Goal: Complete application form: Complete application form

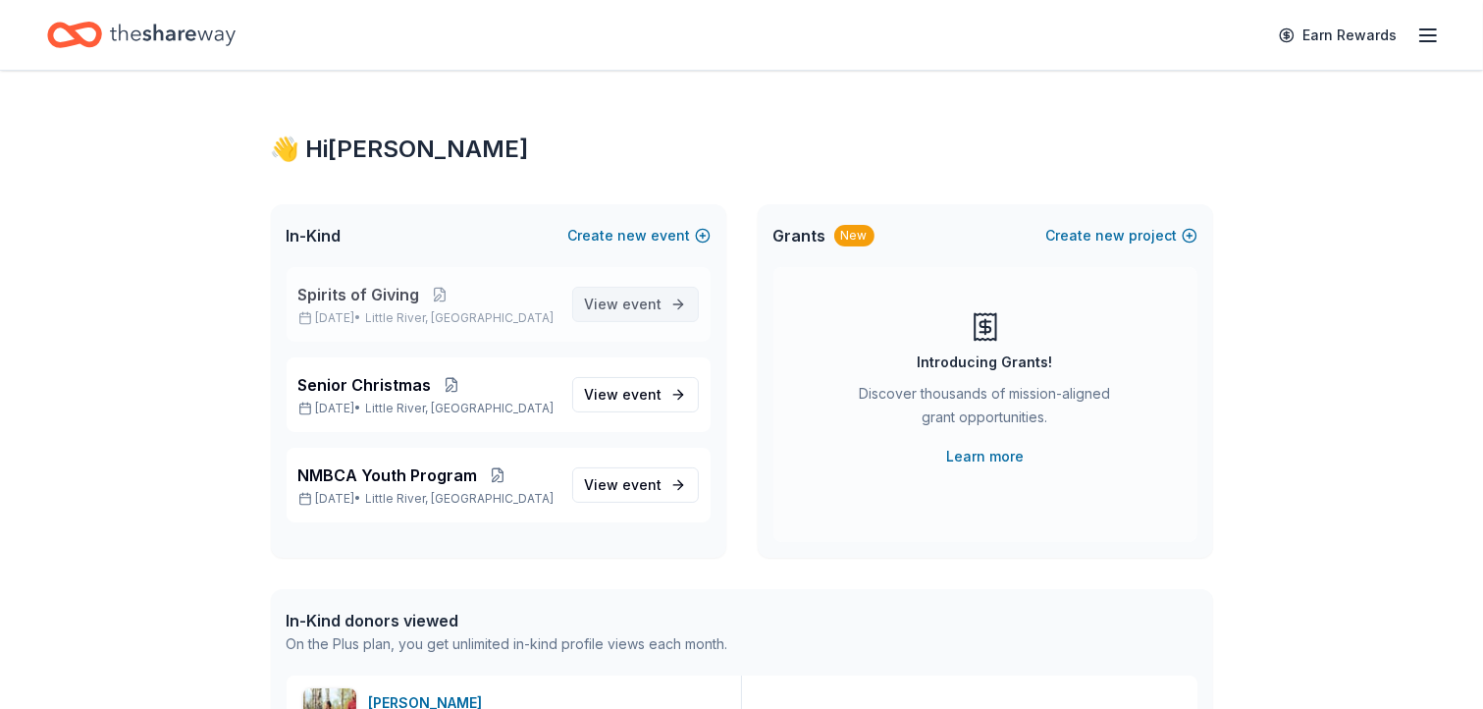
click at [654, 305] on span "event" at bounding box center [642, 303] width 39 height 17
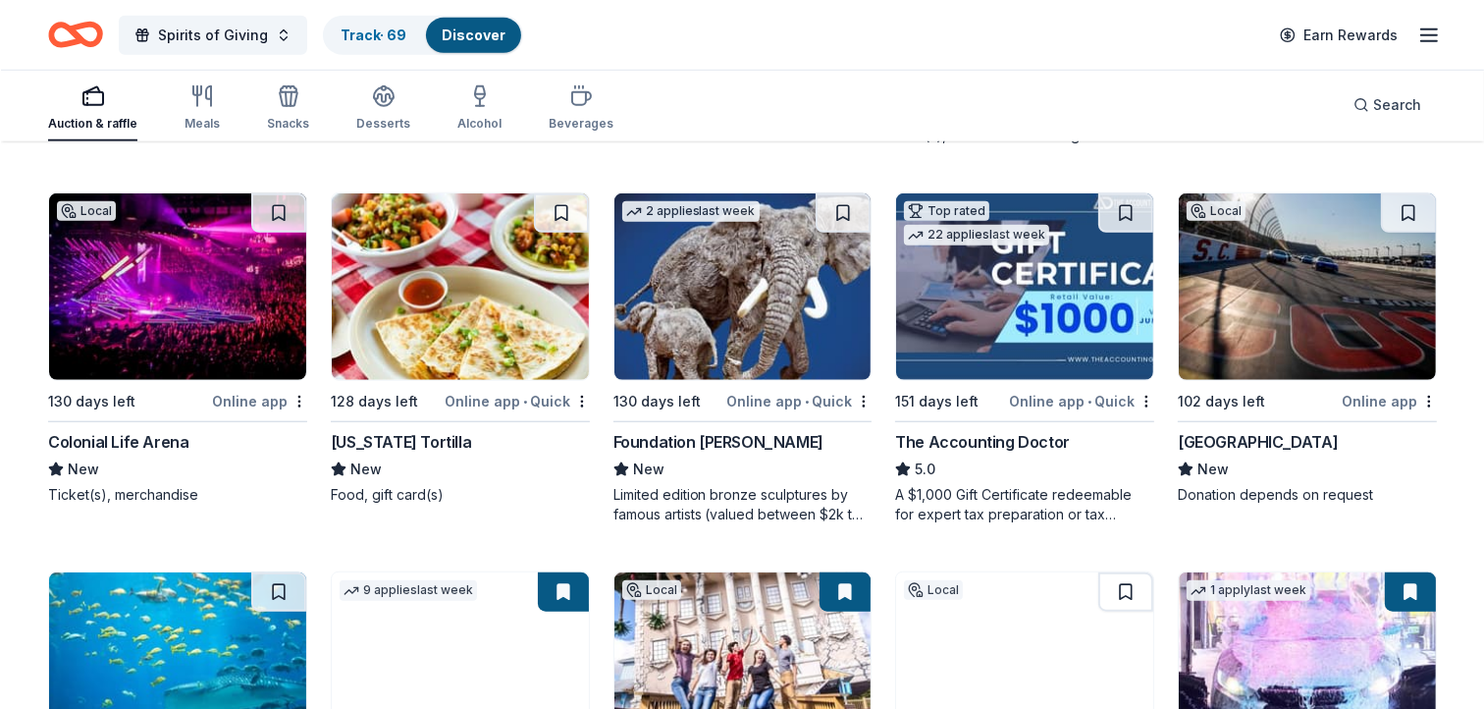
scroll to position [1637, 0]
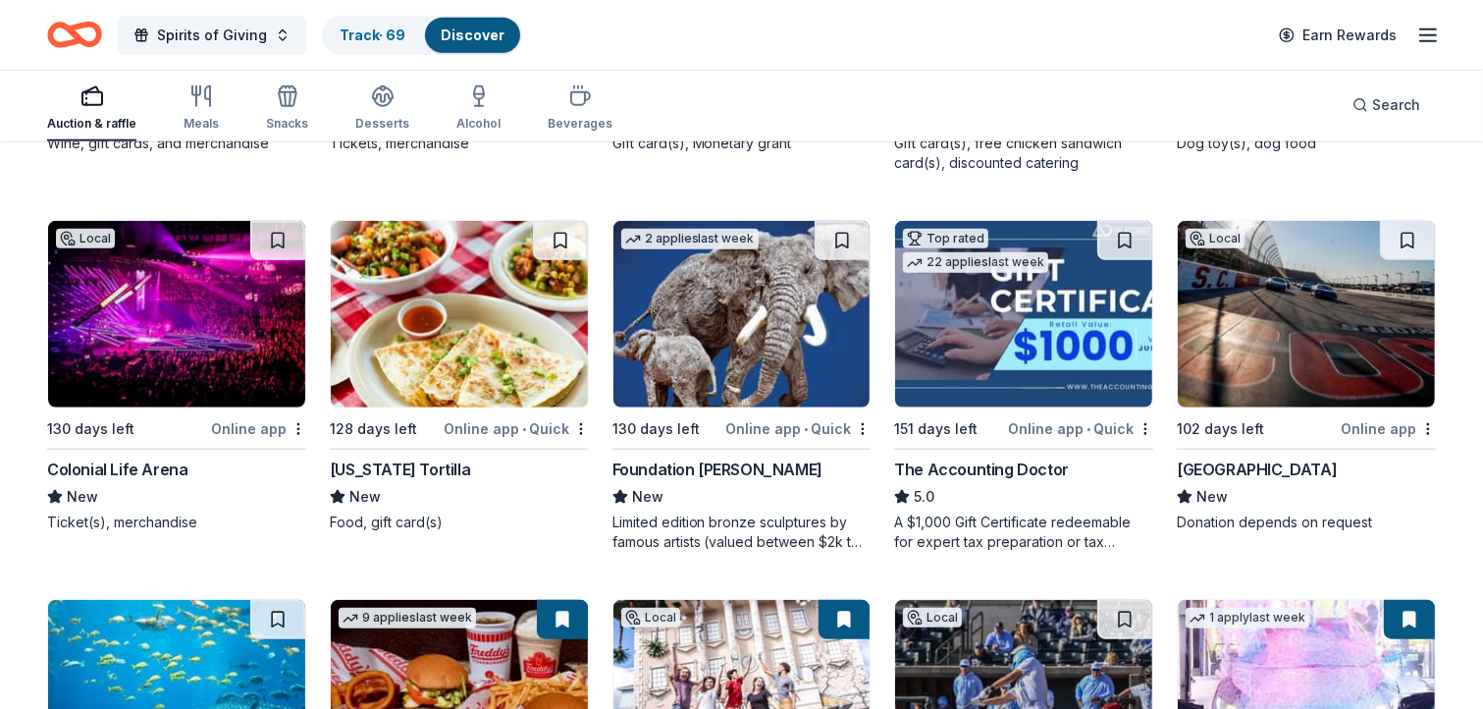
click at [438, 289] on img at bounding box center [459, 314] width 257 height 186
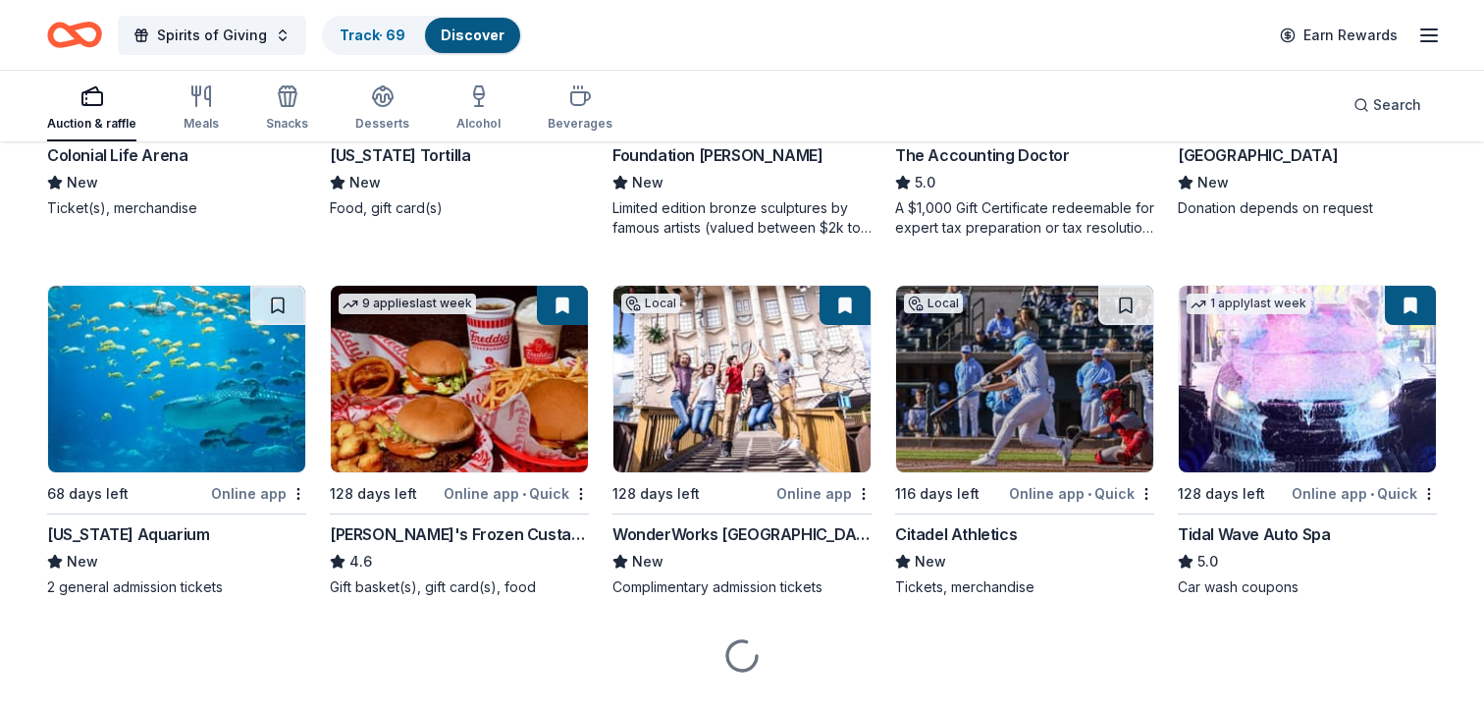
scroll to position [1993, 0]
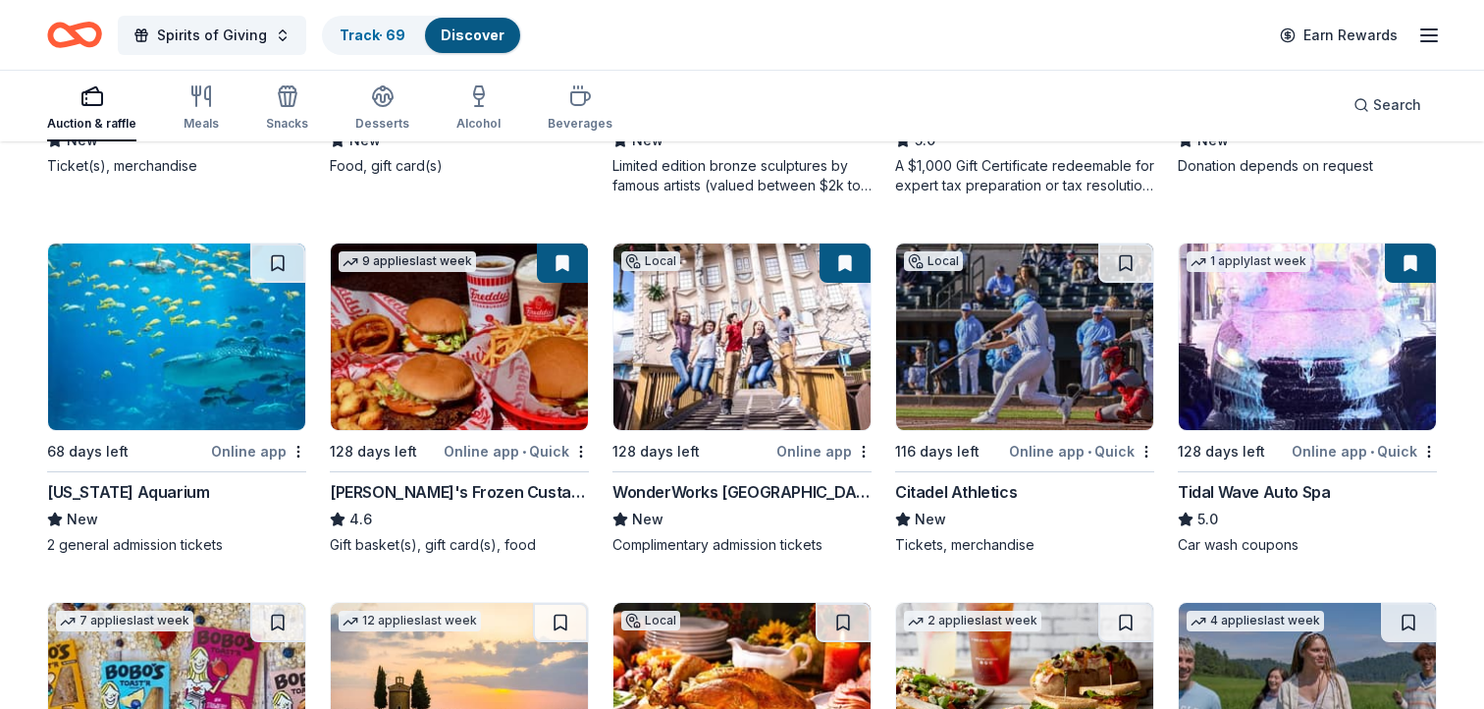
click at [441, 338] on img at bounding box center [459, 336] width 257 height 186
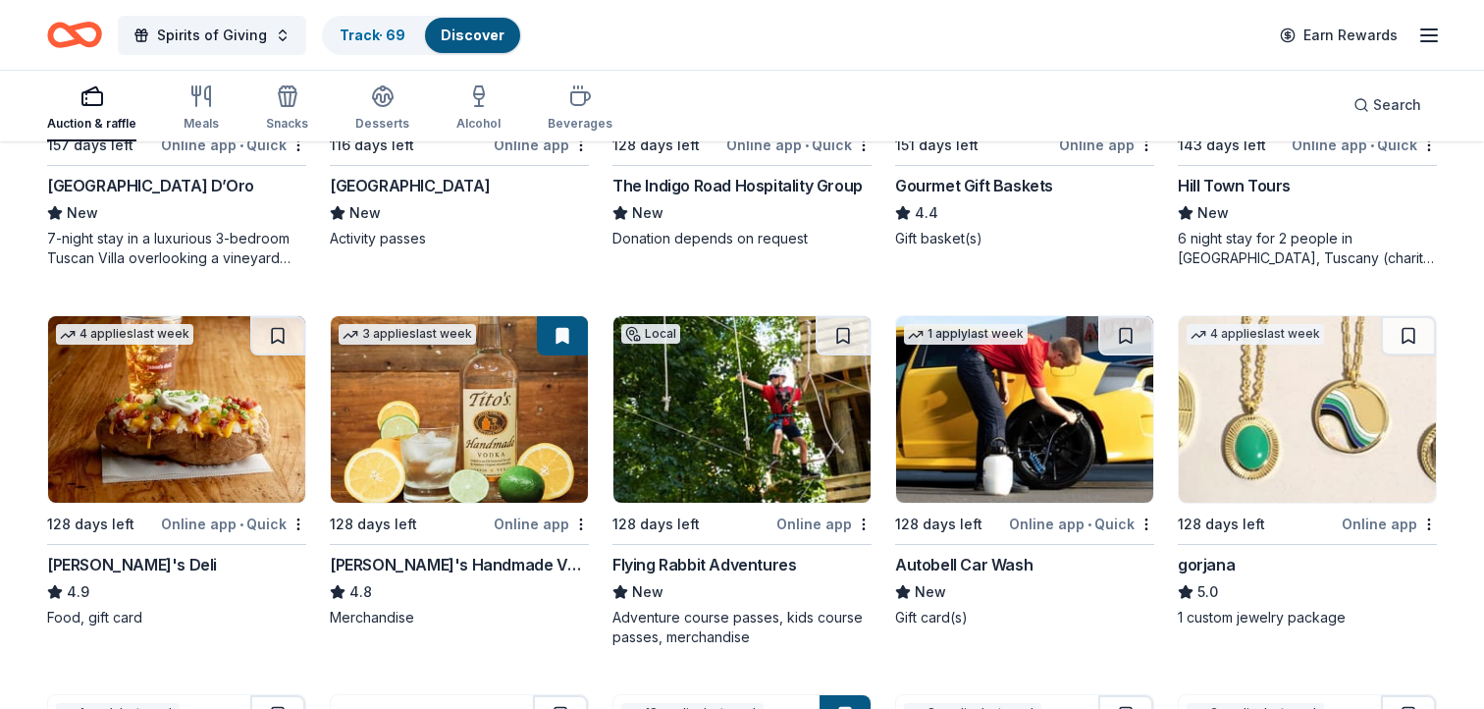
scroll to position [3026, 0]
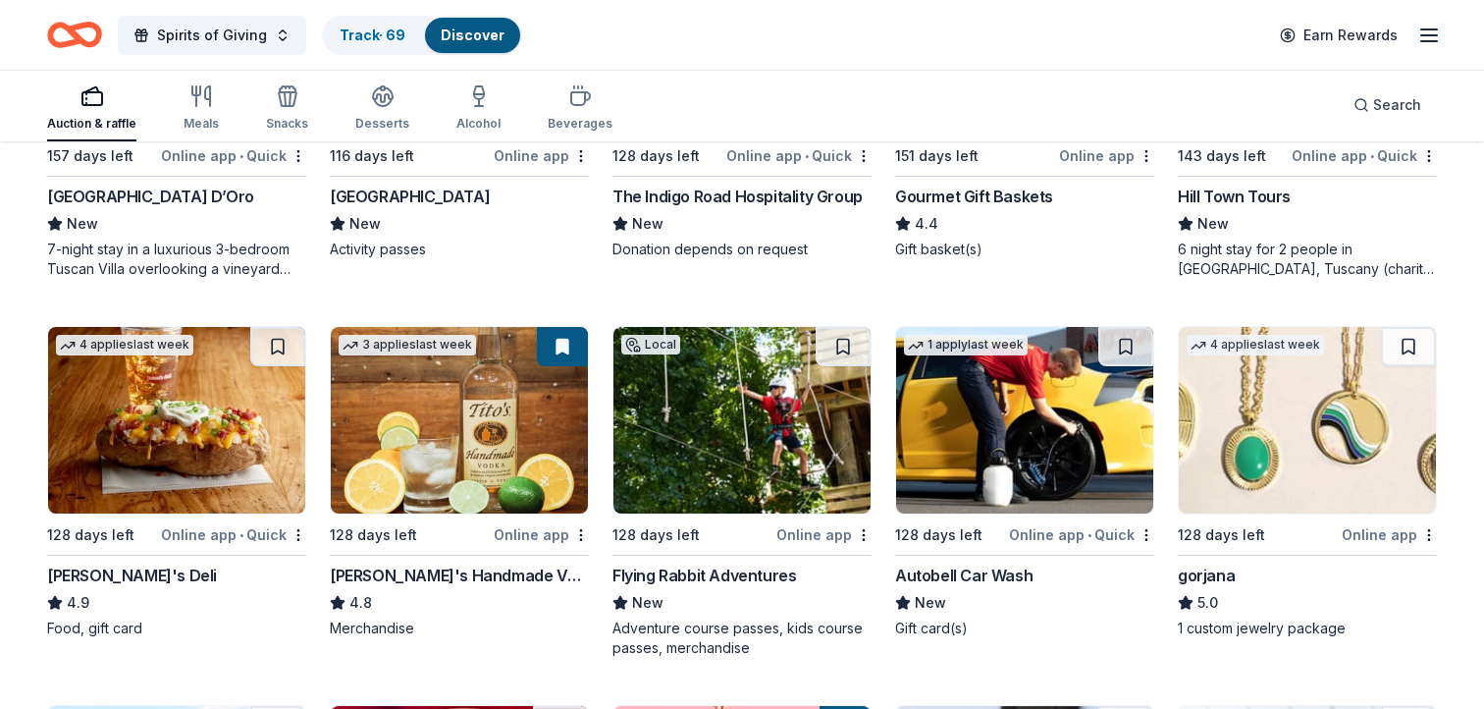
click at [143, 414] on img at bounding box center [176, 420] width 257 height 186
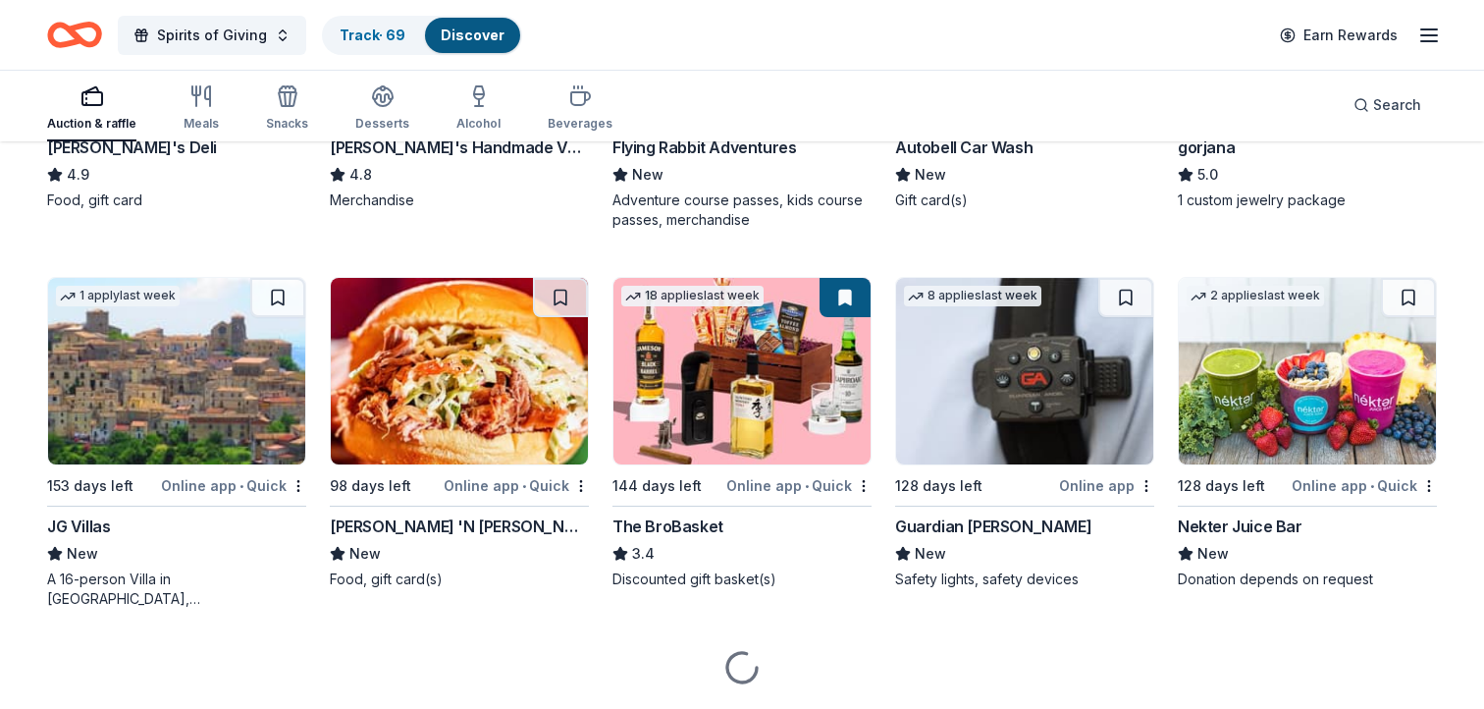
scroll to position [3507, 0]
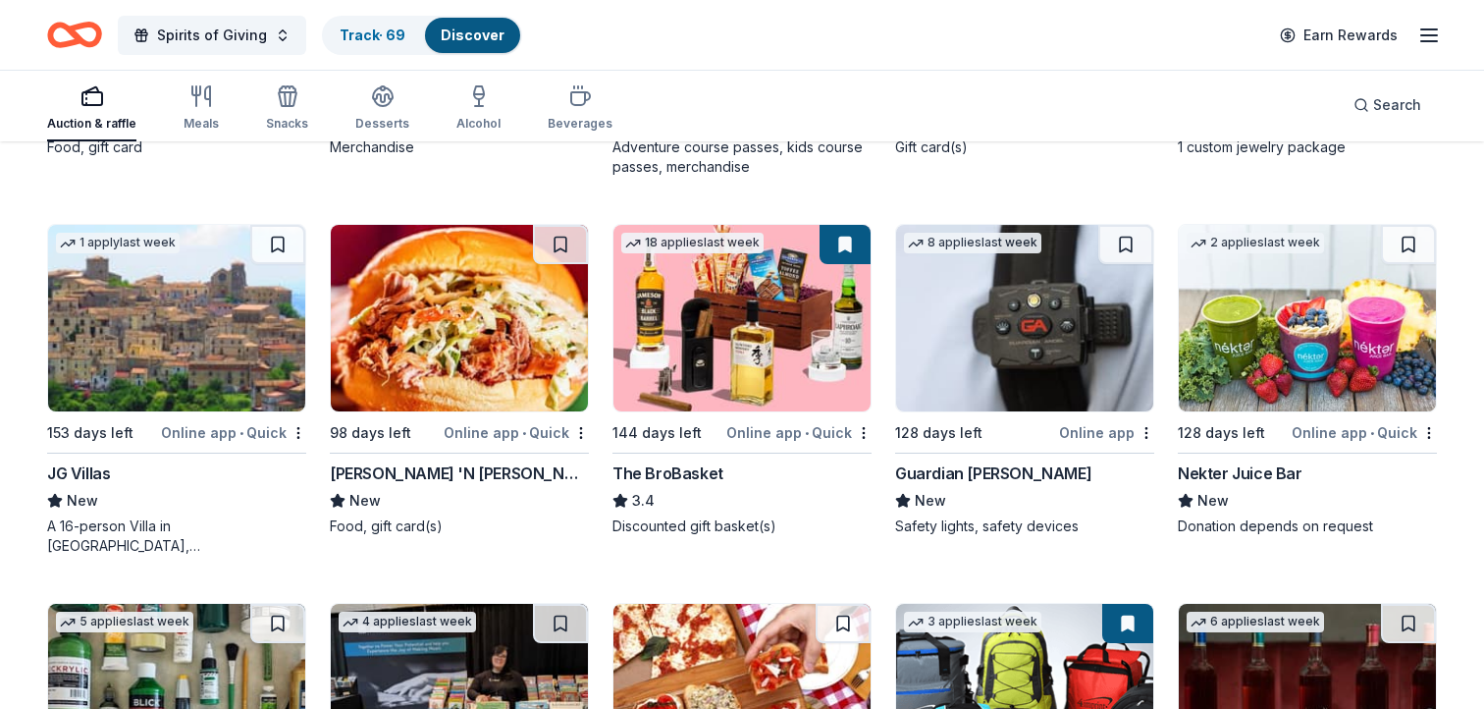
click at [192, 323] on img at bounding box center [176, 318] width 257 height 186
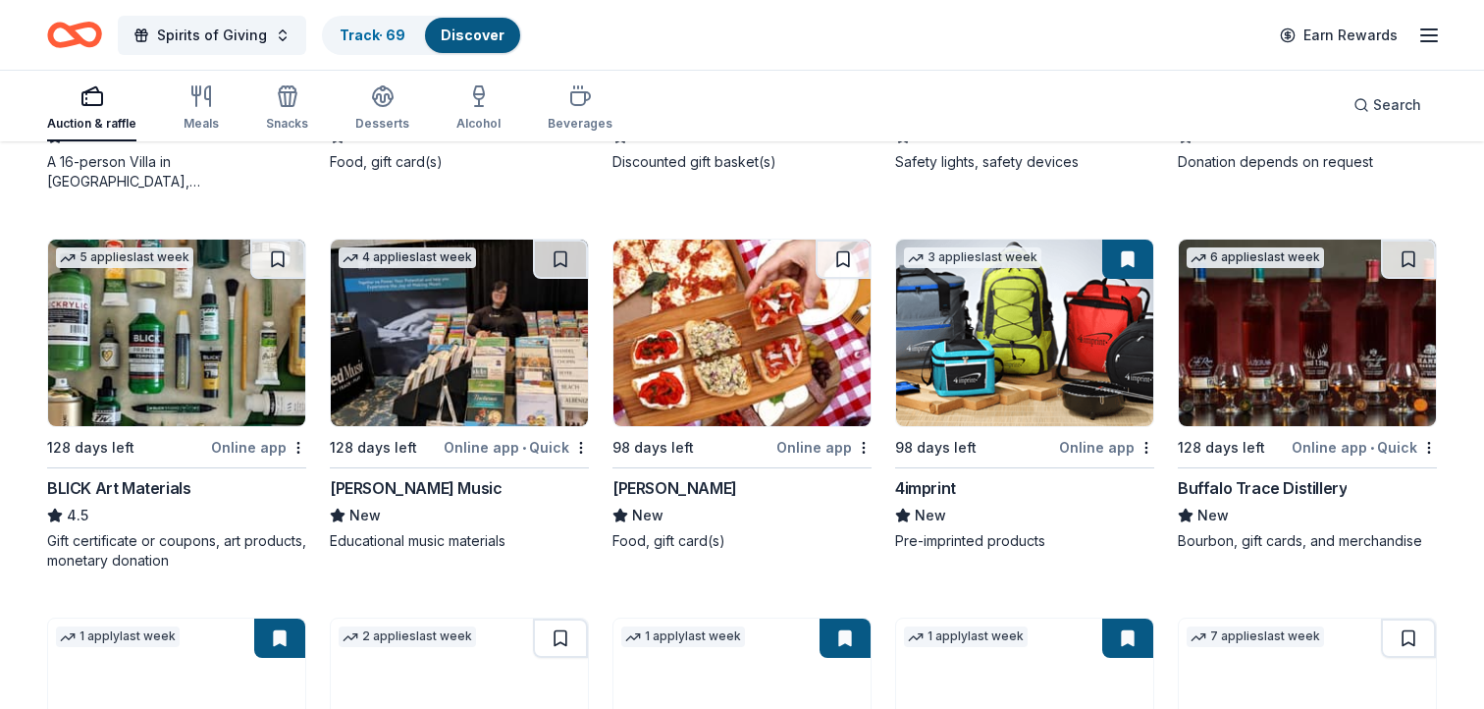
scroll to position [3860, 0]
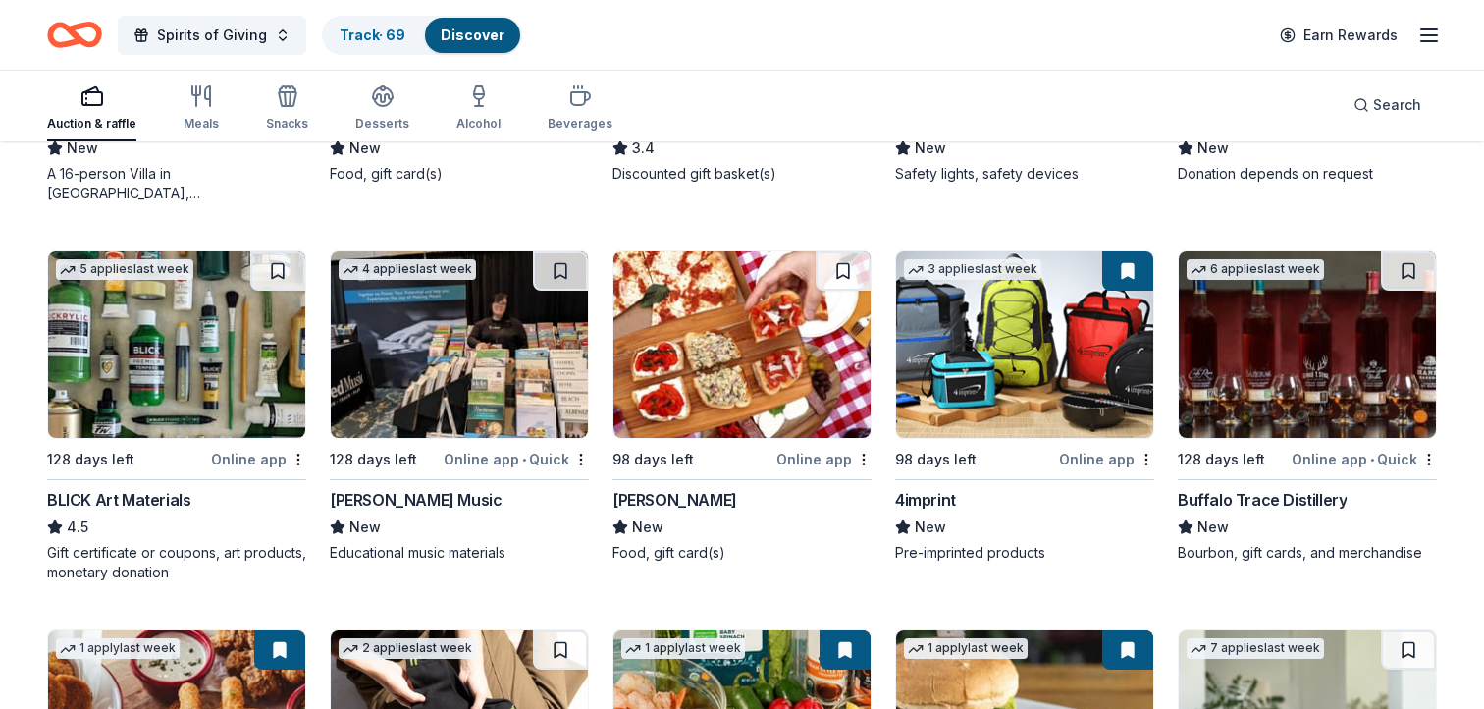
click at [733, 333] on img at bounding box center [741, 344] width 257 height 186
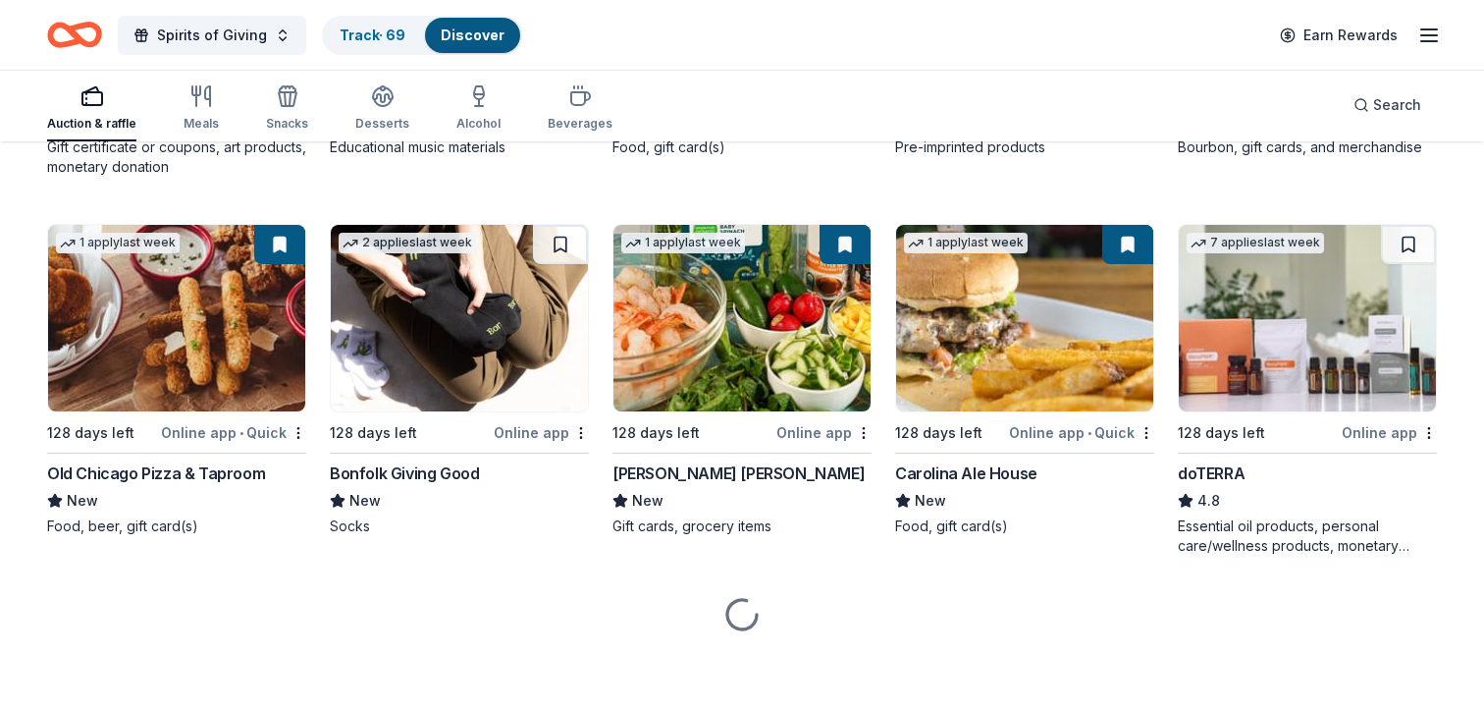
scroll to position [4235, 0]
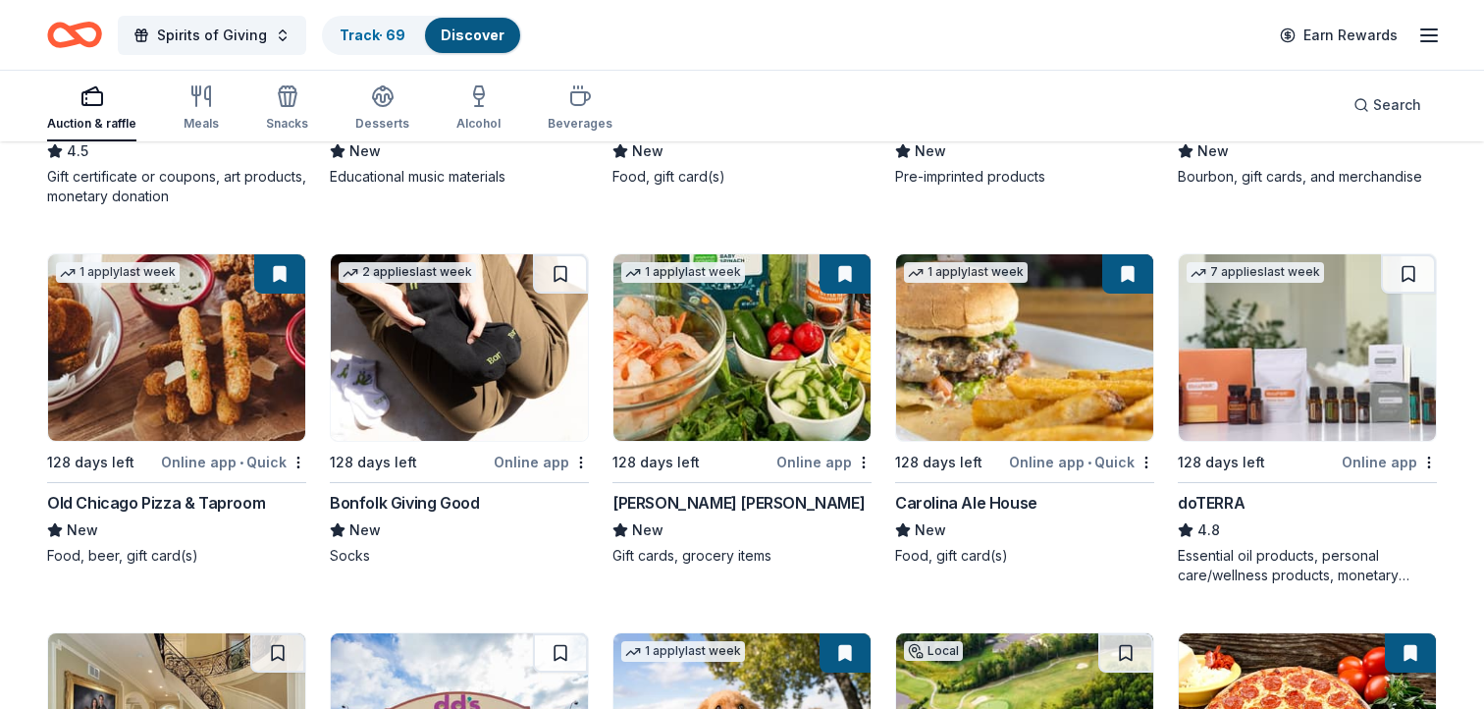
click at [169, 354] on img at bounding box center [176, 347] width 257 height 186
click at [993, 340] on img at bounding box center [1024, 347] width 257 height 186
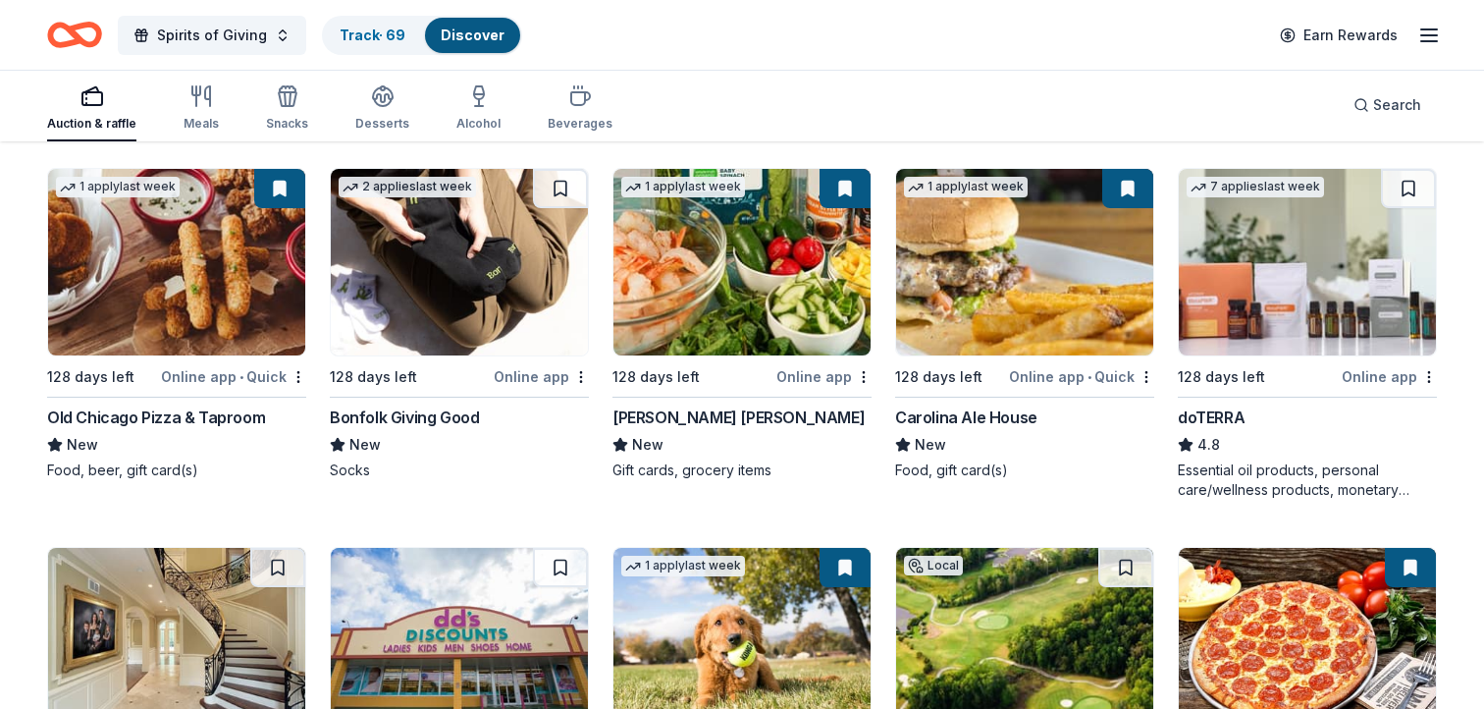
scroll to position [4374, 0]
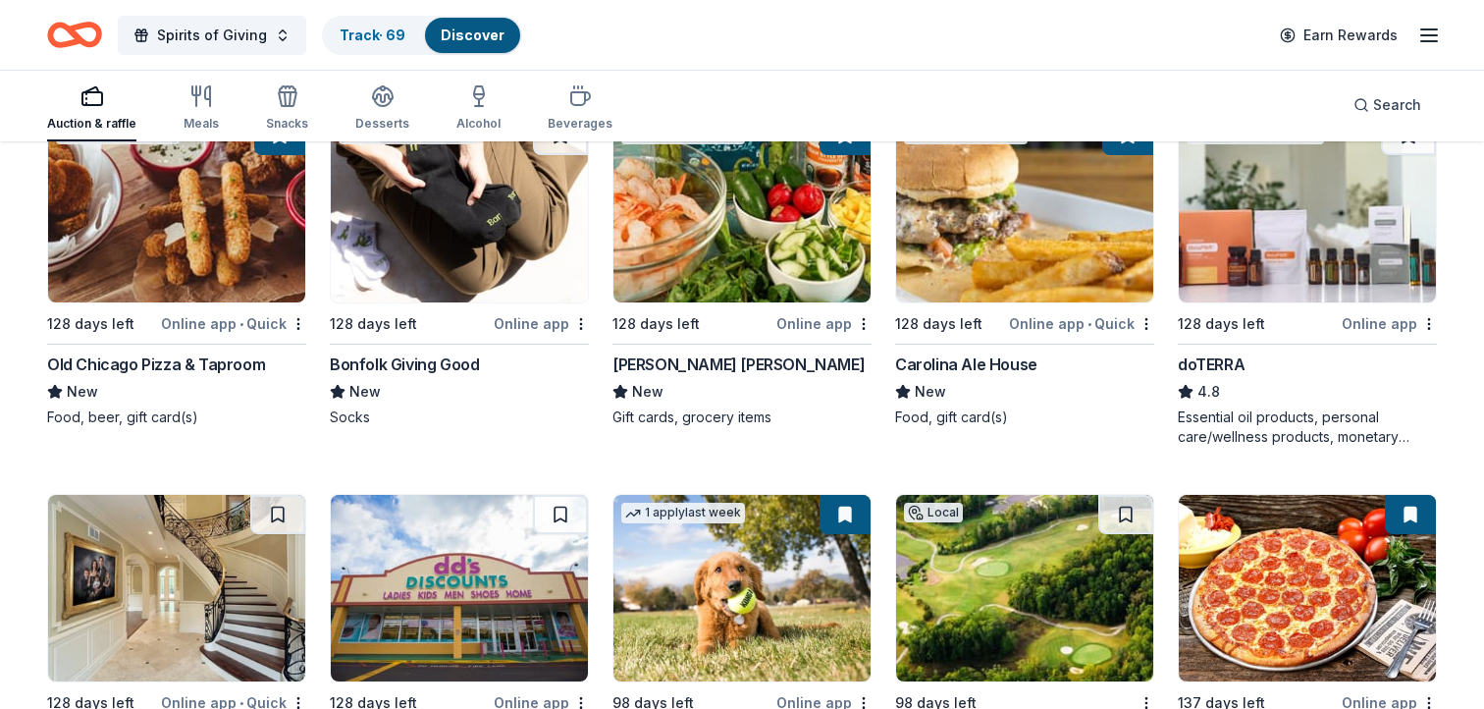
click at [1293, 230] on img at bounding box center [1307, 209] width 257 height 186
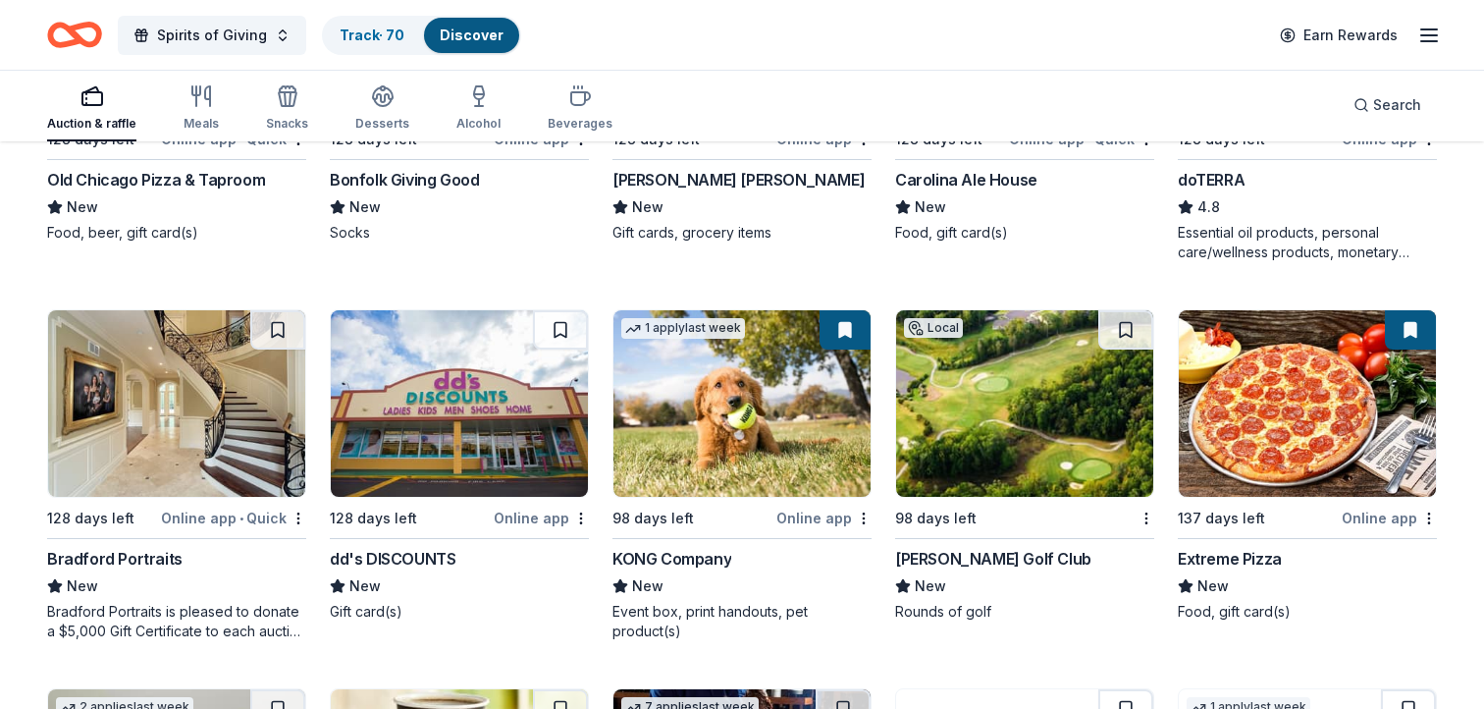
scroll to position [4619, 0]
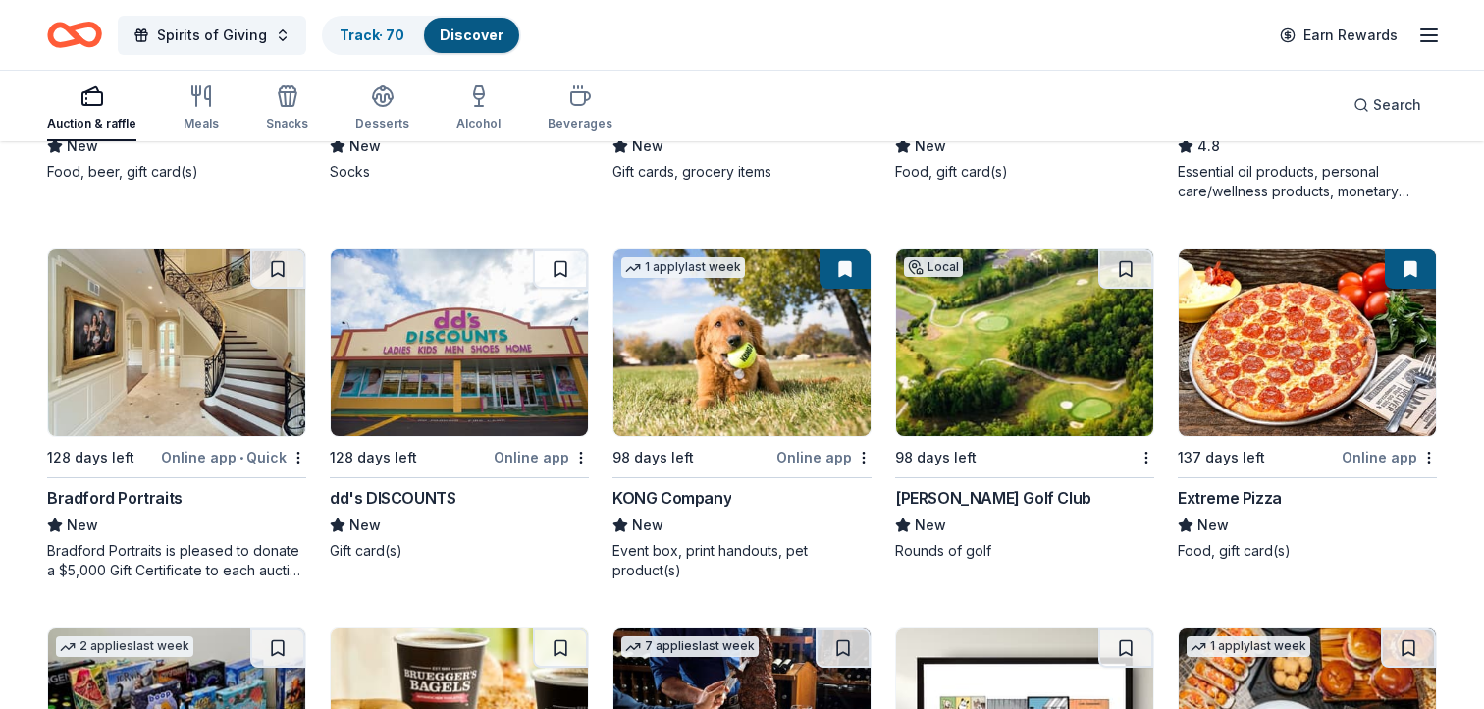
click at [173, 341] on img at bounding box center [176, 342] width 257 height 186
click at [277, 261] on button at bounding box center [279, 268] width 51 height 39
click at [179, 366] on img at bounding box center [176, 342] width 257 height 186
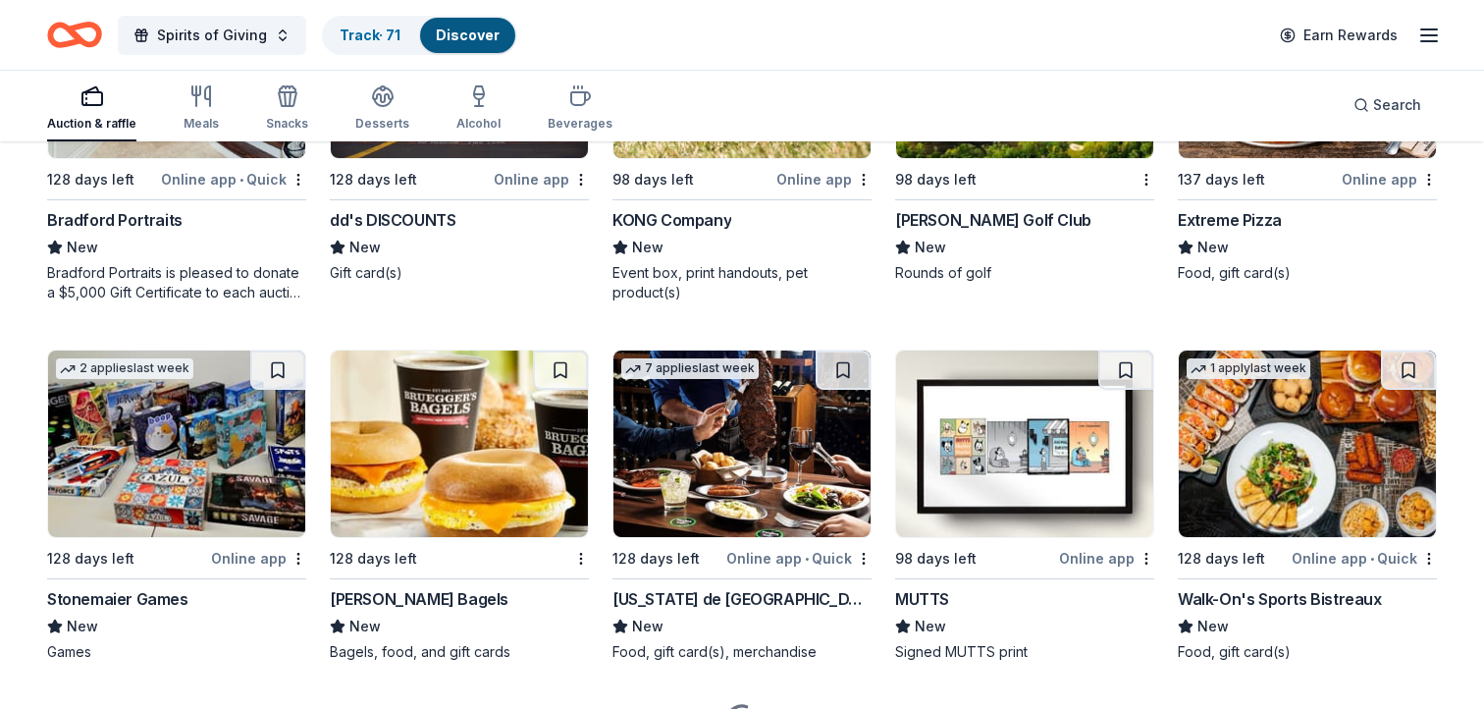
scroll to position [4903, 0]
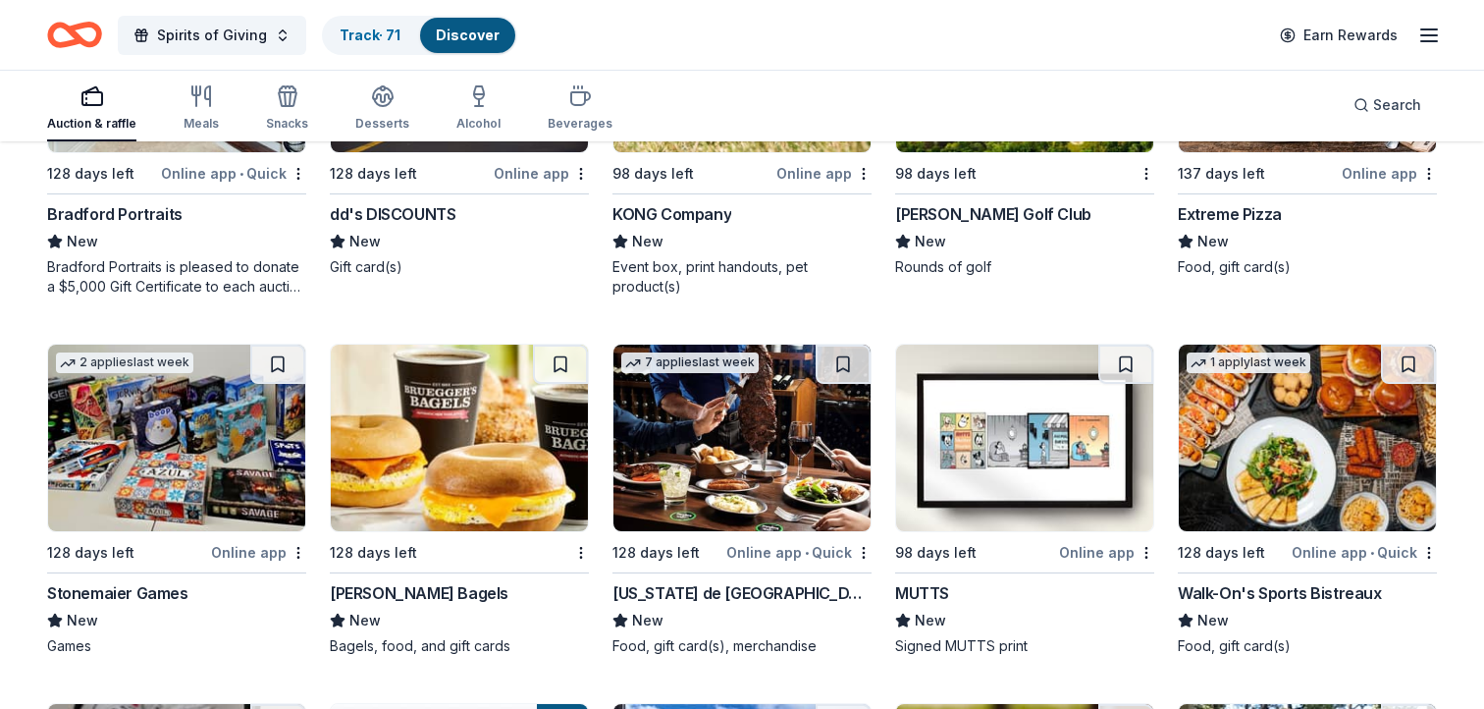
click at [443, 424] on img at bounding box center [459, 437] width 257 height 186
click at [740, 449] on img at bounding box center [741, 437] width 257 height 186
click at [1303, 447] on img at bounding box center [1307, 437] width 257 height 186
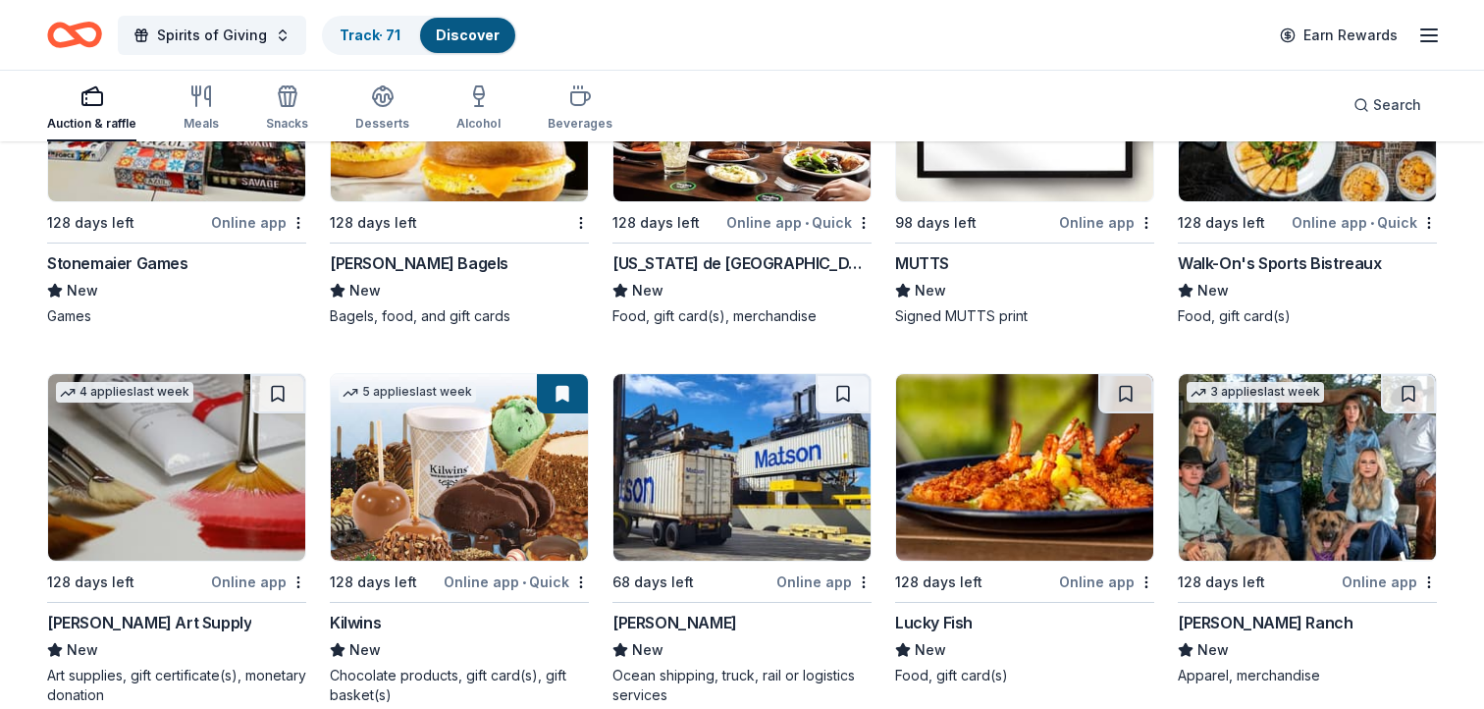
scroll to position [5315, 0]
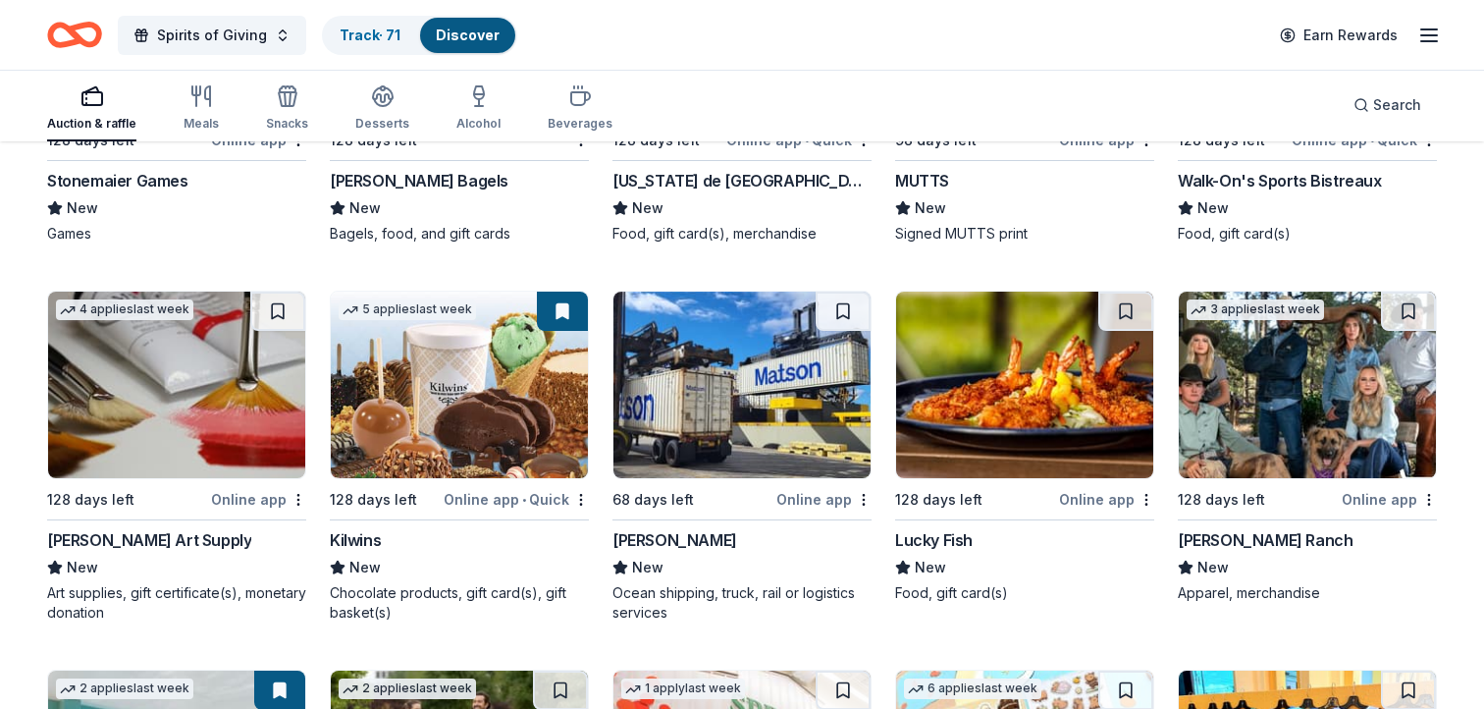
click at [1027, 399] on img at bounding box center [1024, 384] width 257 height 186
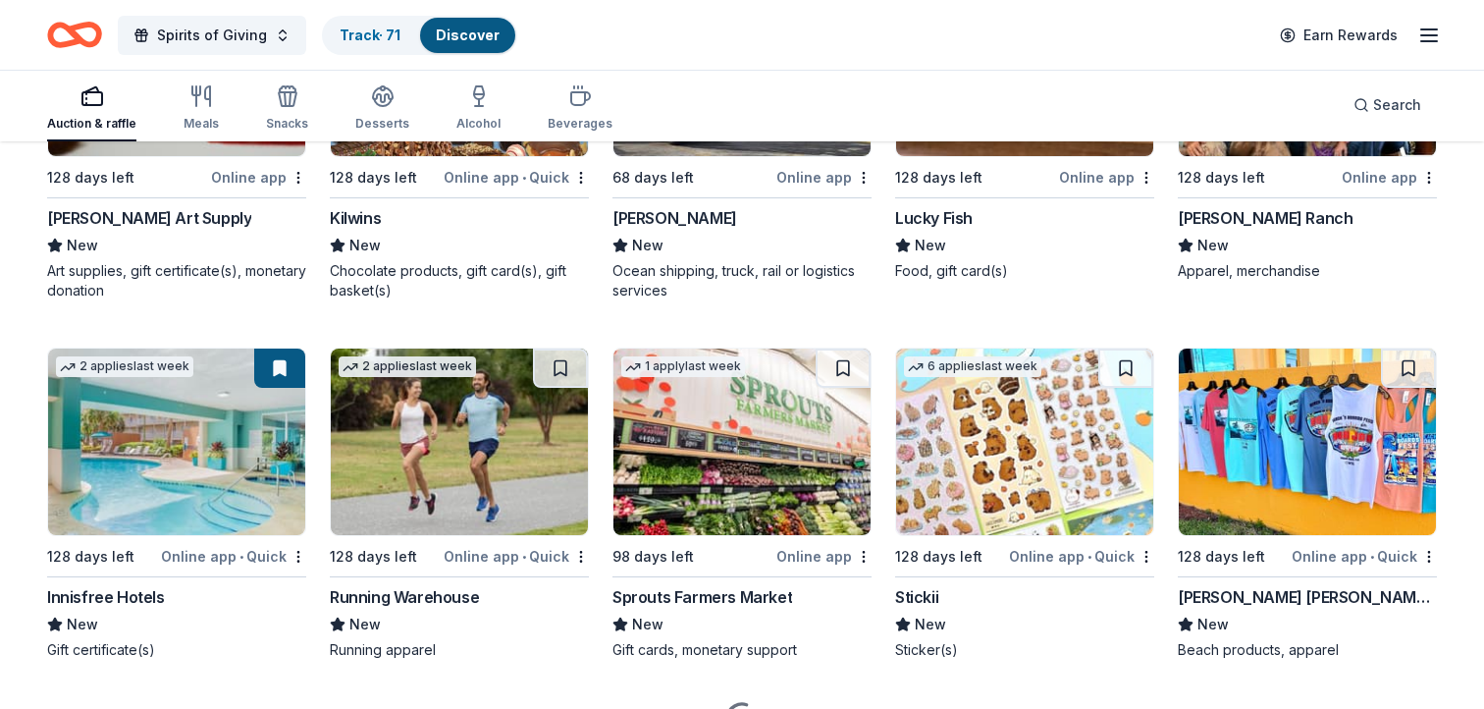
scroll to position [5645, 0]
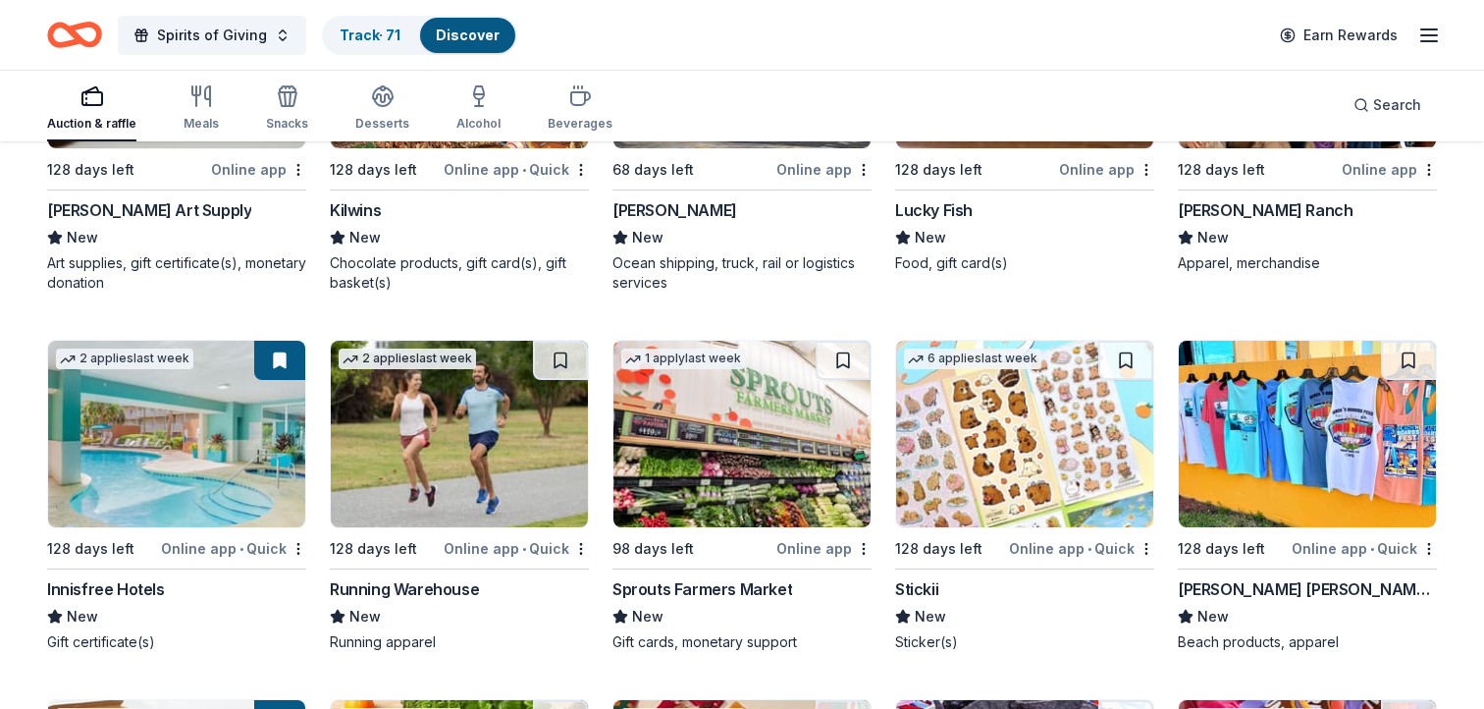
click at [153, 442] on img at bounding box center [176, 434] width 257 height 186
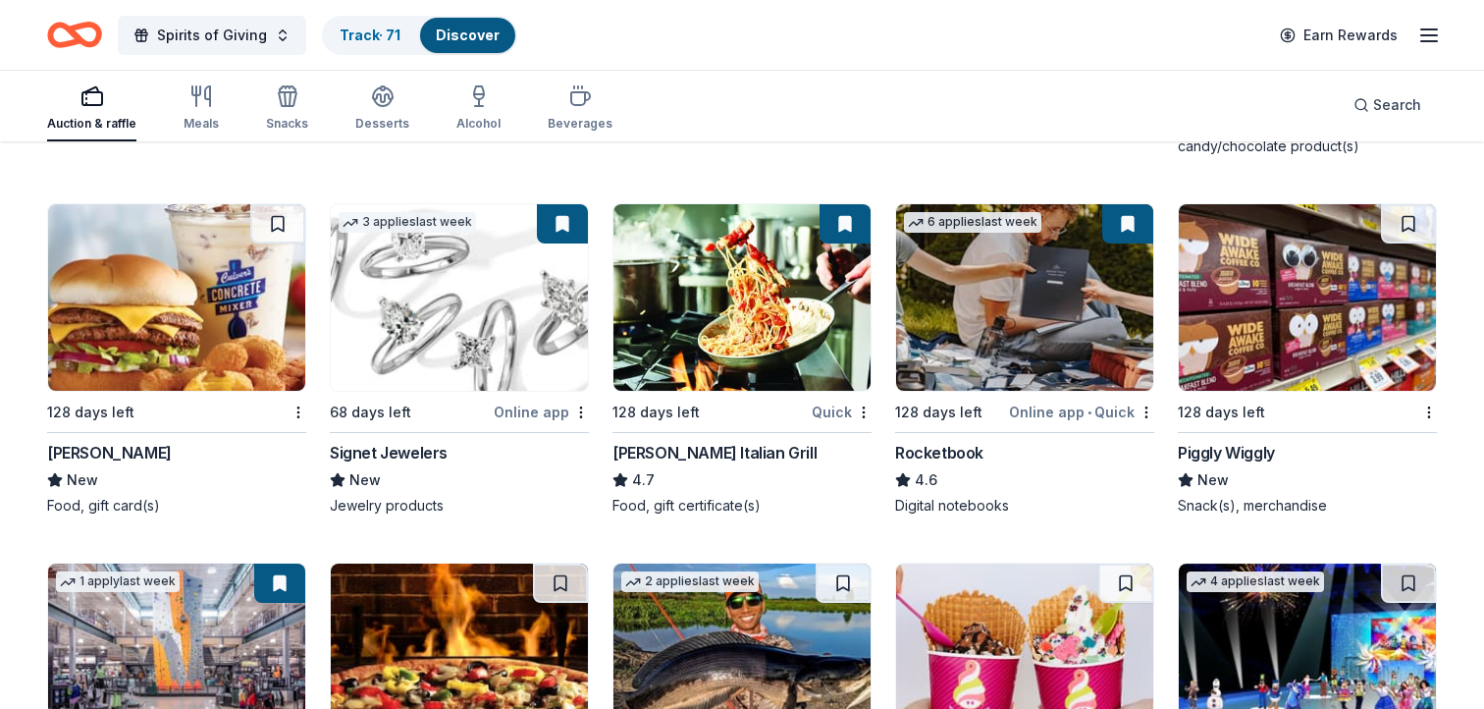
scroll to position [6528, 0]
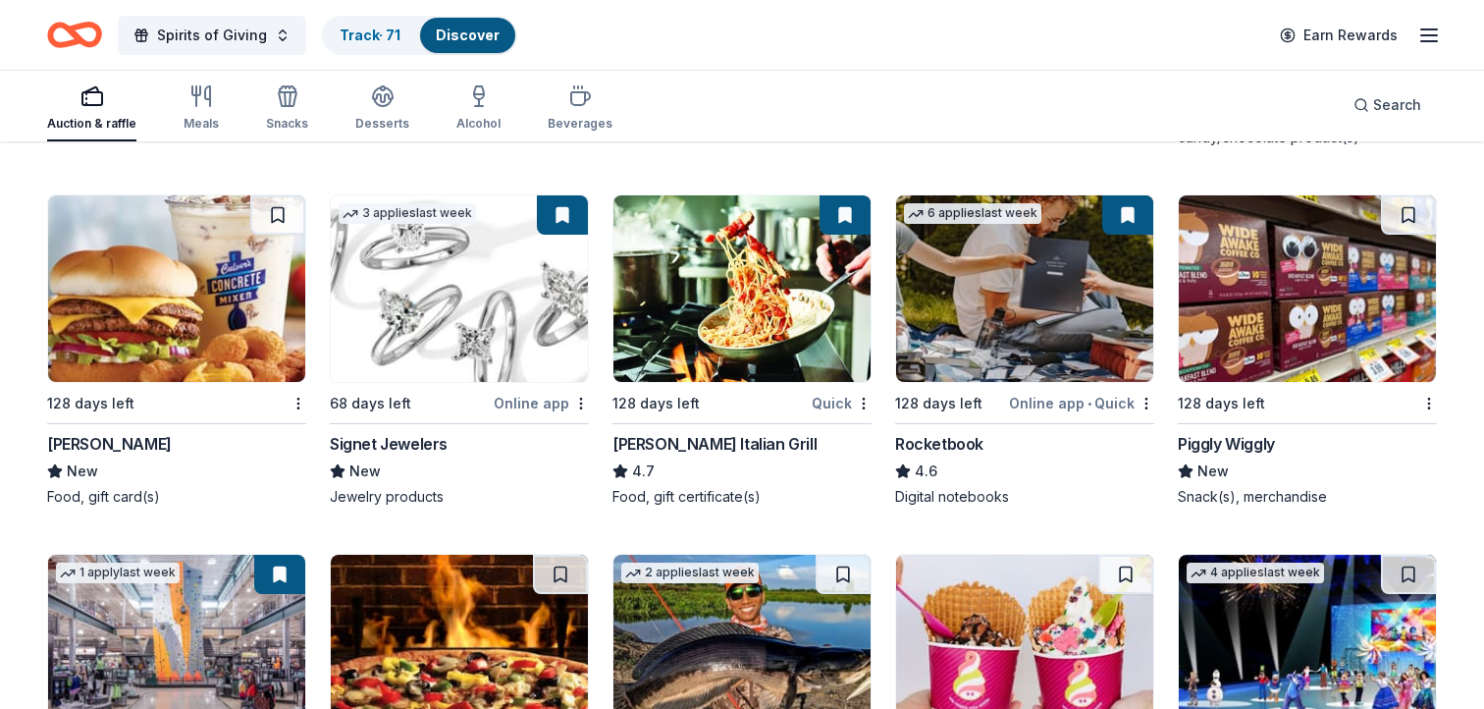
click at [168, 267] on img at bounding box center [176, 288] width 257 height 186
click at [1044, 277] on img at bounding box center [1024, 288] width 257 height 186
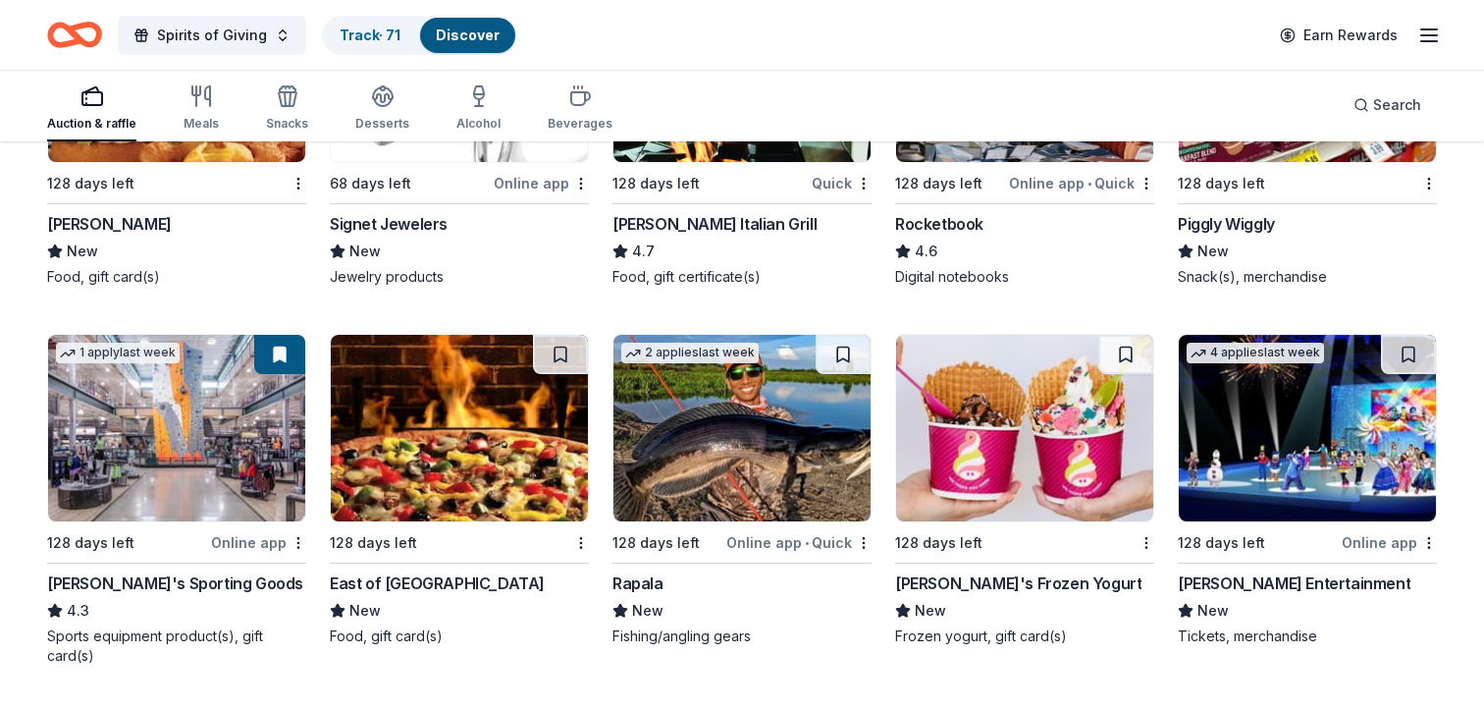
scroll to position [6763, 0]
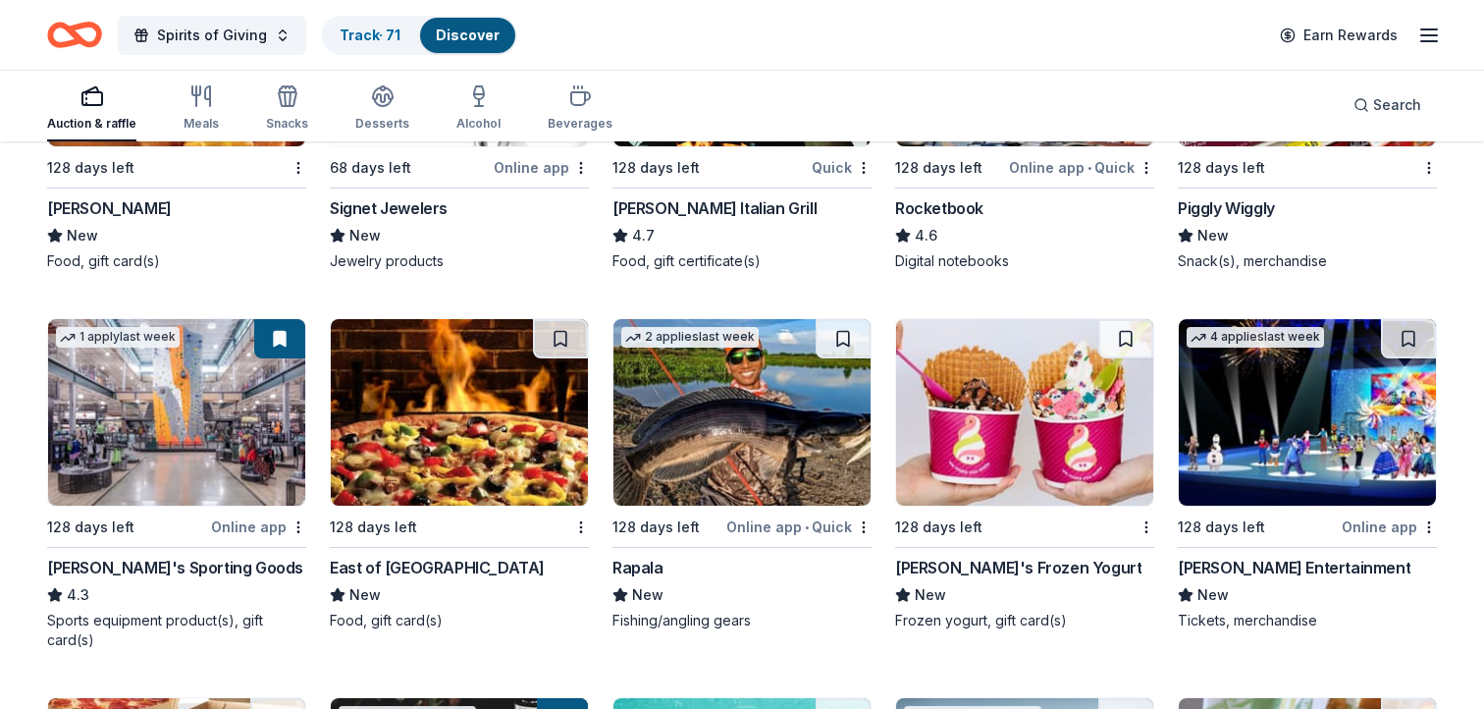
click at [171, 414] on img at bounding box center [176, 412] width 257 height 186
click at [1295, 424] on img at bounding box center [1307, 412] width 257 height 186
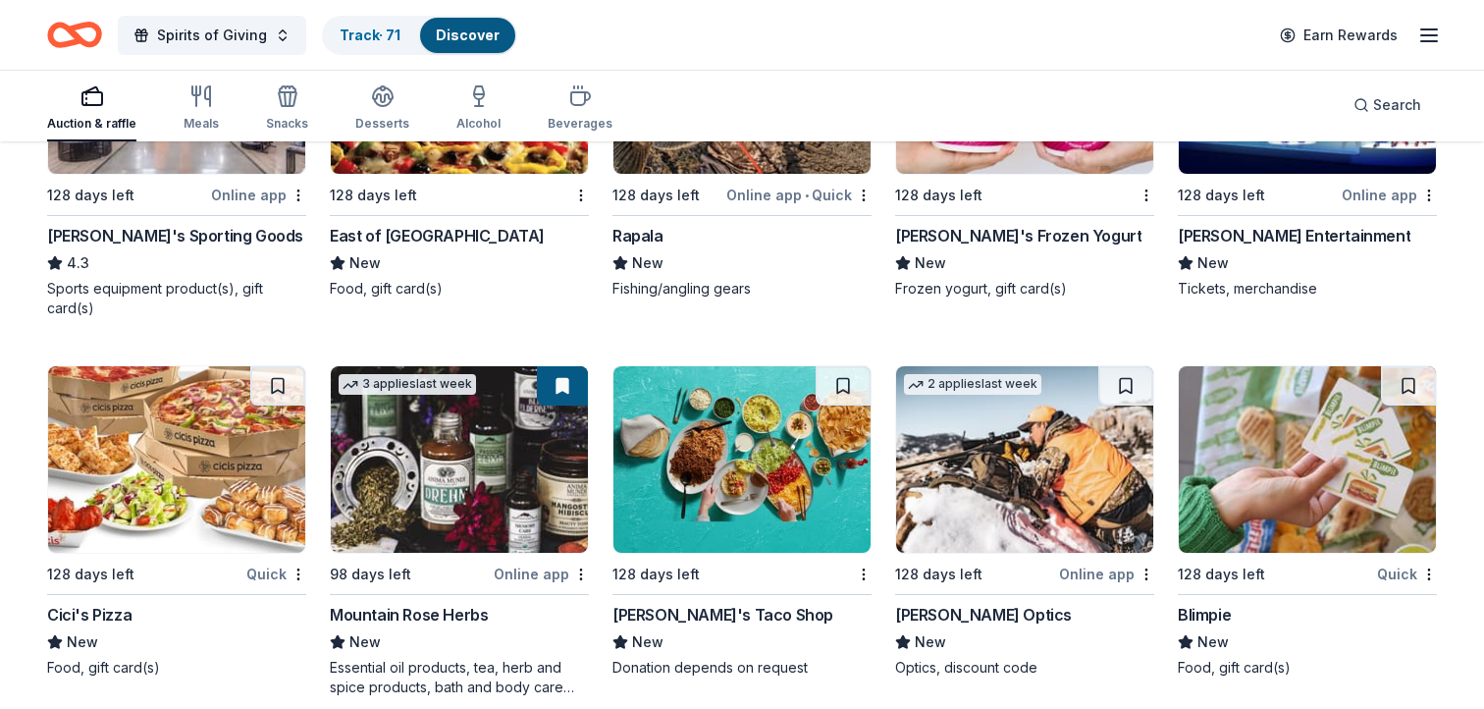
scroll to position [7160, 0]
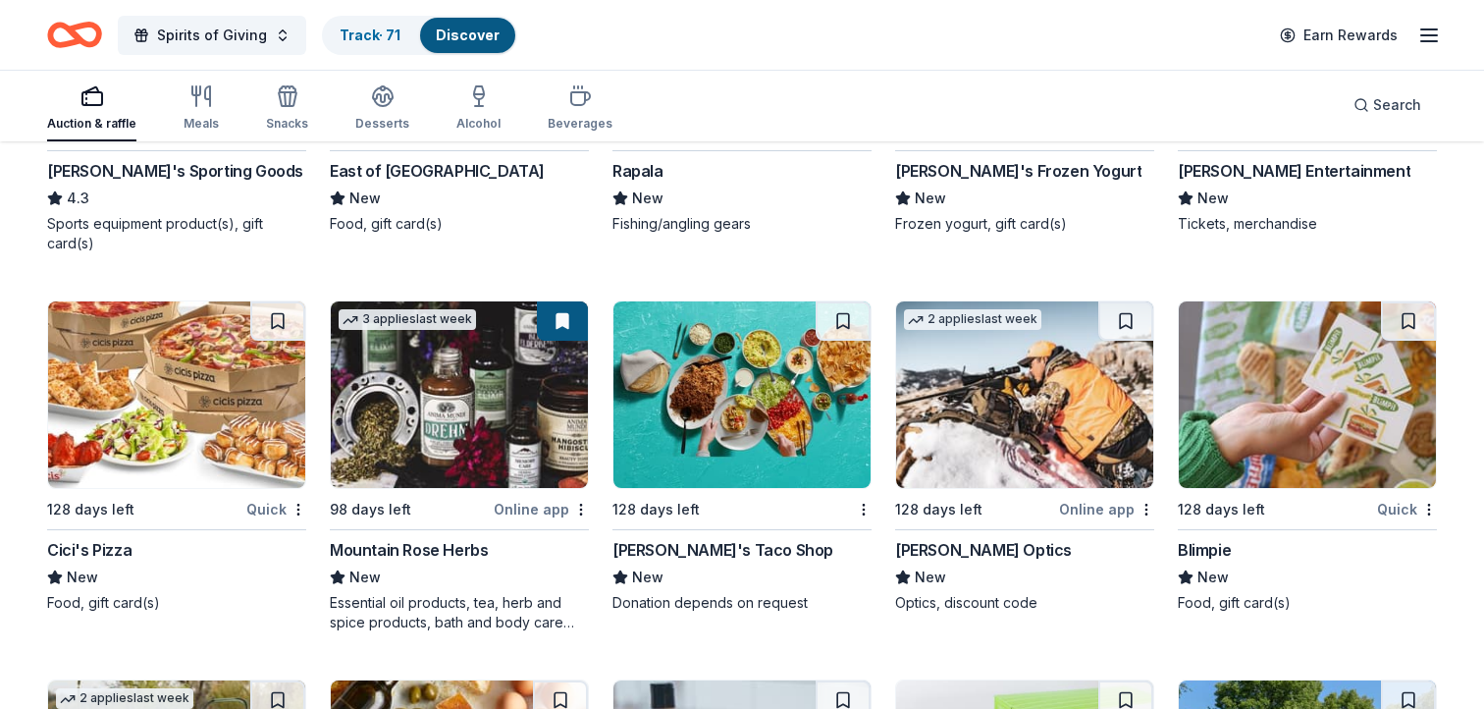
click at [182, 399] on img at bounding box center [176, 394] width 257 height 186
click at [1302, 399] on img at bounding box center [1307, 394] width 257 height 186
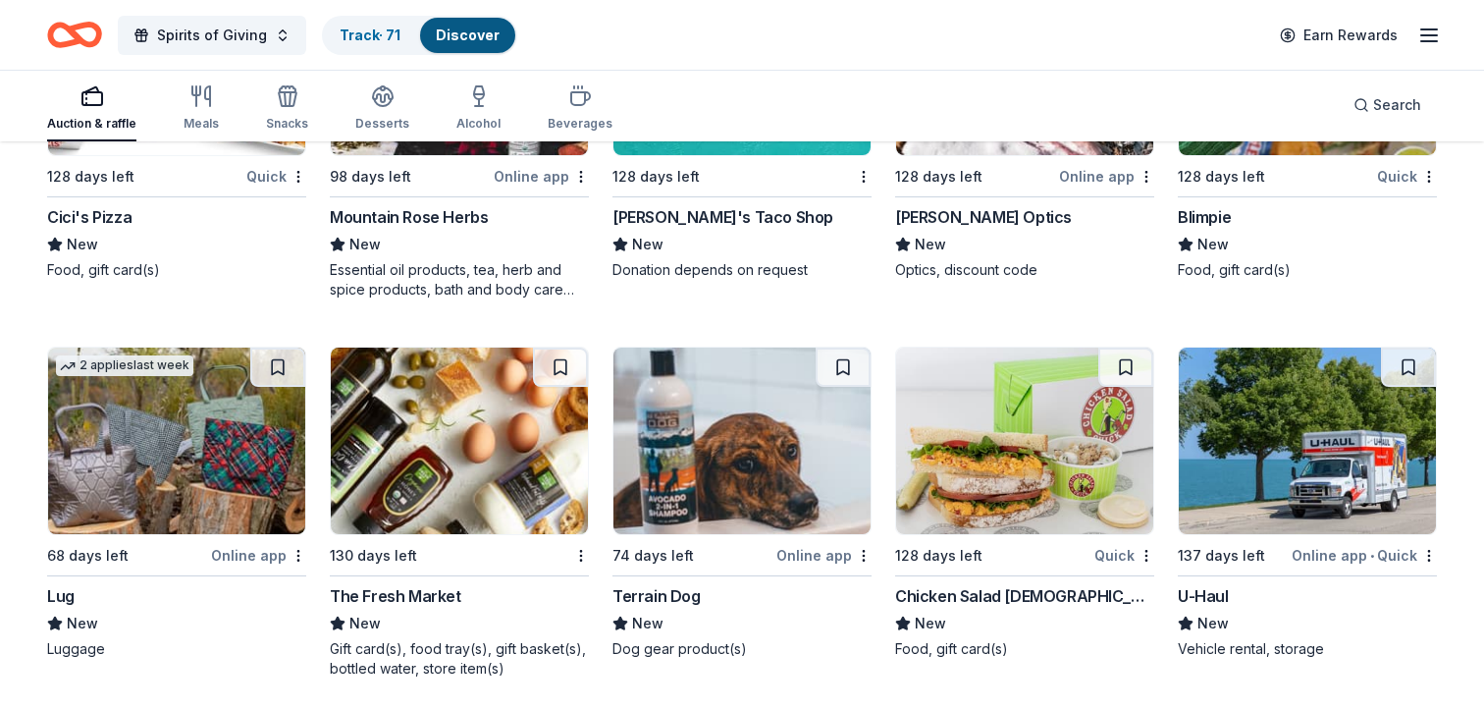
scroll to position [7513, 0]
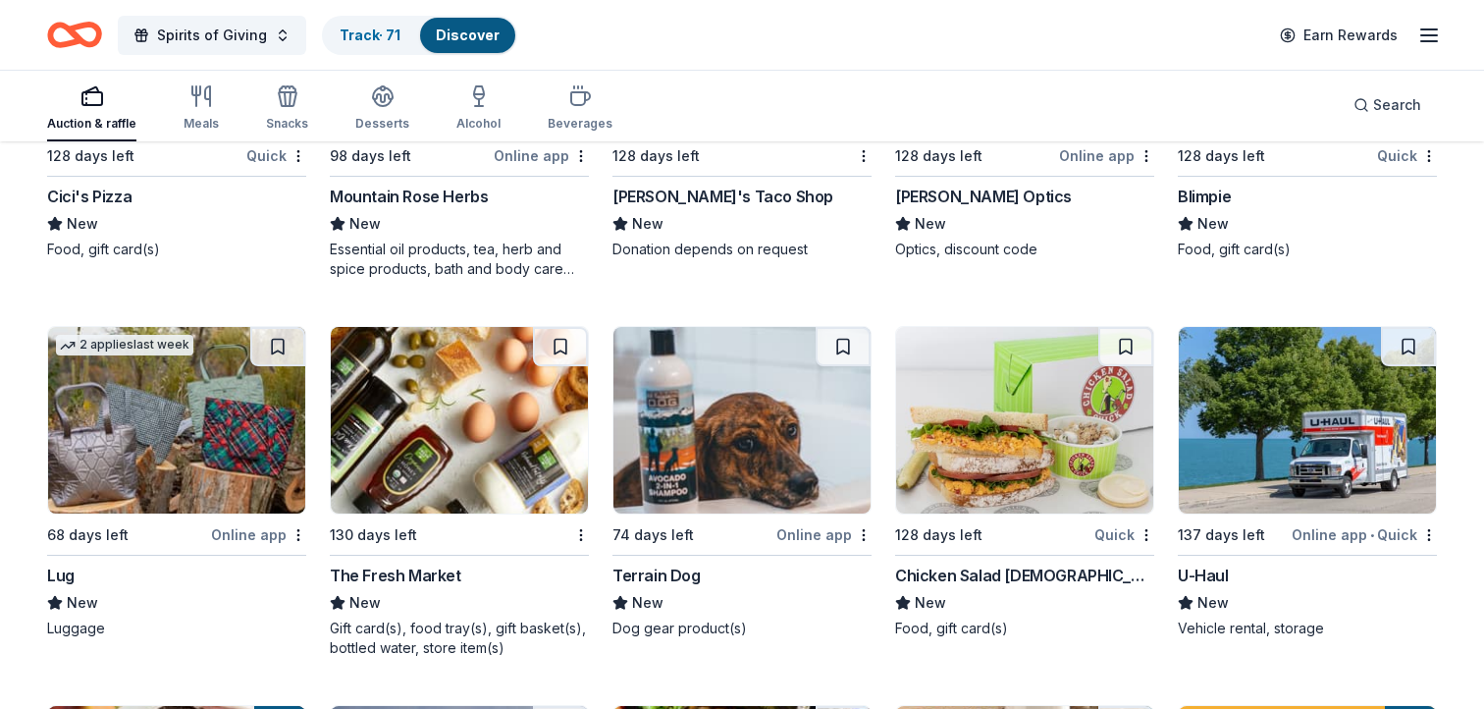
click at [516, 426] on img at bounding box center [459, 420] width 257 height 186
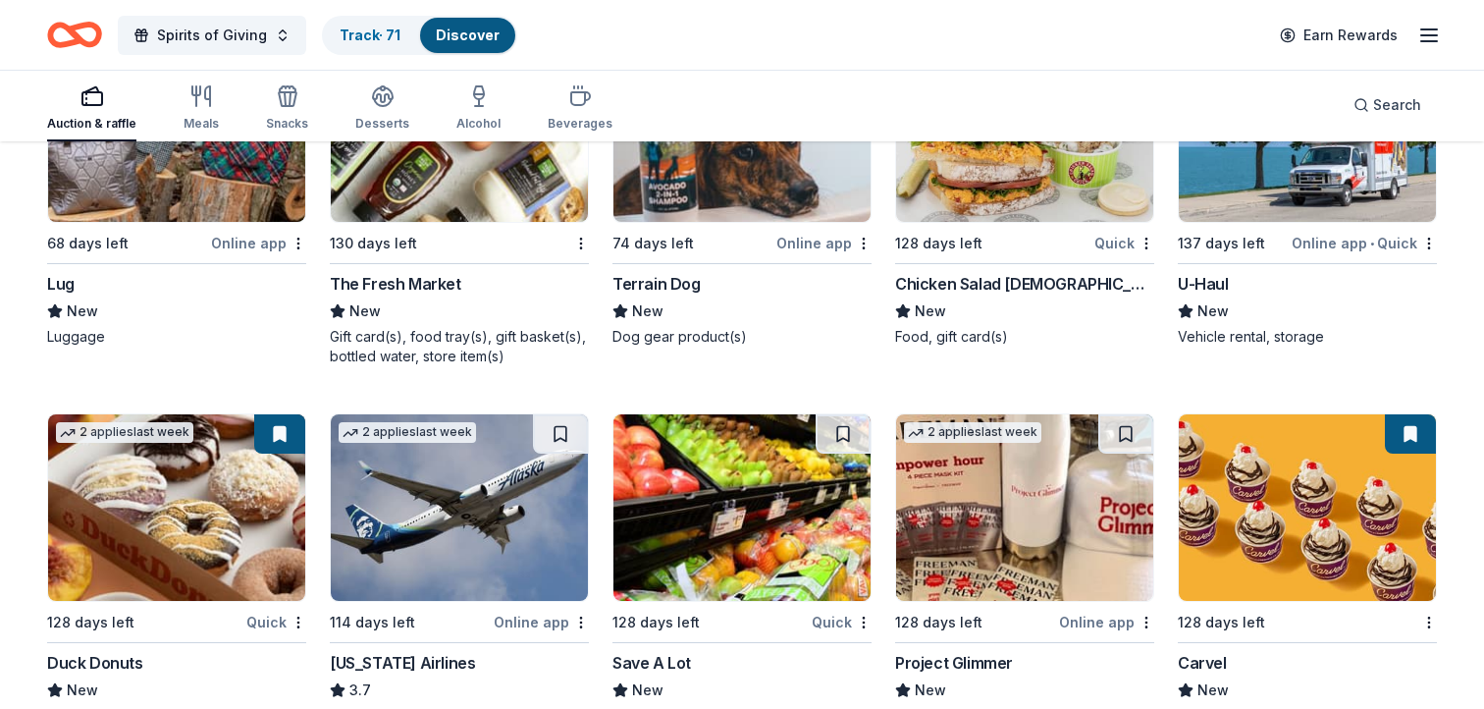
scroll to position [7865, 0]
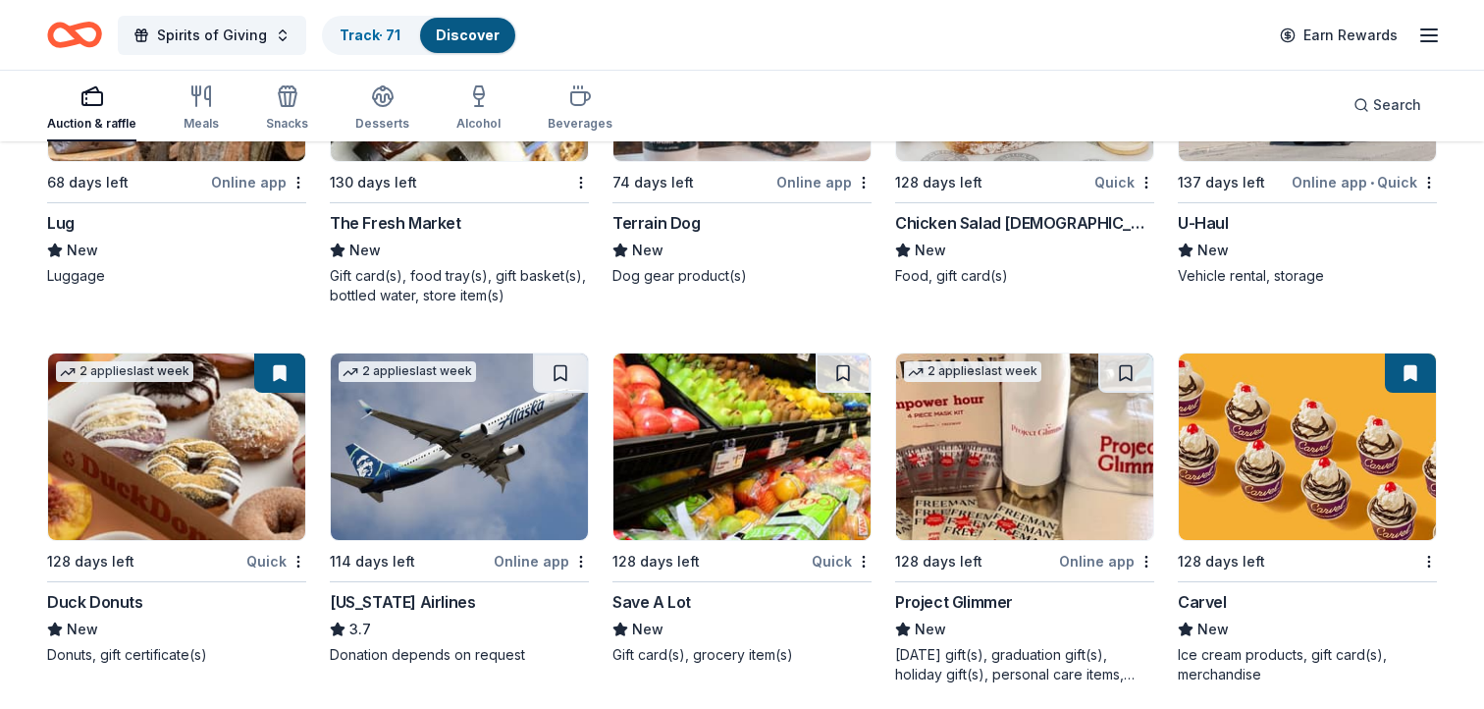
click at [196, 444] on img at bounding box center [176, 446] width 257 height 186
click at [741, 446] on img at bounding box center [741, 446] width 257 height 186
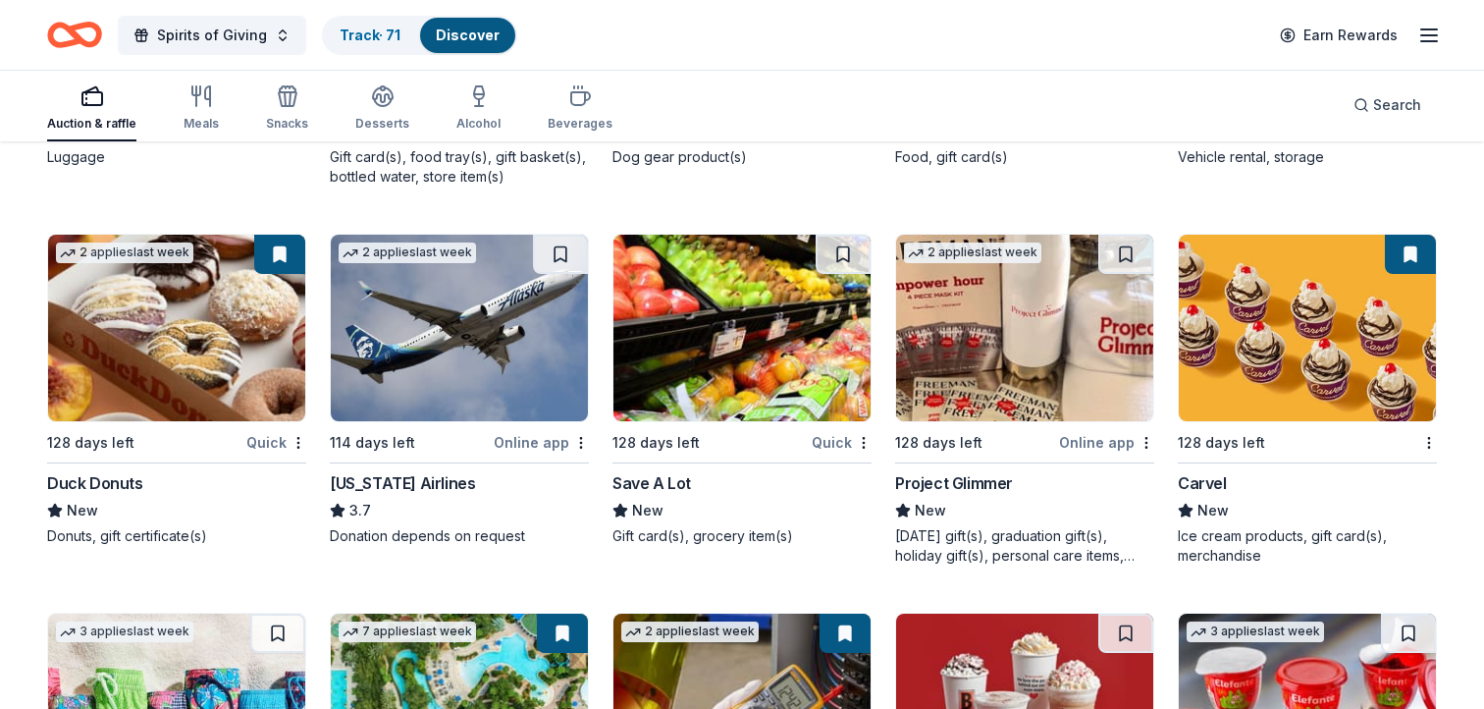
scroll to position [7972, 0]
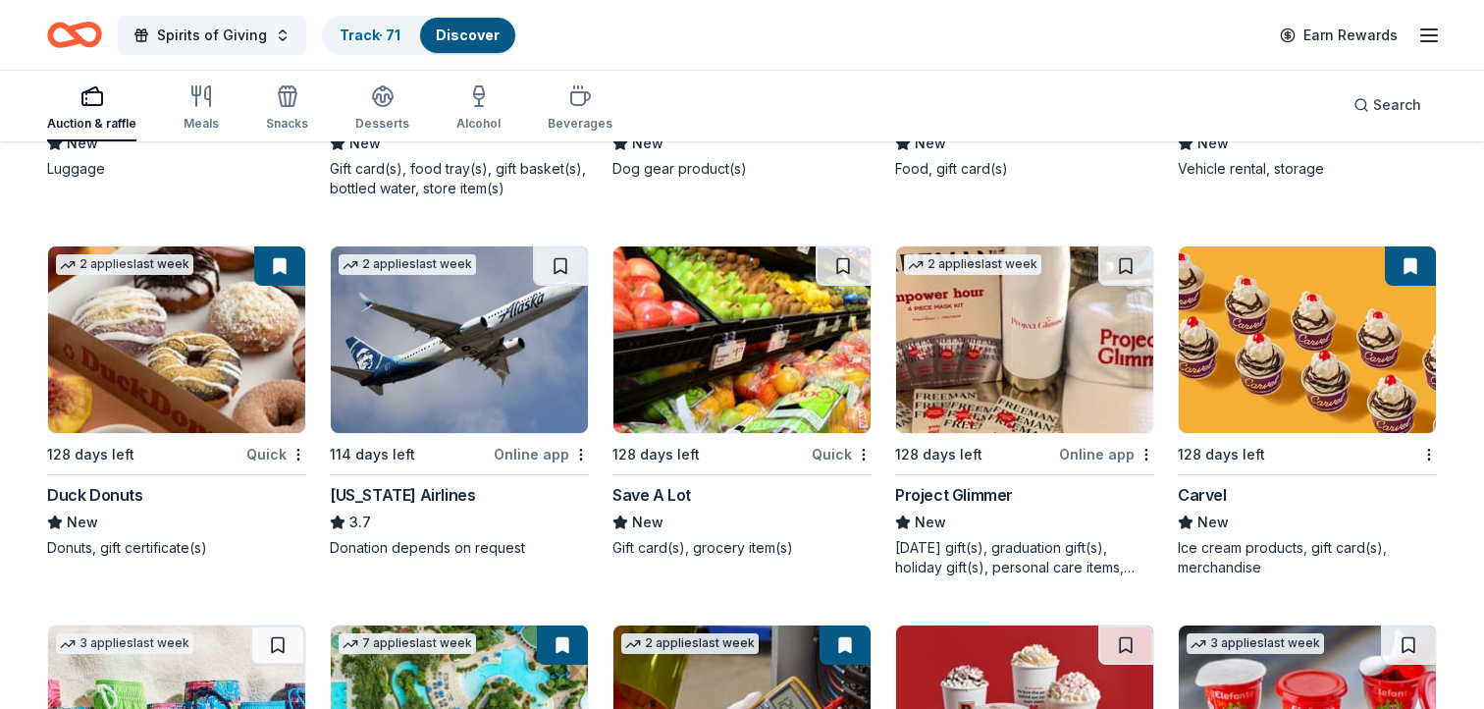
click at [1311, 348] on img at bounding box center [1307, 339] width 257 height 186
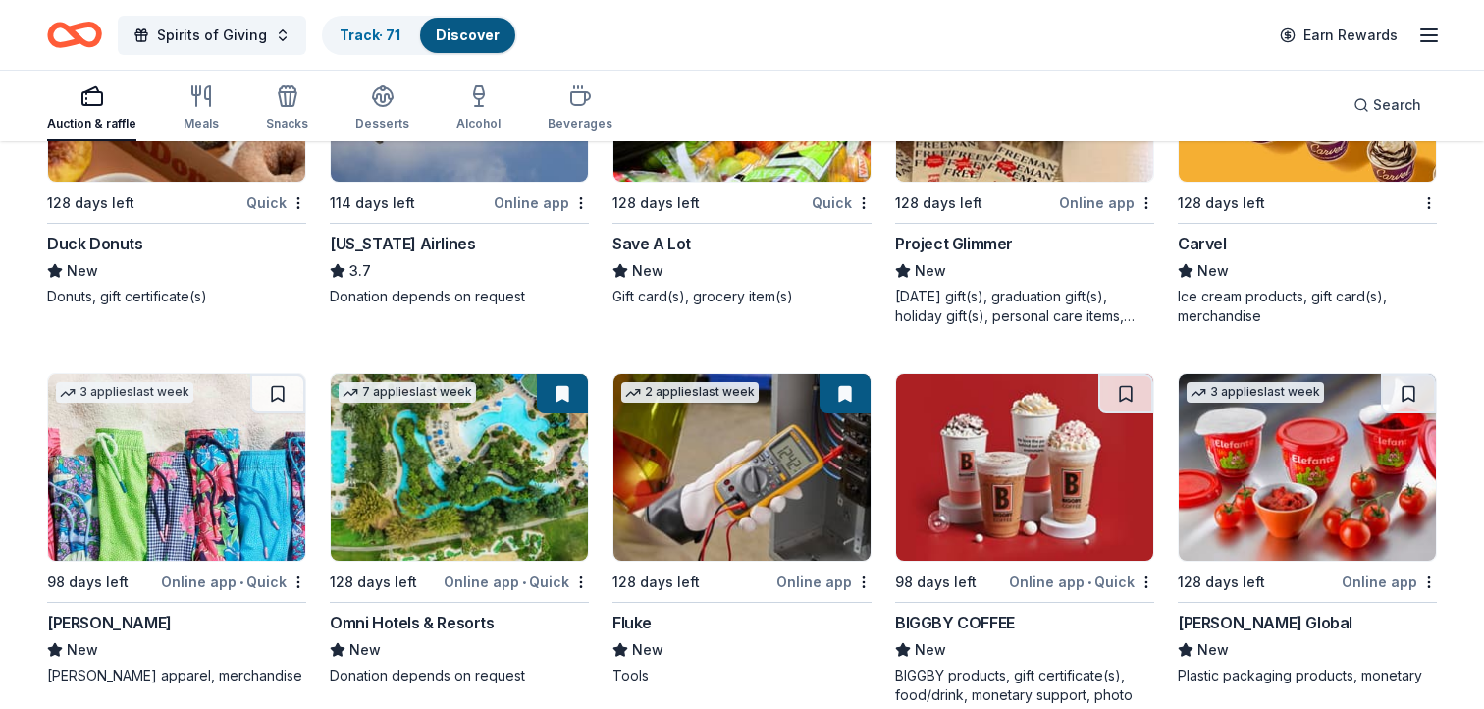
scroll to position [8267, 0]
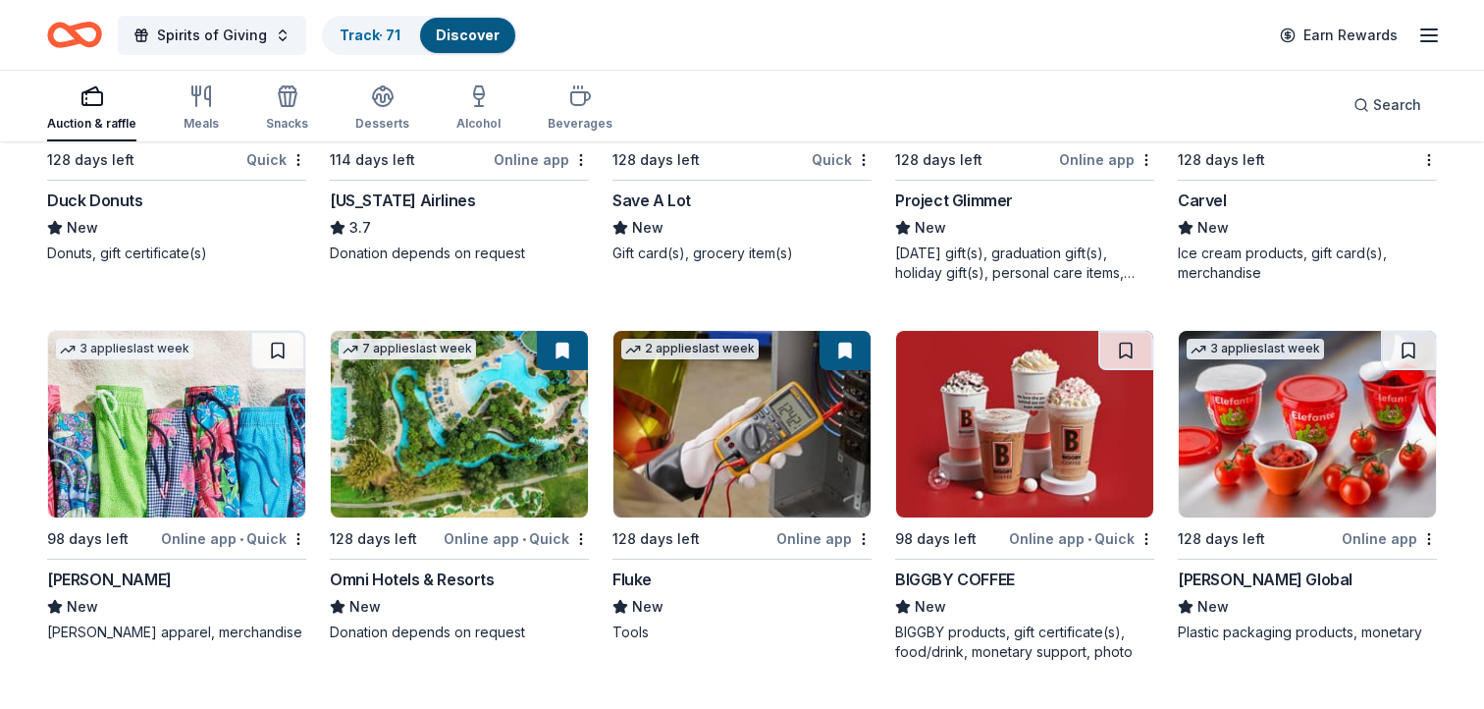
click at [446, 419] on img at bounding box center [459, 424] width 257 height 186
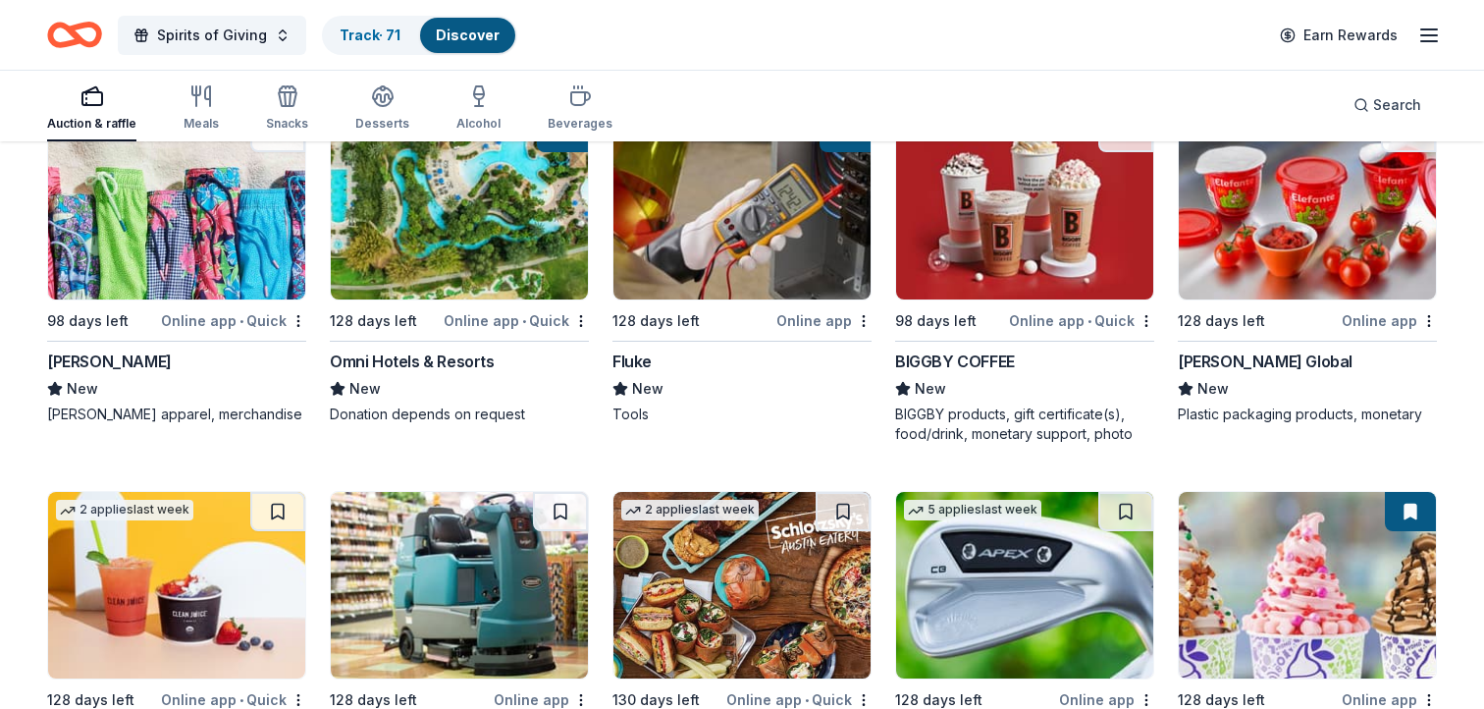
scroll to position [8660, 0]
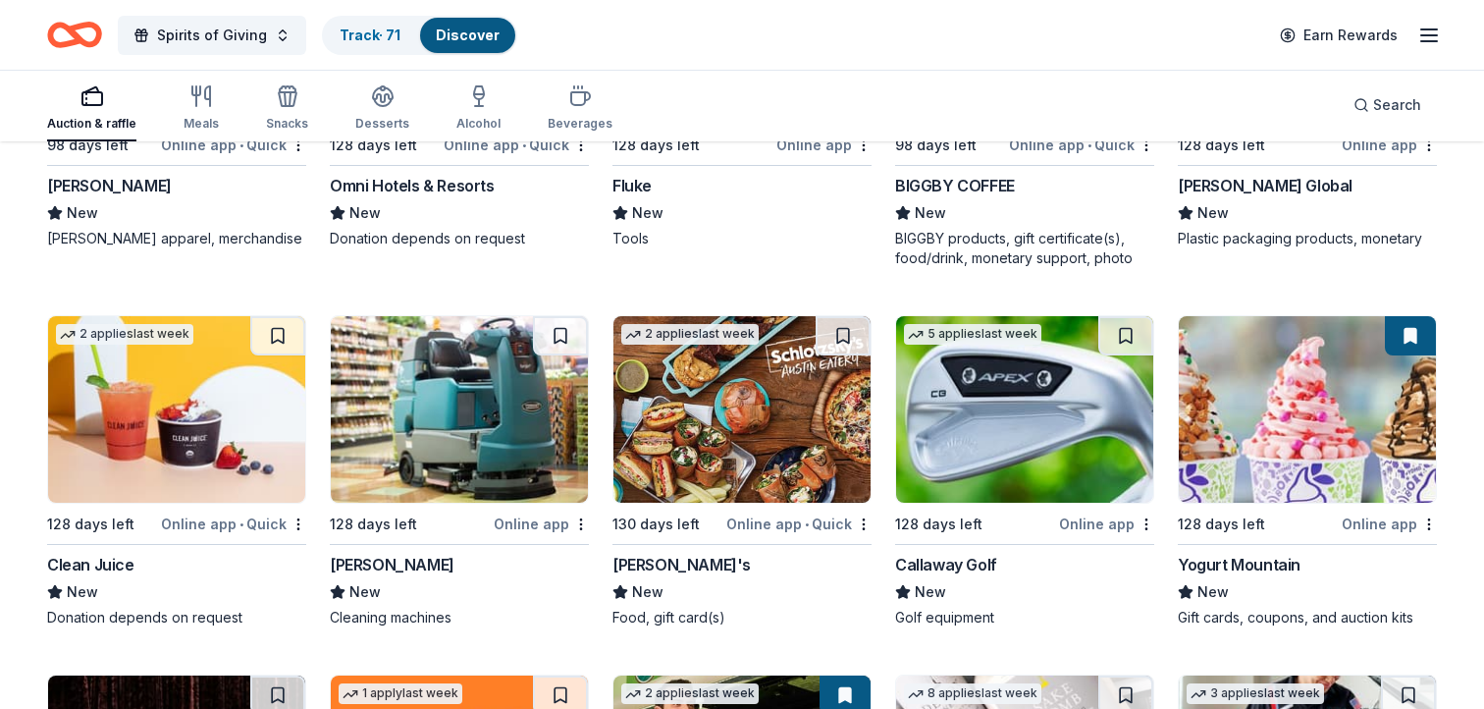
click at [1331, 412] on img at bounding box center [1307, 409] width 257 height 186
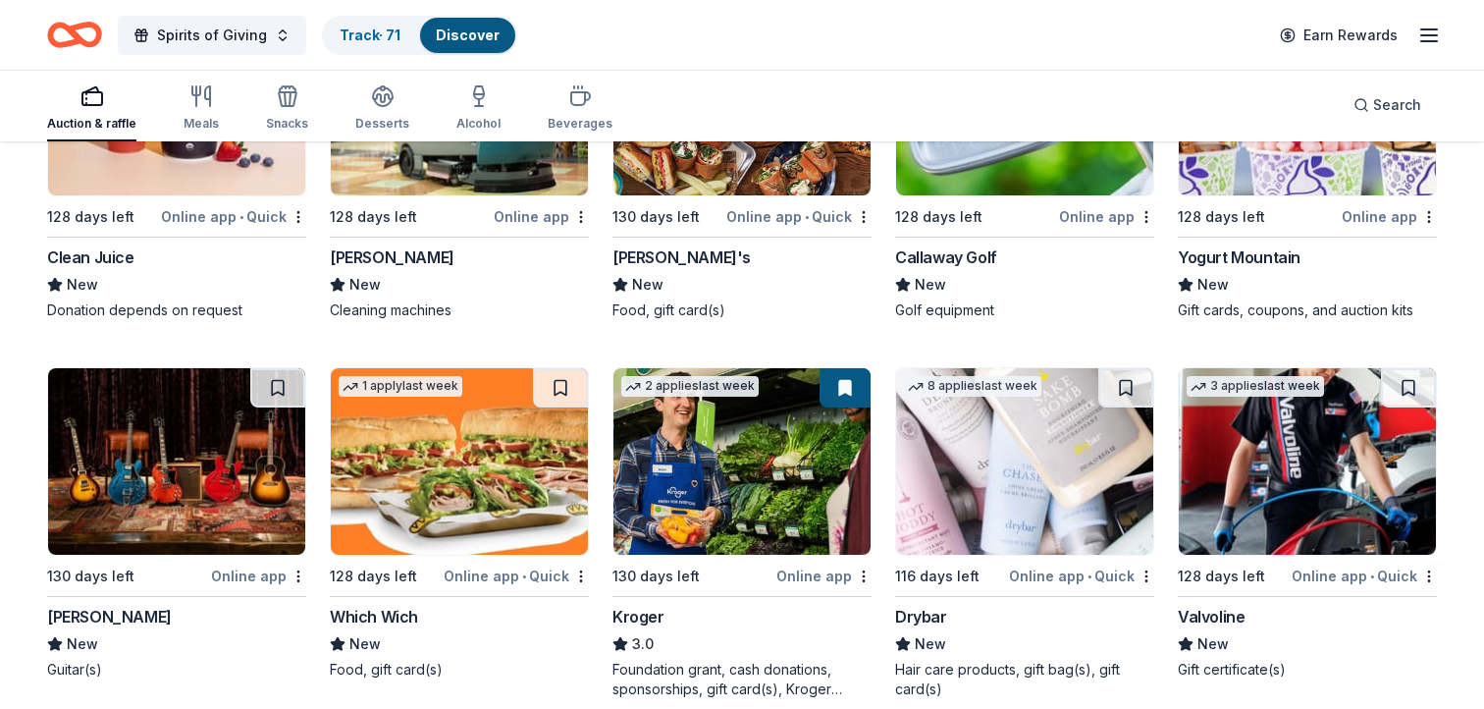
scroll to position [9027, 0]
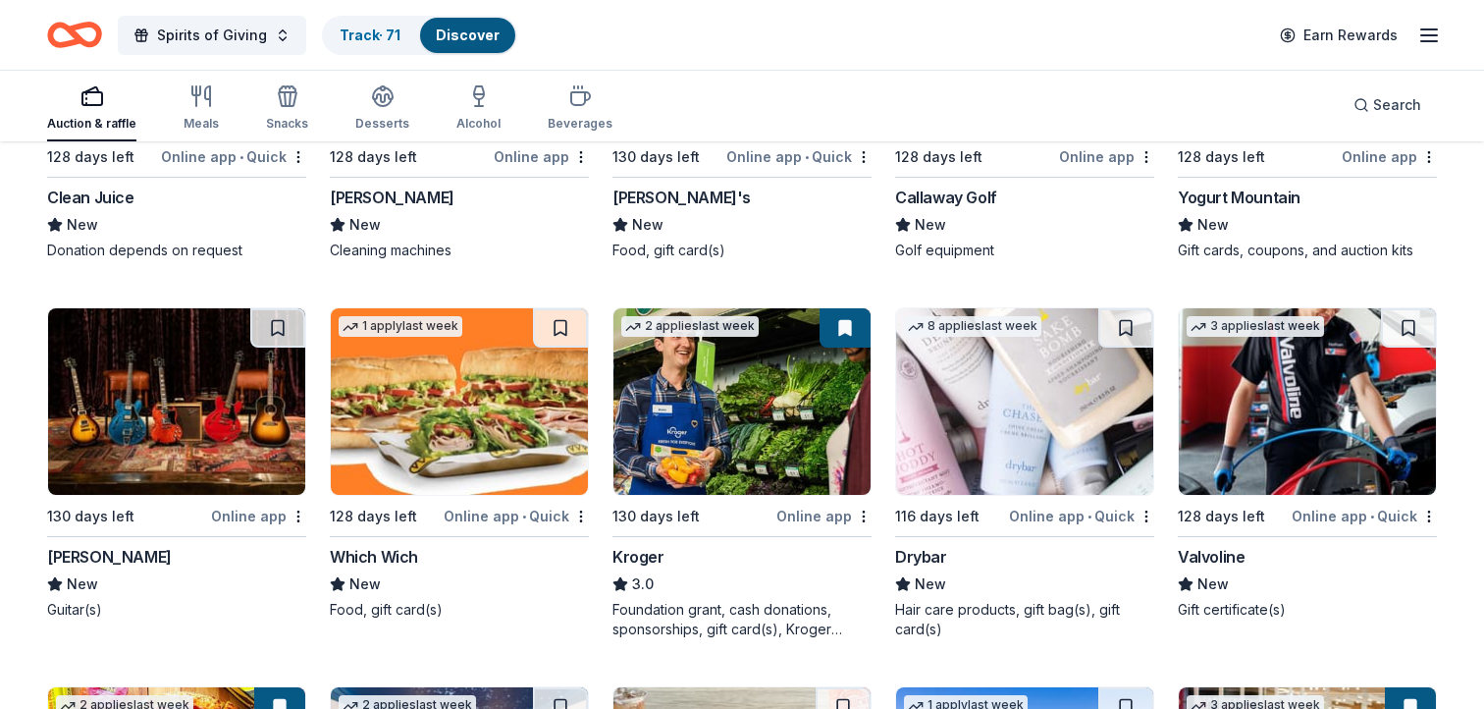
click at [500, 397] on img at bounding box center [459, 401] width 257 height 186
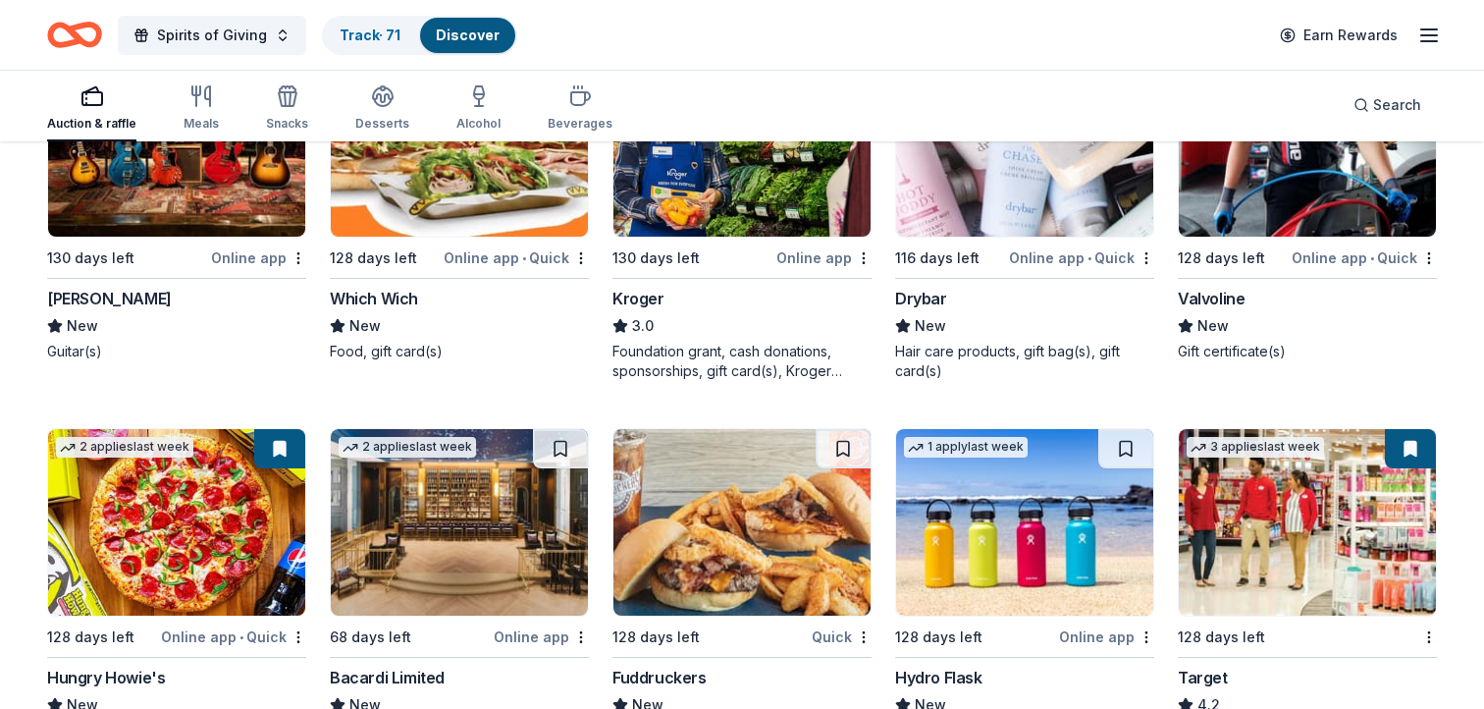
scroll to position [9429, 0]
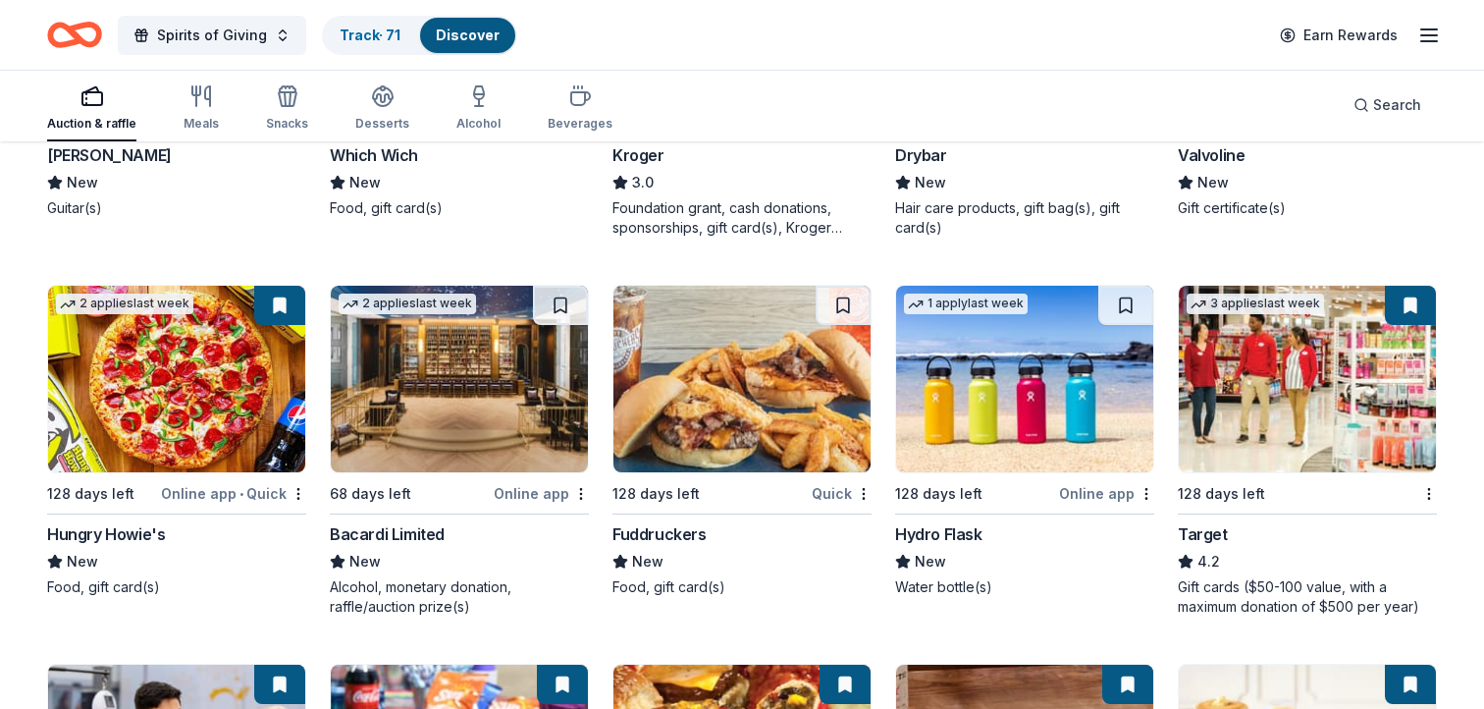
click at [200, 375] on img at bounding box center [176, 379] width 257 height 186
click at [735, 390] on img at bounding box center [741, 379] width 257 height 186
click at [1289, 384] on img at bounding box center [1307, 379] width 257 height 186
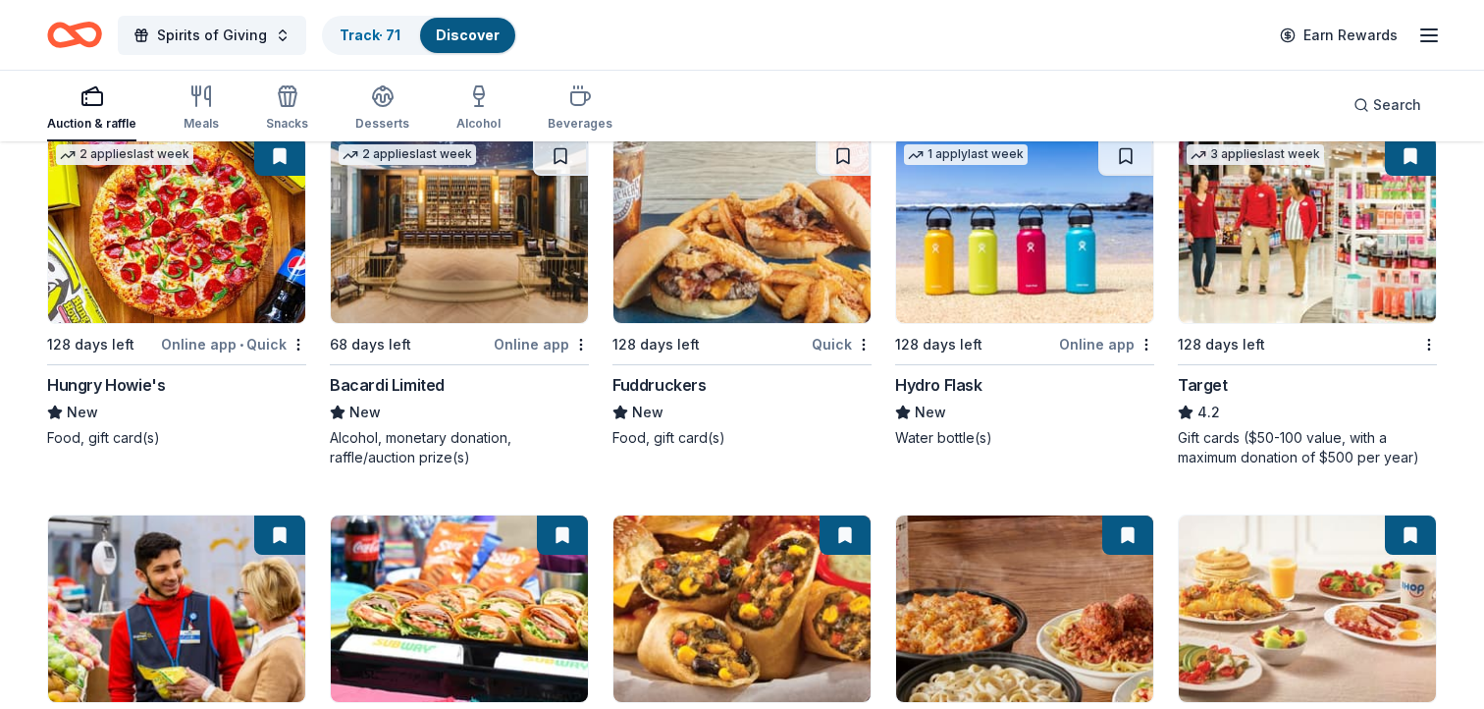
scroll to position [9744, 0]
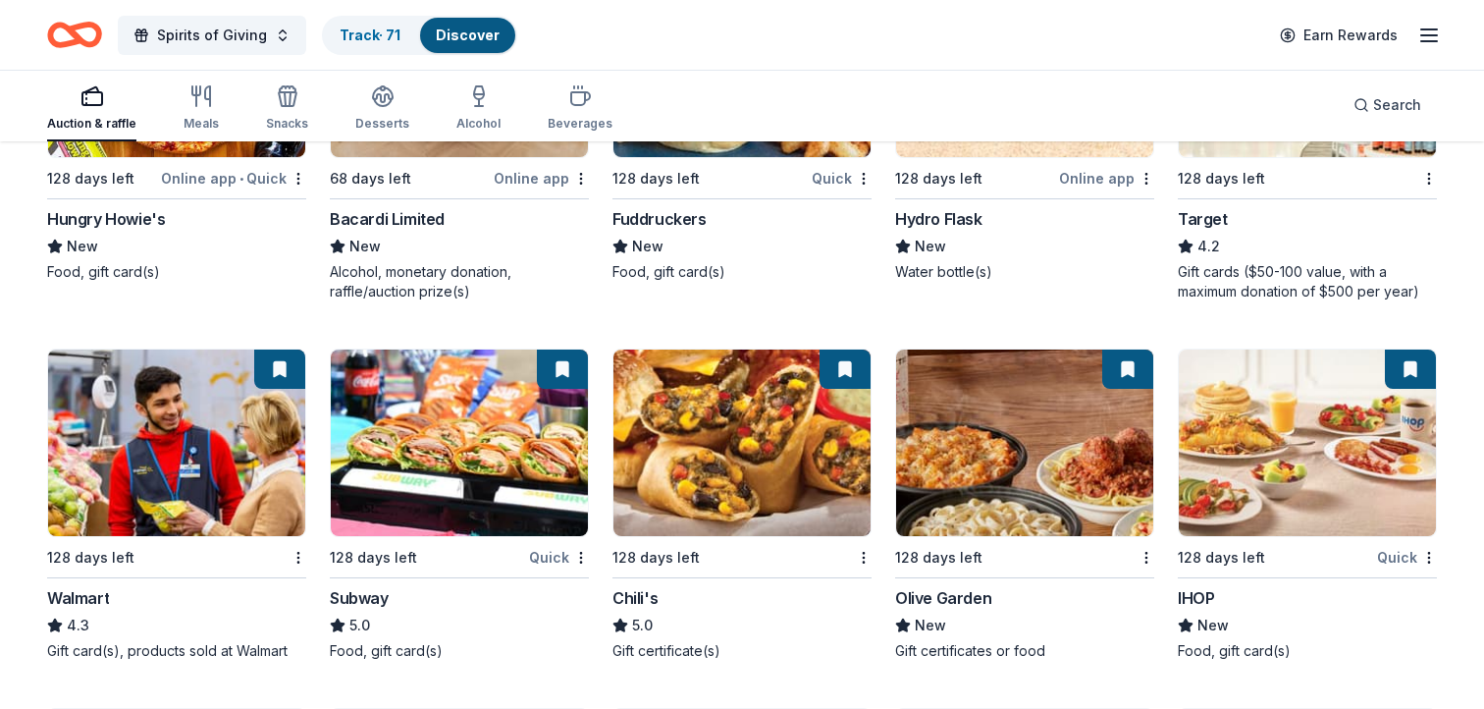
click at [169, 423] on img at bounding box center [176, 442] width 257 height 186
click at [468, 438] on img at bounding box center [459, 442] width 257 height 186
click at [730, 442] on img at bounding box center [741, 442] width 257 height 186
click at [1005, 445] on img at bounding box center [1024, 442] width 257 height 186
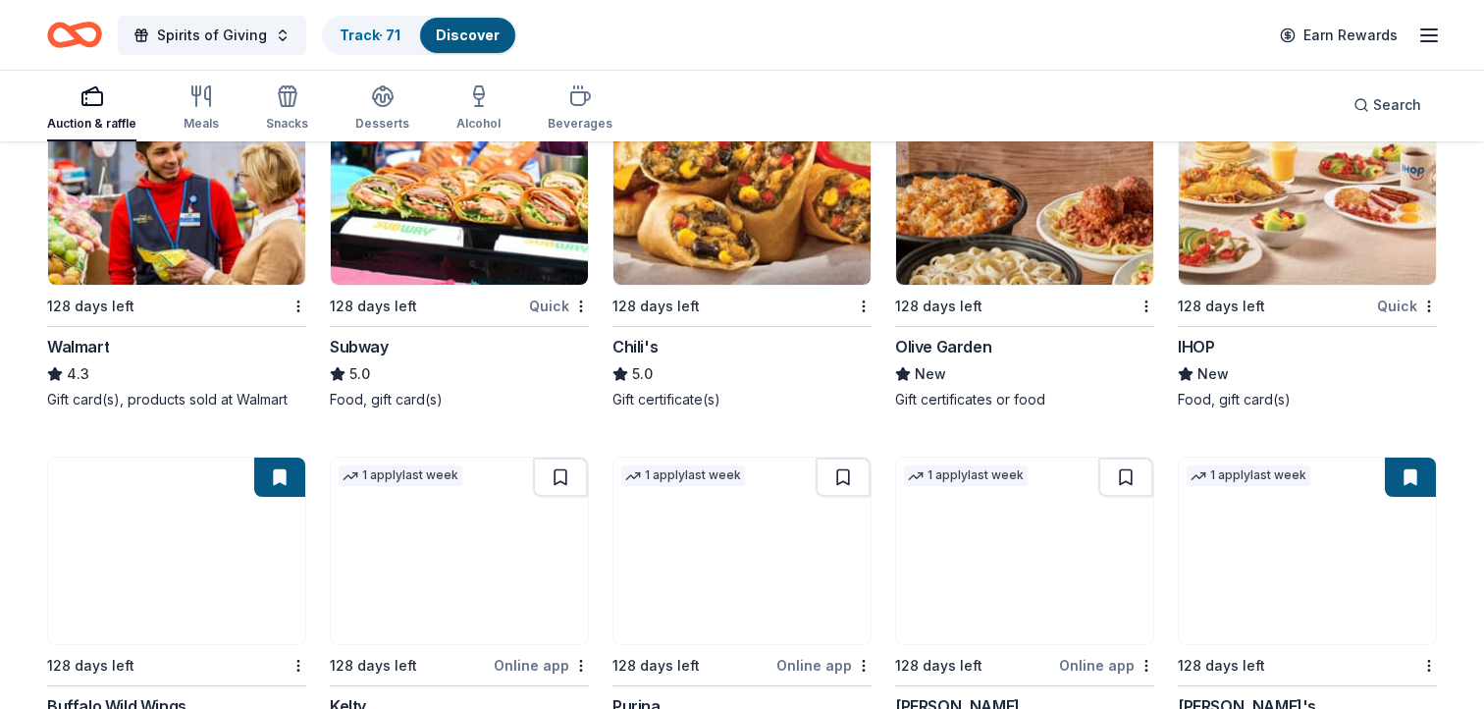
scroll to position [10148, 0]
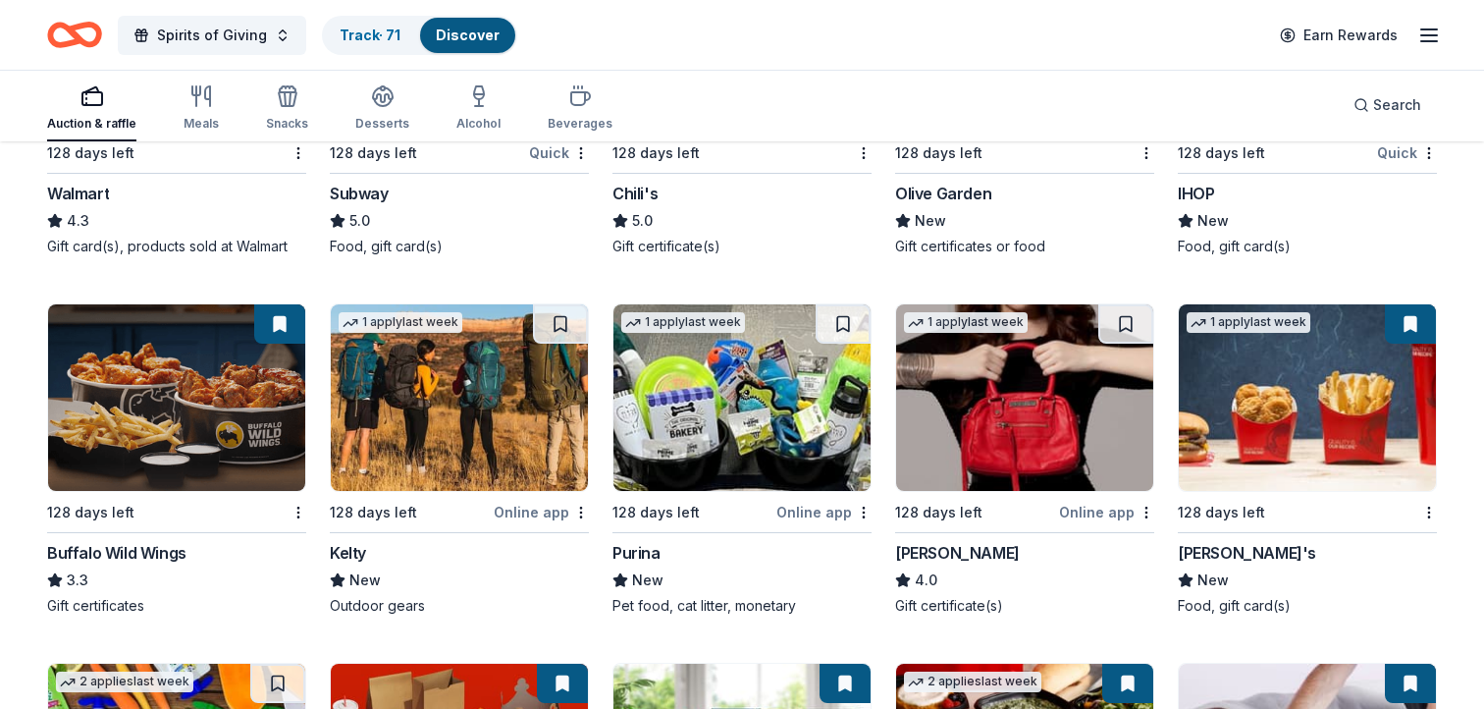
click at [168, 403] on img at bounding box center [176, 397] width 257 height 186
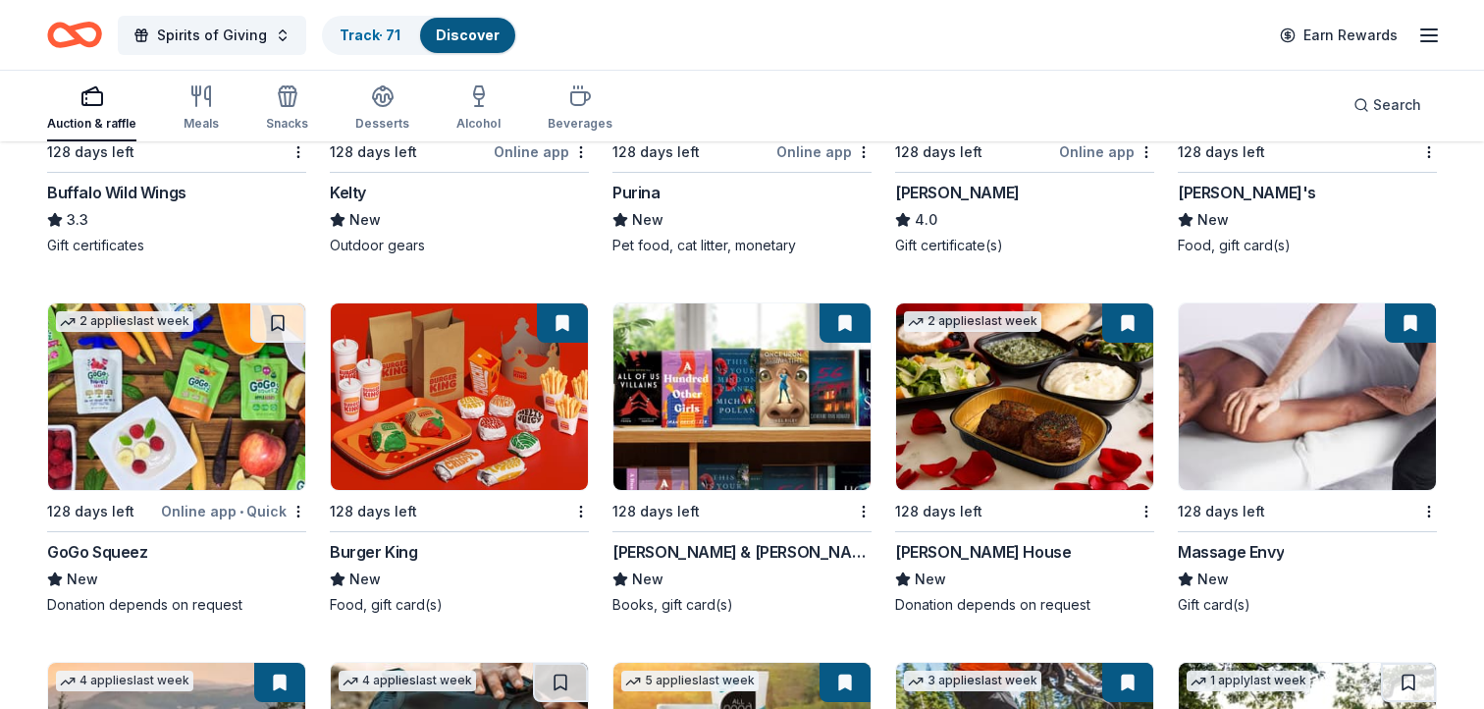
scroll to position [10536, 0]
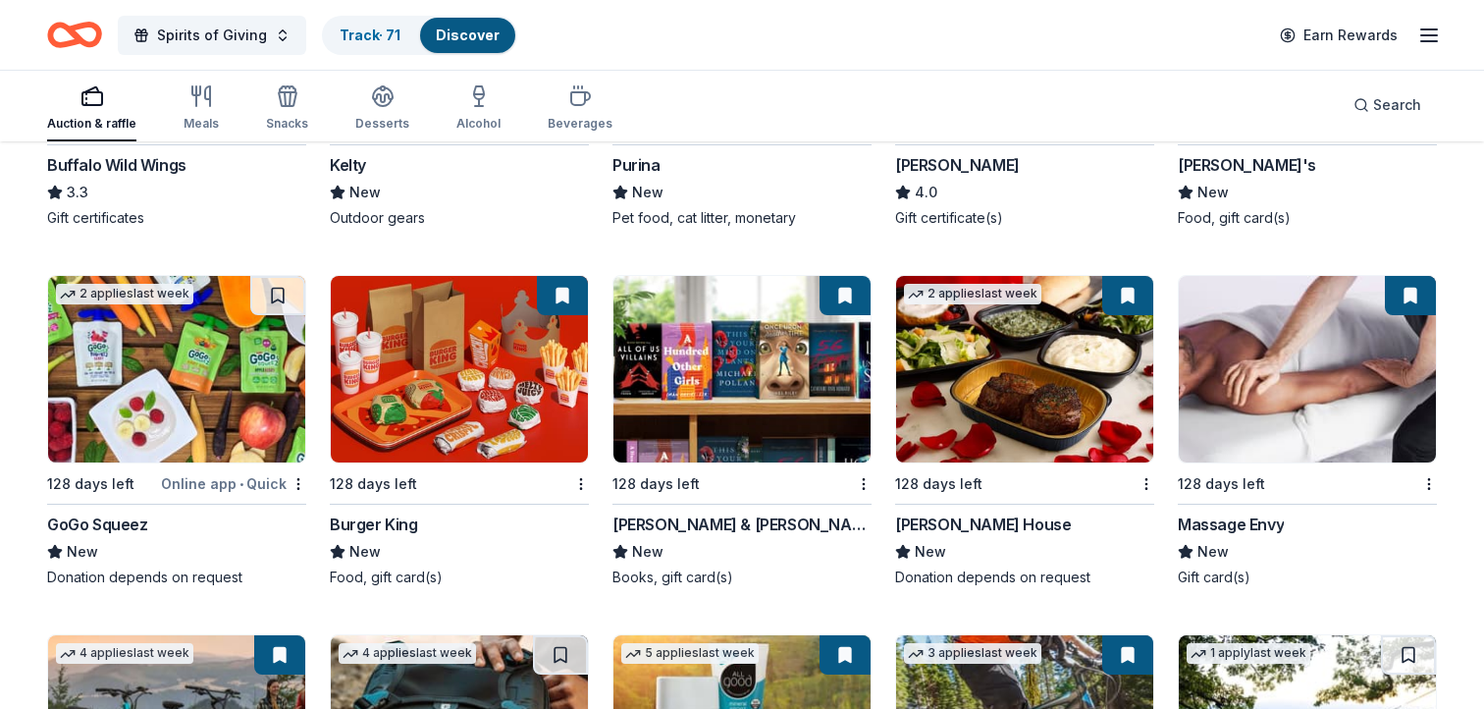
click at [1286, 385] on img at bounding box center [1307, 369] width 257 height 186
click at [448, 370] on img at bounding box center [459, 369] width 257 height 186
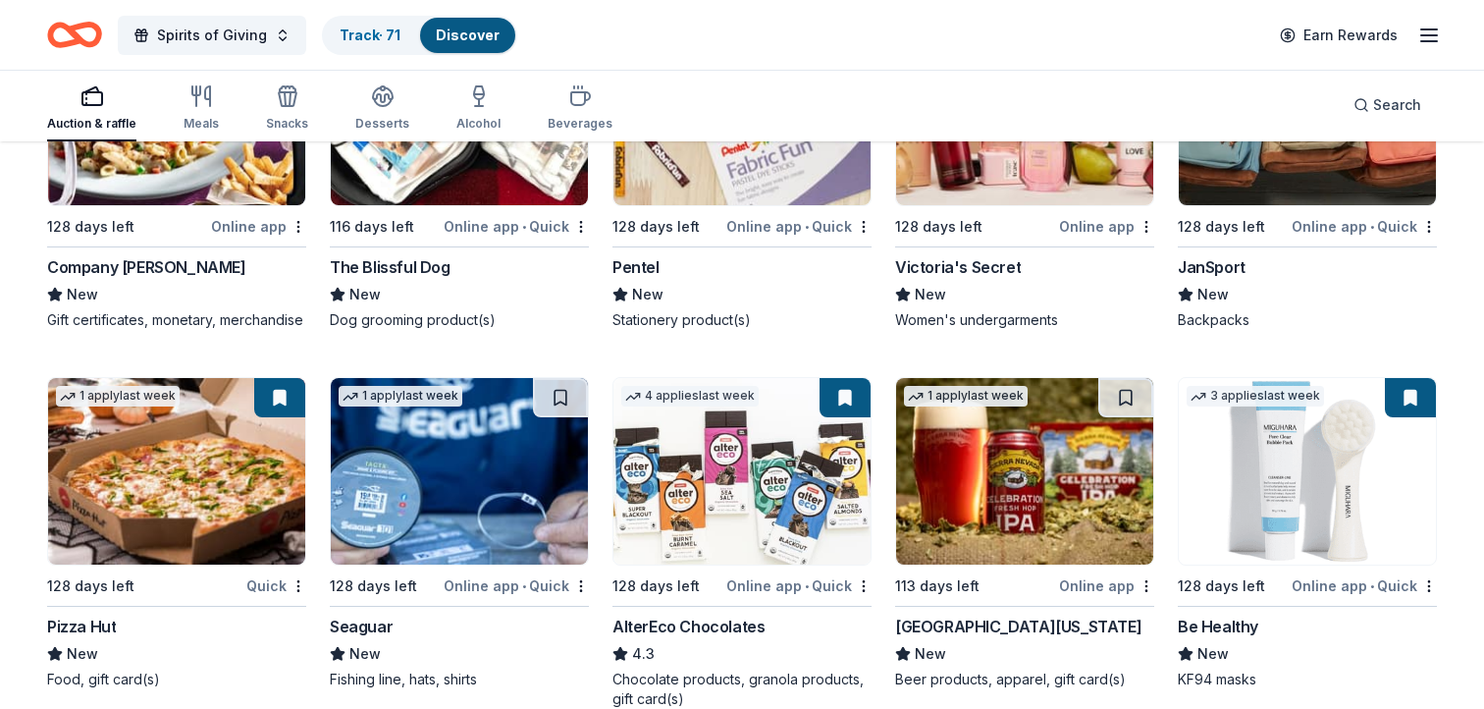
scroll to position [11635, 0]
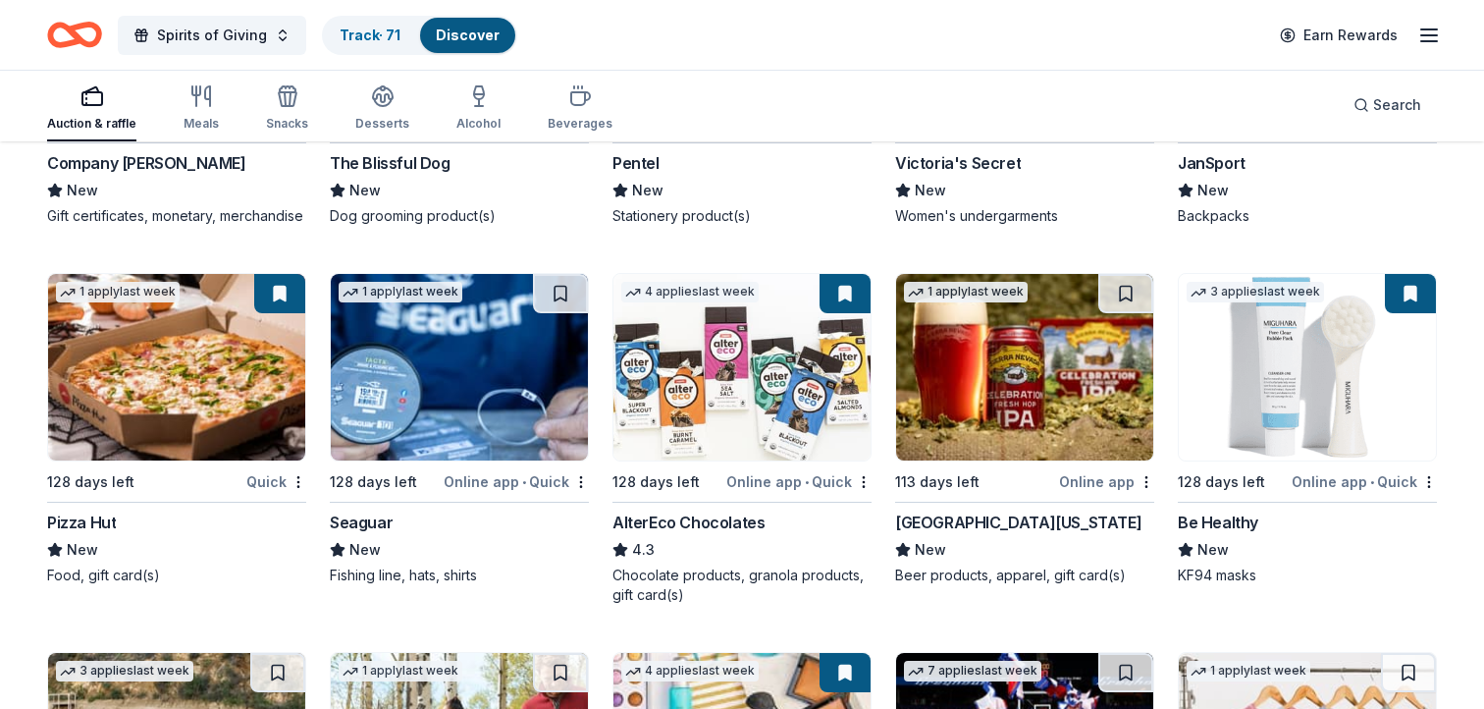
click at [145, 382] on img at bounding box center [176, 367] width 257 height 186
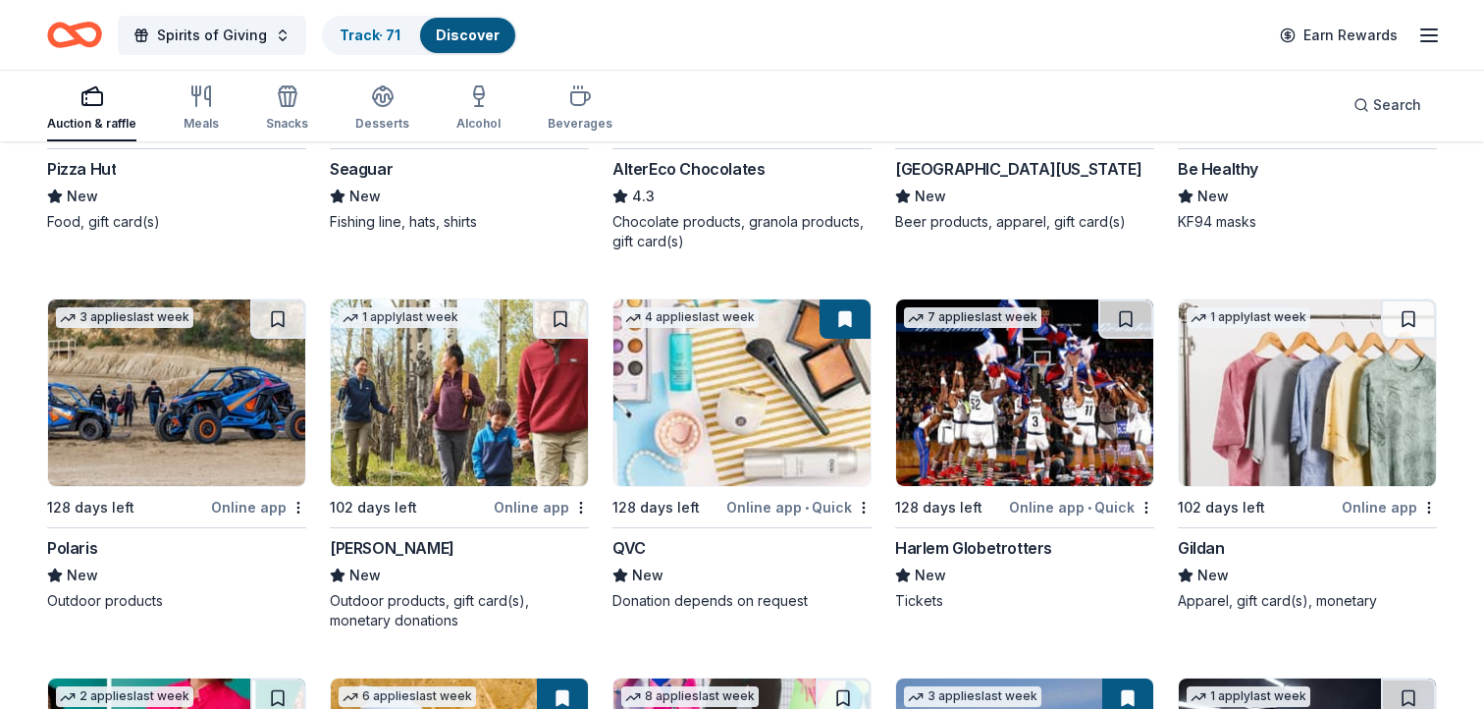
scroll to position [12002, 0]
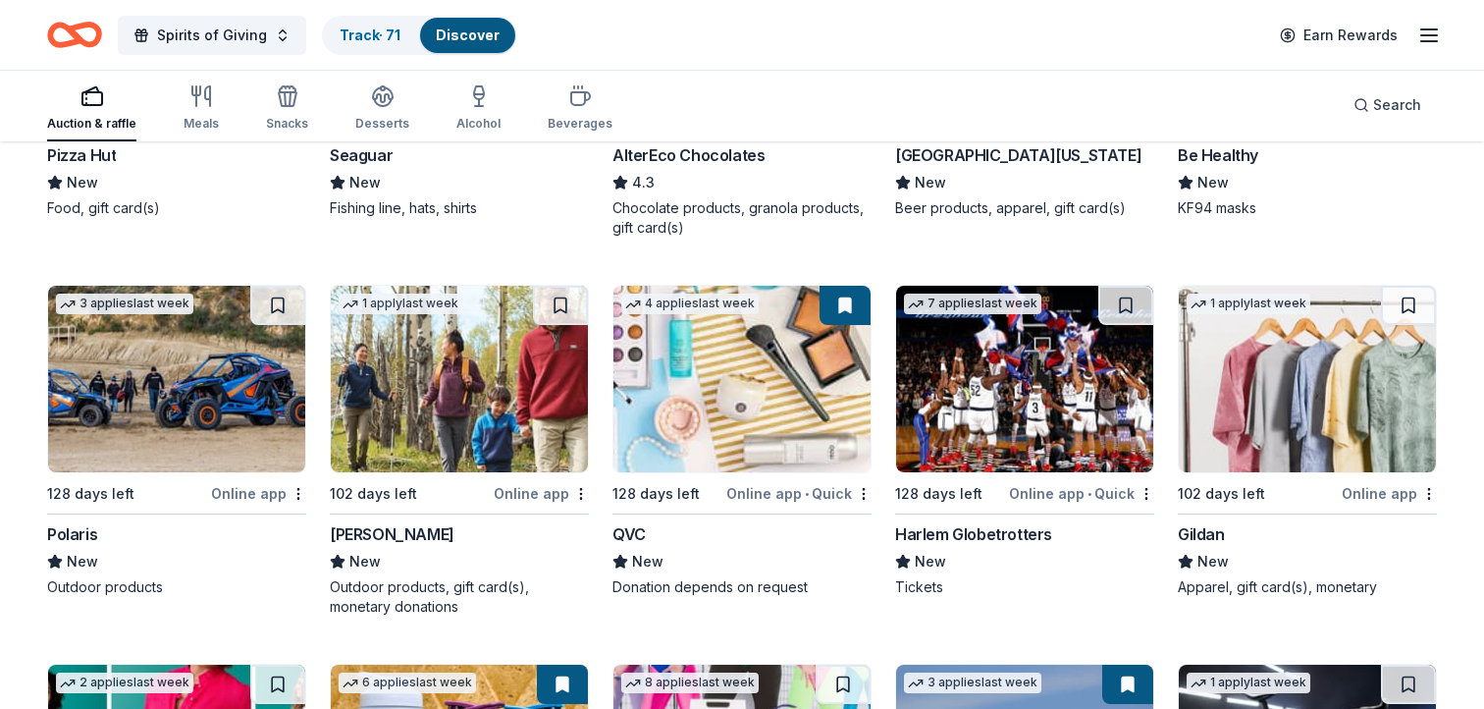
click at [432, 403] on img at bounding box center [459, 379] width 257 height 186
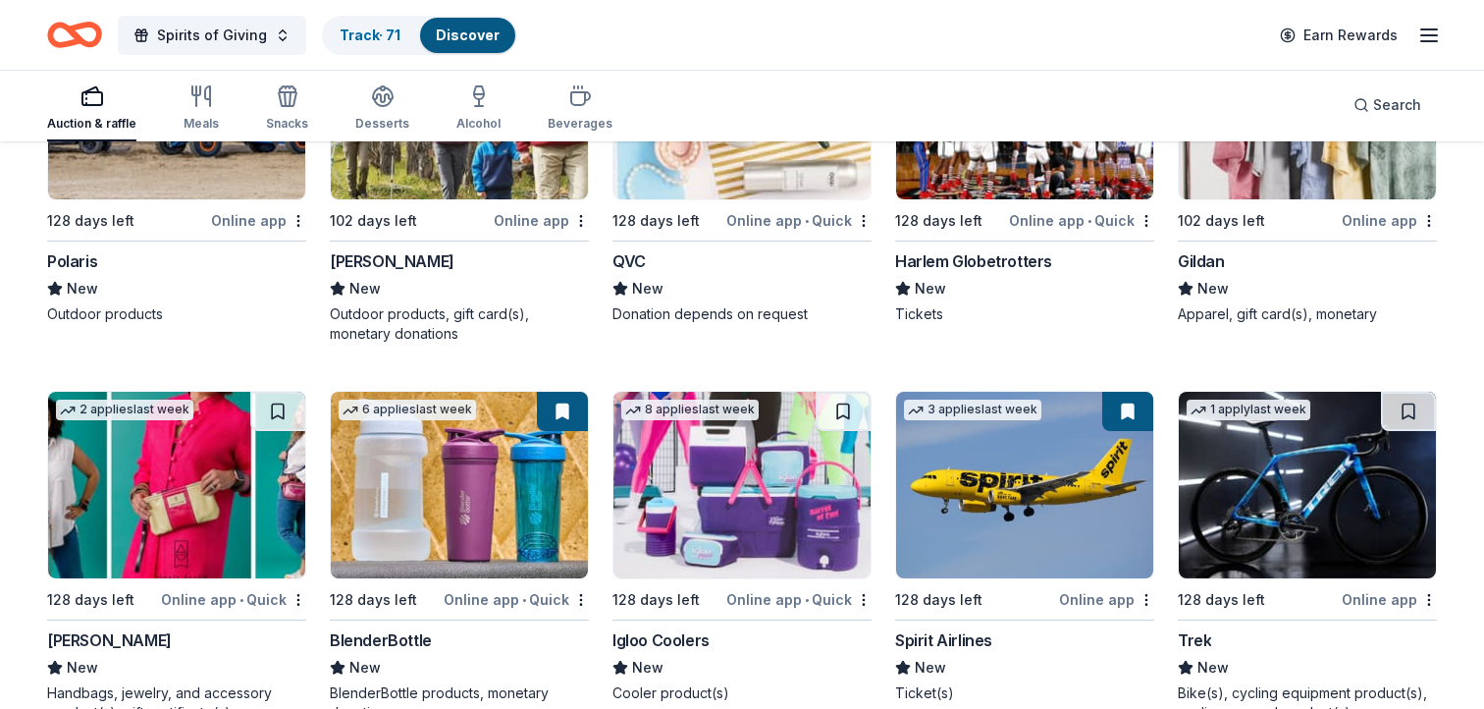
scroll to position [12456, 0]
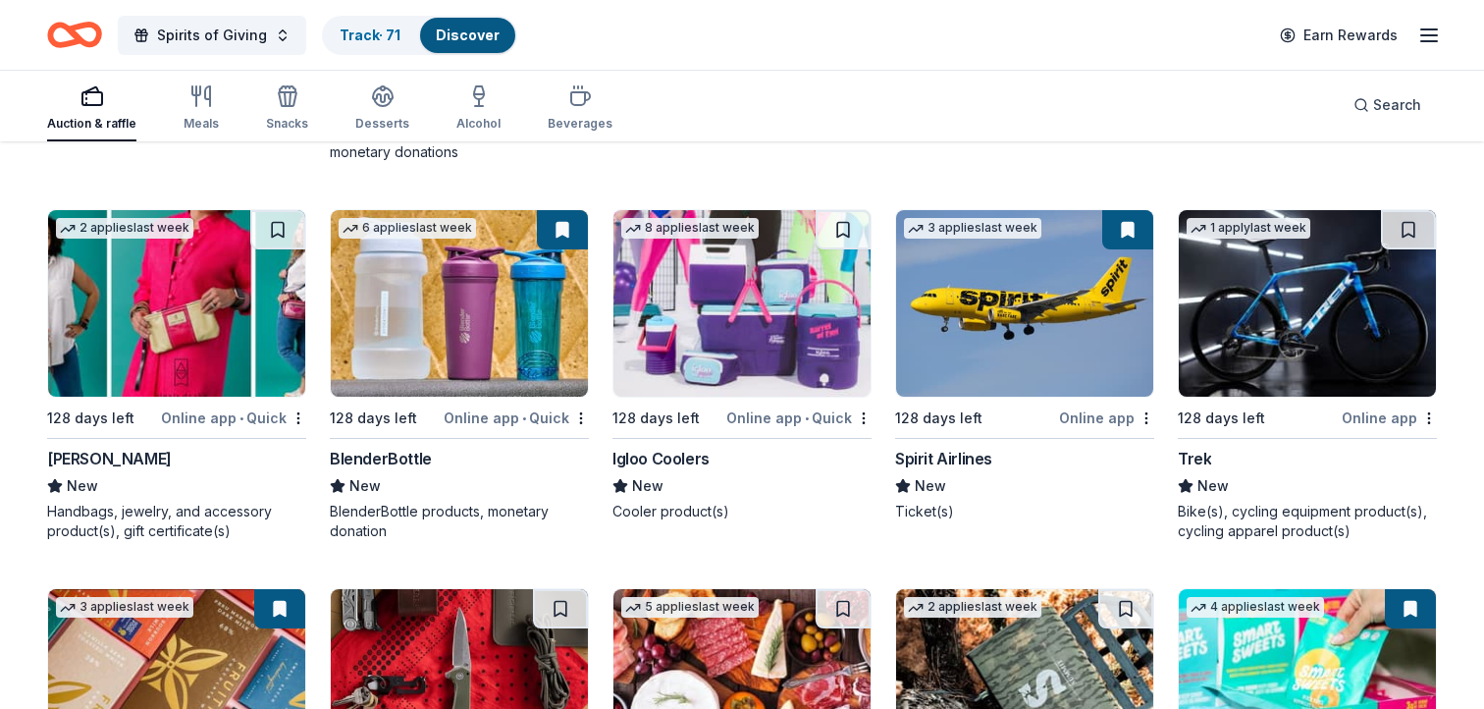
click at [1017, 311] on img at bounding box center [1024, 303] width 257 height 186
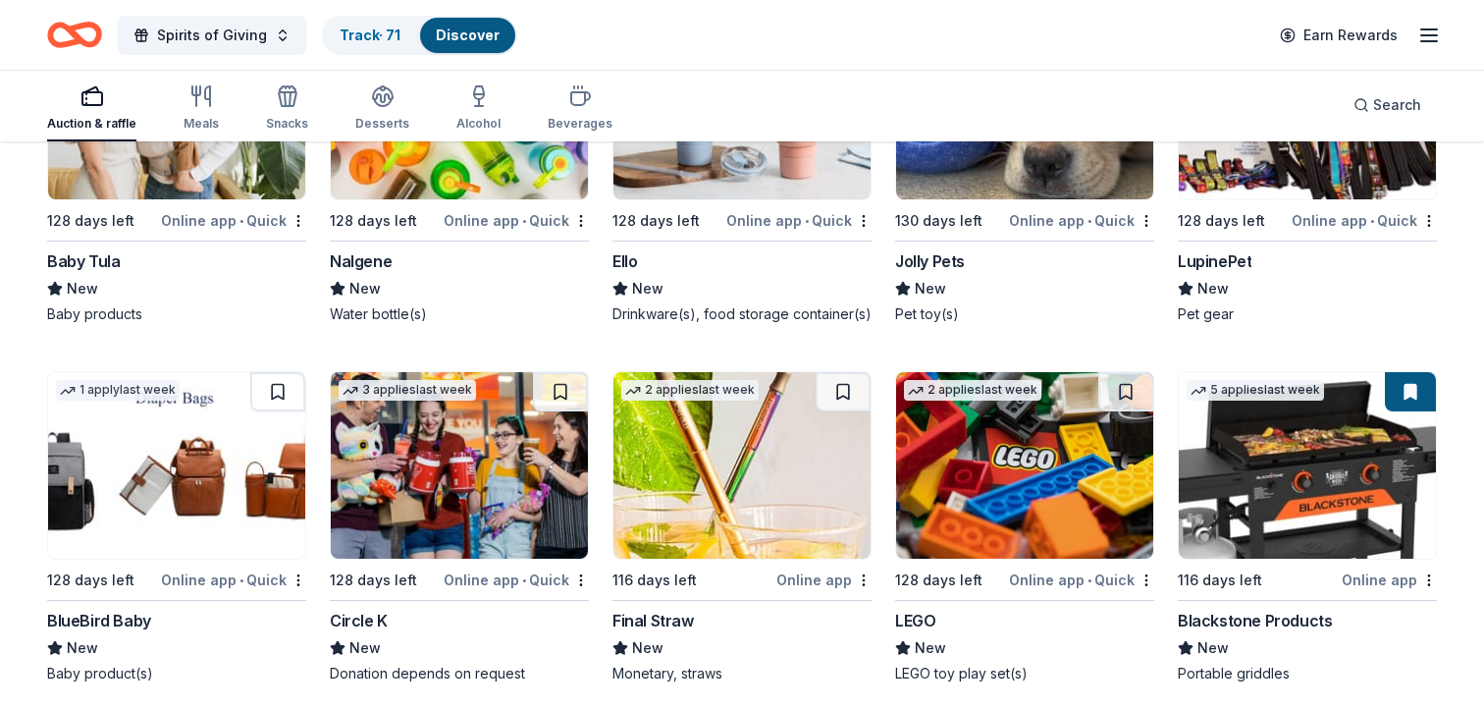
scroll to position [13829, 0]
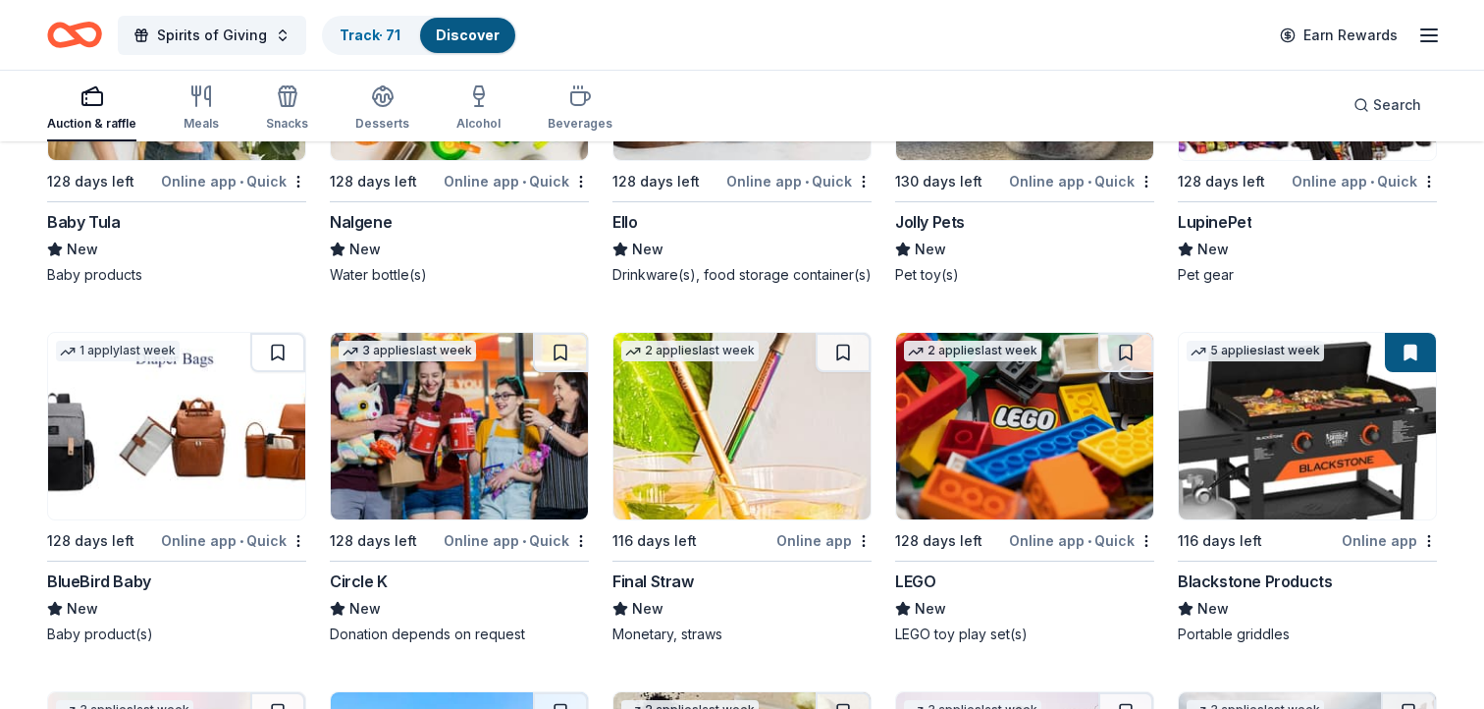
click at [475, 448] on img at bounding box center [459, 426] width 257 height 186
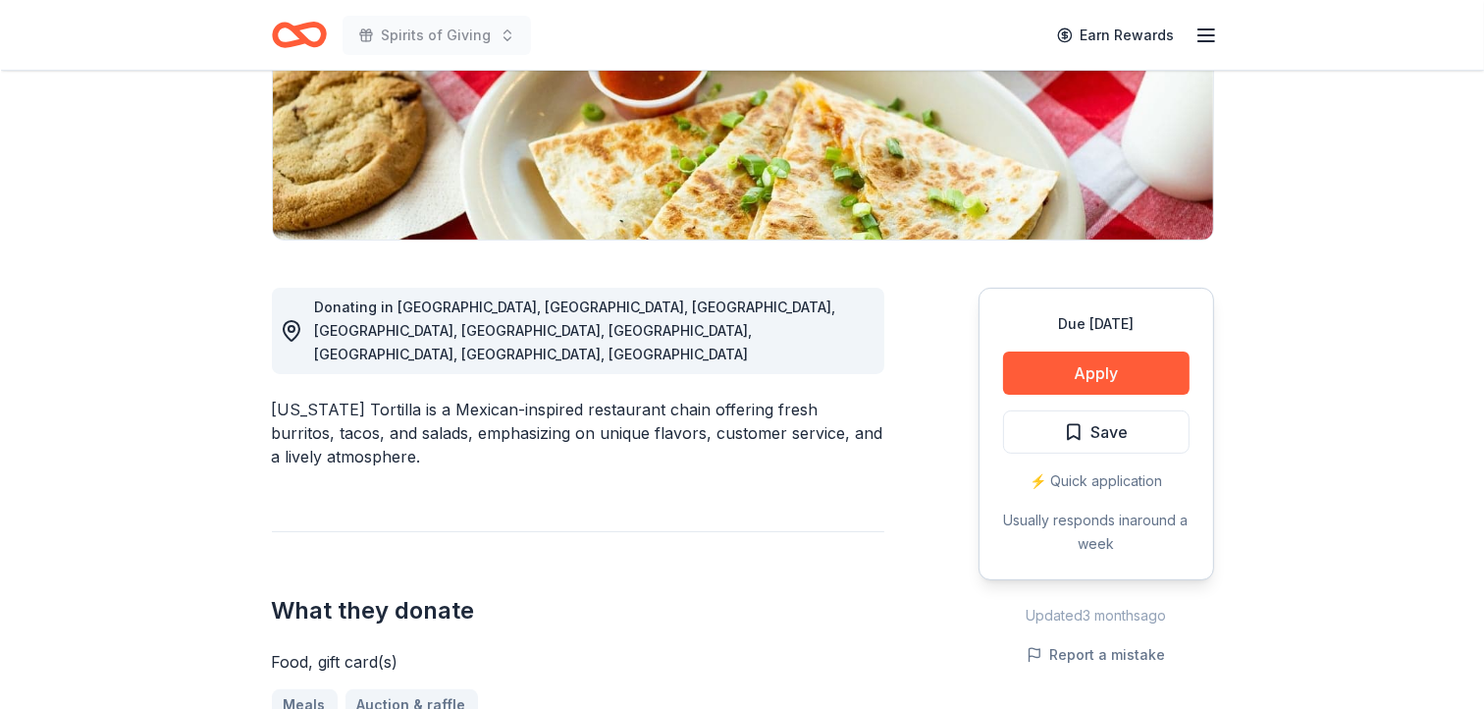
scroll to position [427, 0]
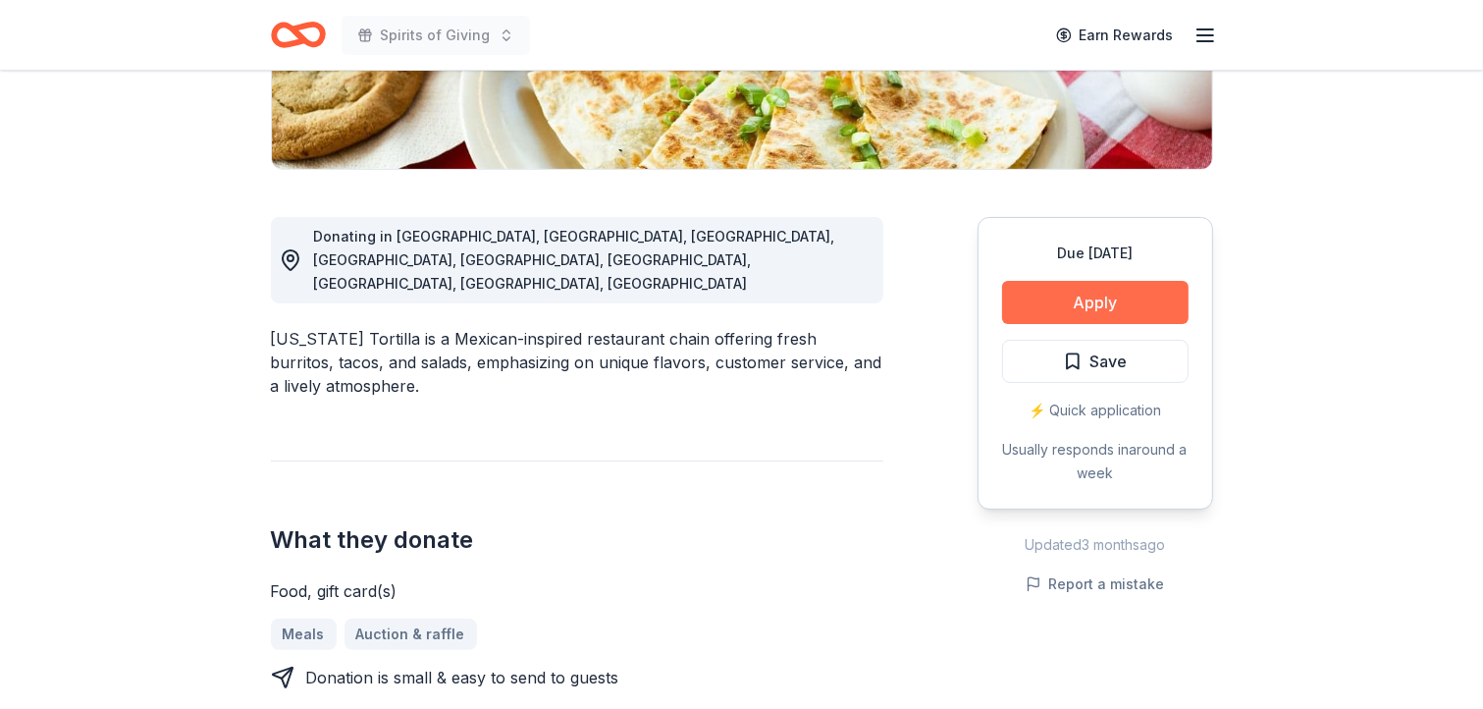
click at [1088, 300] on button "Apply" at bounding box center [1095, 302] width 186 height 43
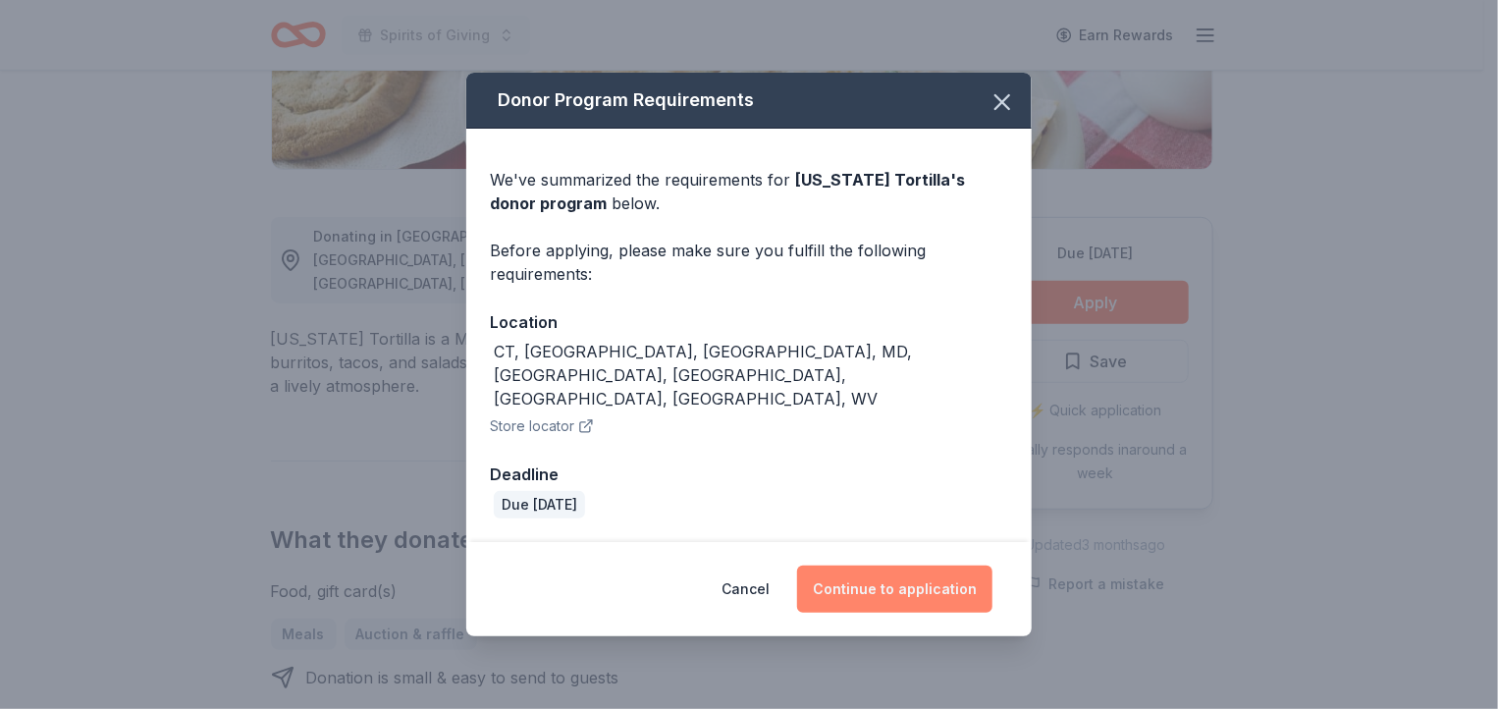
click at [938, 566] on button "Continue to application" at bounding box center [894, 588] width 195 height 47
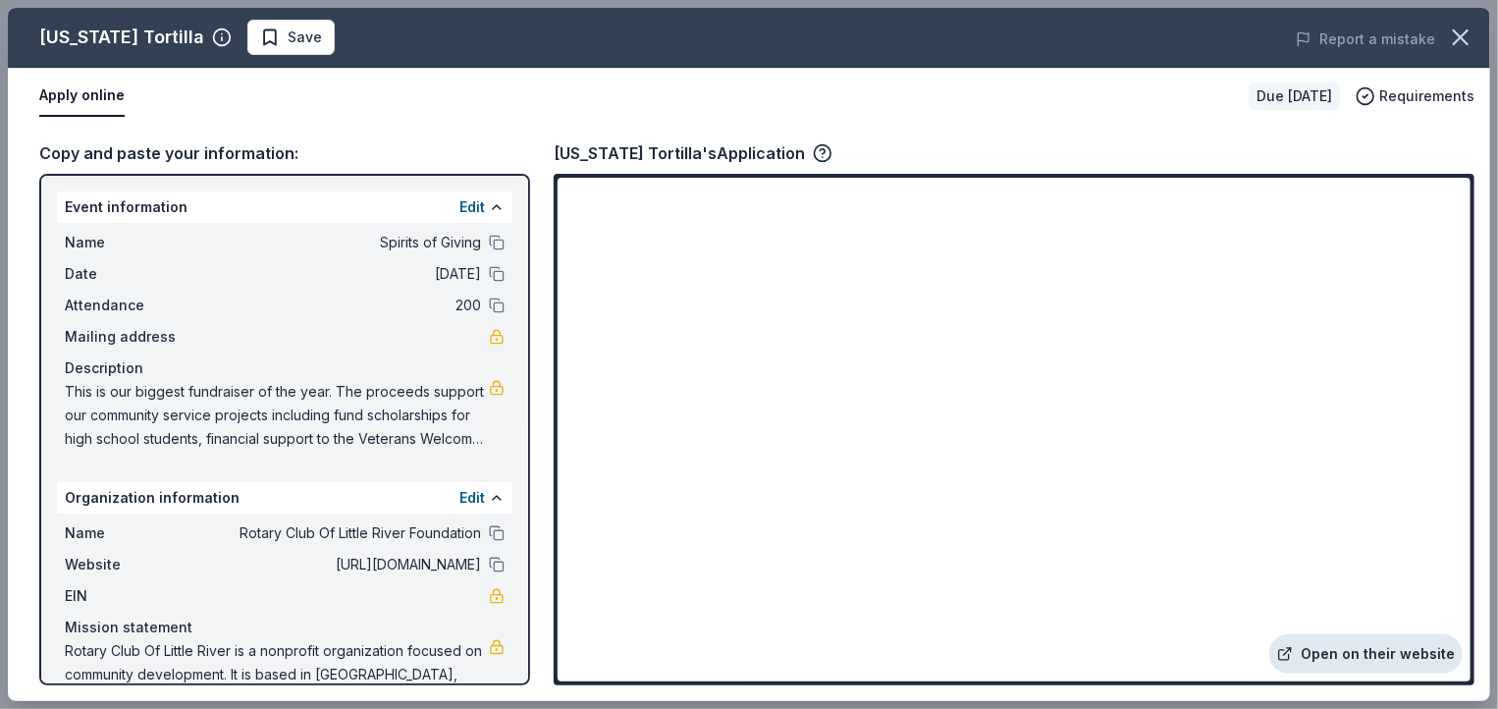
click at [1409, 651] on link "Open on their website" at bounding box center [1365, 653] width 193 height 39
click at [1462, 40] on icon "button" at bounding box center [1460, 37] width 27 height 27
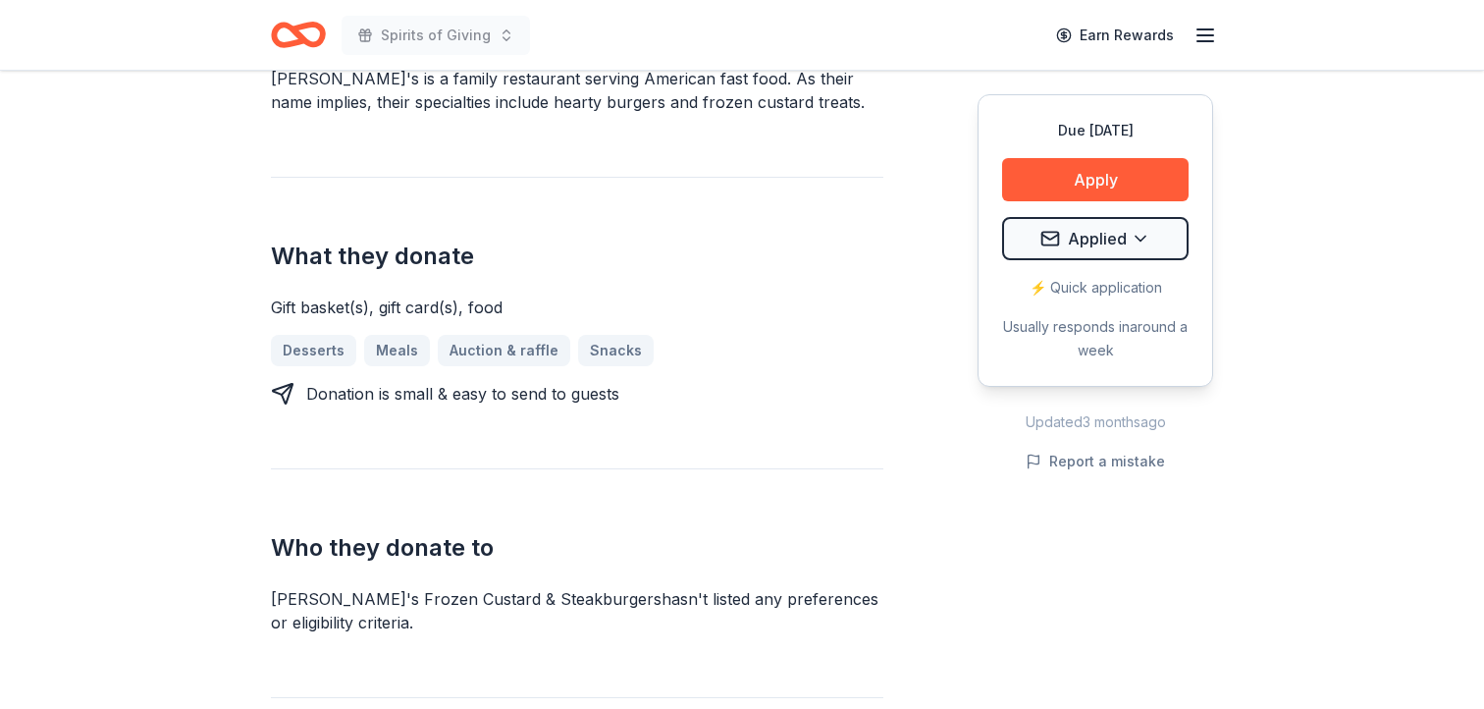
scroll to position [780, 0]
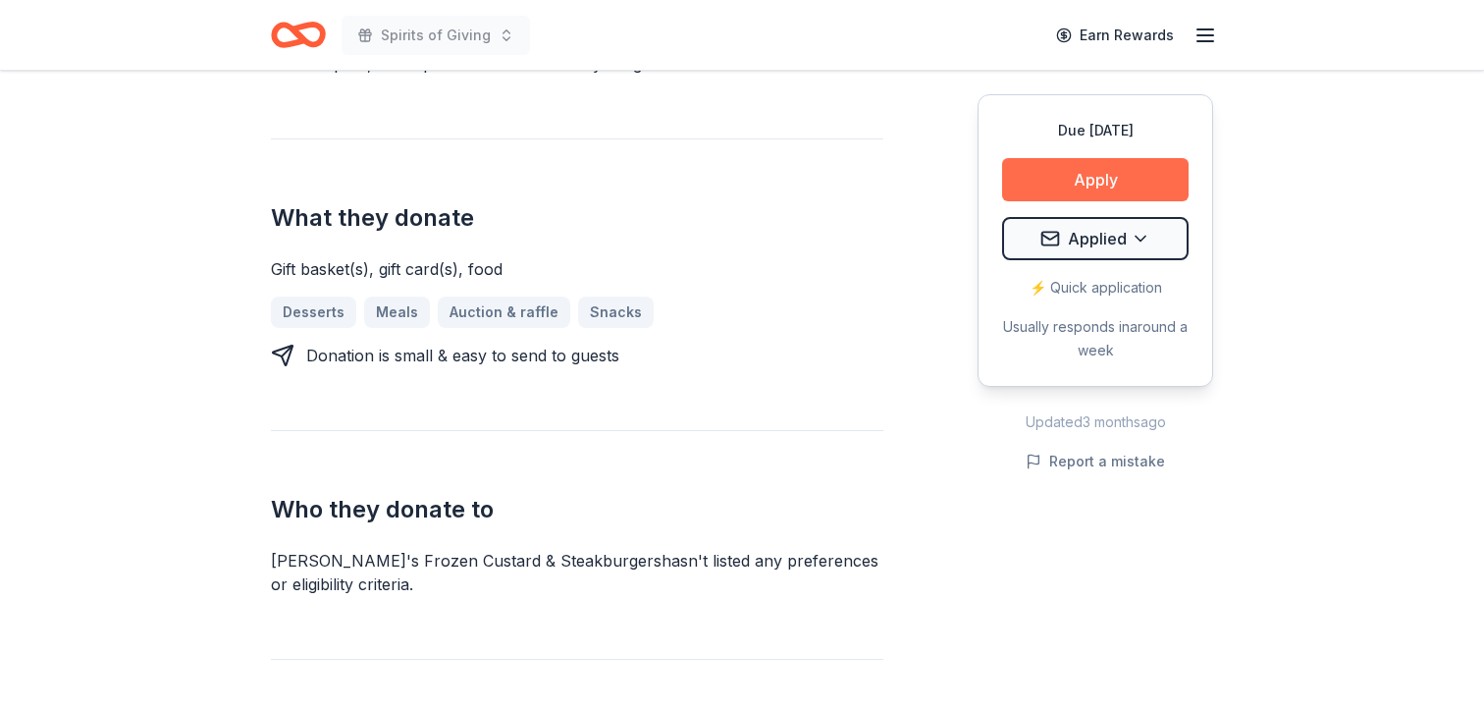
click at [1076, 182] on button "Apply" at bounding box center [1095, 179] width 186 height 43
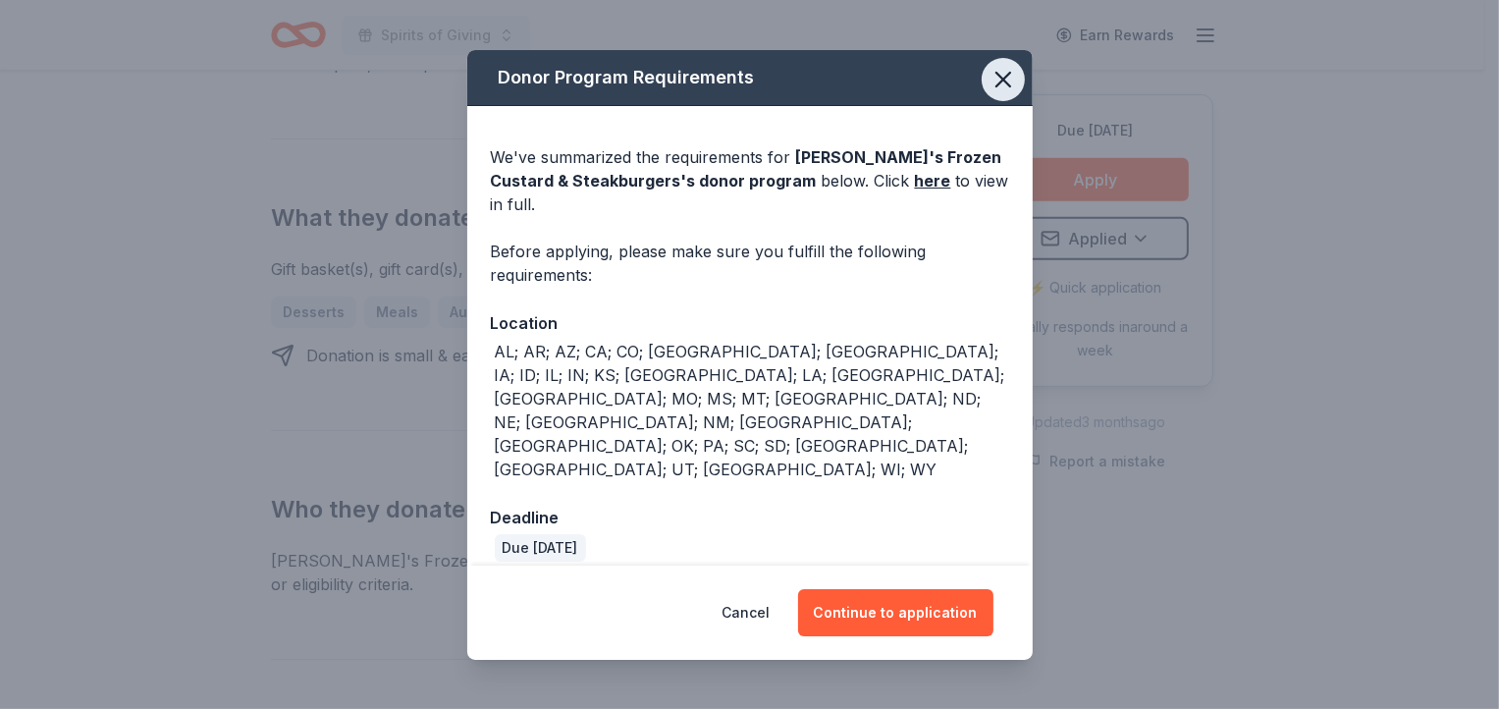
click at [1005, 93] on icon "button" at bounding box center [1002, 79] width 27 height 27
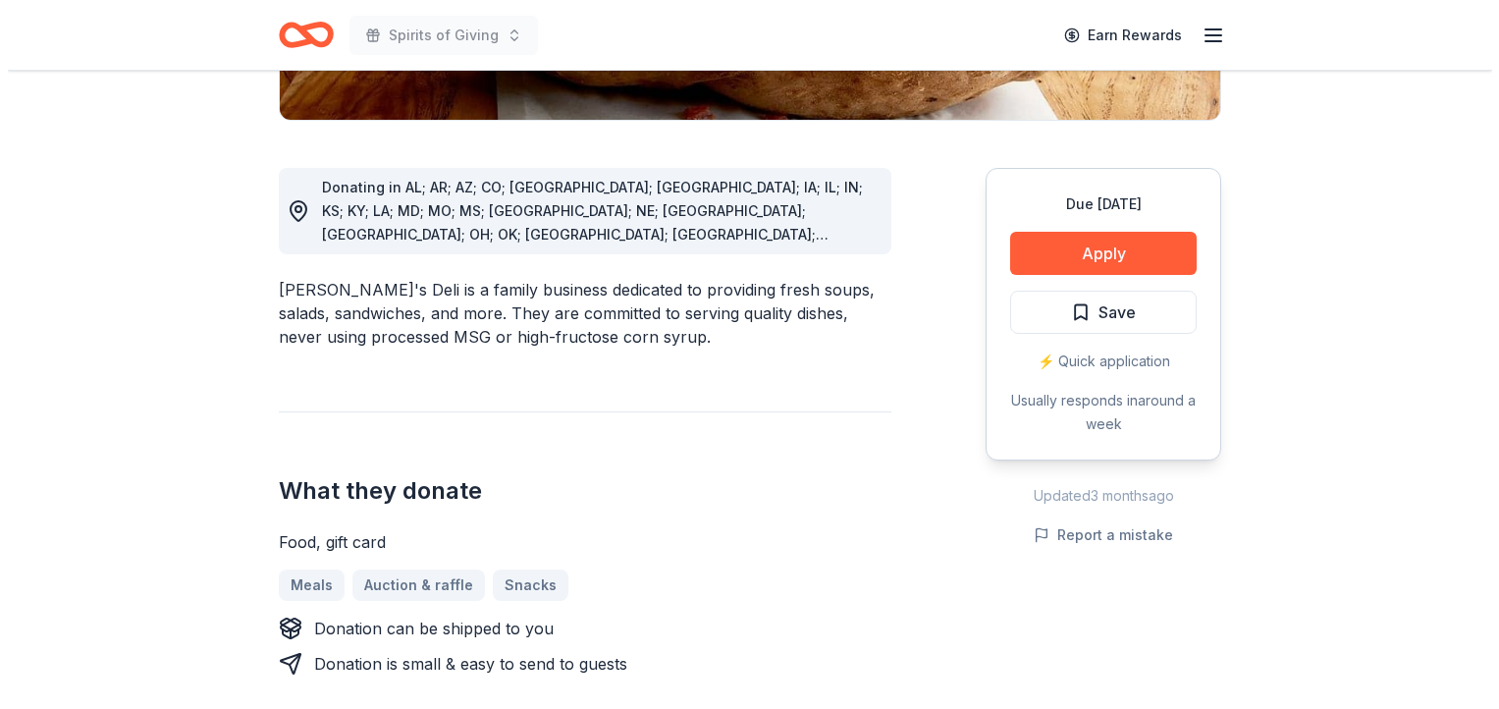
scroll to position [468, 0]
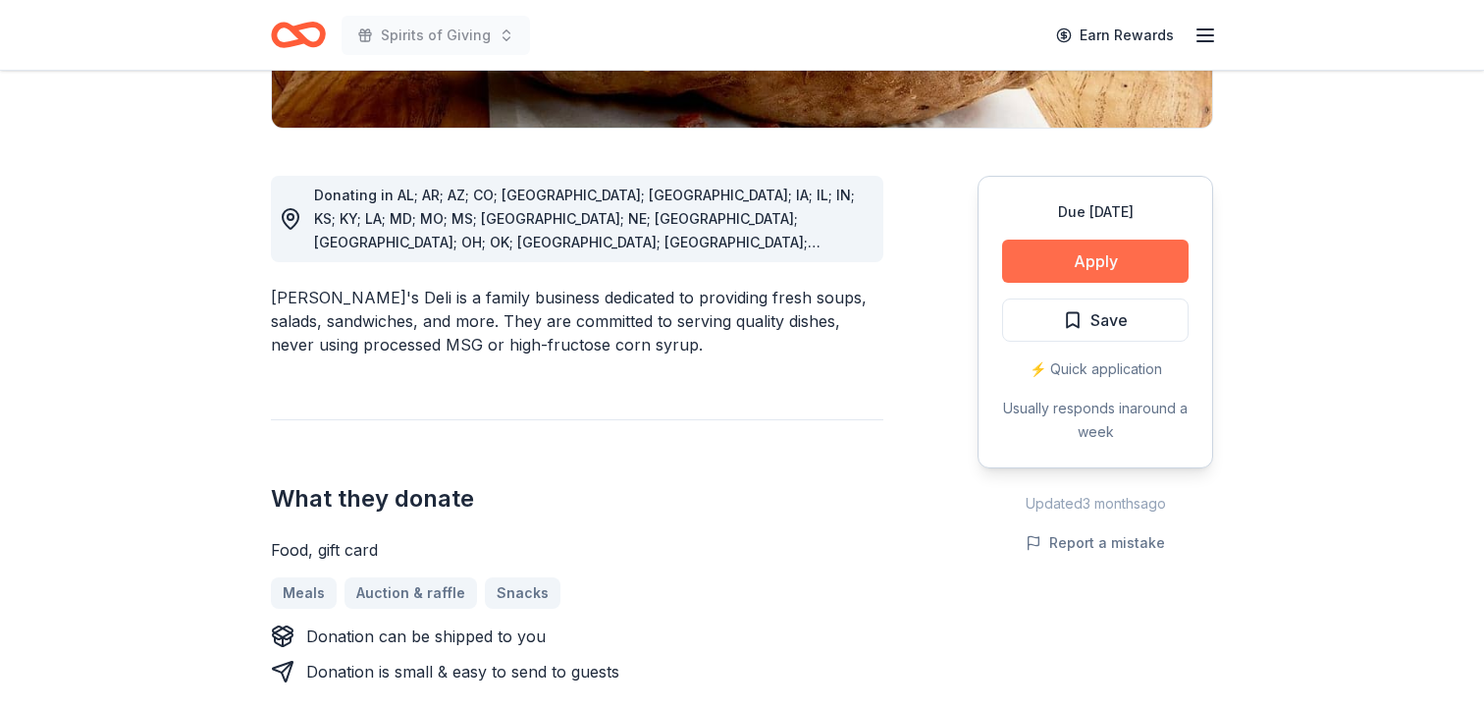
click at [1092, 260] on button "Apply" at bounding box center [1095, 260] width 186 height 43
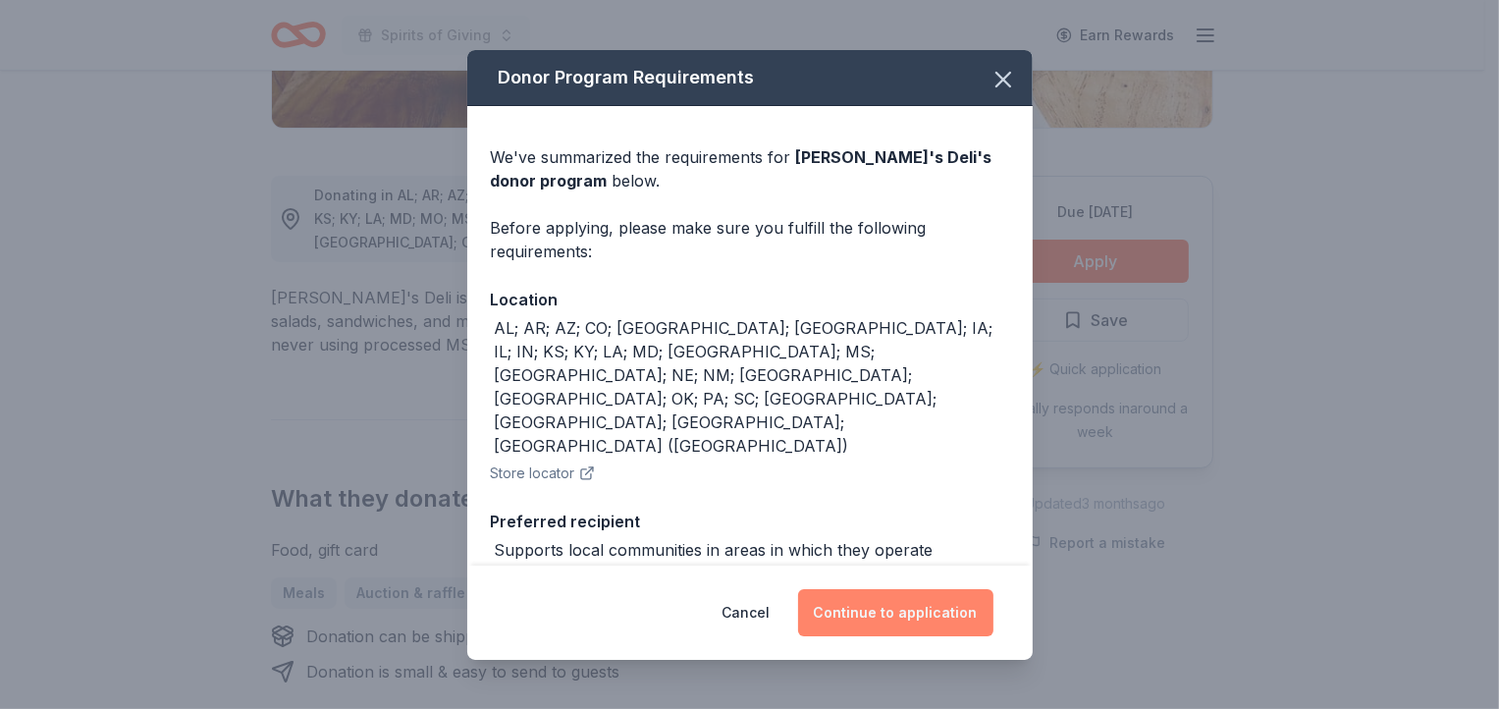
click at [915, 613] on button "Continue to application" at bounding box center [895, 612] width 195 height 47
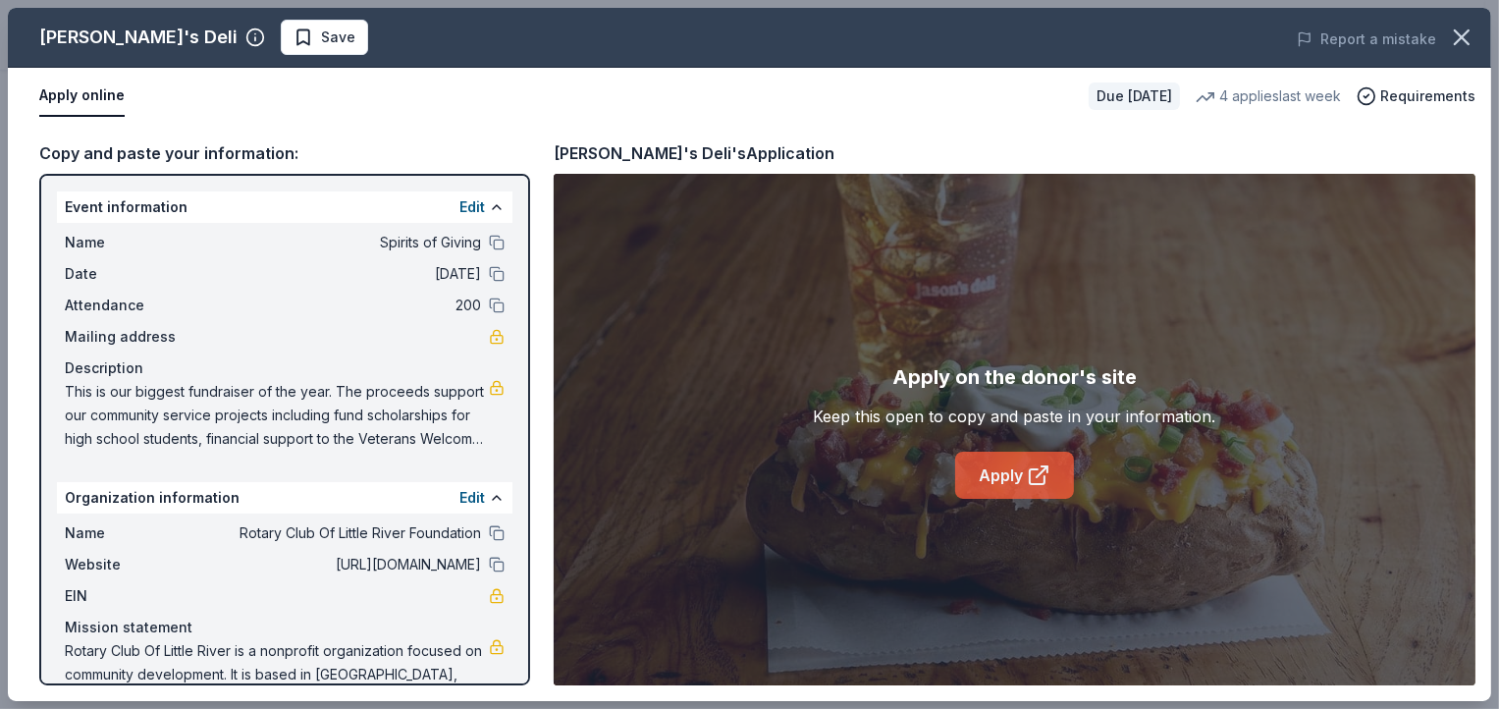
click at [1026, 478] on icon at bounding box center [1038, 475] width 24 height 24
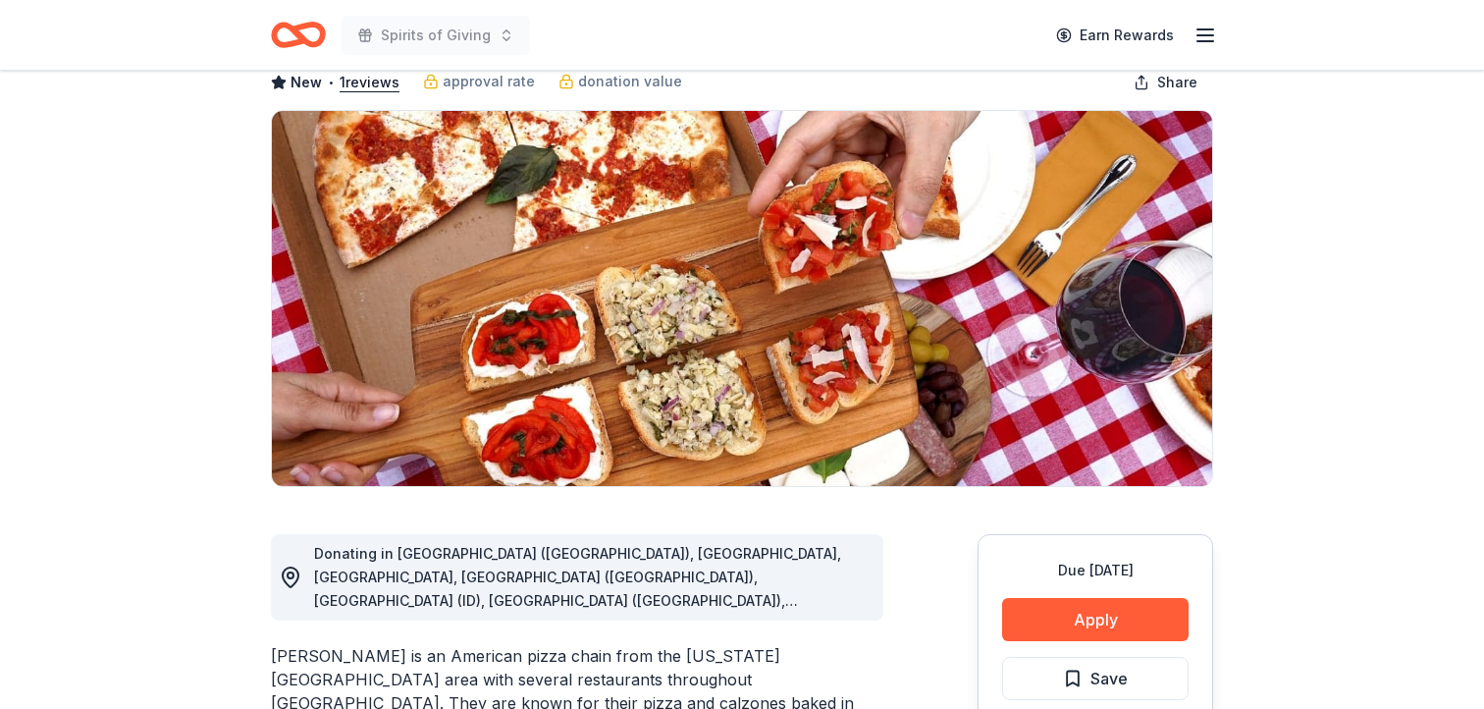
scroll to position [128, 0]
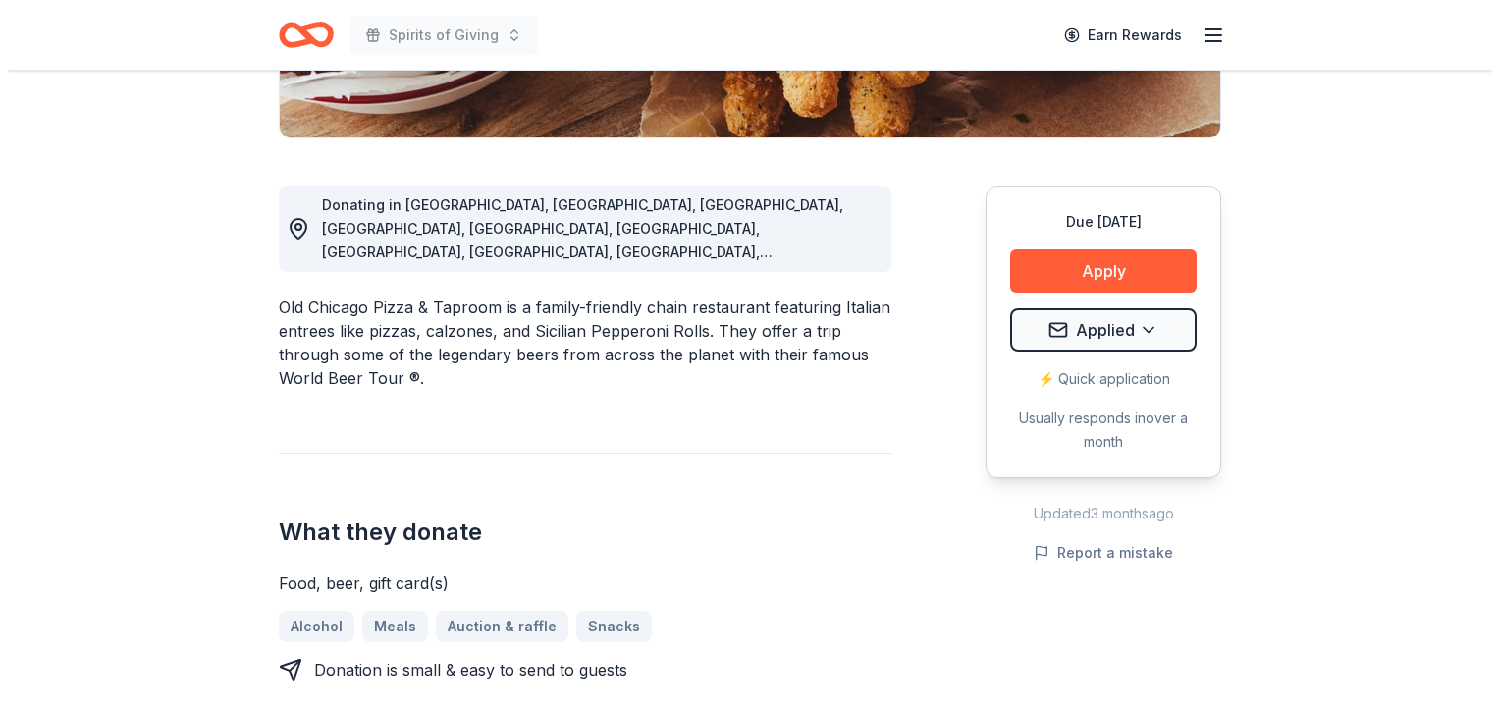
scroll to position [464, 0]
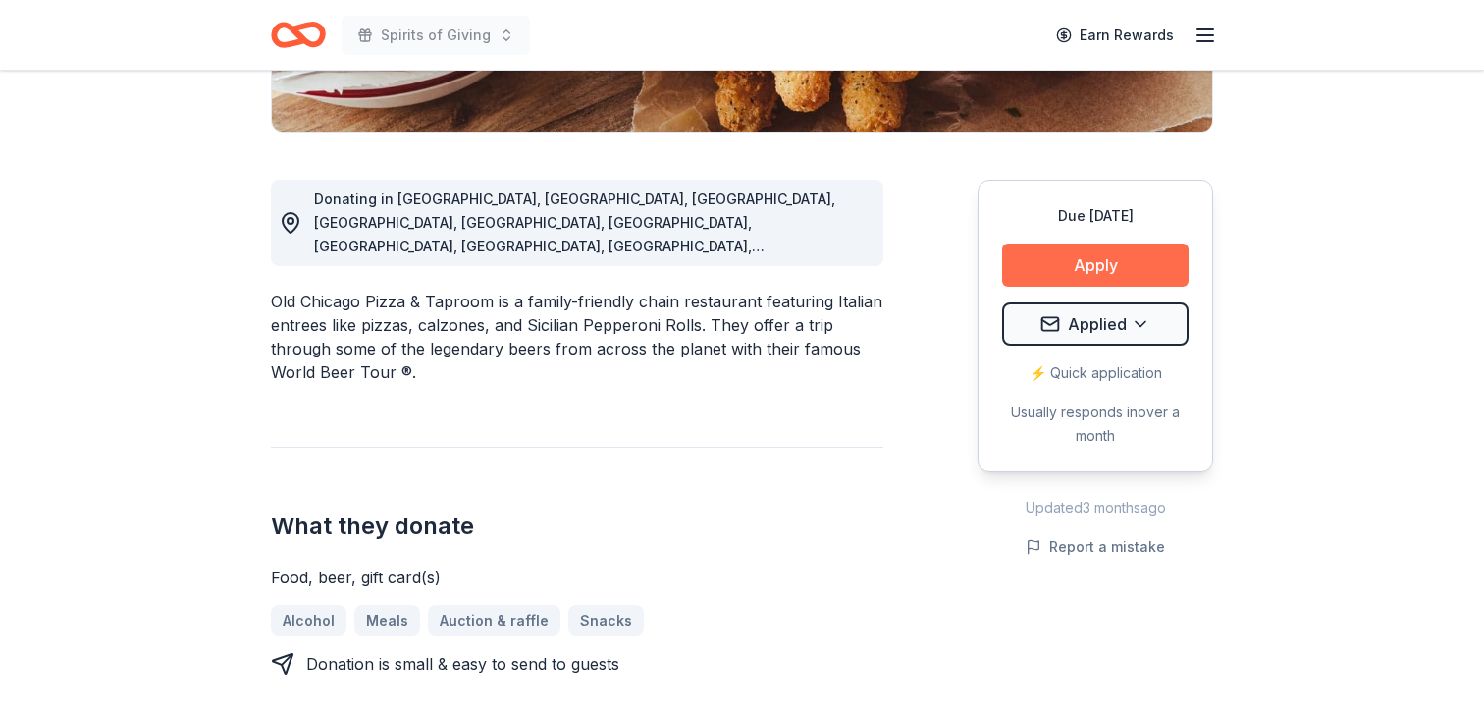
click at [1099, 260] on button "Apply" at bounding box center [1095, 264] width 186 height 43
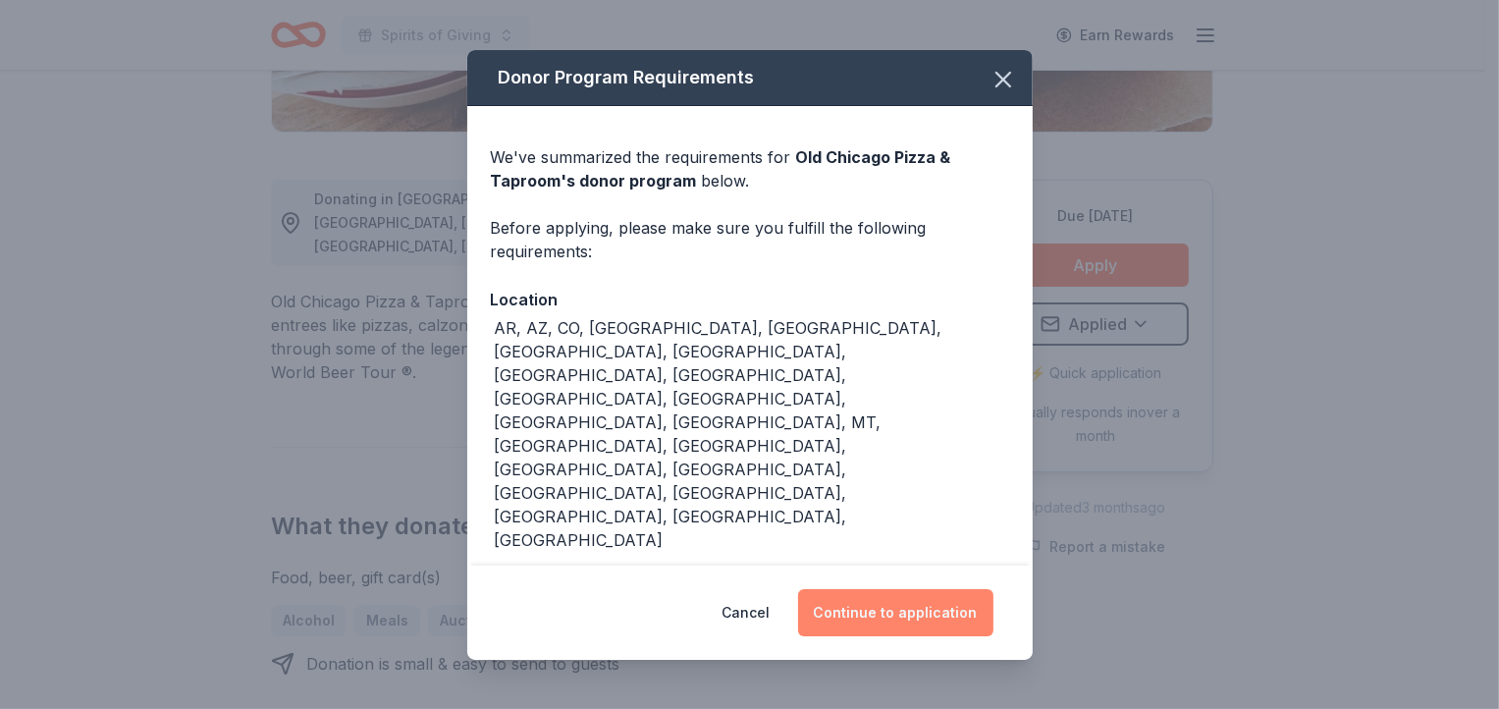
click at [920, 589] on button "Continue to application" at bounding box center [895, 612] width 195 height 47
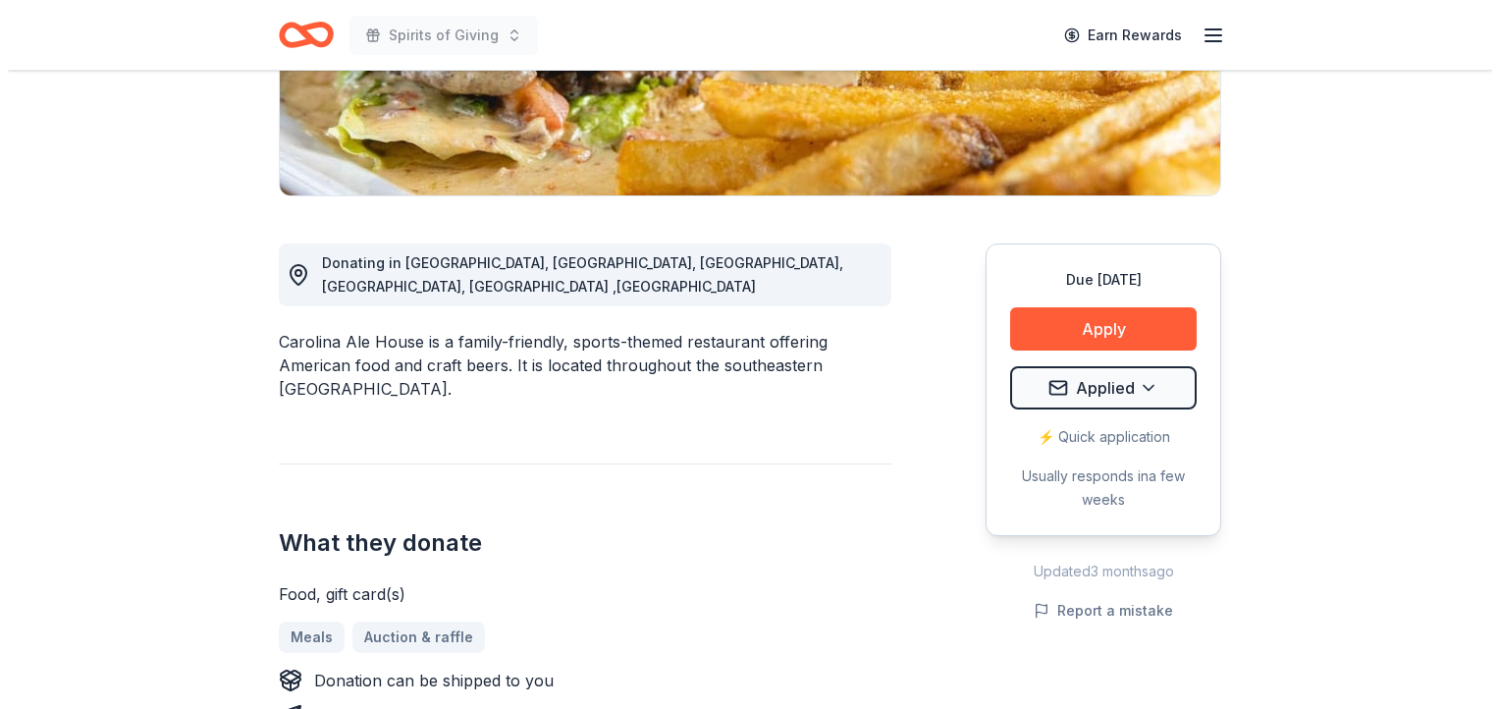
scroll to position [534, 0]
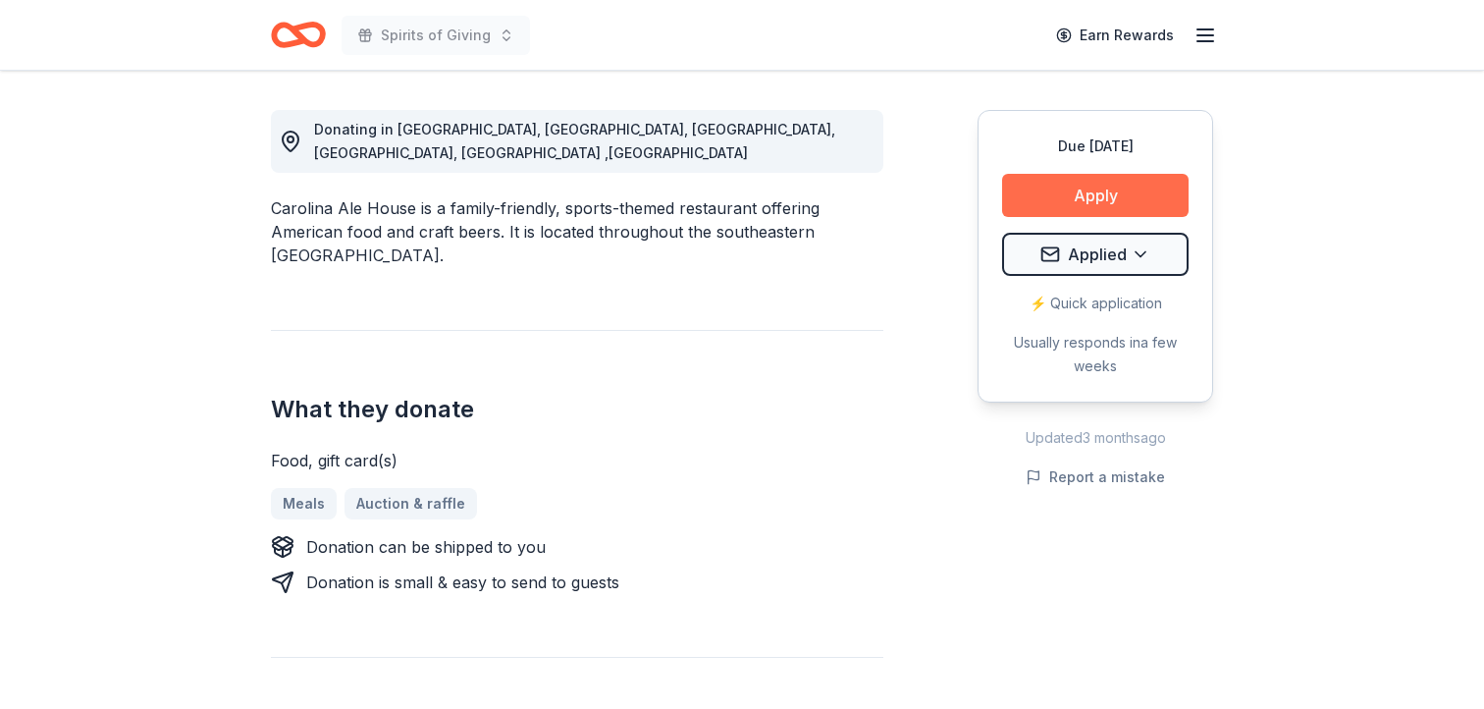
click at [1083, 200] on button "Apply" at bounding box center [1095, 195] width 186 height 43
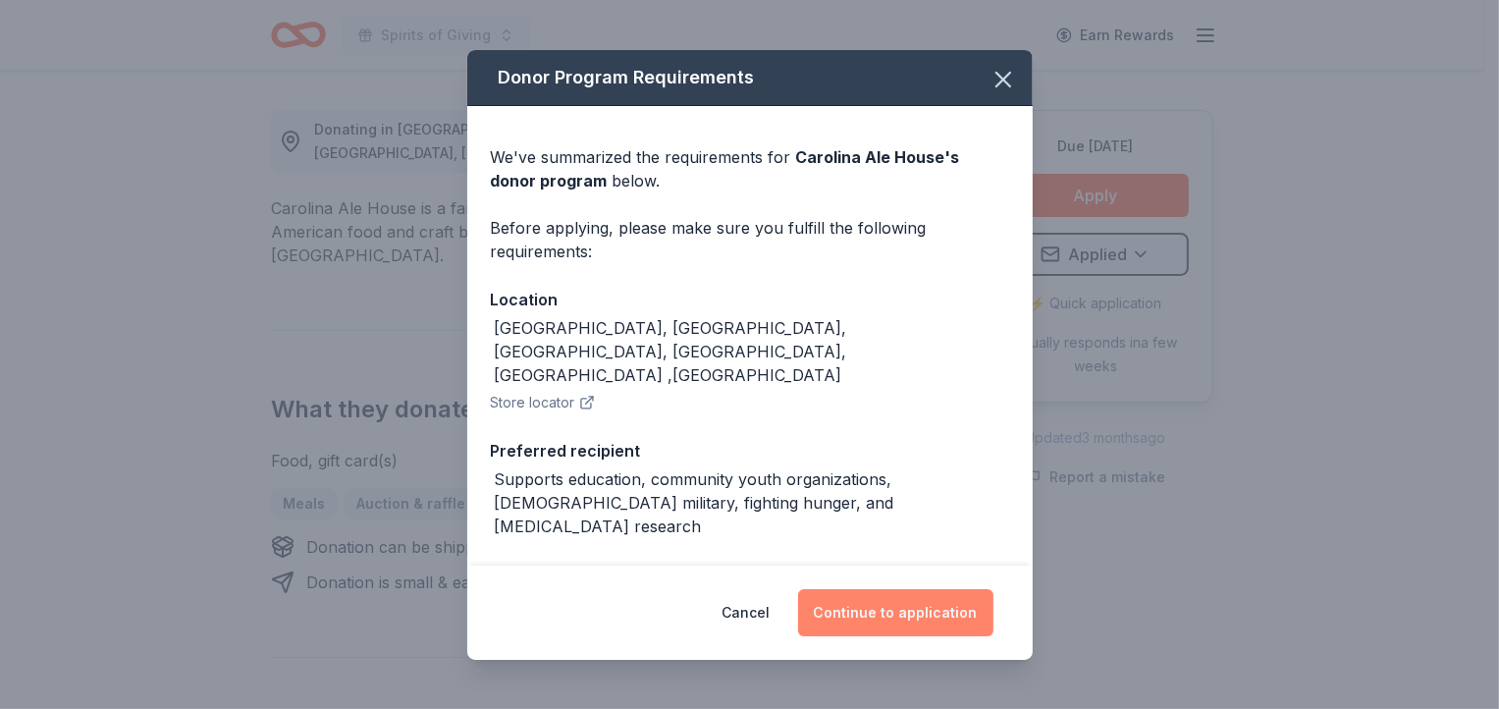
click at [884, 611] on button "Continue to application" at bounding box center [895, 612] width 195 height 47
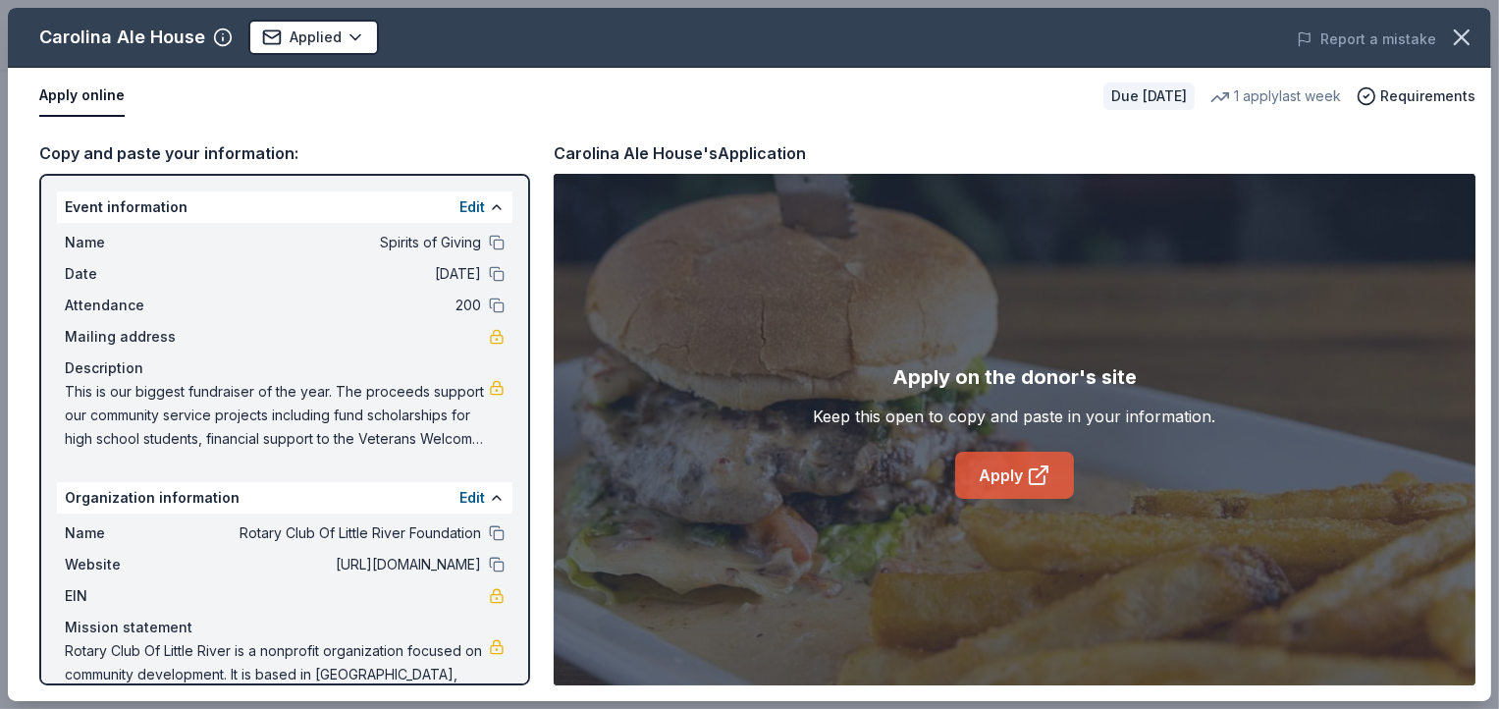
click at [1022, 476] on link "Apply" at bounding box center [1014, 474] width 119 height 47
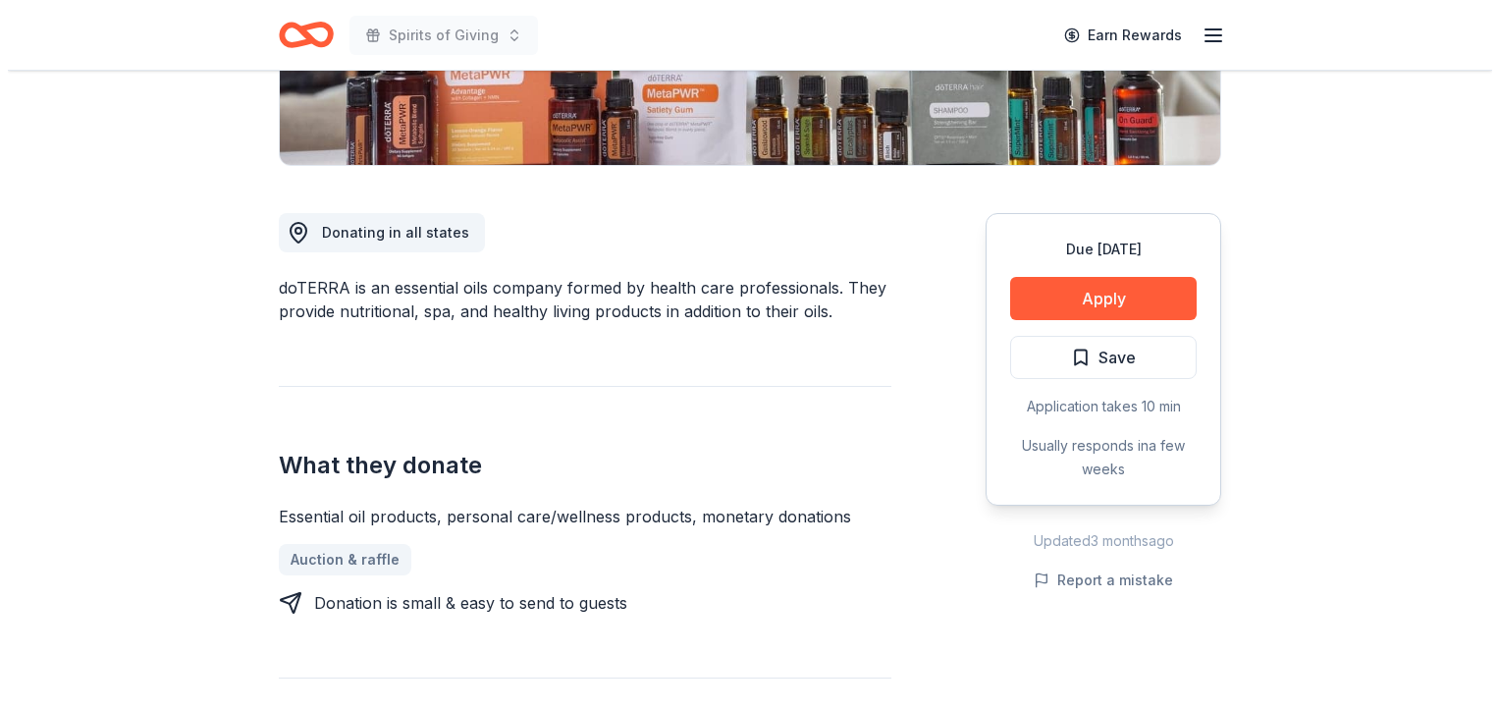
scroll to position [444, 0]
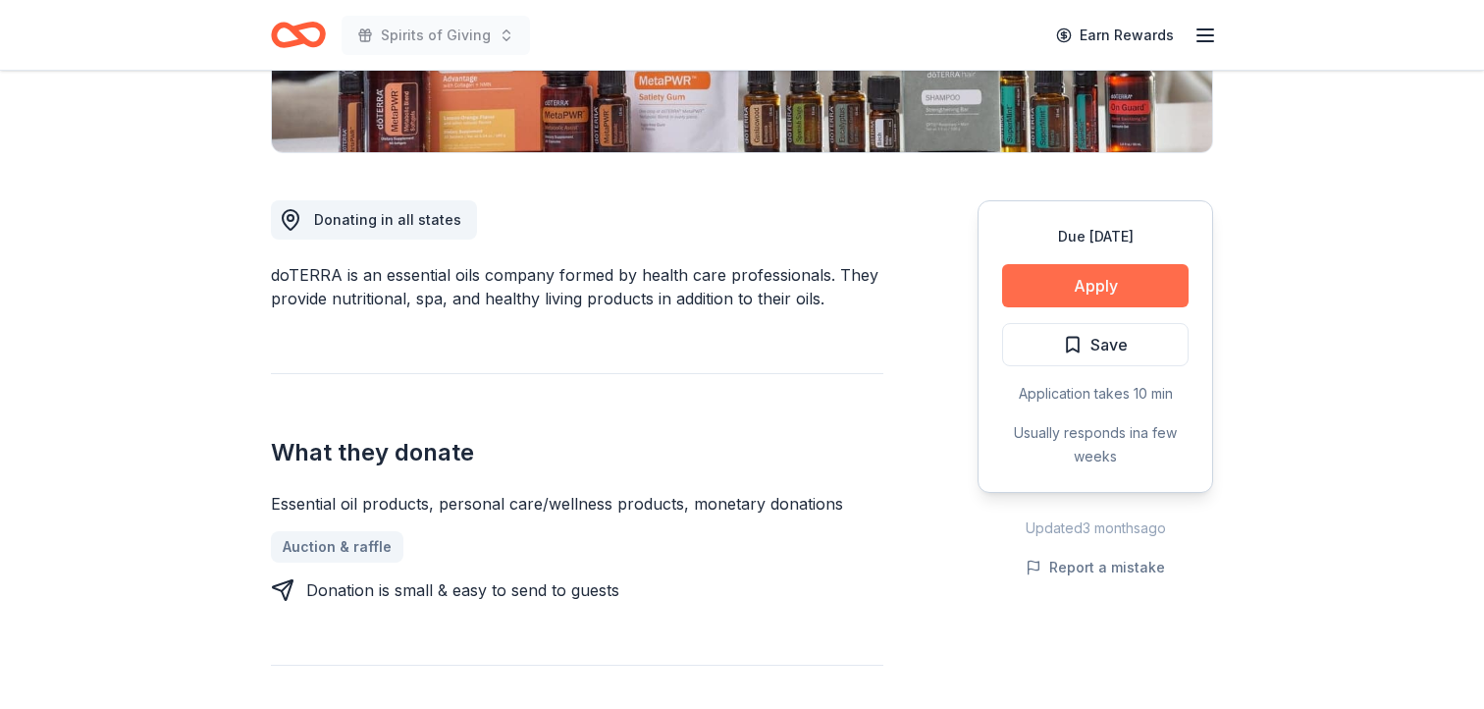
click at [1099, 286] on button "Apply" at bounding box center [1095, 285] width 186 height 43
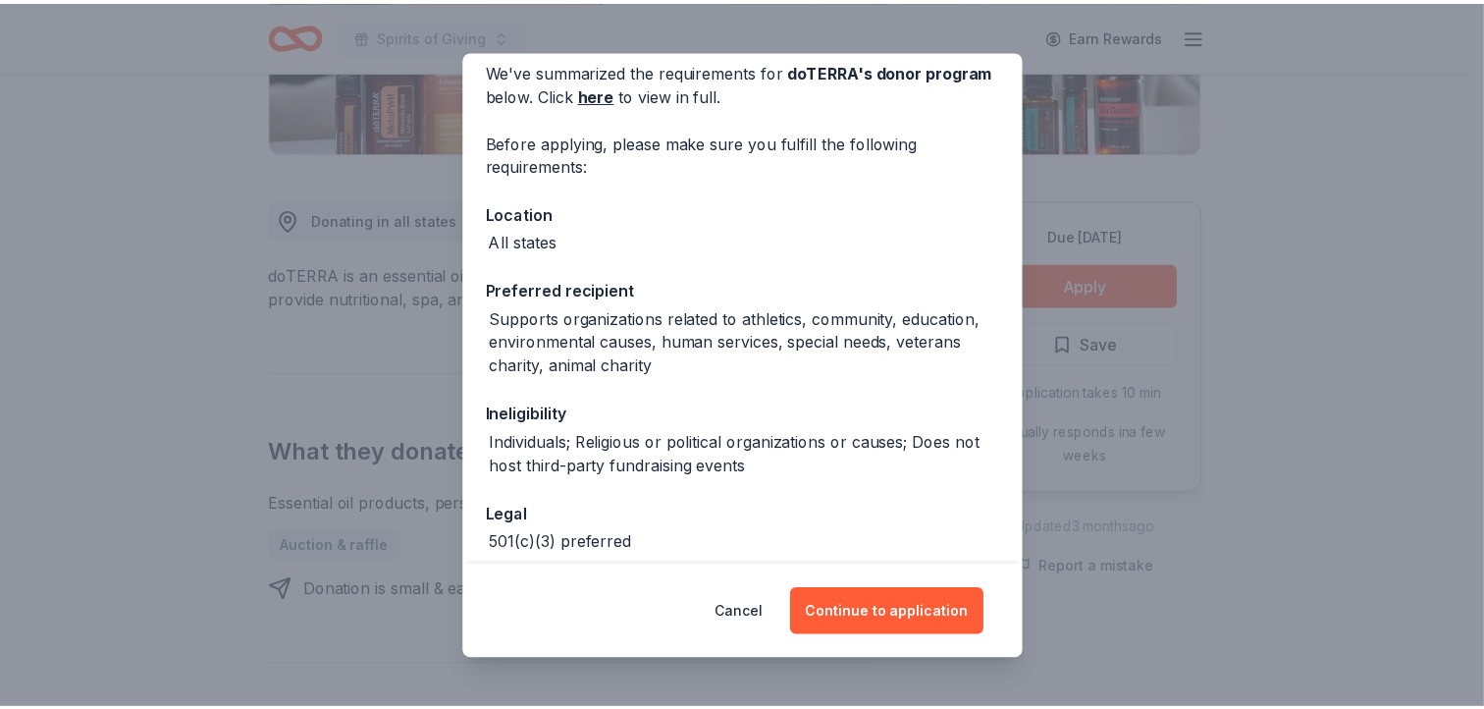
scroll to position [119, 0]
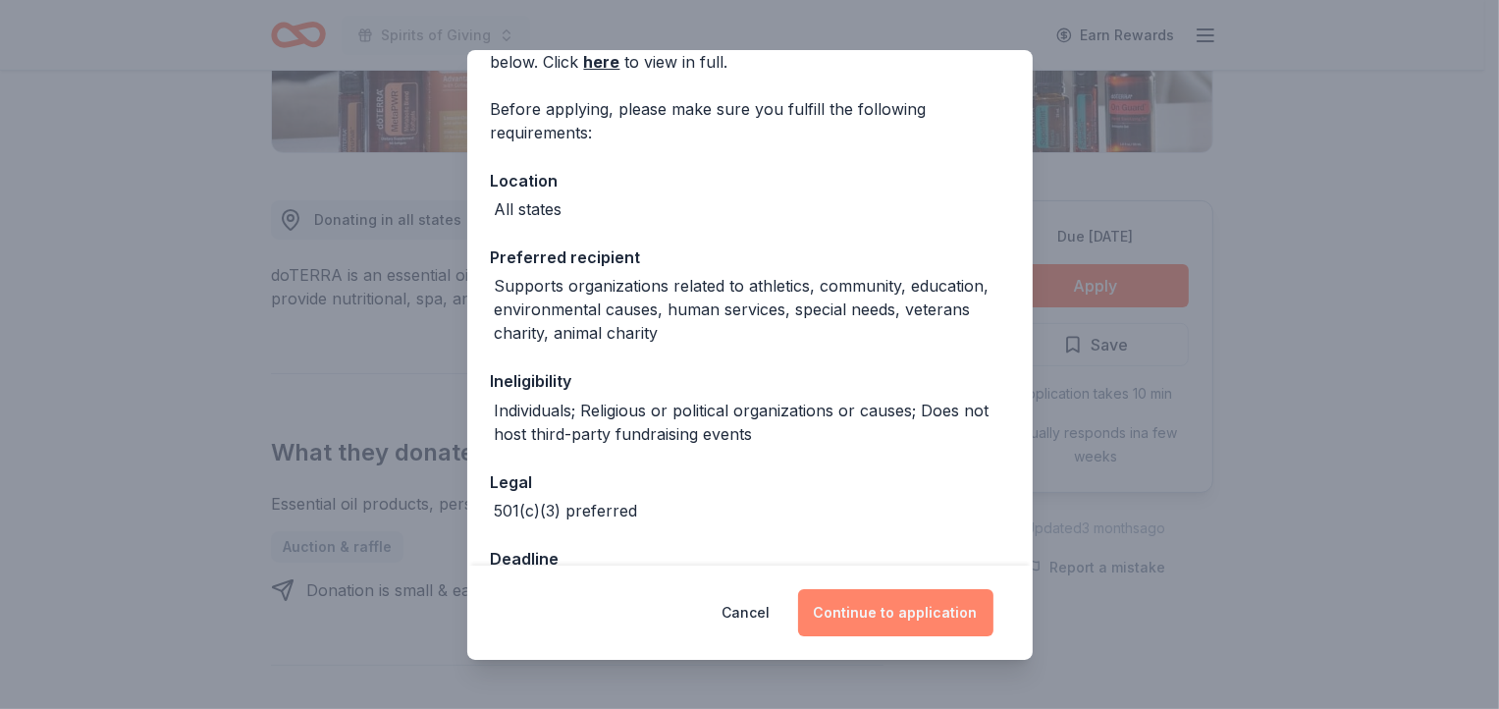
click at [903, 611] on button "Continue to application" at bounding box center [895, 612] width 195 height 47
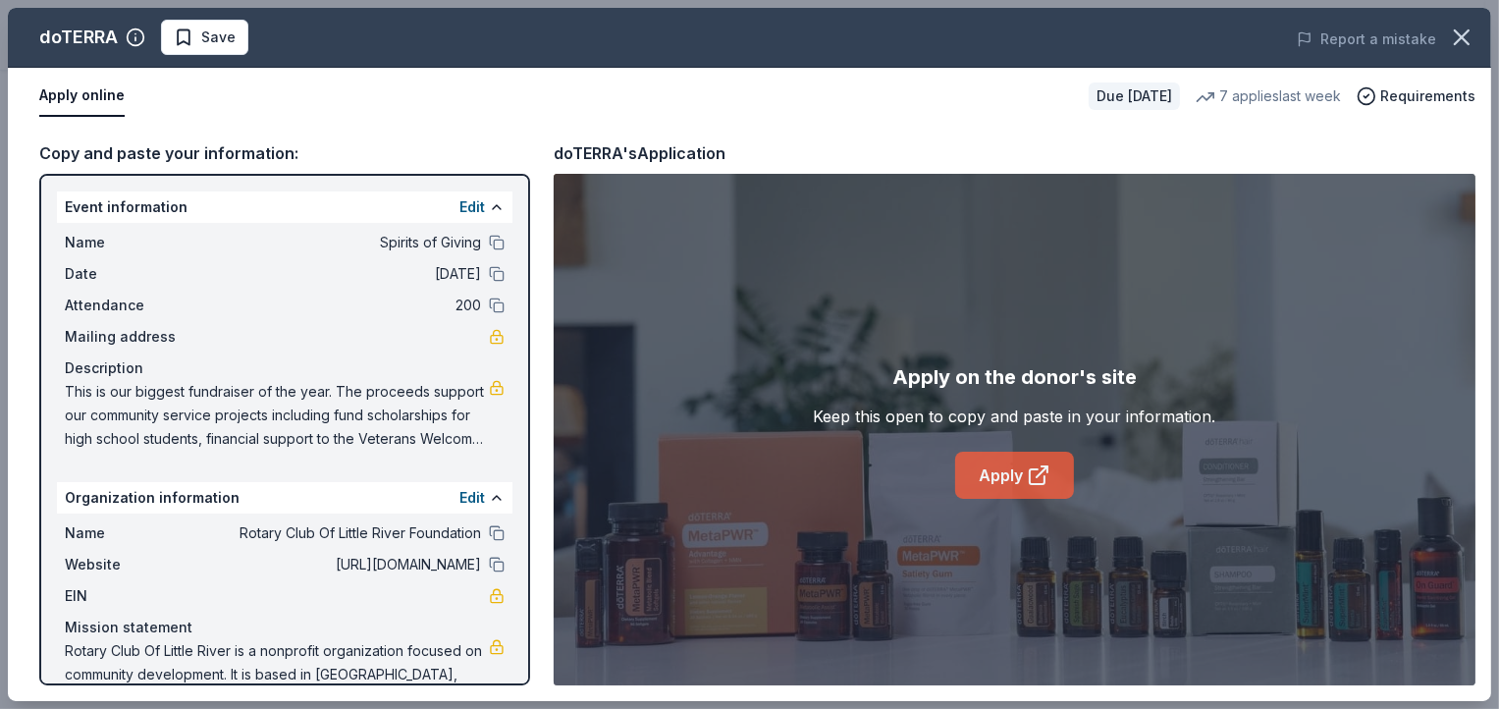
click at [1034, 477] on icon at bounding box center [1038, 475] width 24 height 24
drag, startPoint x: 1488, startPoint y: 251, endPoint x: 1460, endPoint y: 351, distance: 103.8
click at [1483, 337] on div "Copy and paste your information: Event information Edit Name Spirits of Giving …" at bounding box center [749, 413] width 1483 height 576
click at [1040, 472] on icon at bounding box center [1041, 471] width 11 height 11
click at [1463, 34] on icon "button" at bounding box center [1461, 37] width 14 height 14
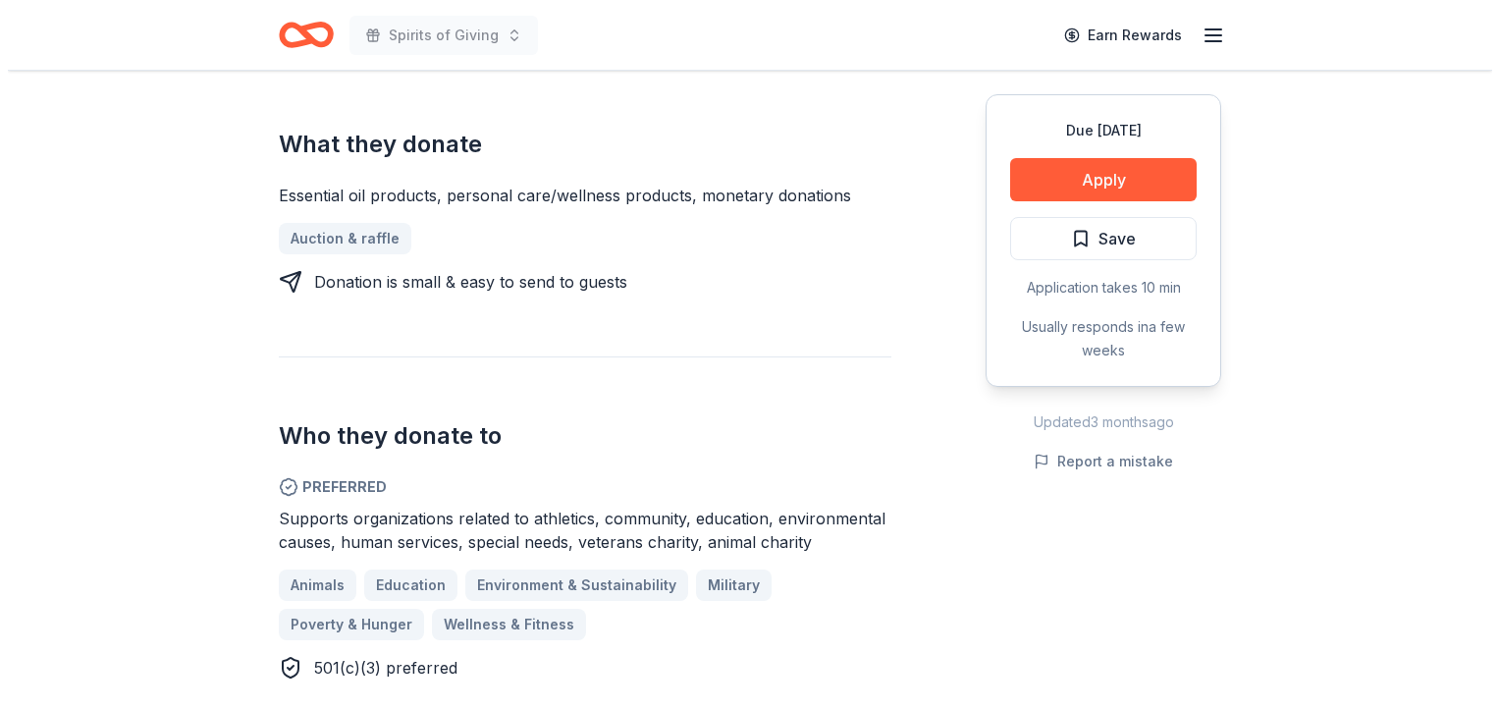
scroll to position [761, 0]
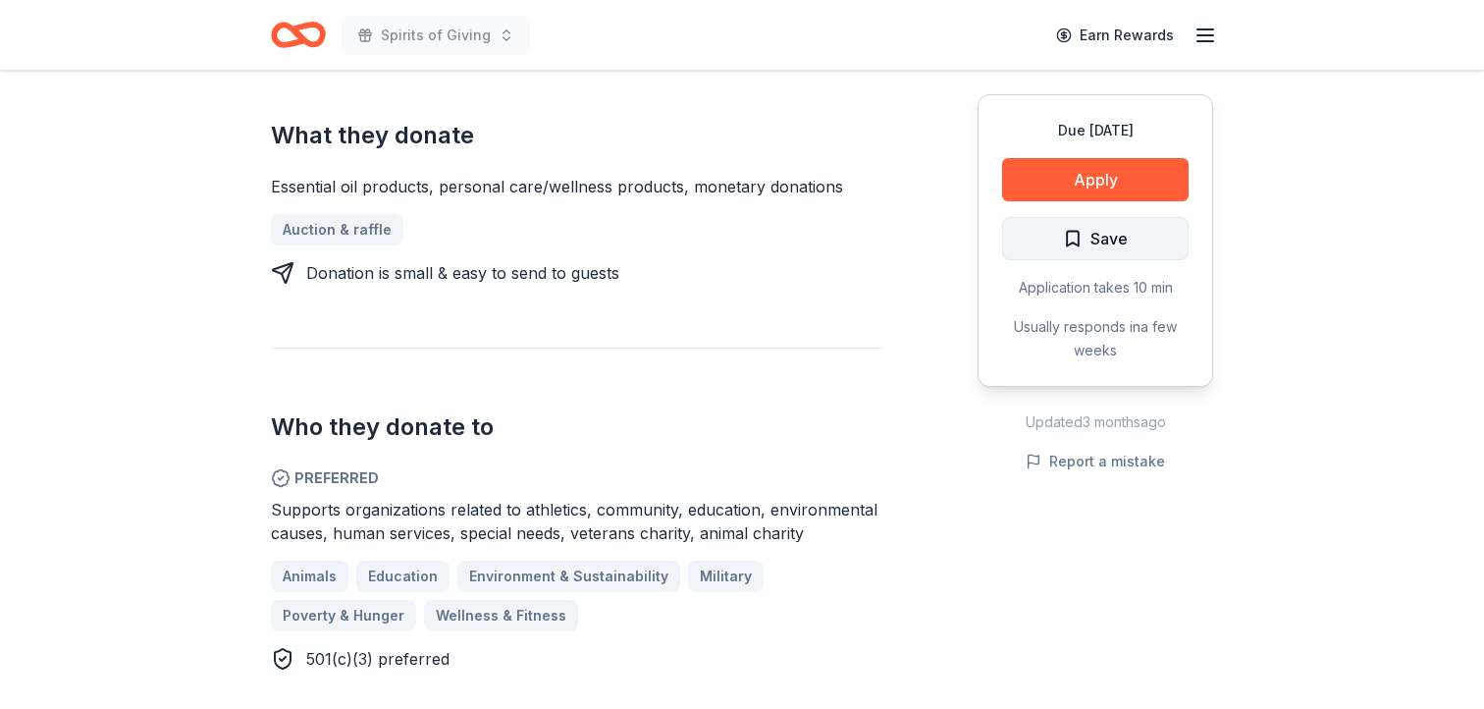
click at [1083, 236] on span "Save" at bounding box center [1095, 239] width 65 height 26
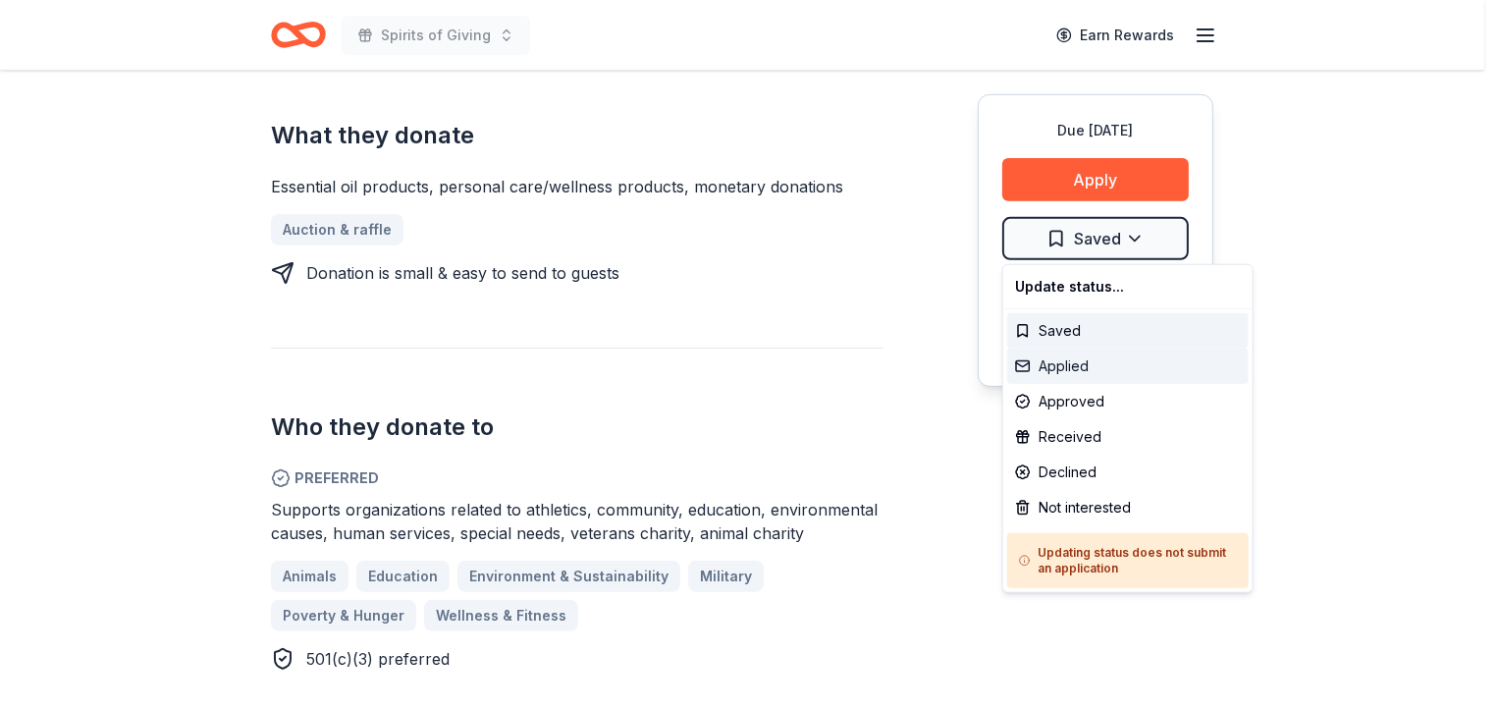
click at [1063, 363] on div "Applied" at bounding box center [1127, 365] width 241 height 35
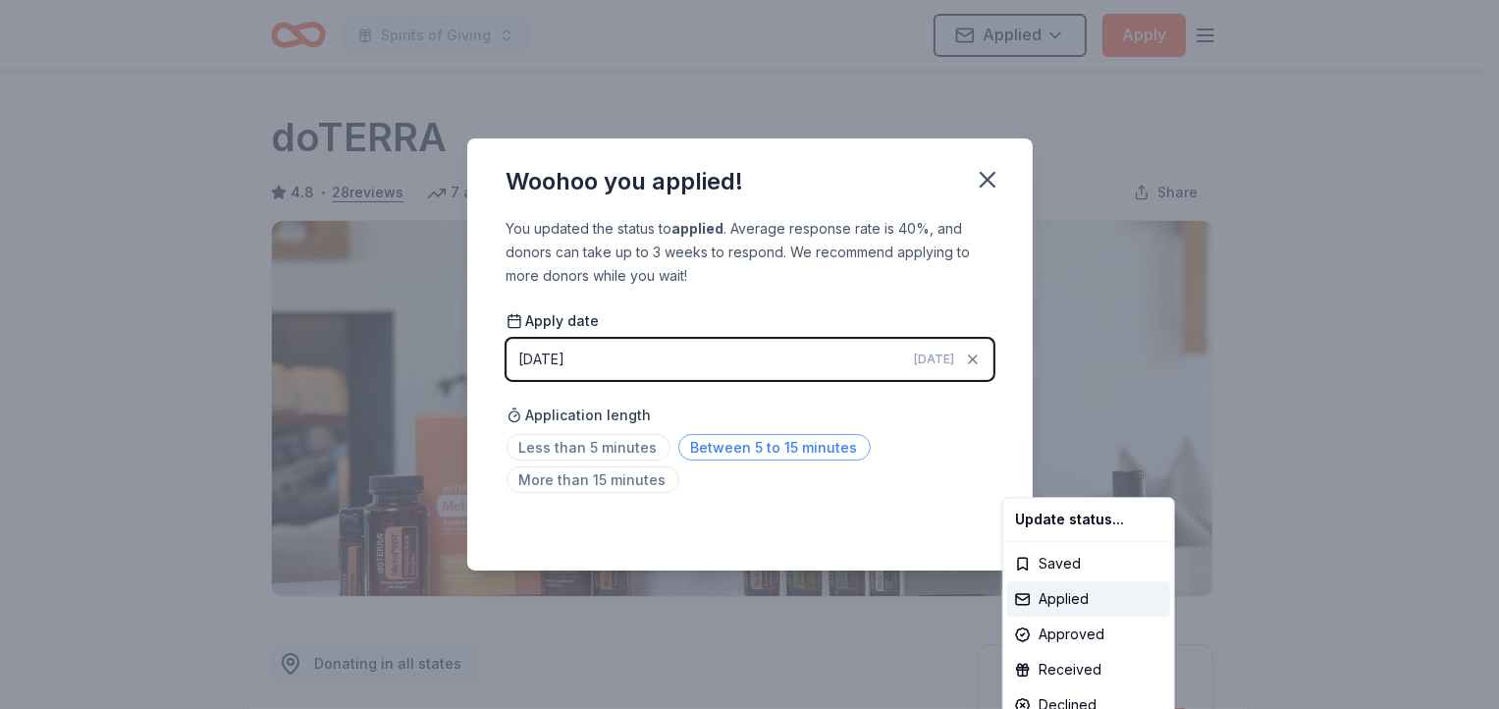
click at [774, 447] on html "Spirits of Giving Applied Apply Due in 128 days Share doTERRA 4.8 • 28 reviews …" at bounding box center [749, 354] width 1499 height 709
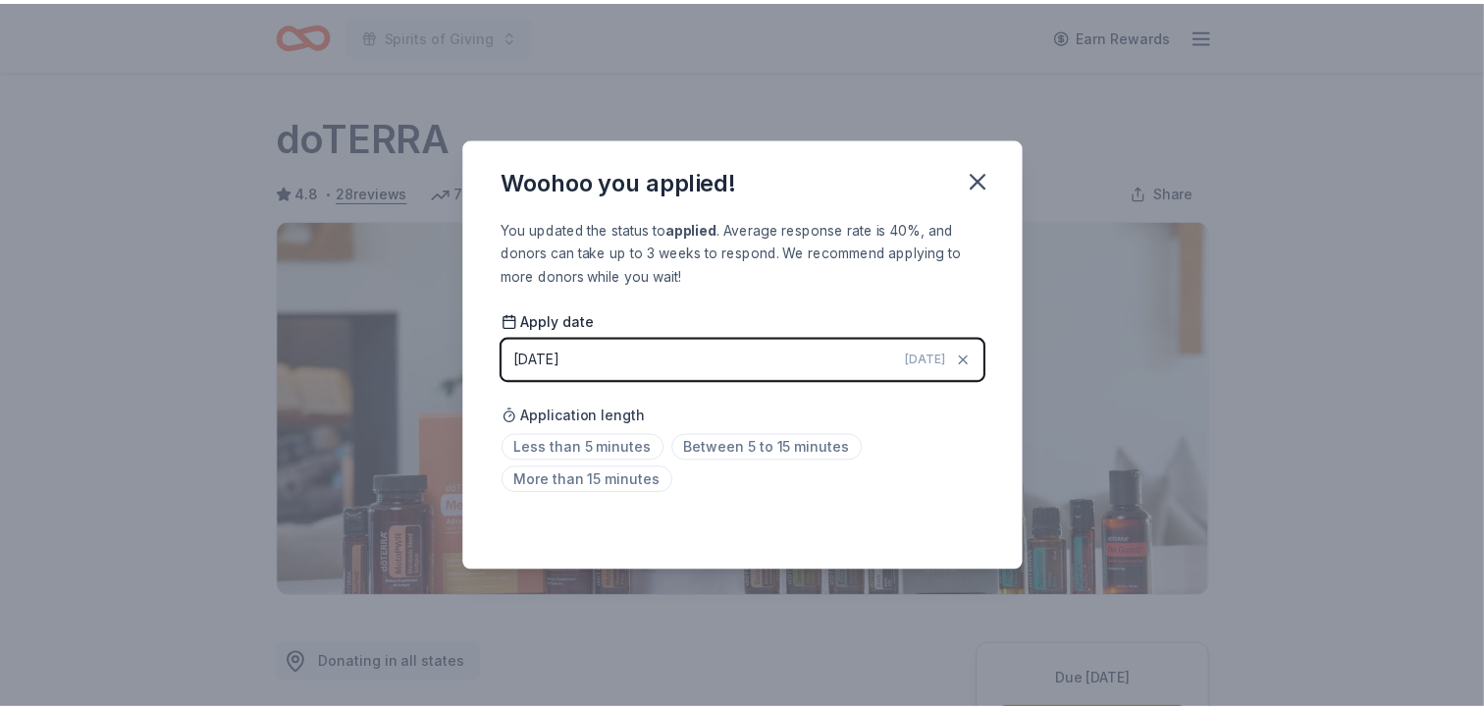
scroll to position [433, 0]
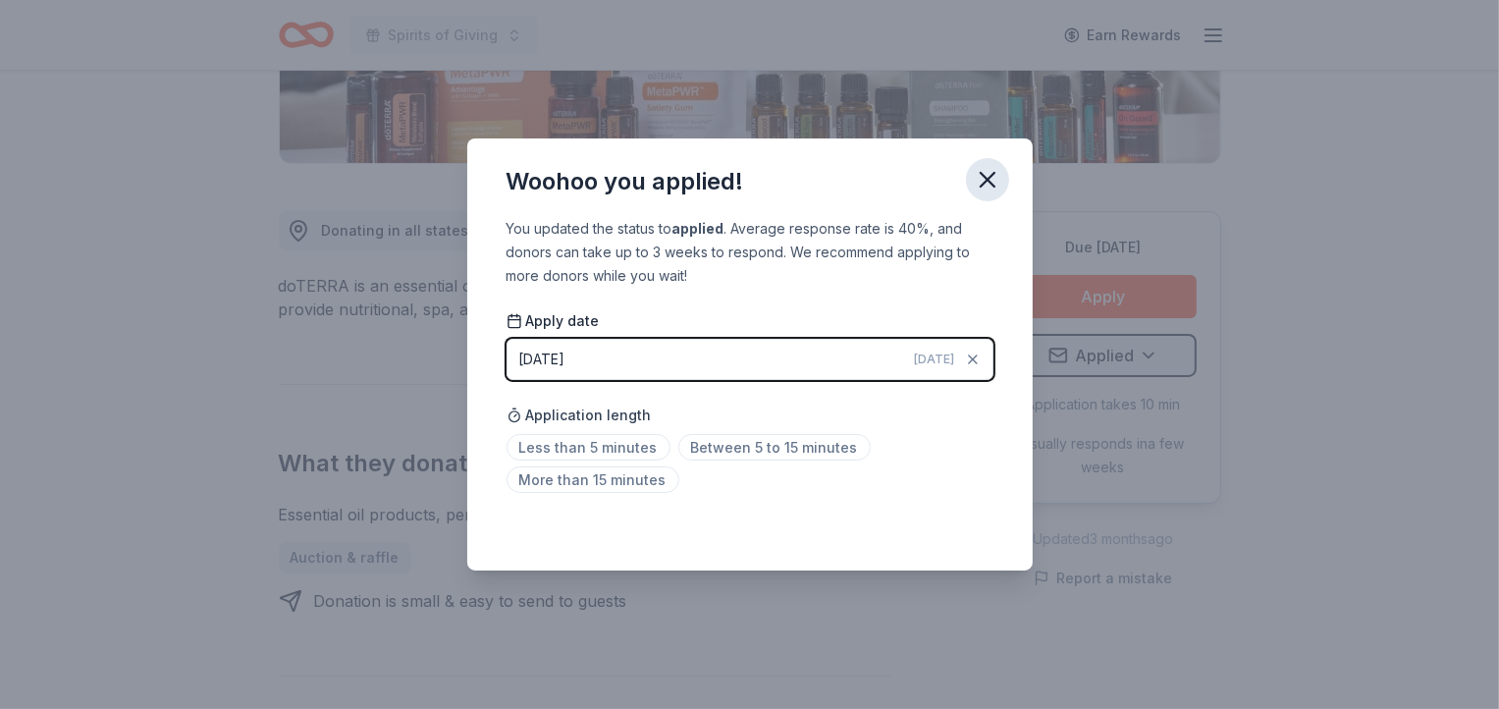
click at [995, 182] on icon "button" at bounding box center [986, 179] width 27 height 27
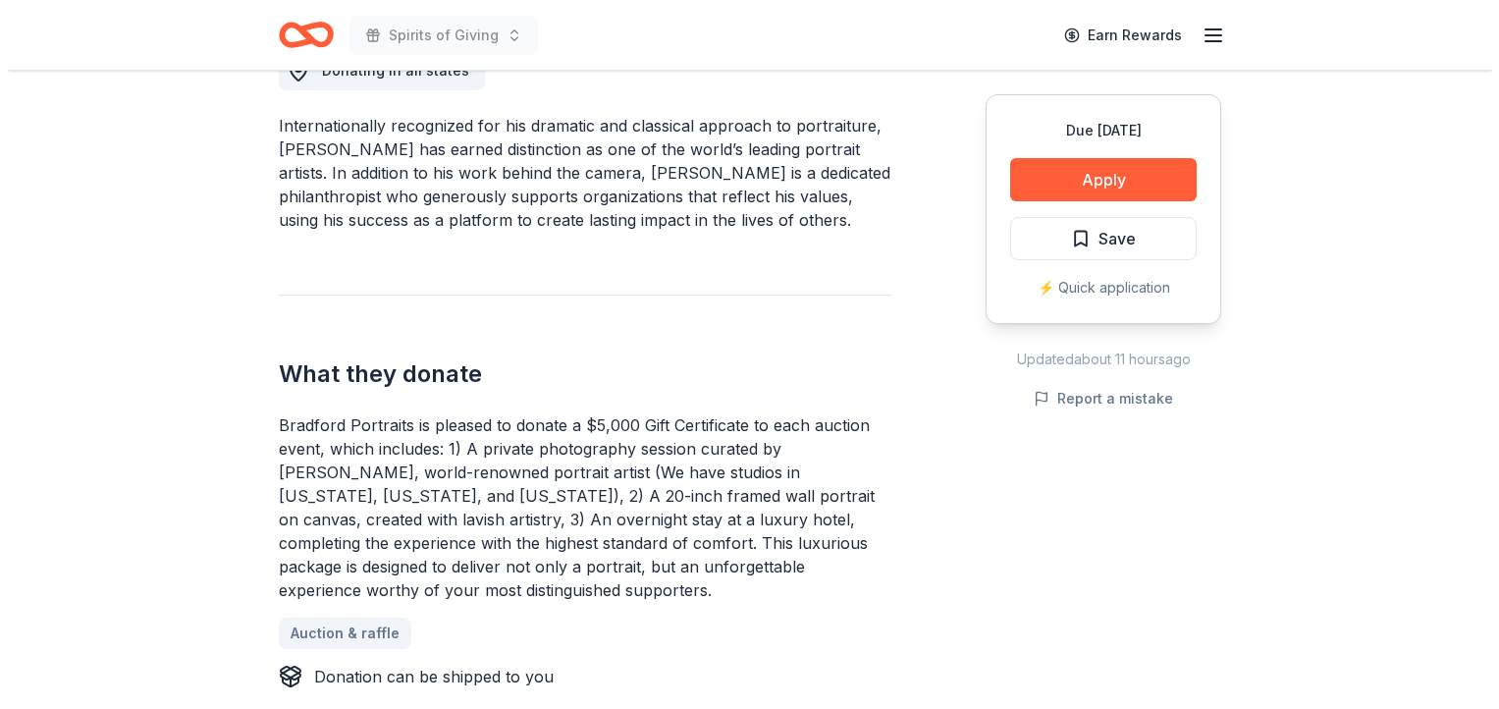
scroll to position [613, 0]
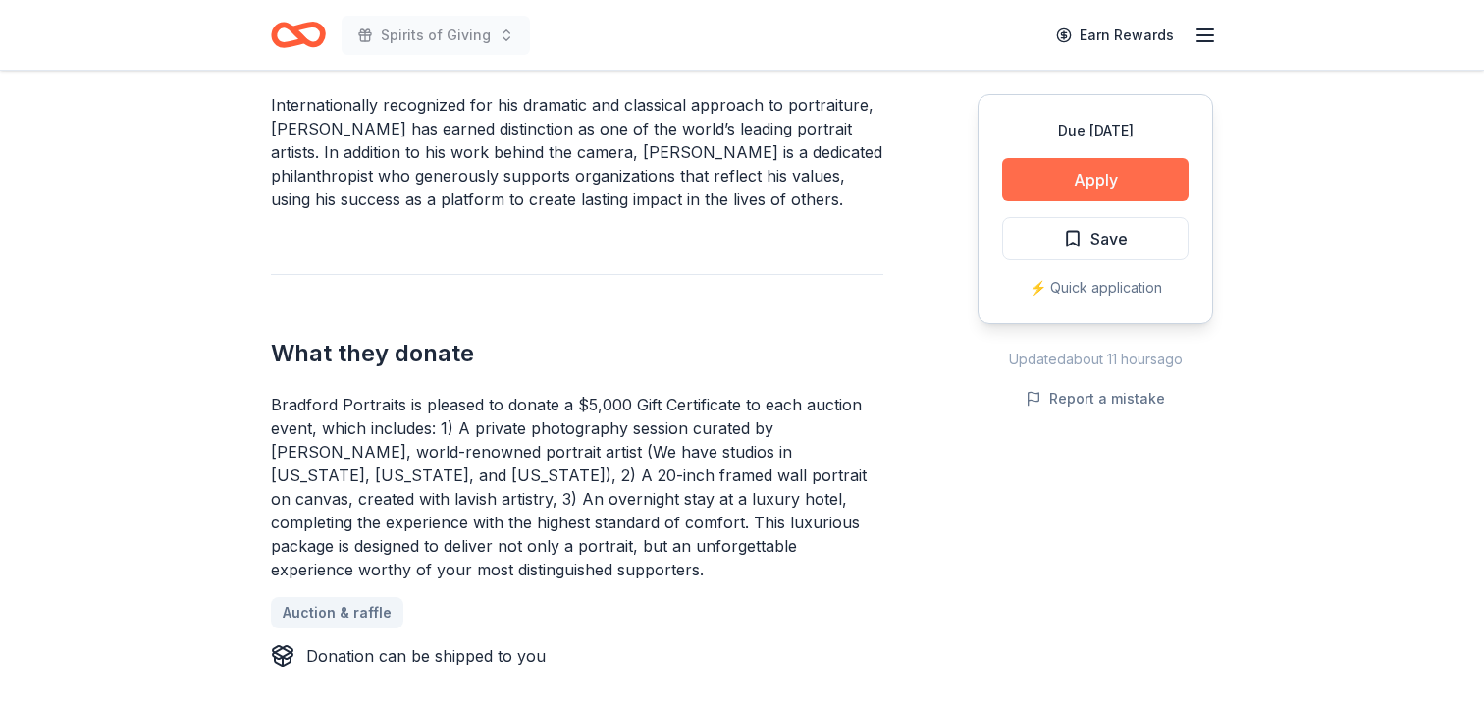
click at [1103, 178] on button "Apply" at bounding box center [1095, 179] width 186 height 43
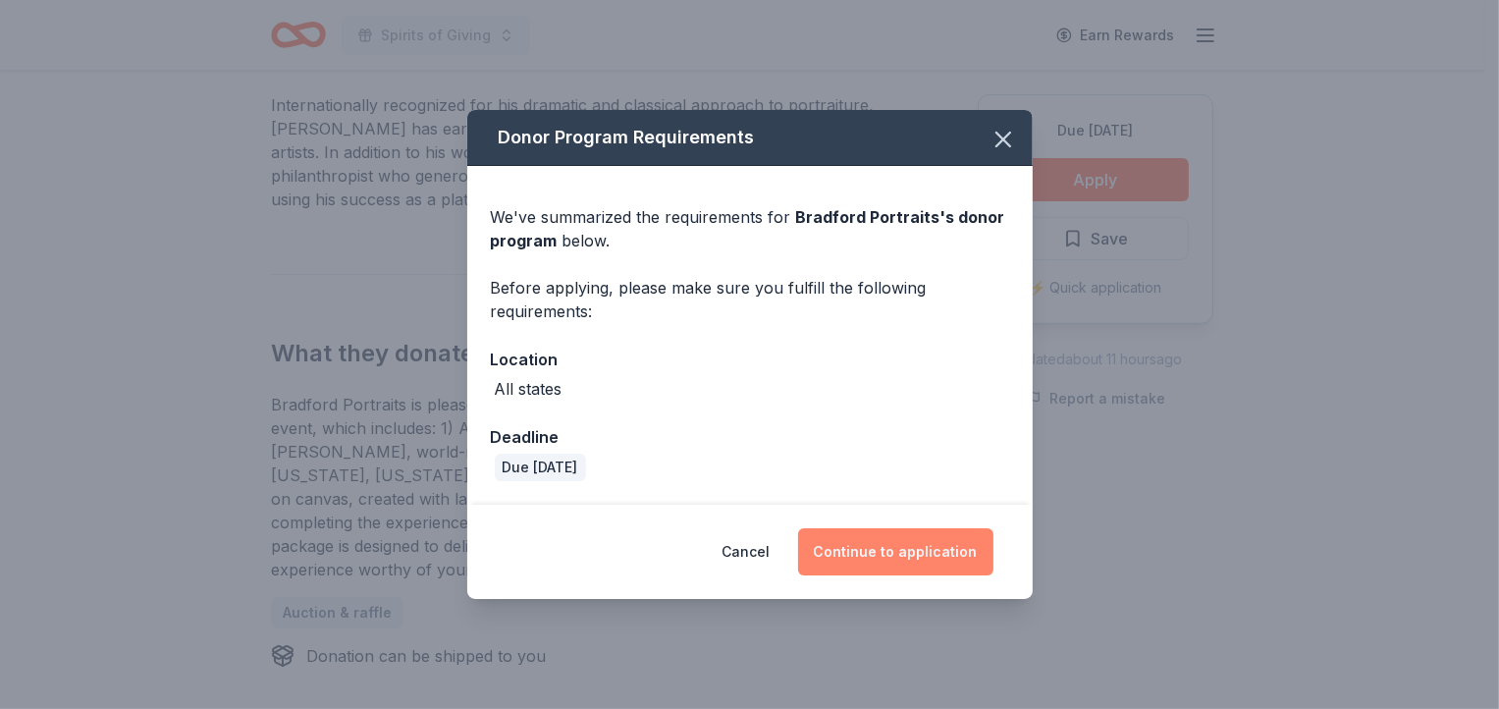
click at [904, 552] on button "Continue to application" at bounding box center [895, 551] width 195 height 47
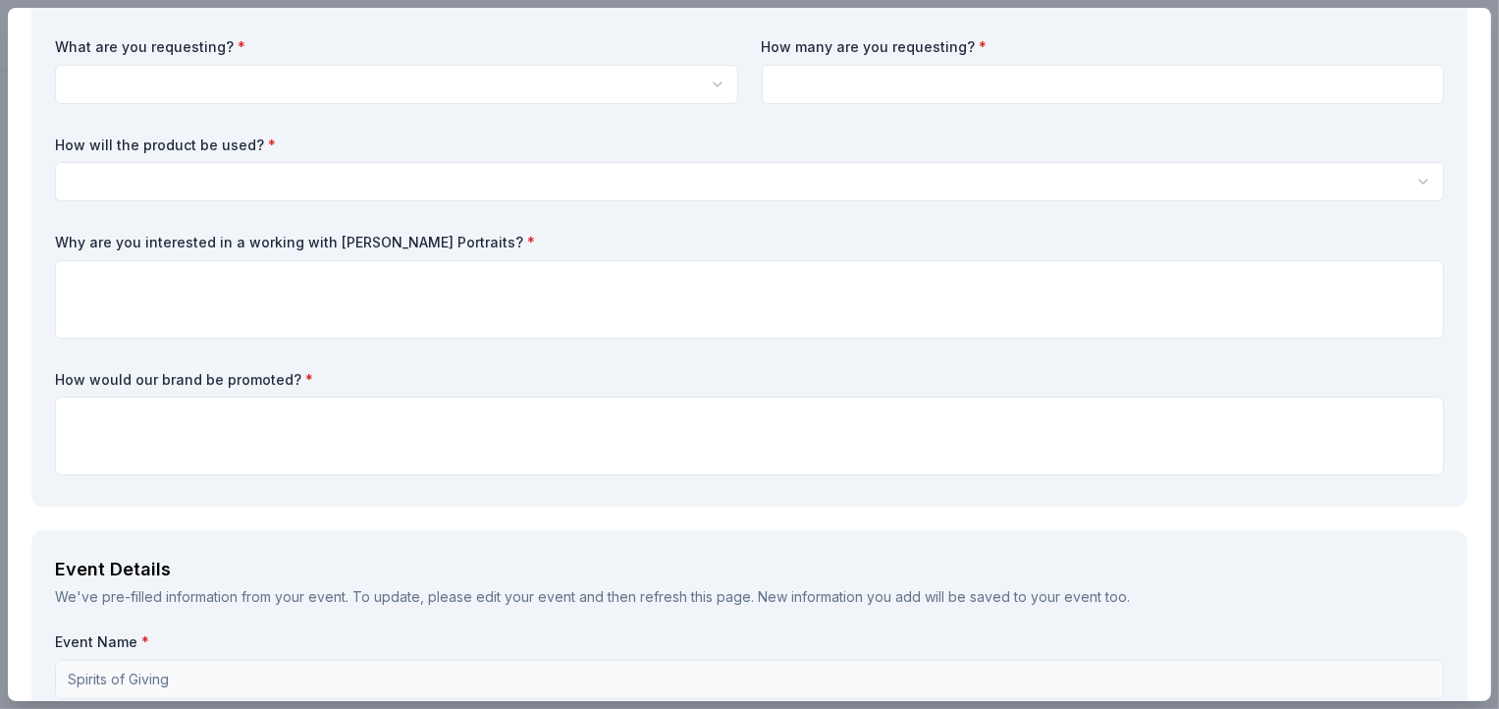
scroll to position [0, 0]
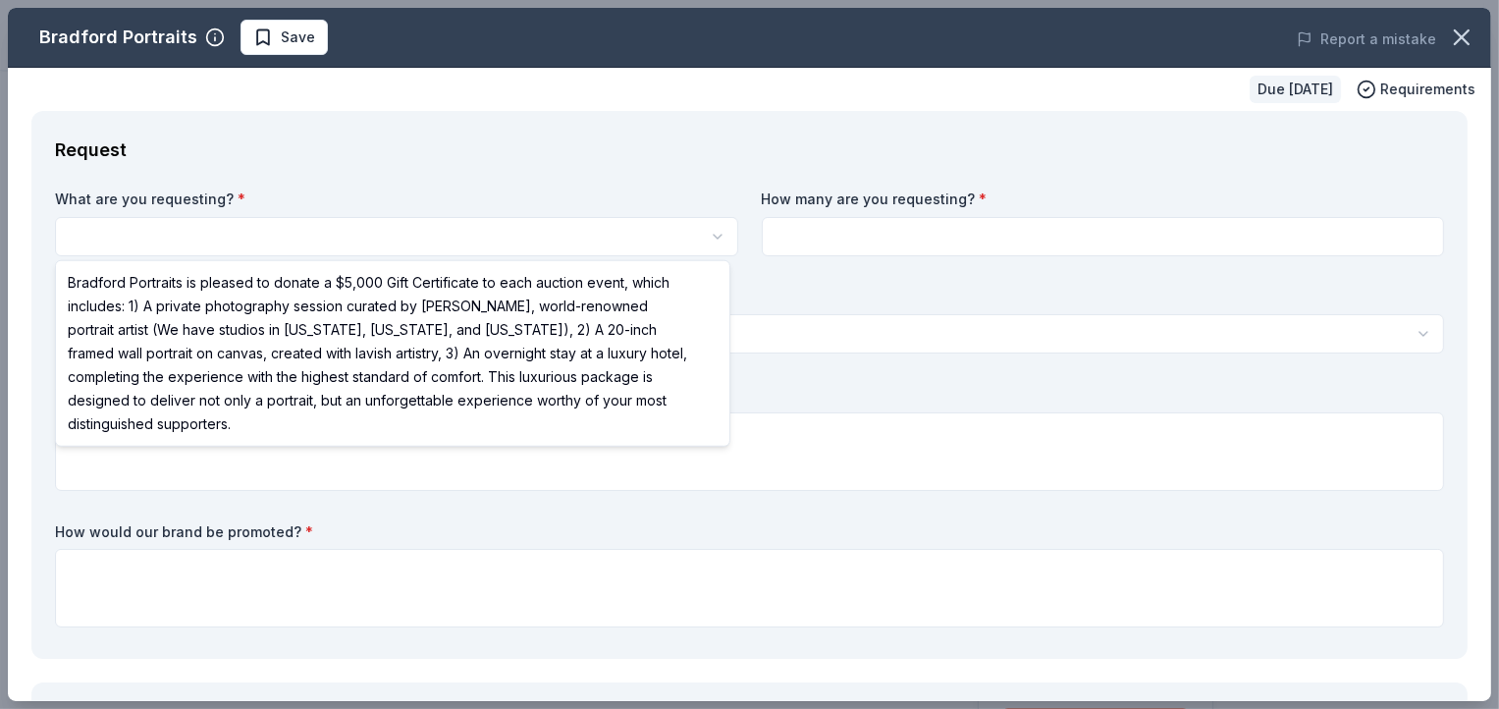
select select "Bradford Portraits is pleased to donate a $5,000 Gift Certificate to each aucti…"
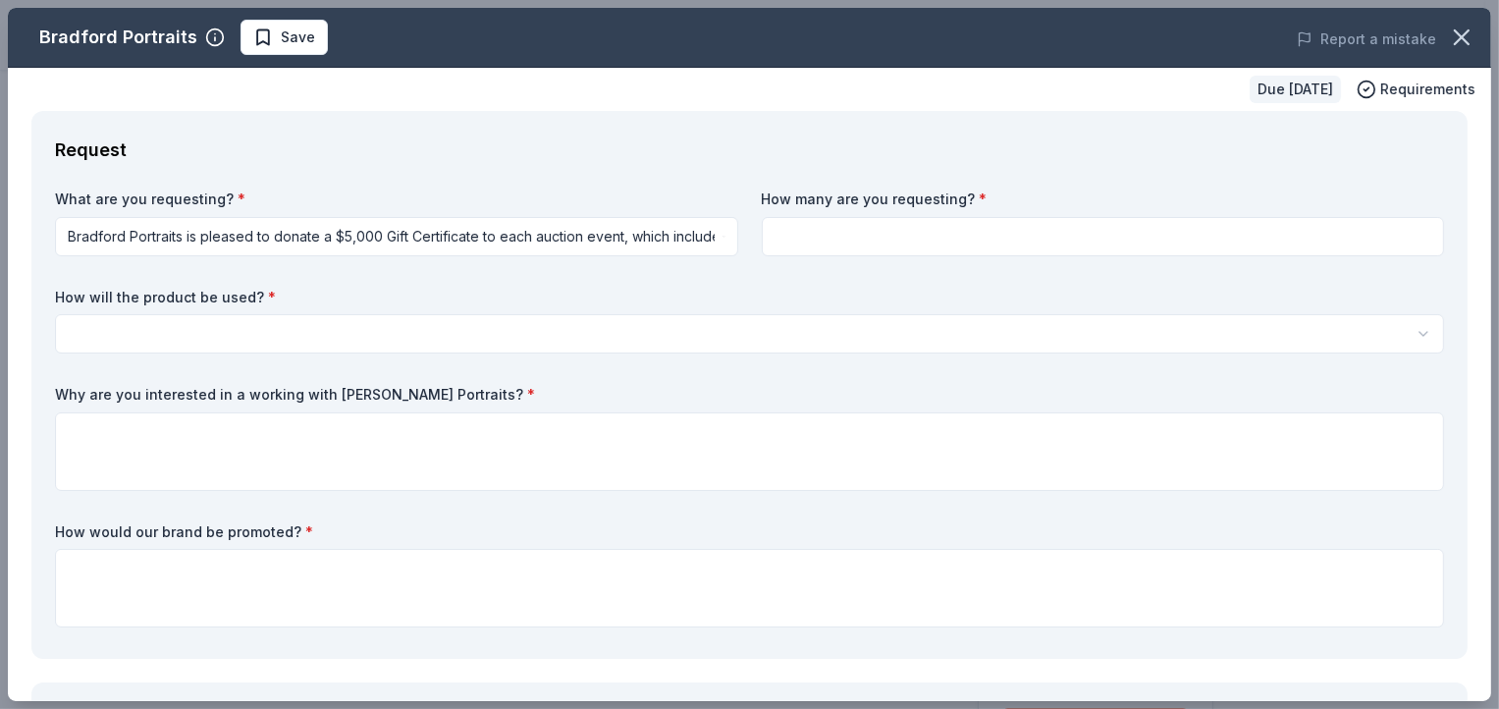
click at [863, 238] on input at bounding box center [1103, 236] width 683 height 39
type input "2"
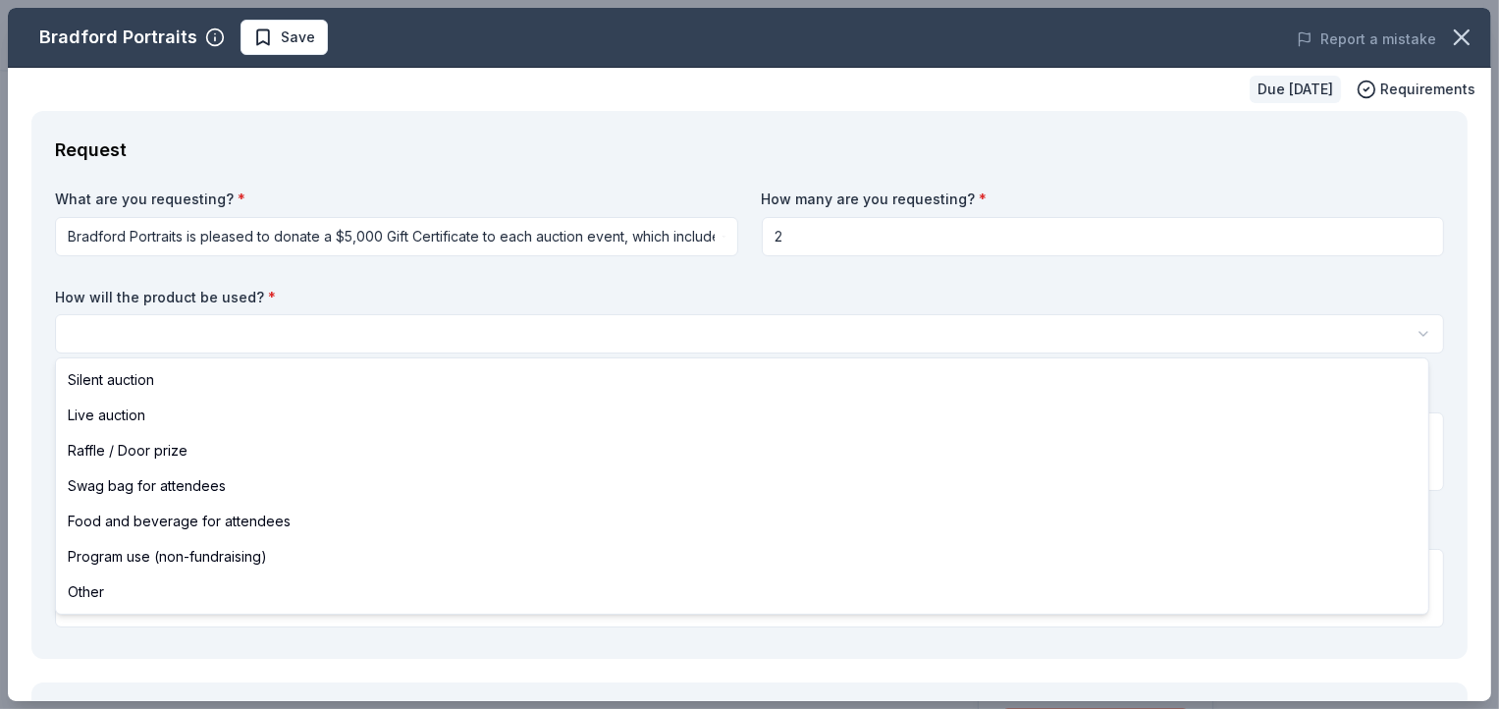
click at [345, 331] on html "Spirits of Giving Save Apply Due [DATE] [PERSON_NAME] Portraits New Share Donat…" at bounding box center [749, 354] width 1499 height 709
select select "silentAuction"
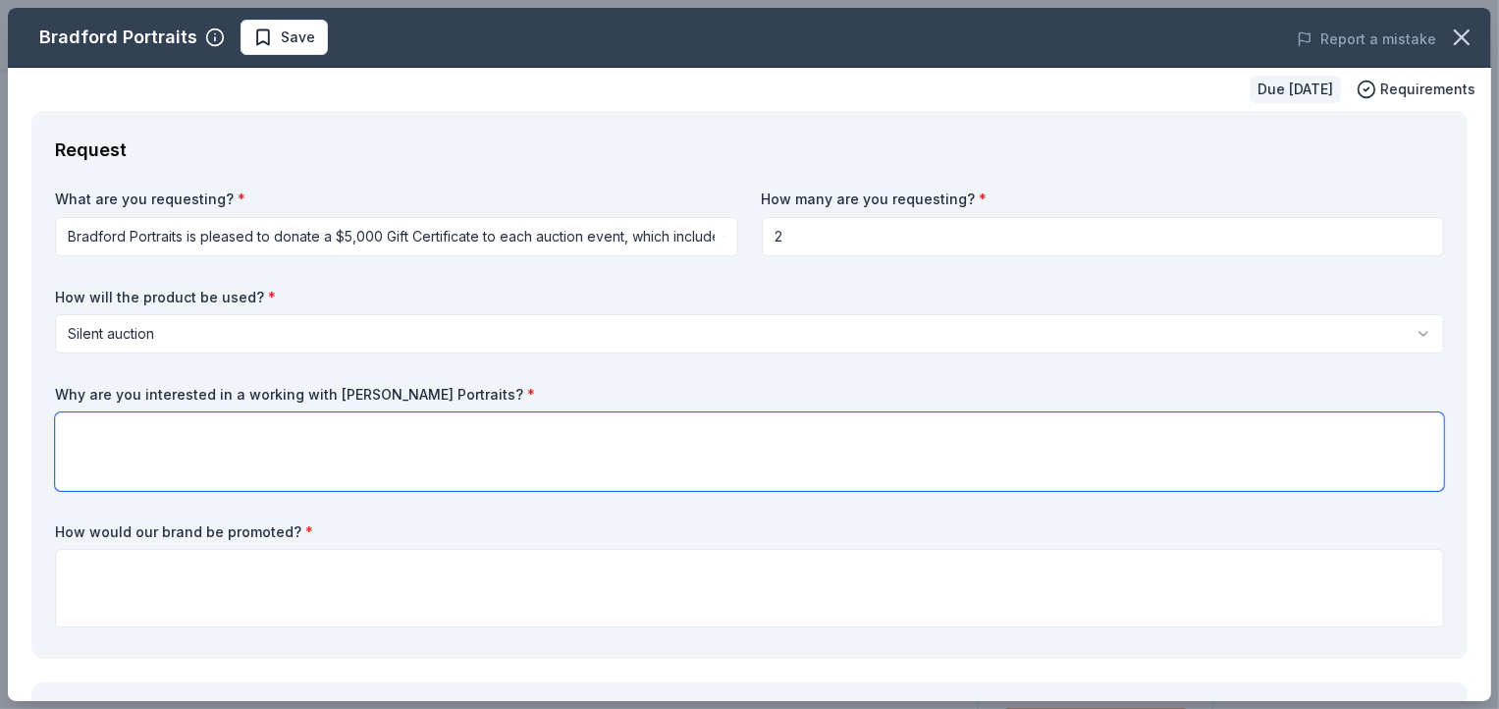
click at [249, 428] on textarea at bounding box center [749, 451] width 1389 height 79
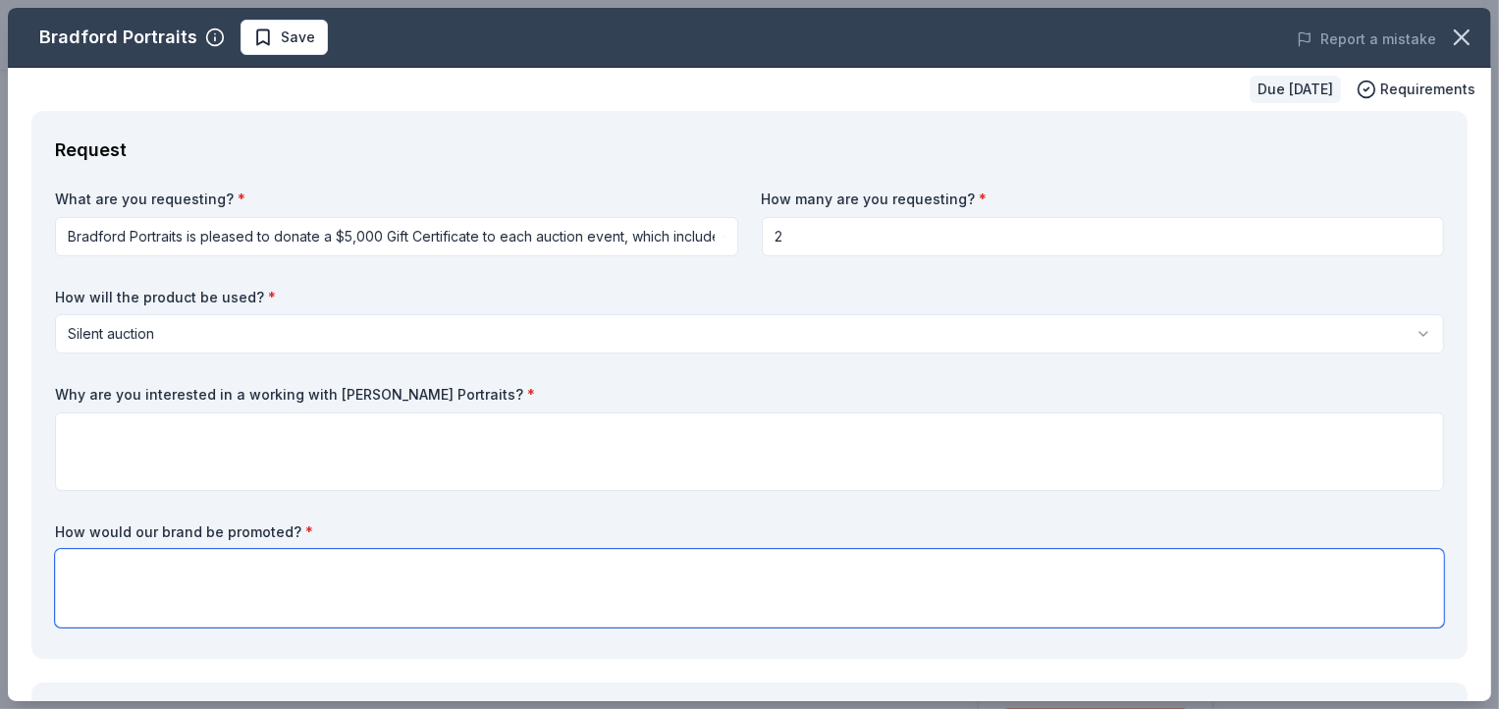
click at [439, 562] on textarea at bounding box center [749, 588] width 1389 height 79
type textarea "website, social media, event brochure."
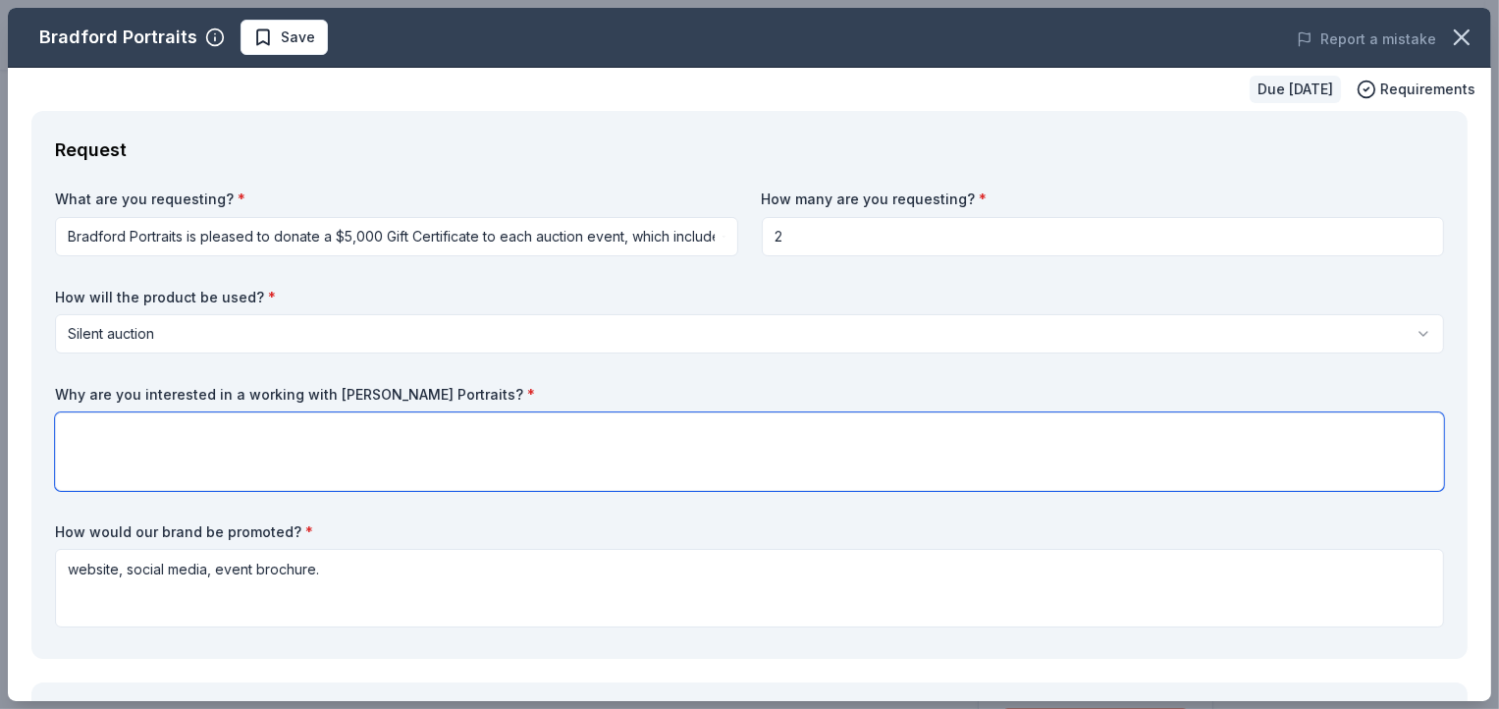
click at [287, 428] on textarea at bounding box center [749, 451] width 1389 height 79
drag, startPoint x: 798, startPoint y: 243, endPoint x: 758, endPoint y: 237, distance: 40.8
click at [762, 238] on input "2" at bounding box center [1103, 236] width 683 height 39
type input "1"
click at [349, 436] on textarea at bounding box center [749, 451] width 1389 height 79
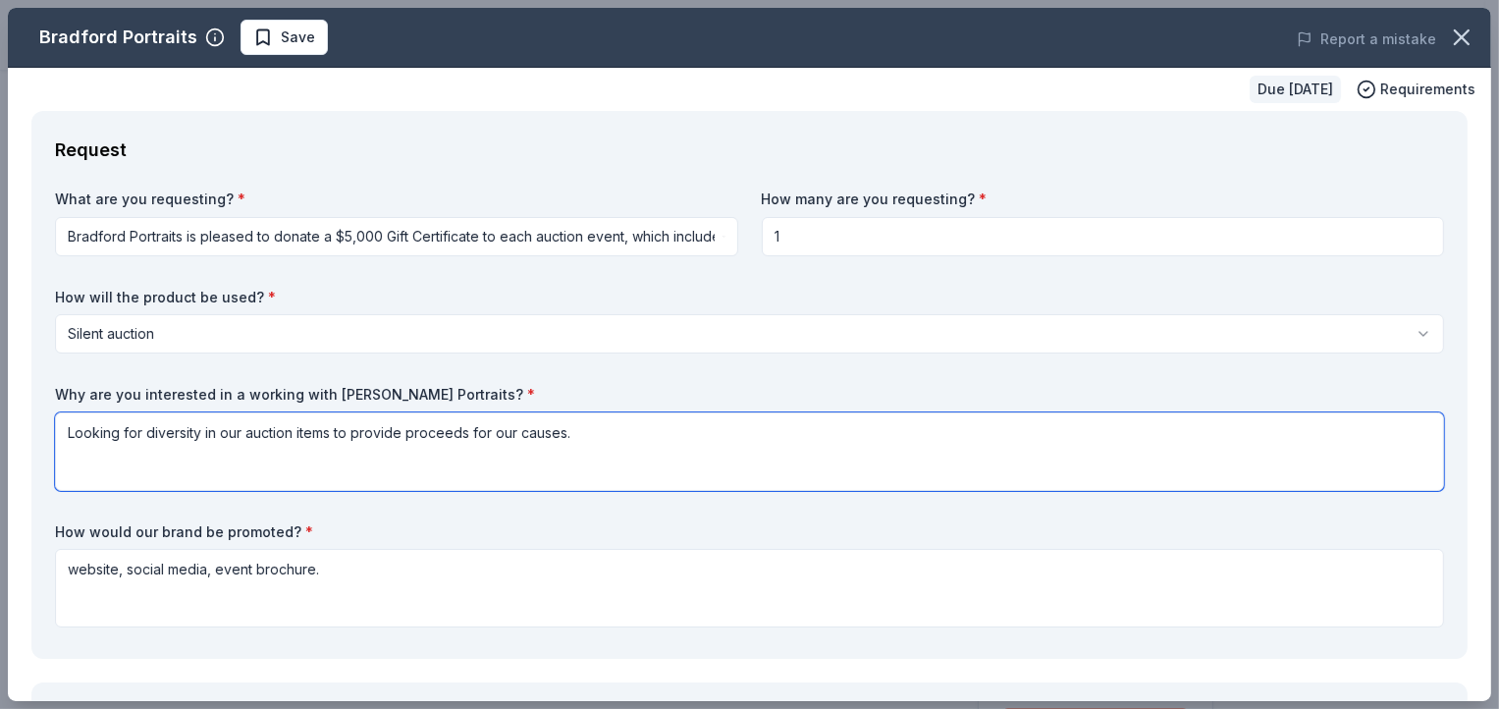
type textarea "Looking for diversity in our auction items to provide proceeds for our causes."
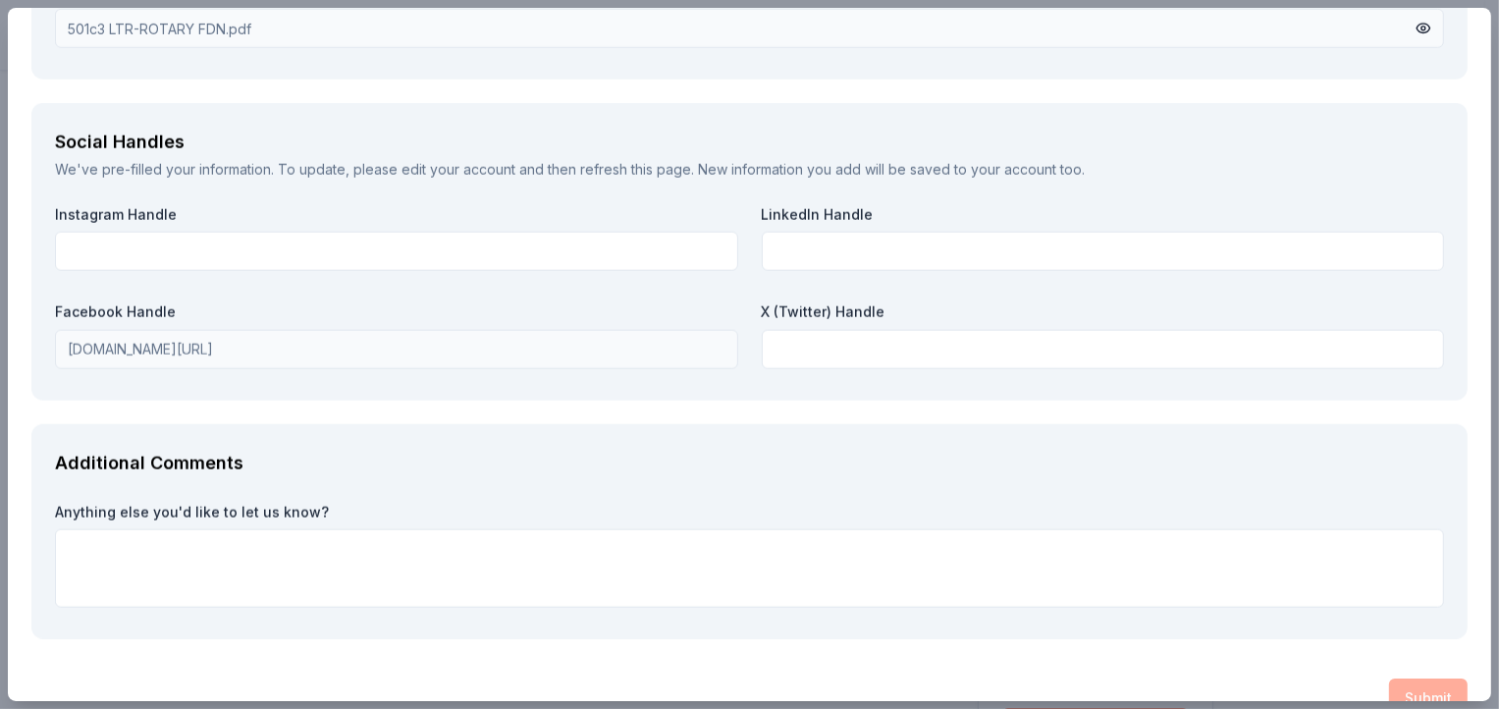
scroll to position [2430, 0]
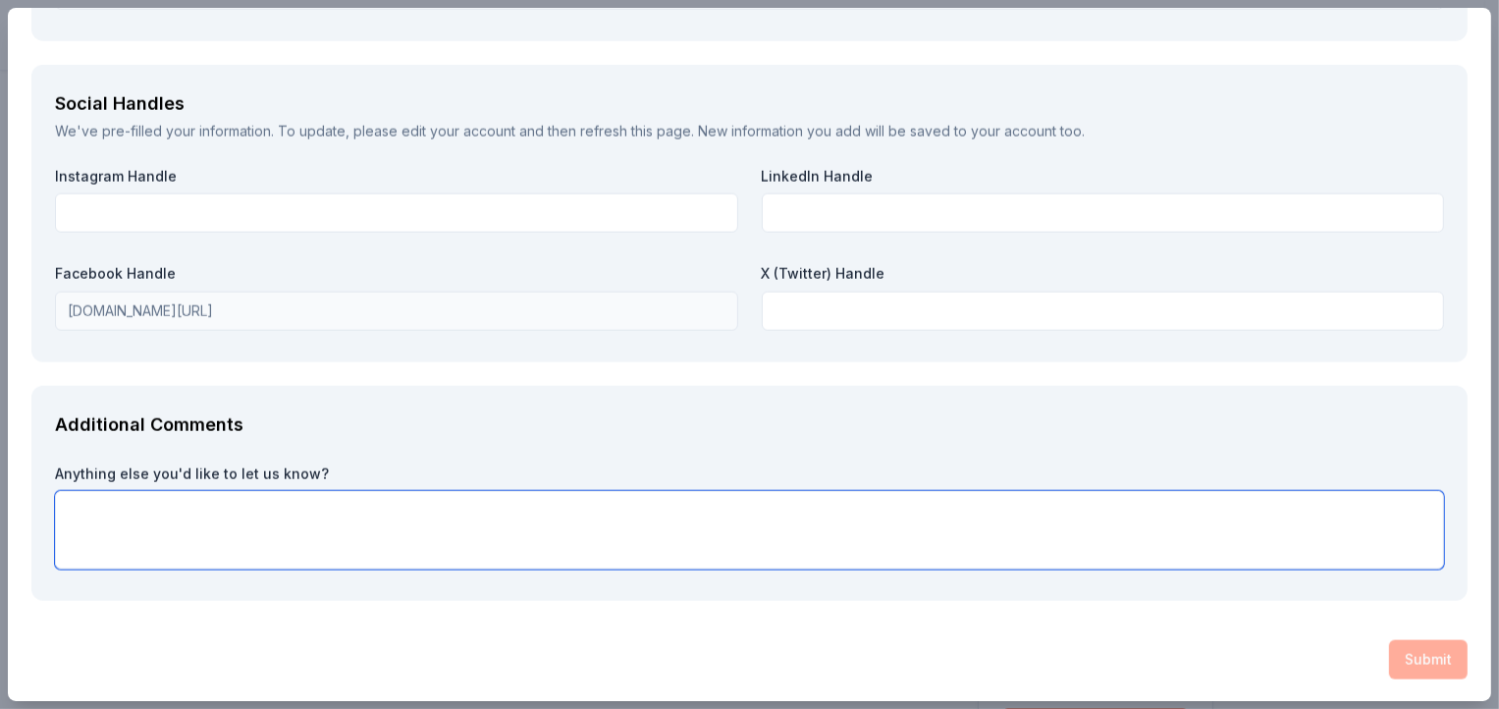
click at [354, 513] on textarea at bounding box center [749, 530] width 1389 height 79
click at [307, 515] on textarea "We provide charitable giving" at bounding box center [749, 530] width 1389 height 79
type textarea "We provide charitable giving to support needy individuals and community organiz…"
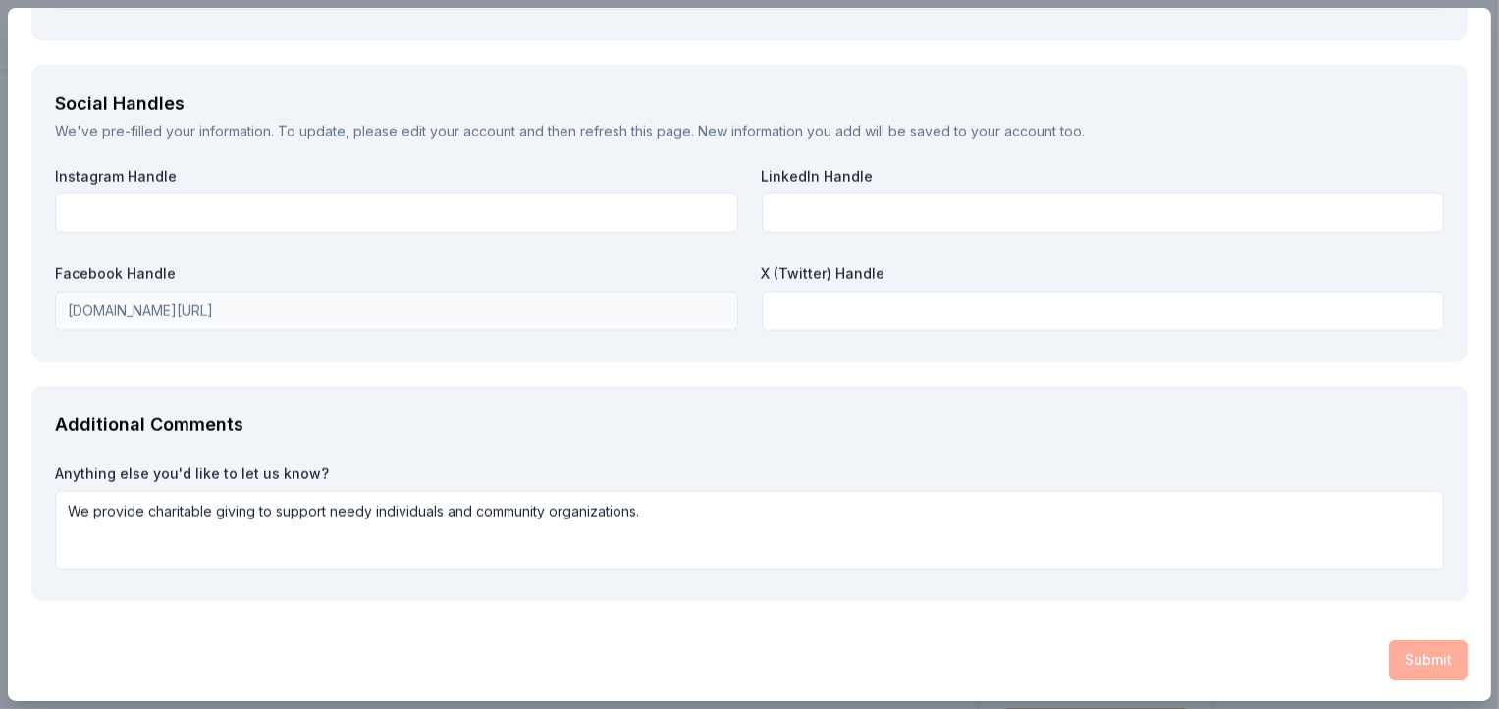
click at [1417, 657] on div "Submit" at bounding box center [749, 659] width 1436 height 39
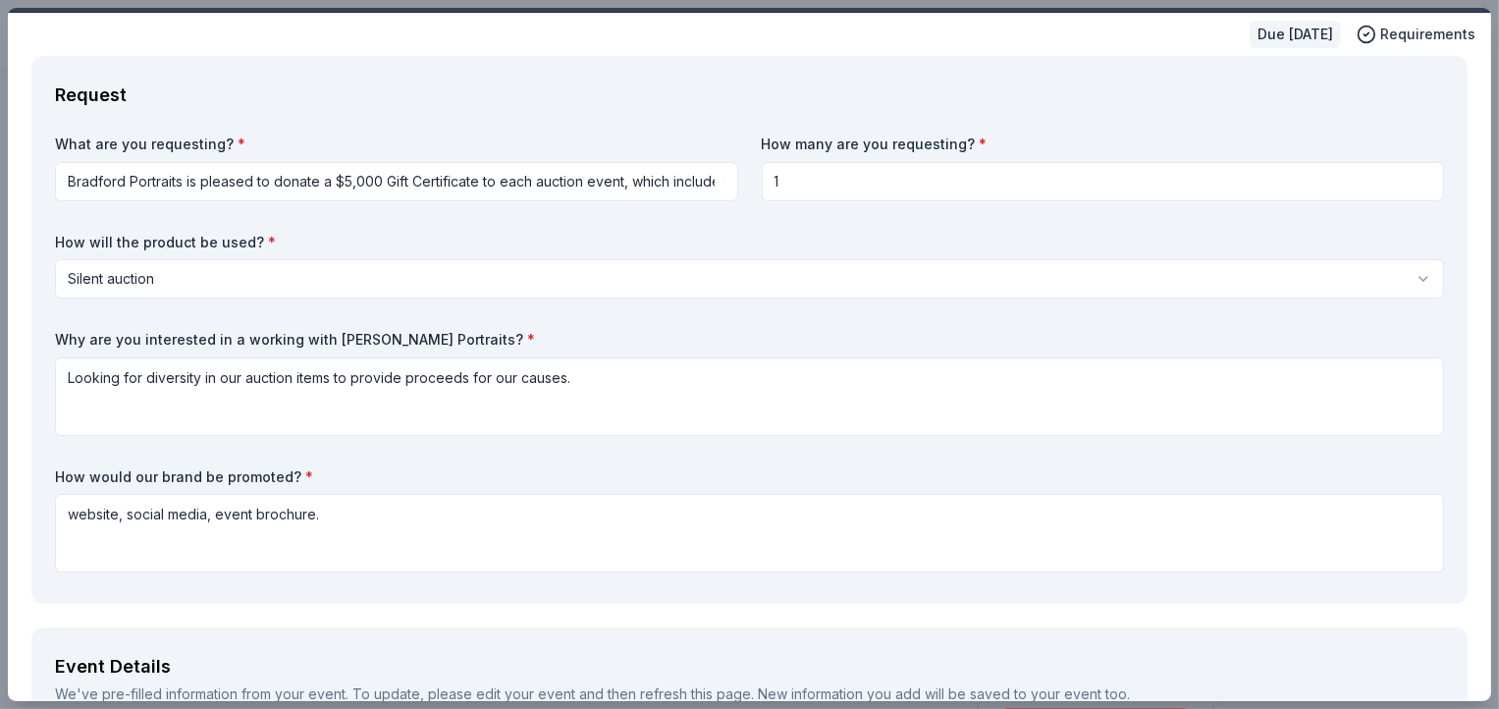
scroll to position [0, 0]
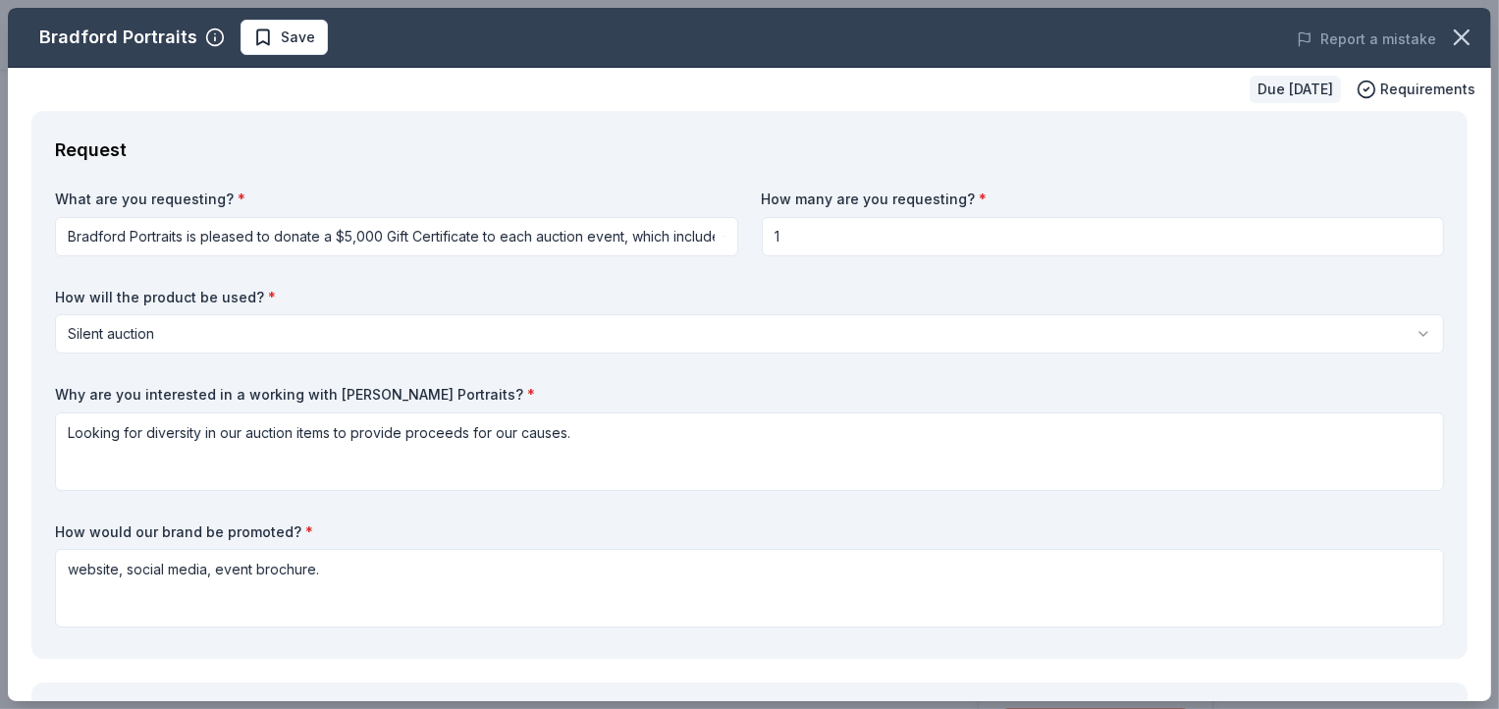
click at [353, 227] on html "Spirits of Giving Save Apply Due in 128 days Share Bradford Portraits New Share…" at bounding box center [749, 354] width 1499 height 709
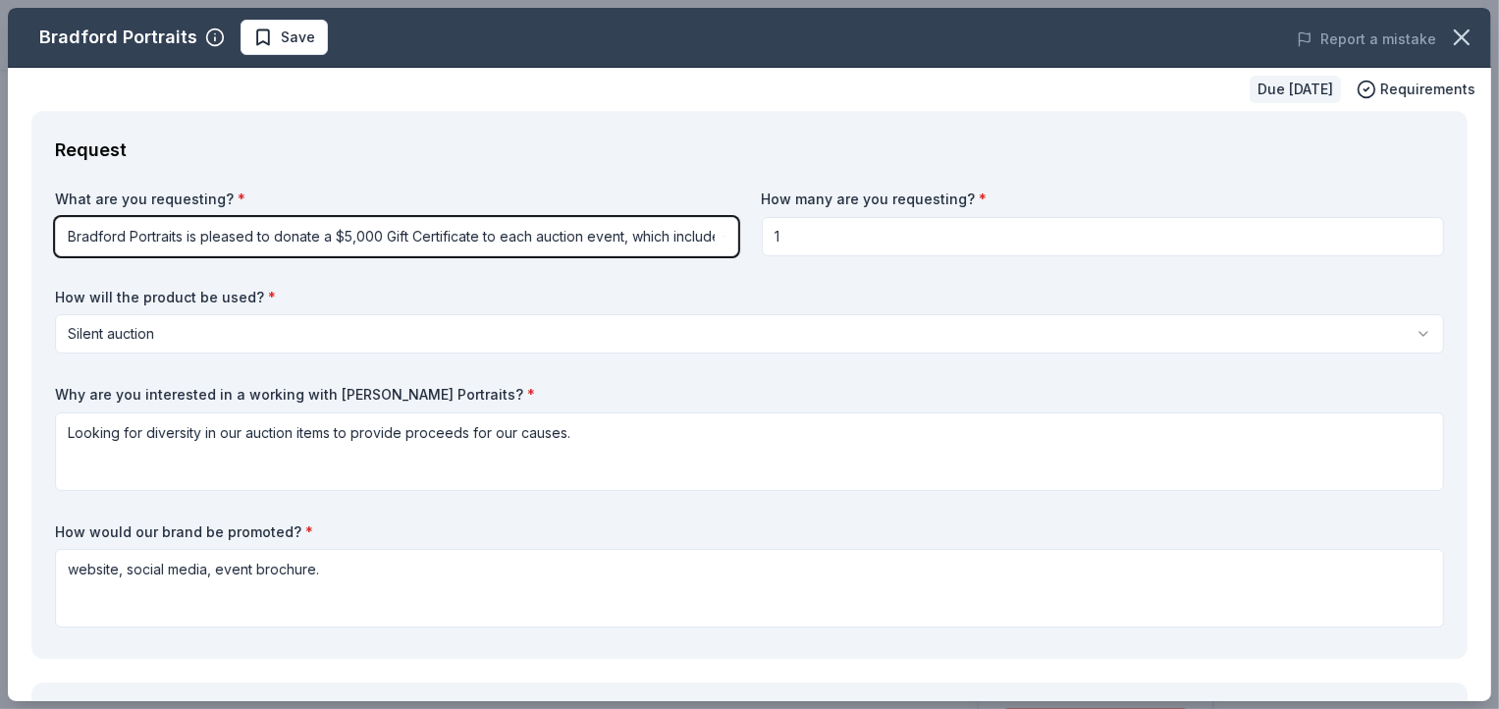
click at [1109, 235] on html "Spirits of Giving Save Apply Due in 128 days Share Bradford Portraits New Share…" at bounding box center [749, 354] width 1499 height 709
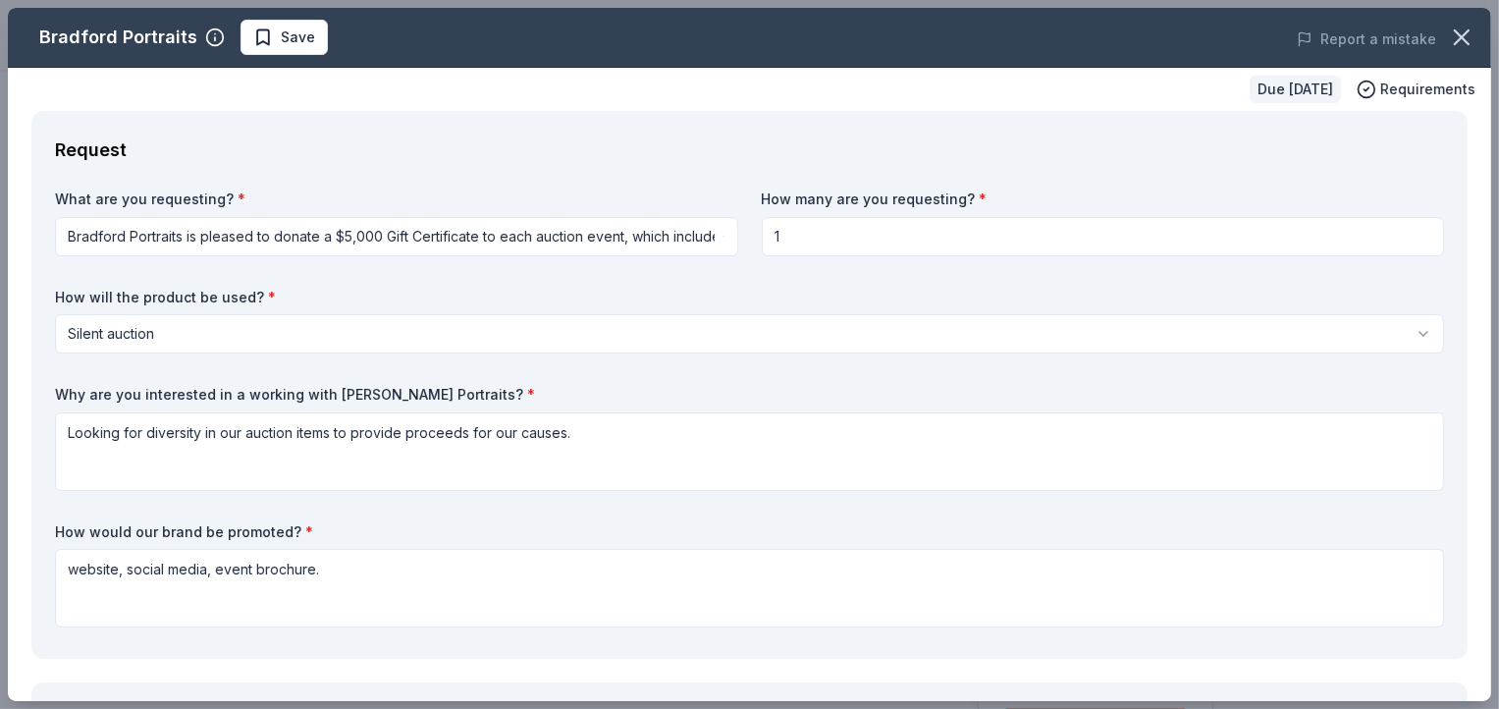
click at [948, 237] on input "1" at bounding box center [1103, 236] width 683 height 39
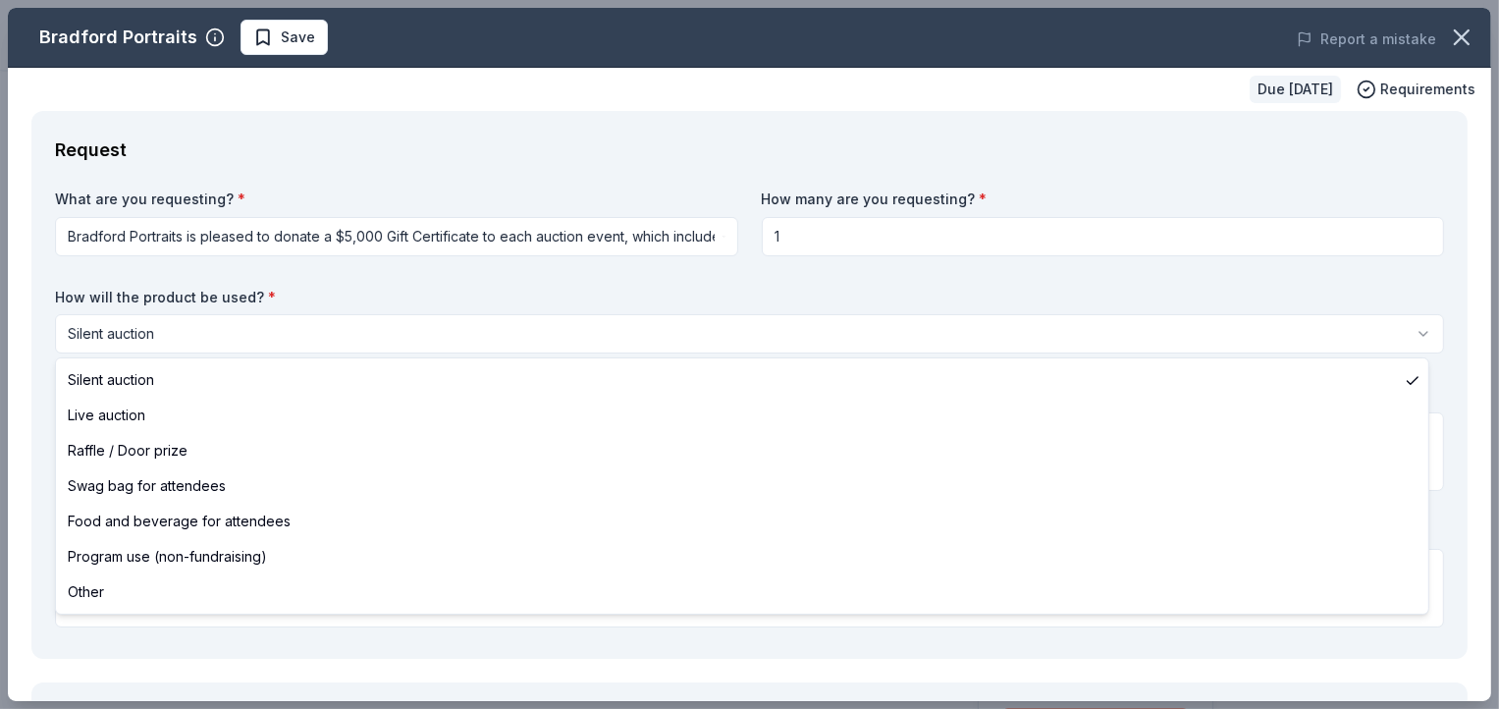
click at [540, 334] on html "Spirits of Giving Save Apply Due in 128 days Share Bradford Portraits New Share…" at bounding box center [749, 354] width 1499 height 709
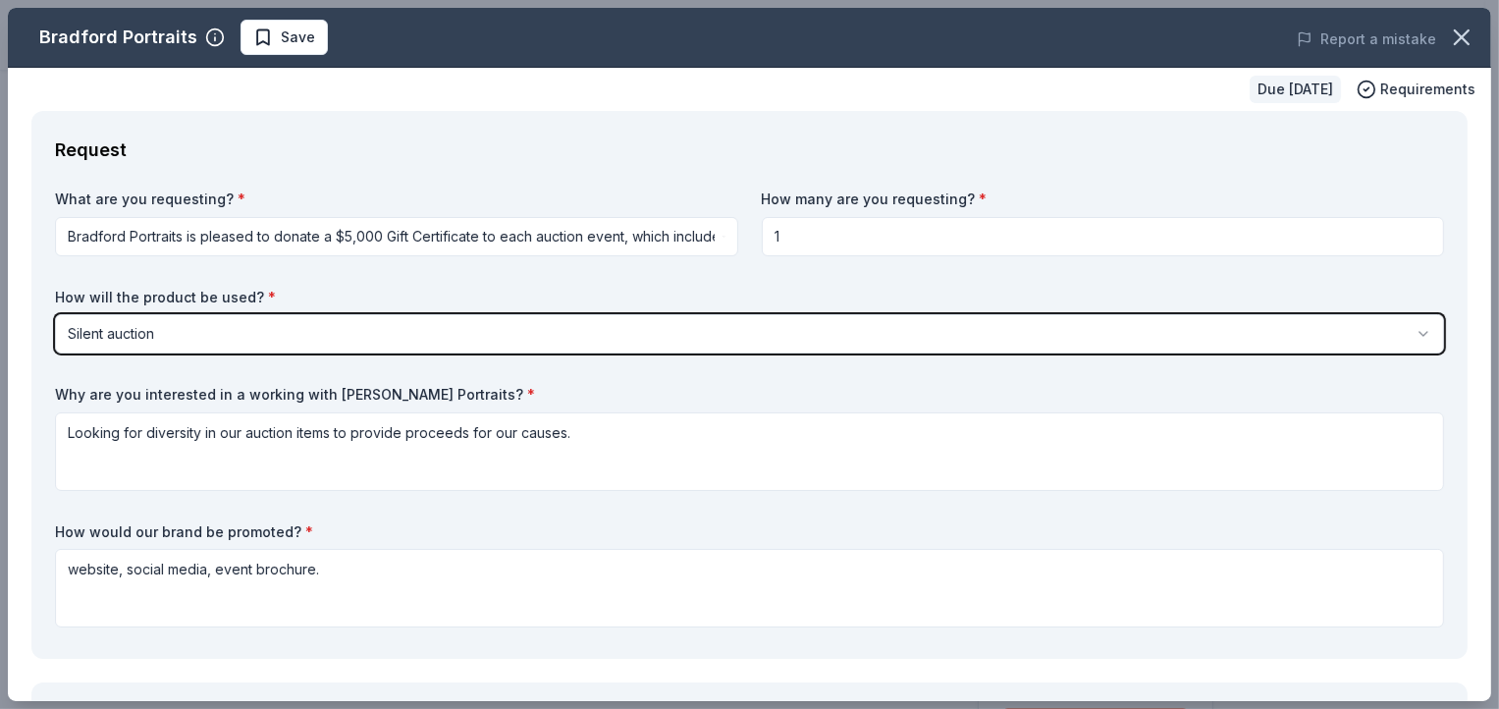
drag, startPoint x: 540, startPoint y: 334, endPoint x: 917, endPoint y: 126, distance: 430.5
click at [540, 333] on html "Spirits of Giving Save Apply Due in 128 days Share Bradford Portraits New Share…" at bounding box center [749, 354] width 1499 height 709
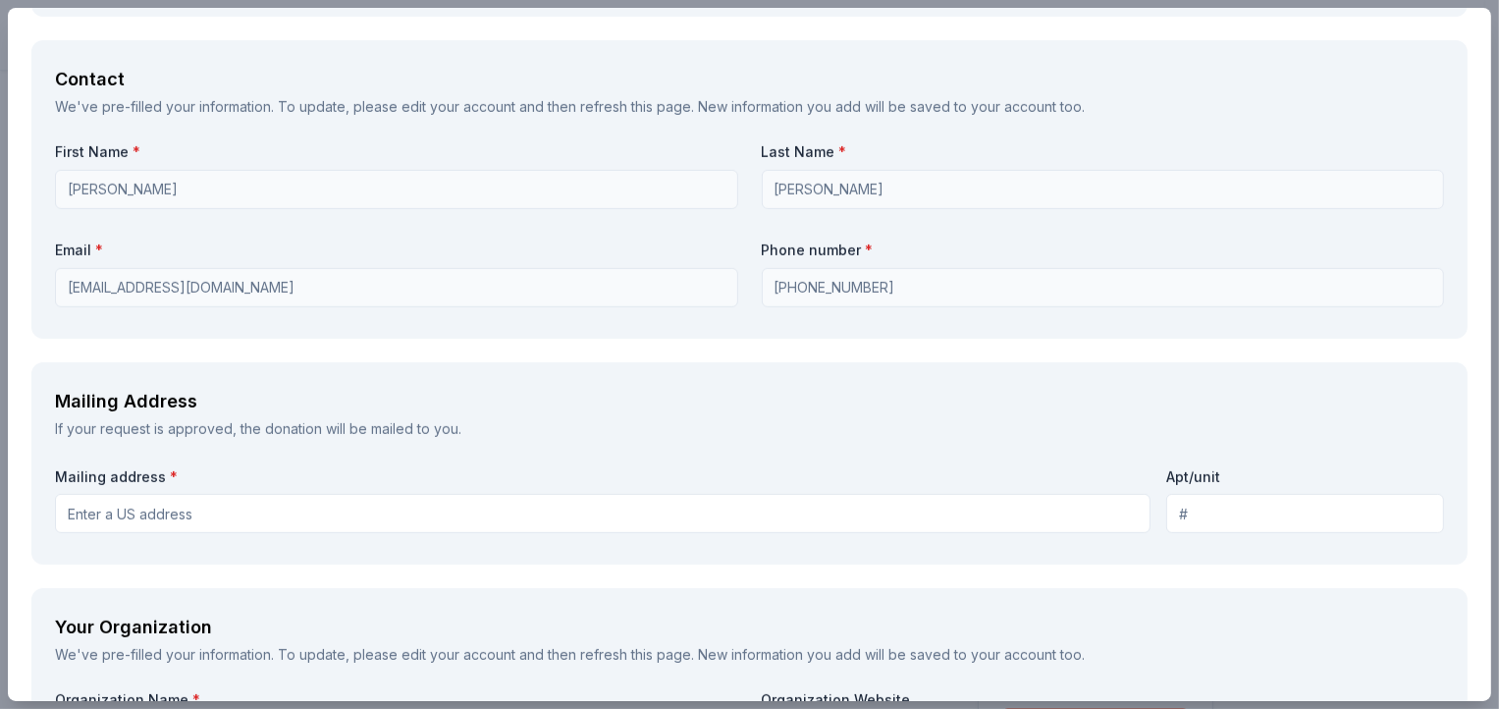
scroll to position [1315, 0]
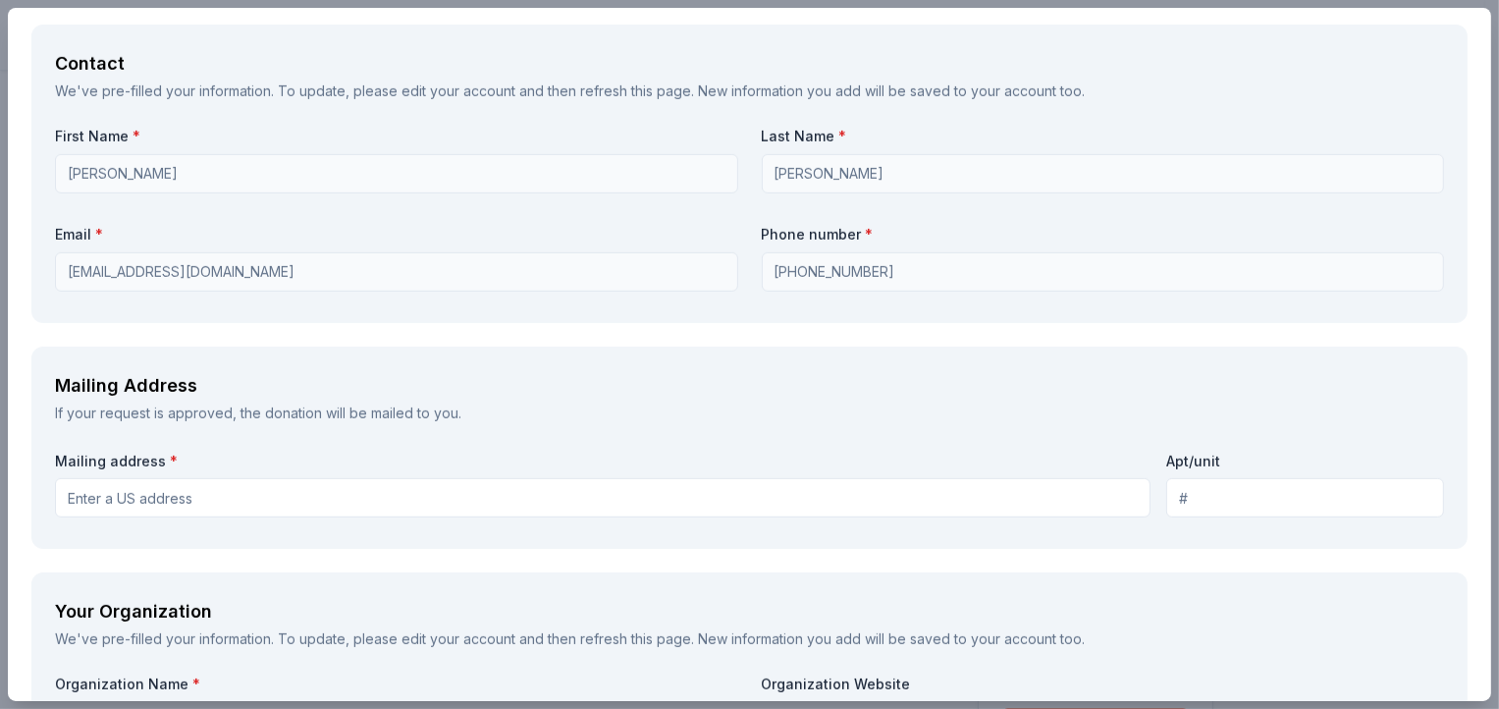
click at [340, 492] on input "Mailing address *" at bounding box center [602, 497] width 1095 height 39
type input "4903 Stonegate Drive, North Myrtle Beach, SC, 29582"
drag, startPoint x: 1497, startPoint y: 417, endPoint x: 1499, endPoint y: 468, distance: 51.1
click at [1483, 468] on html "Spirits of Giving Save Apply Due in 128 days Share Bradford Portraits New Share…" at bounding box center [749, 354] width 1499 height 709
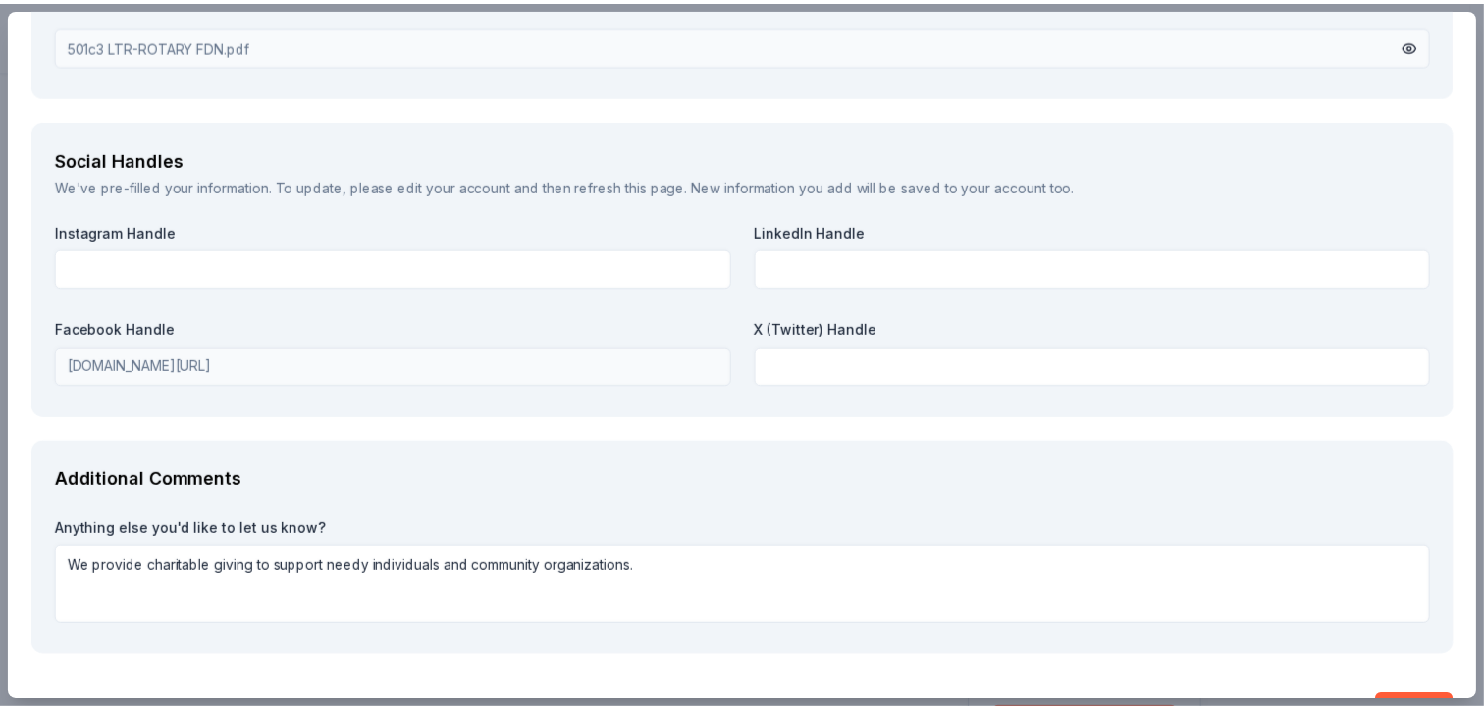
scroll to position [2430, 0]
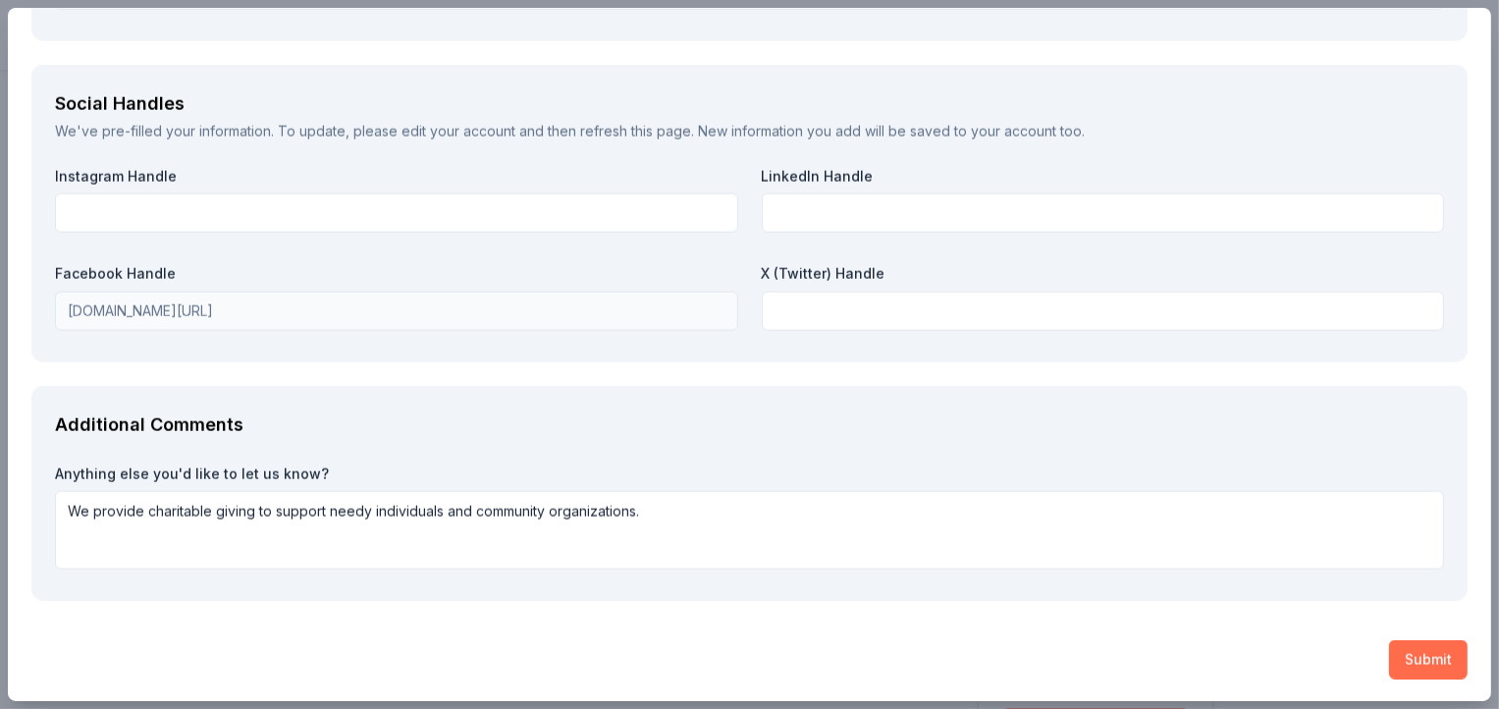
click at [1421, 658] on button "Submit" at bounding box center [1428, 659] width 79 height 39
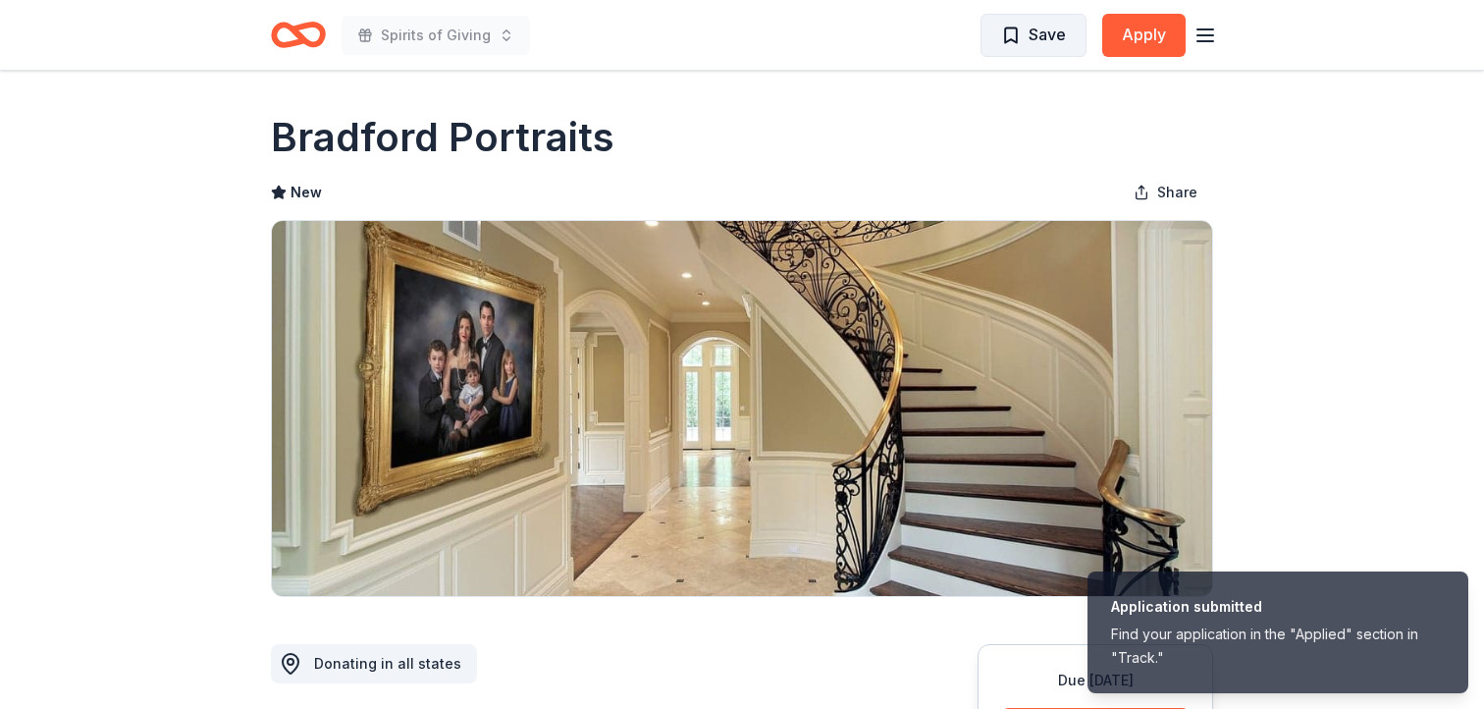
click at [1044, 32] on span "Save" at bounding box center [1046, 35] width 37 height 26
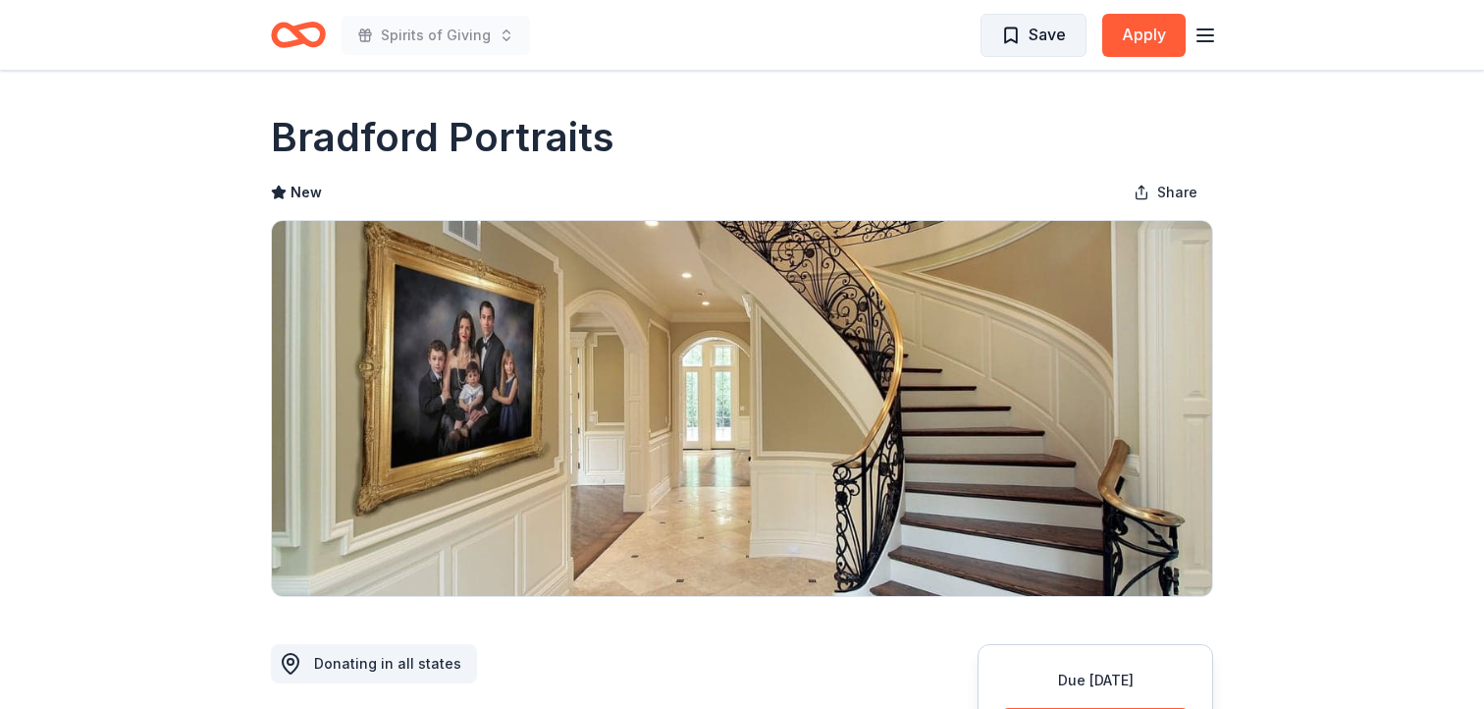
click at [1009, 28] on span "Save" at bounding box center [1033, 35] width 65 height 26
click at [1047, 28] on span "Save" at bounding box center [1046, 35] width 37 height 26
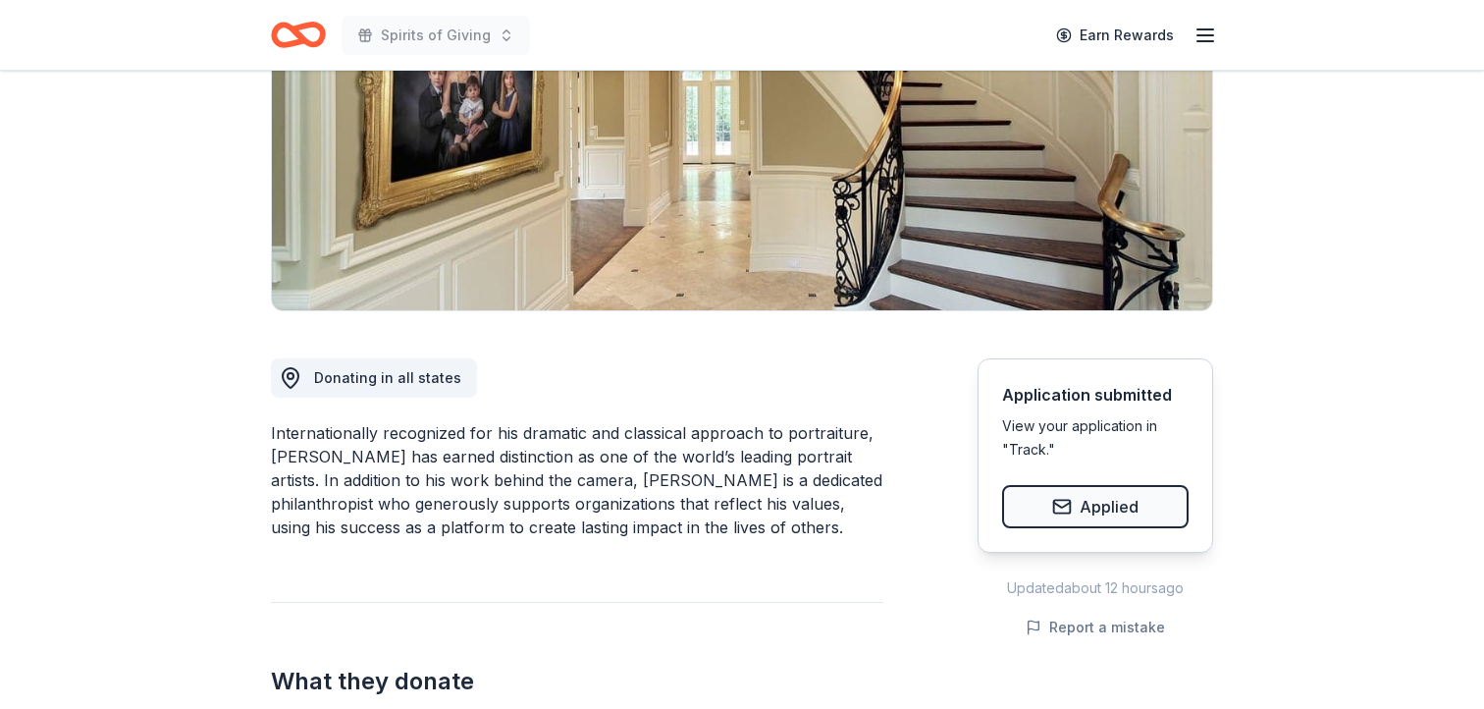
scroll to position [325, 0]
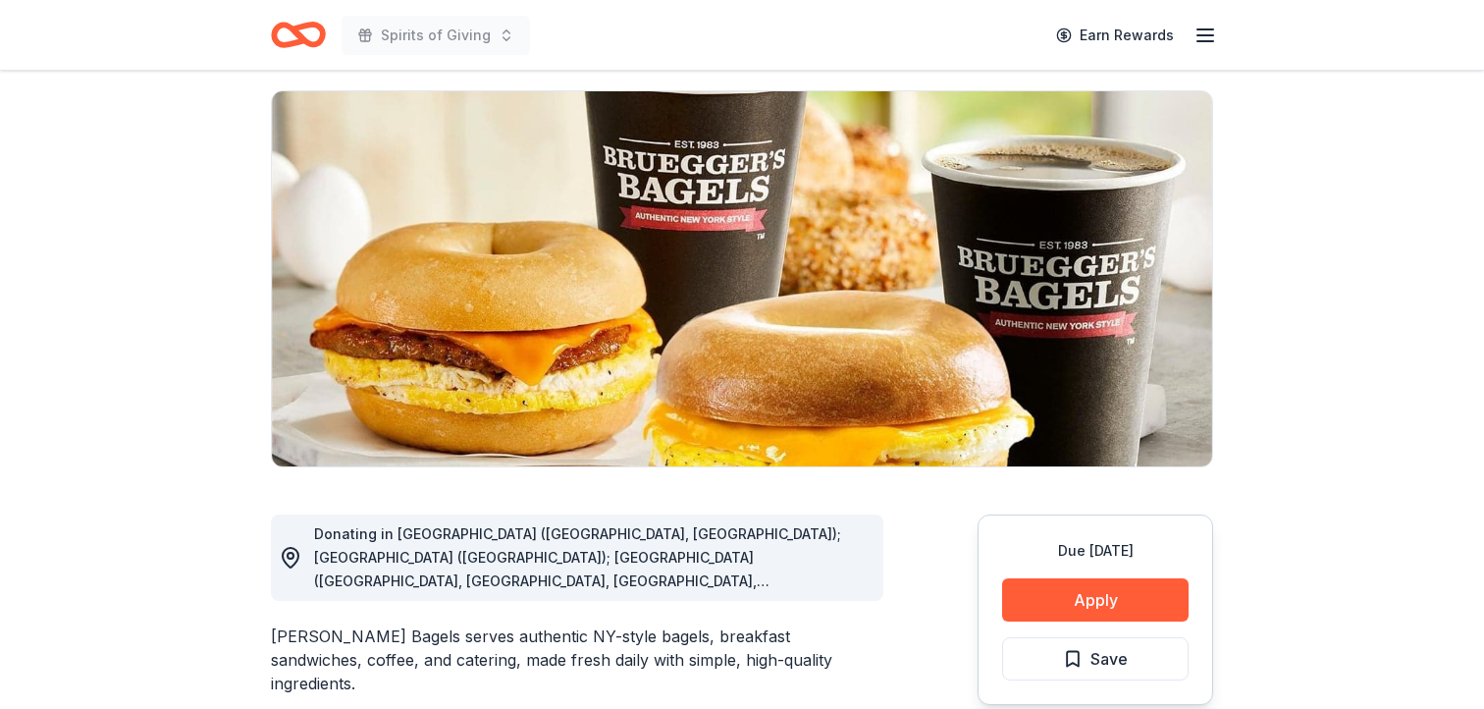
scroll to position [148, 0]
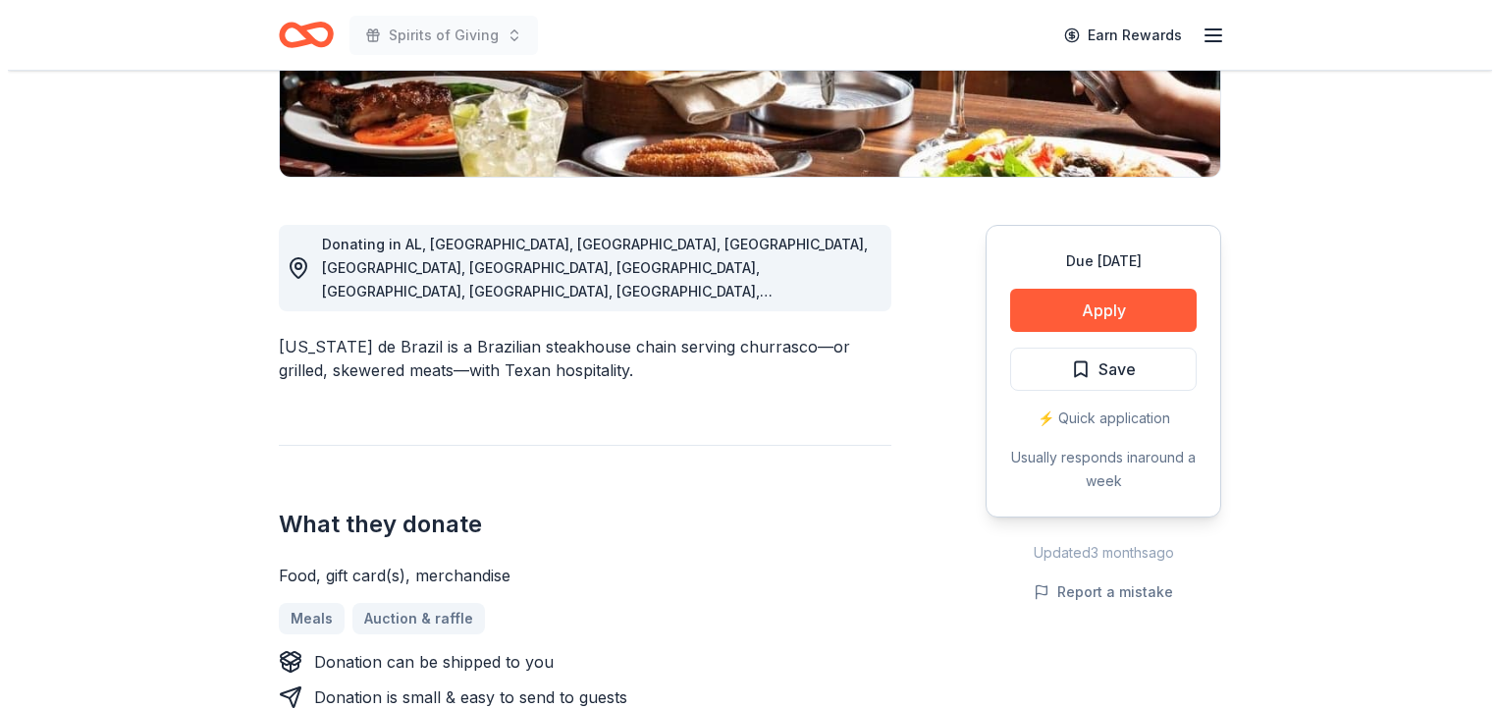
scroll to position [466, 0]
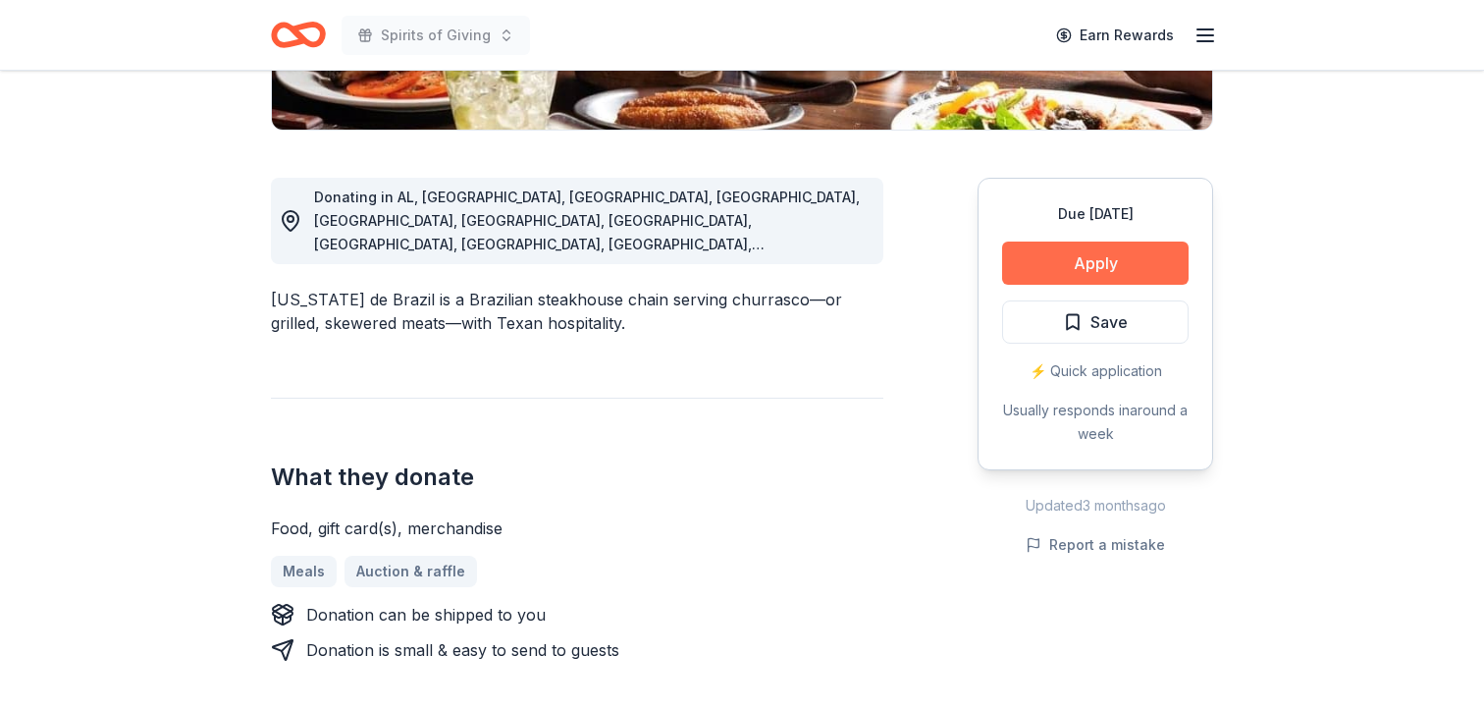
click at [1100, 260] on button "Apply" at bounding box center [1095, 262] width 186 height 43
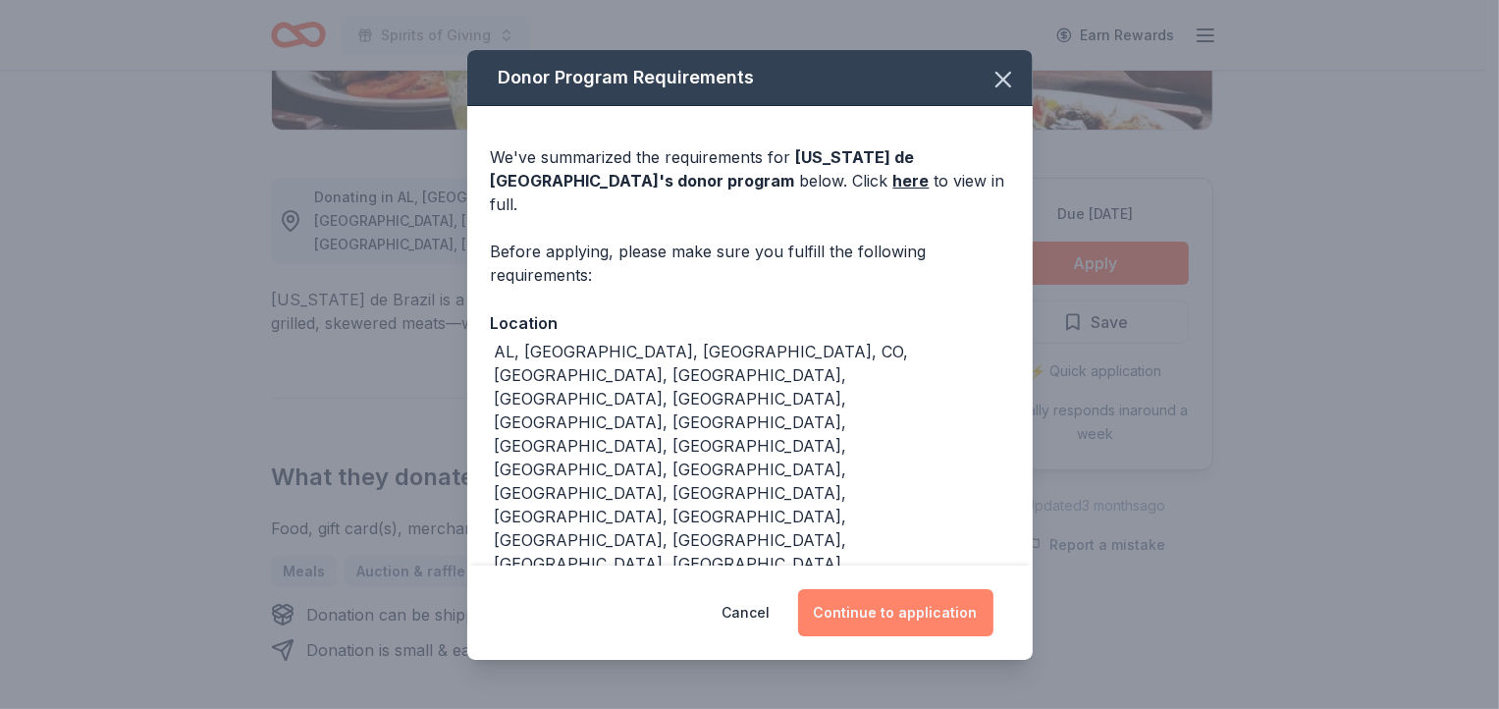
click at [913, 589] on button "Continue to application" at bounding box center [895, 612] width 195 height 47
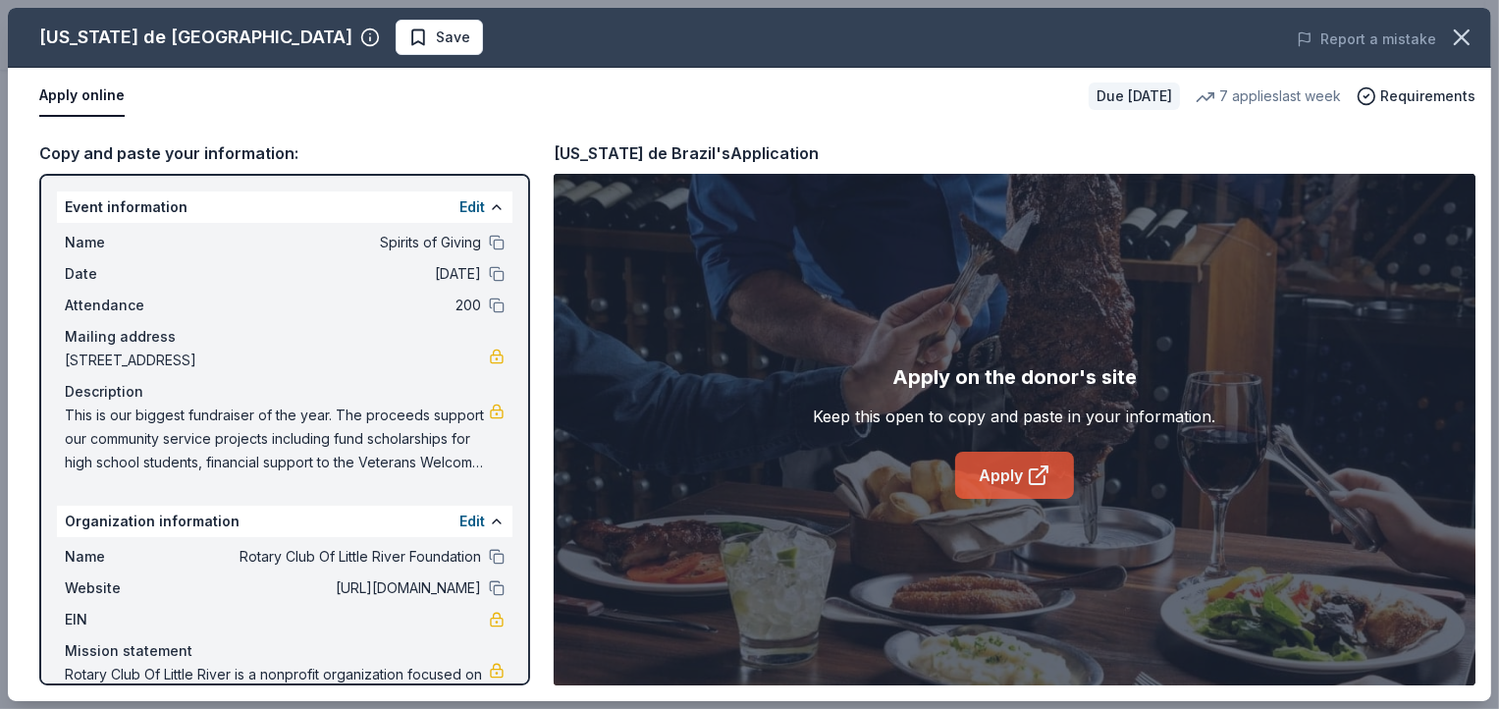
click at [1037, 480] on icon at bounding box center [1038, 475] width 24 height 24
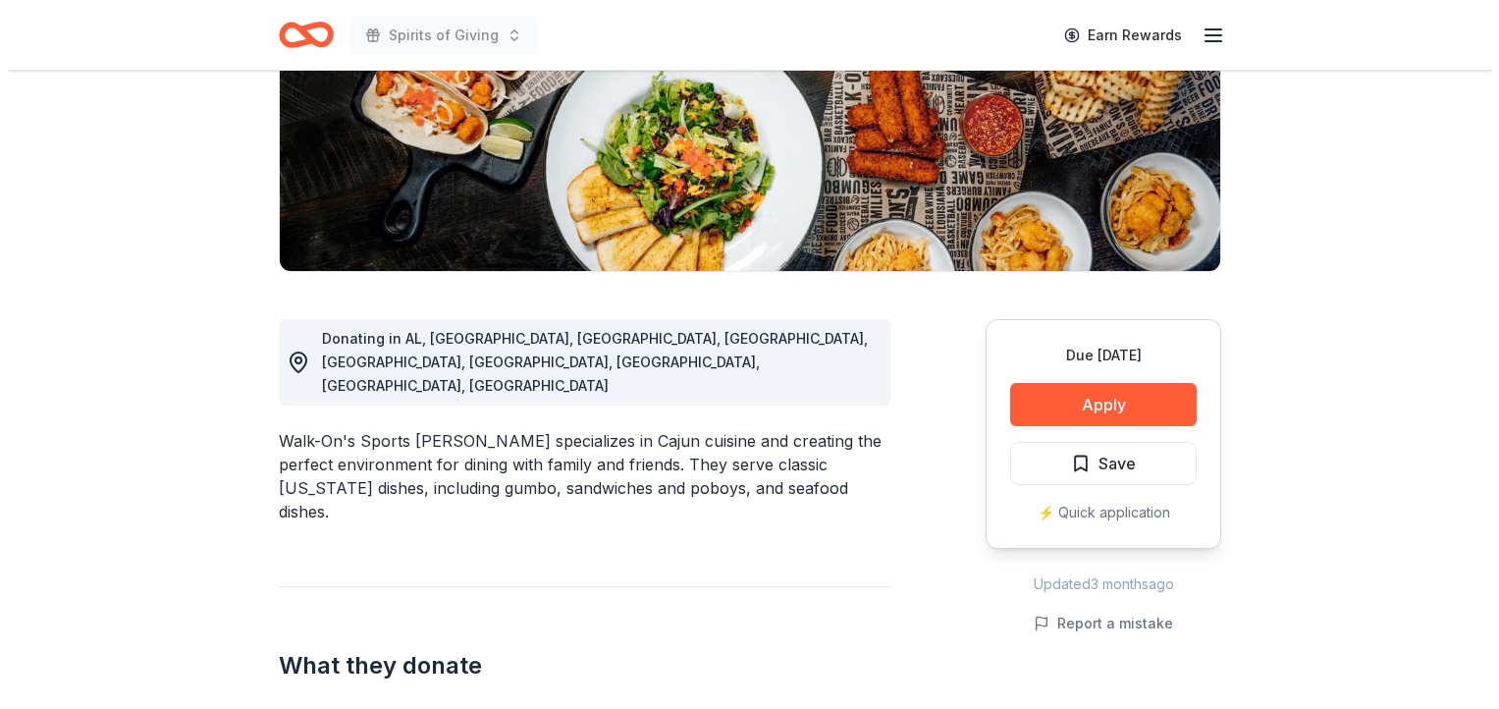
scroll to position [338, 0]
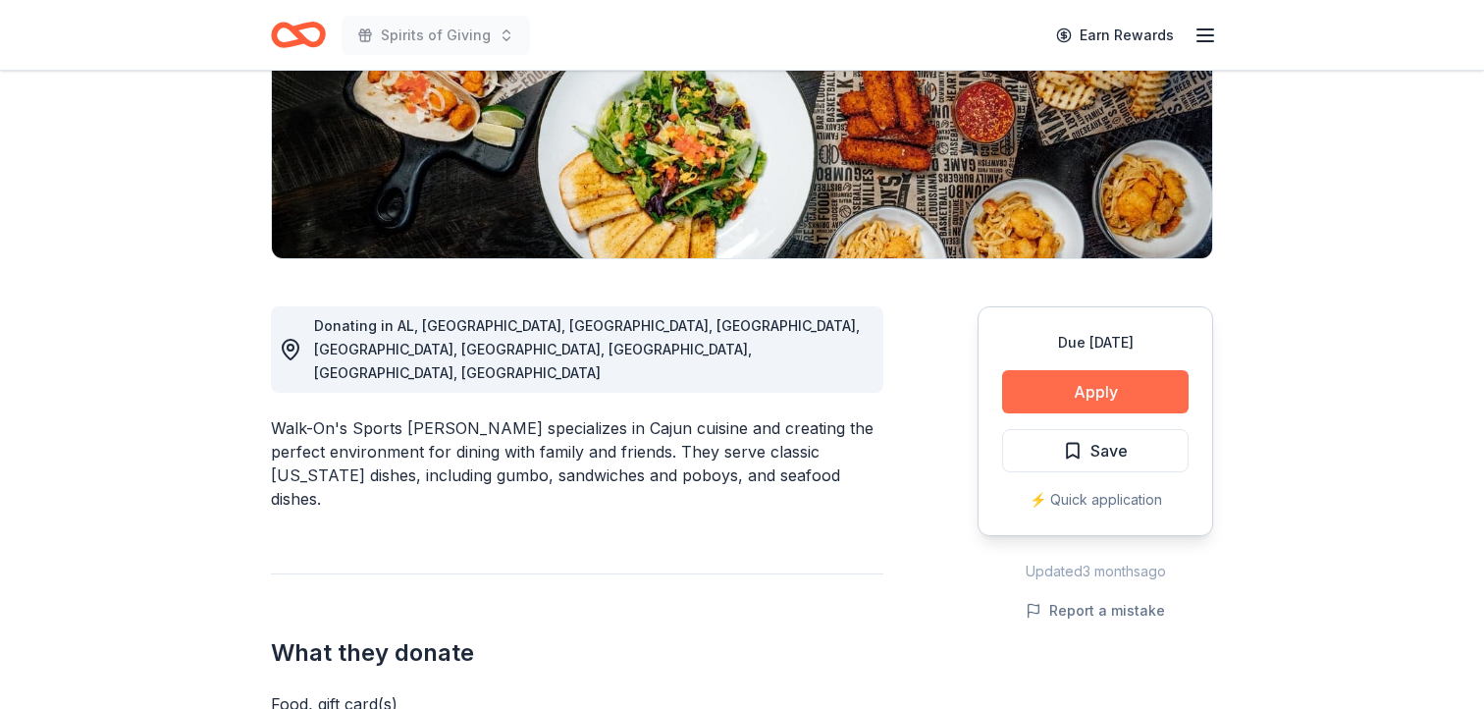
click at [1100, 391] on button "Apply" at bounding box center [1095, 391] width 186 height 43
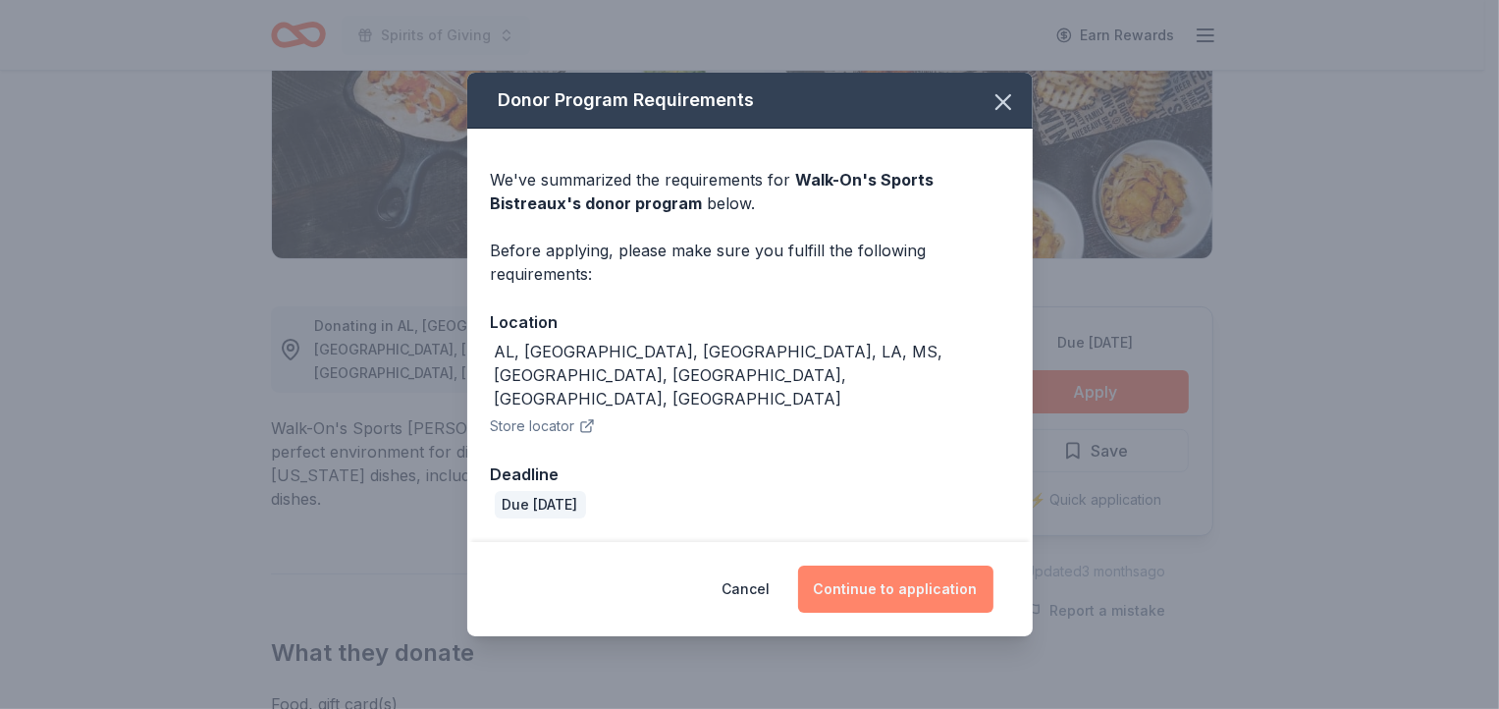
click at [905, 566] on button "Continue to application" at bounding box center [895, 588] width 195 height 47
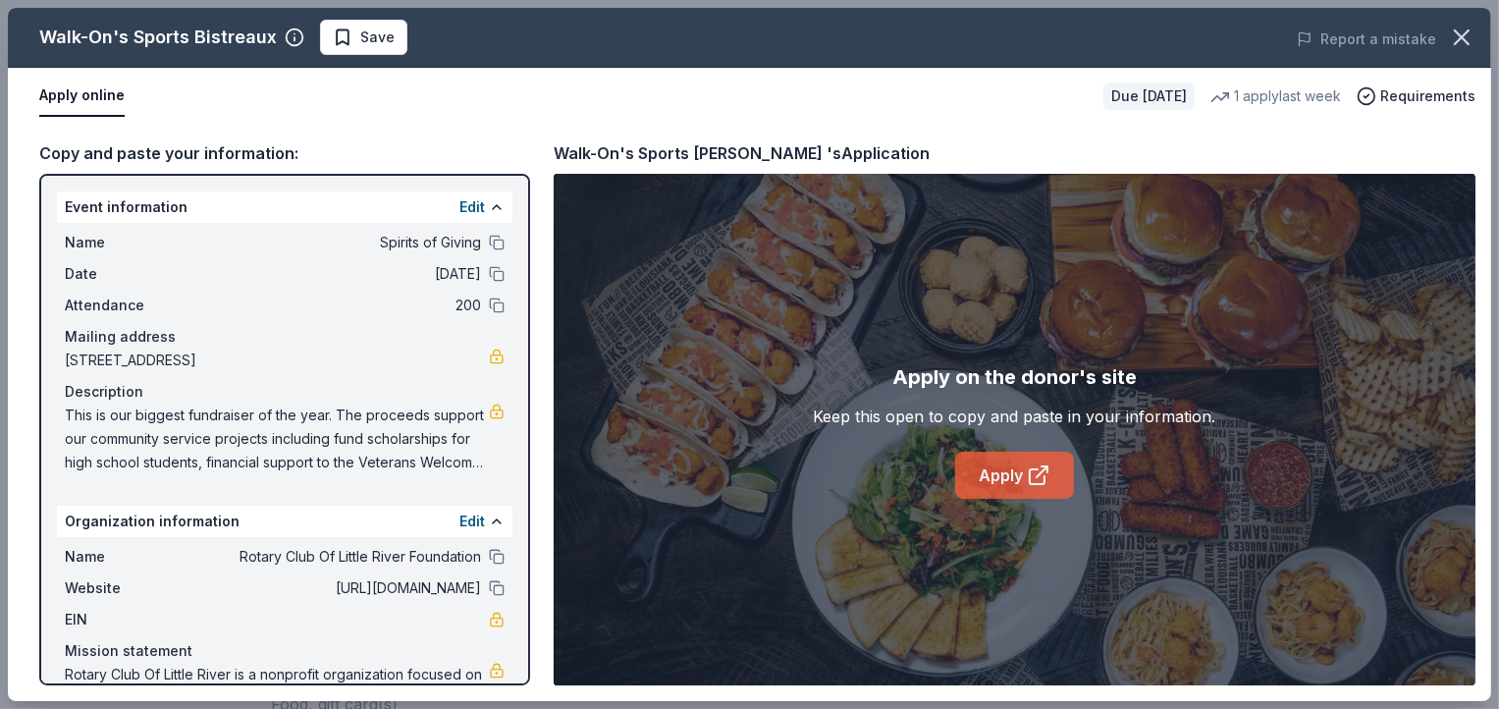
click at [1028, 480] on icon at bounding box center [1038, 475] width 24 height 24
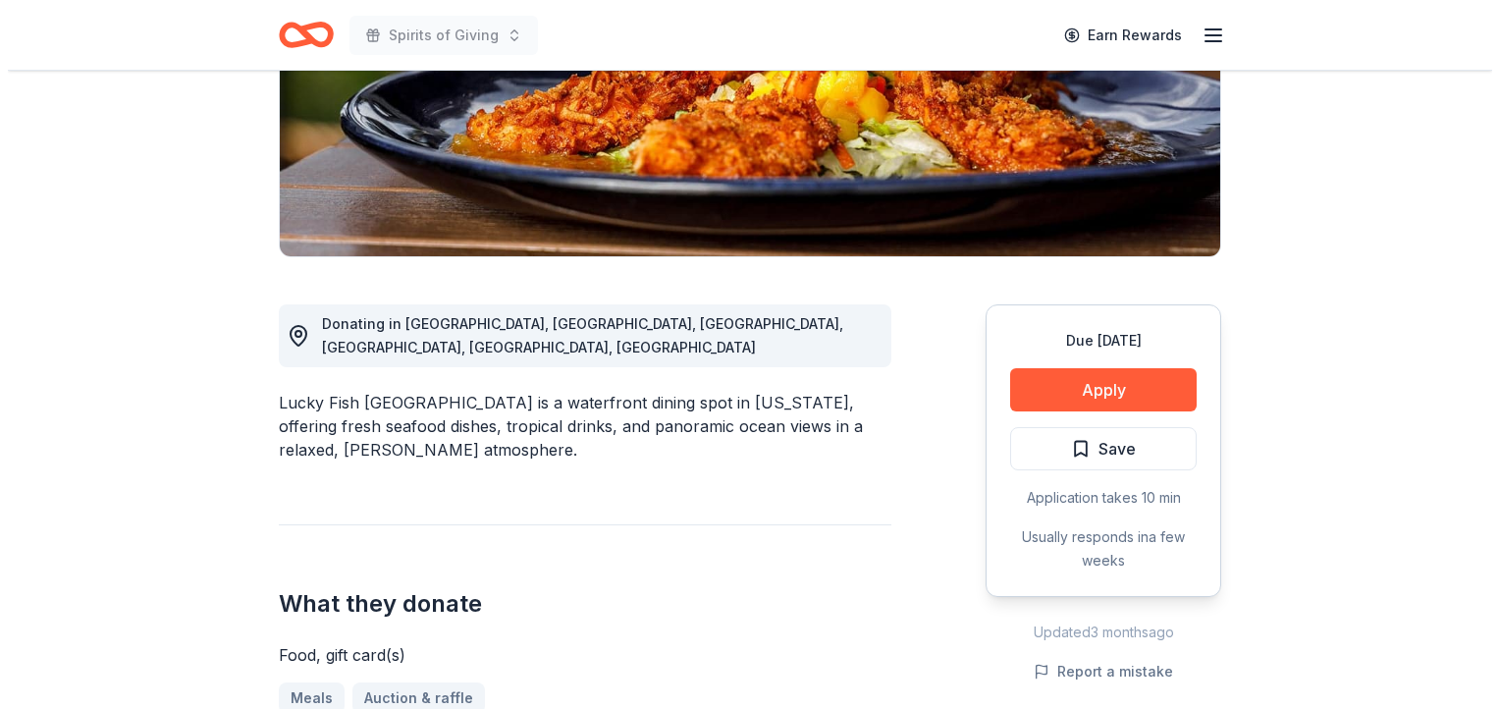
scroll to position [377, 0]
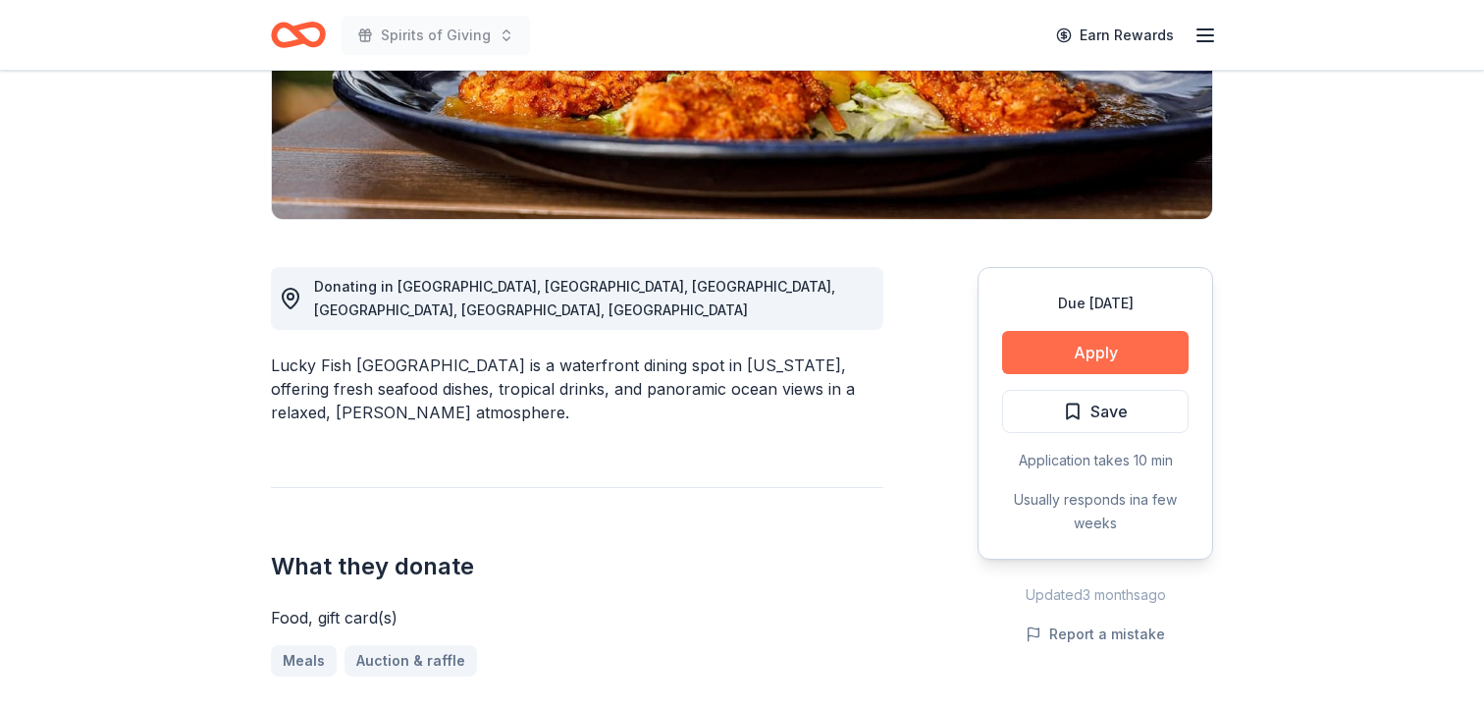
click at [1111, 353] on button "Apply" at bounding box center [1095, 352] width 186 height 43
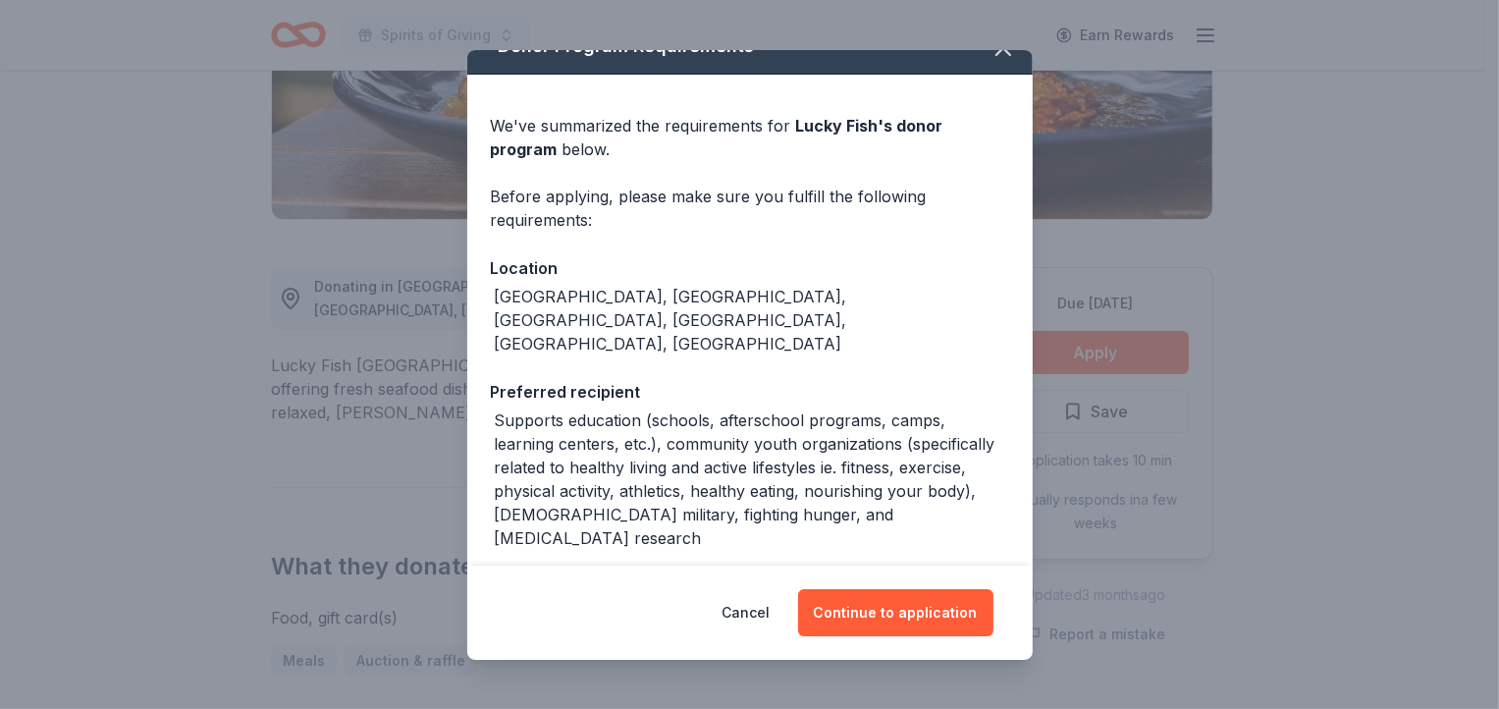
scroll to position [49, 0]
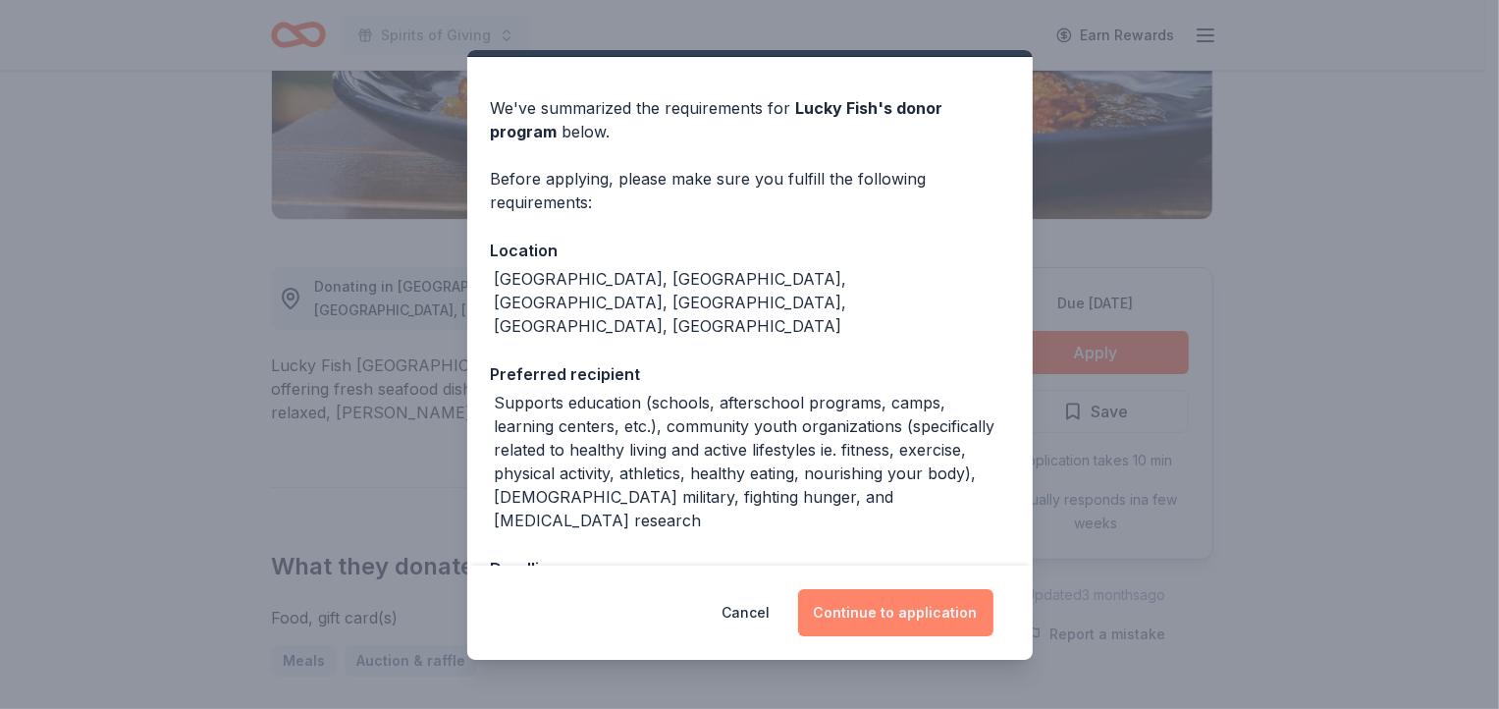
click at [889, 606] on button "Continue to application" at bounding box center [895, 612] width 195 height 47
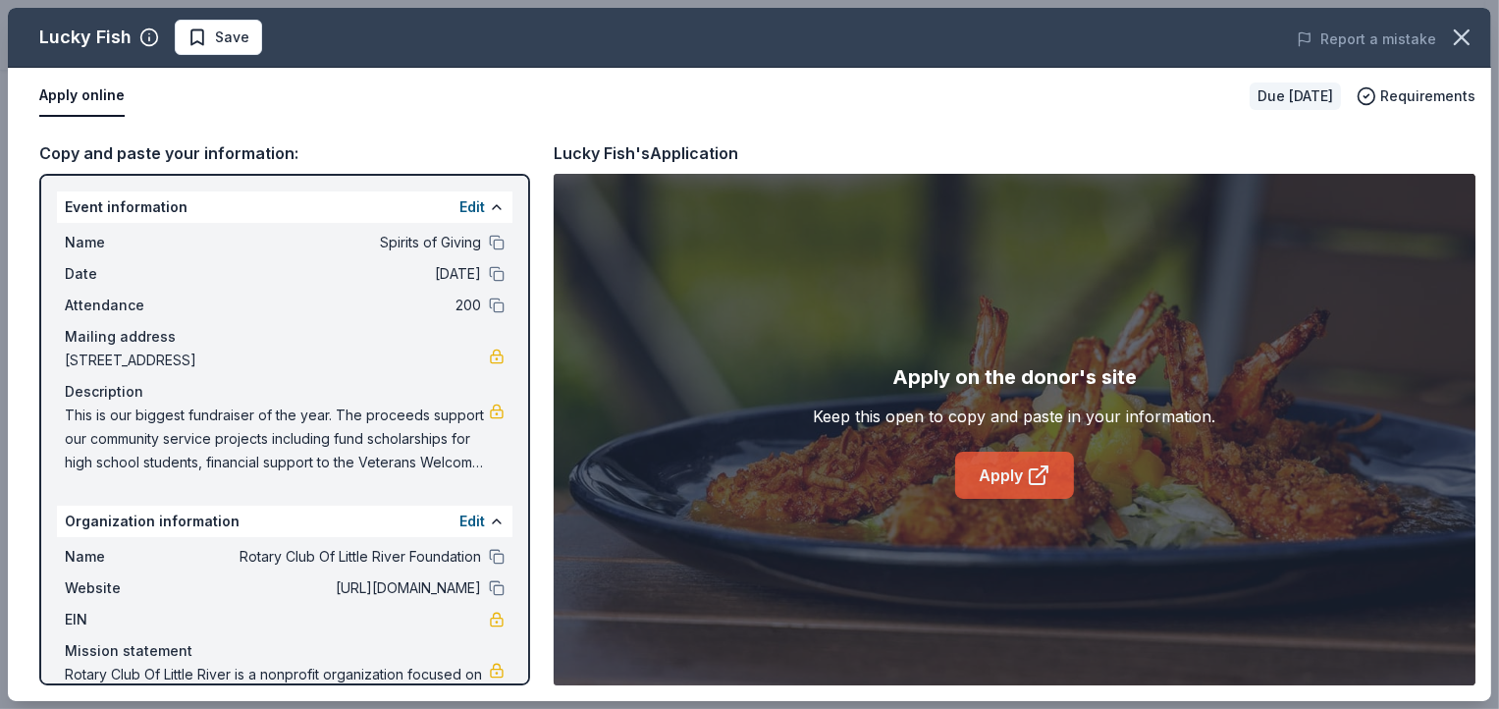
click at [1018, 472] on link "Apply" at bounding box center [1014, 474] width 119 height 47
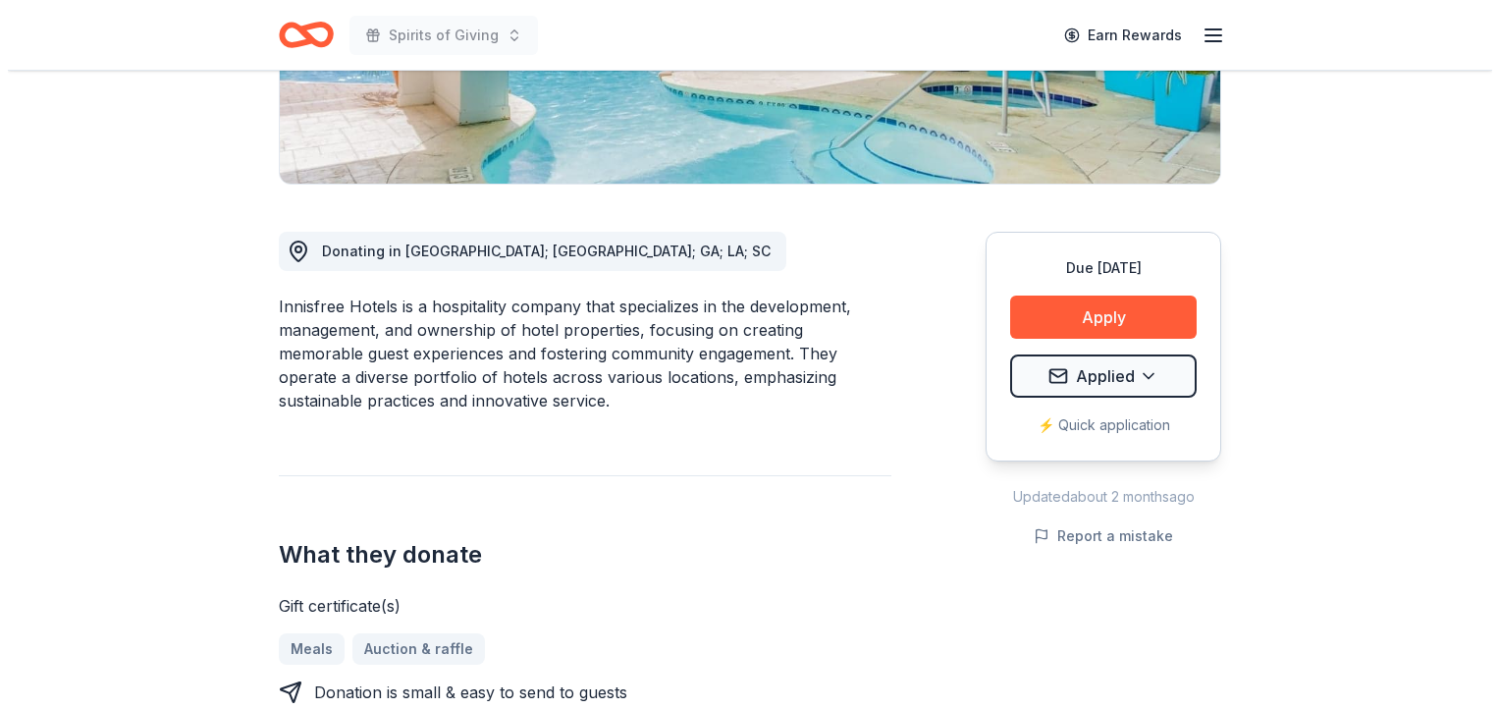
scroll to position [469, 0]
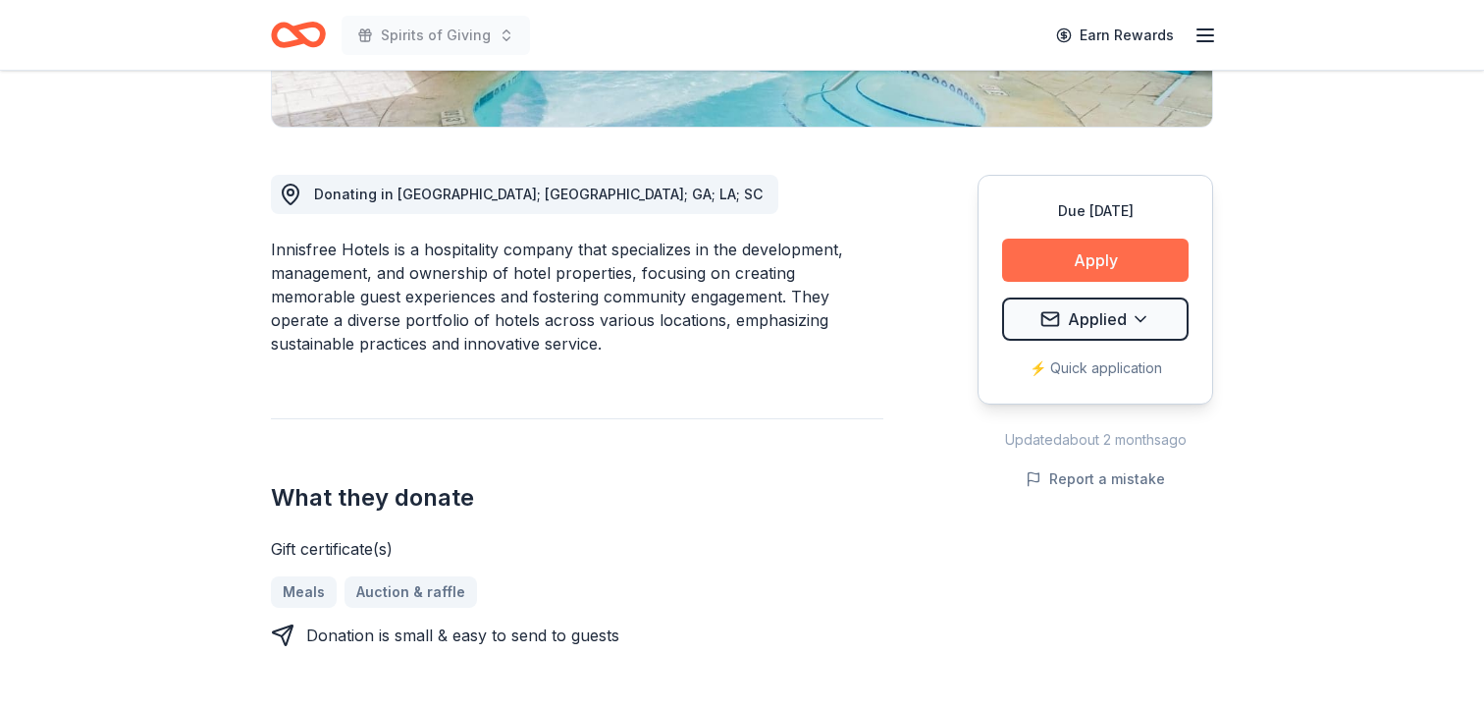
click at [1084, 256] on button "Apply" at bounding box center [1095, 259] width 186 height 43
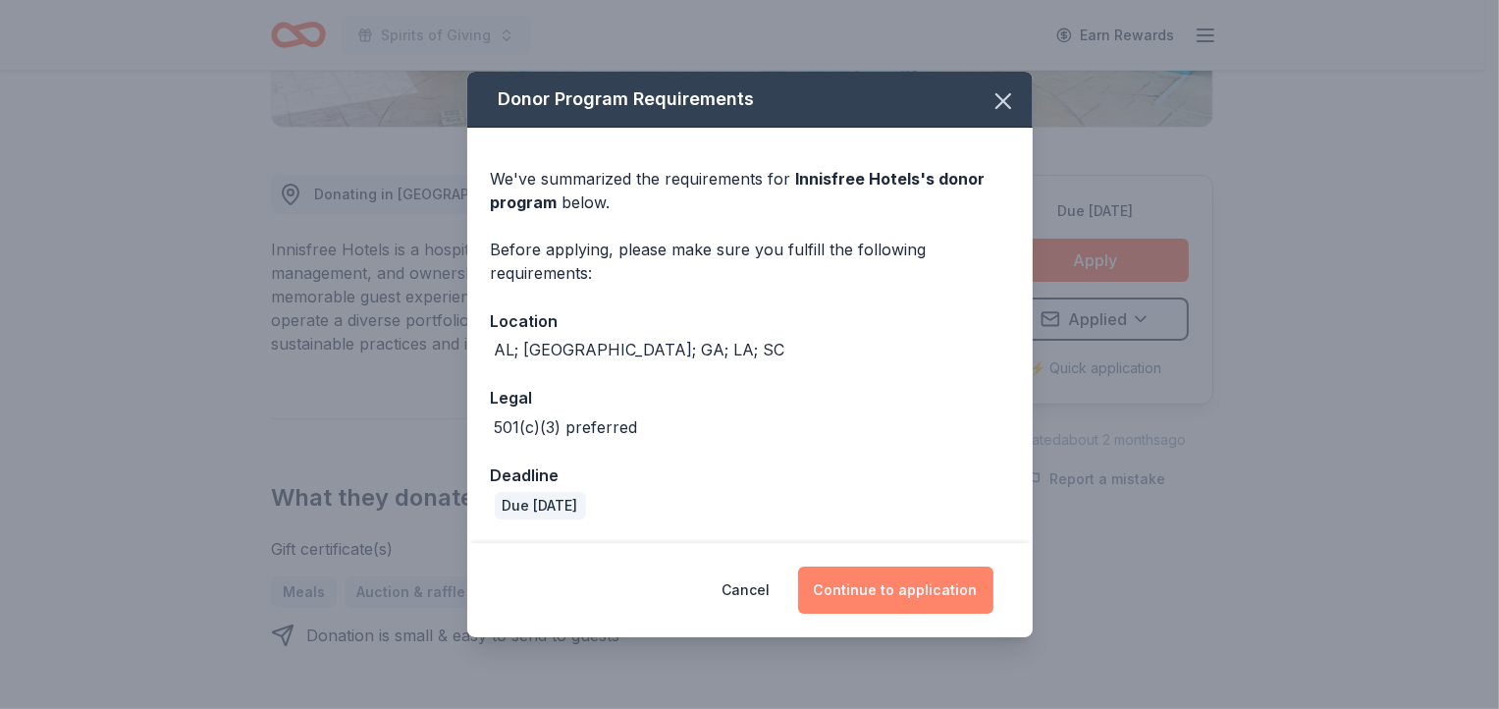
click at [905, 593] on button "Continue to application" at bounding box center [895, 589] width 195 height 47
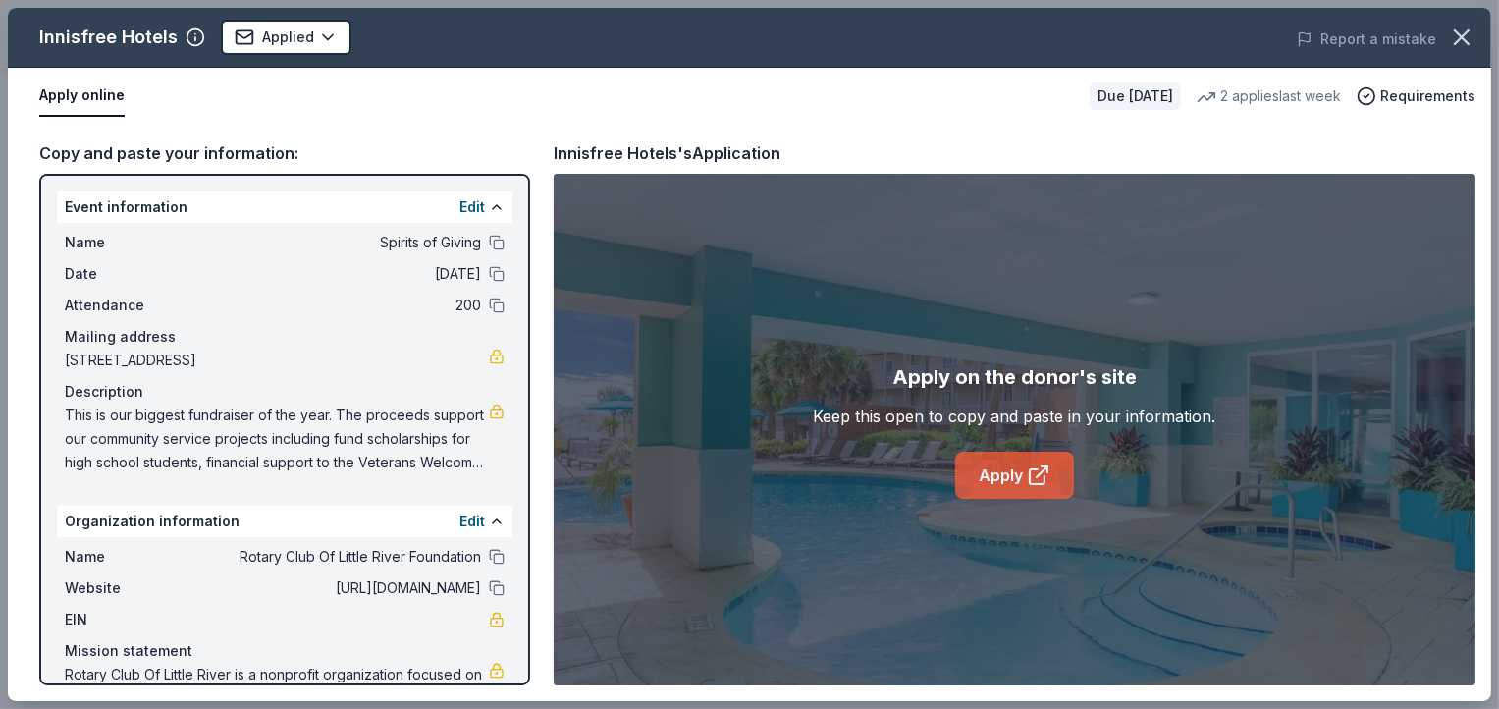
click at [1032, 470] on icon at bounding box center [1038, 475] width 24 height 24
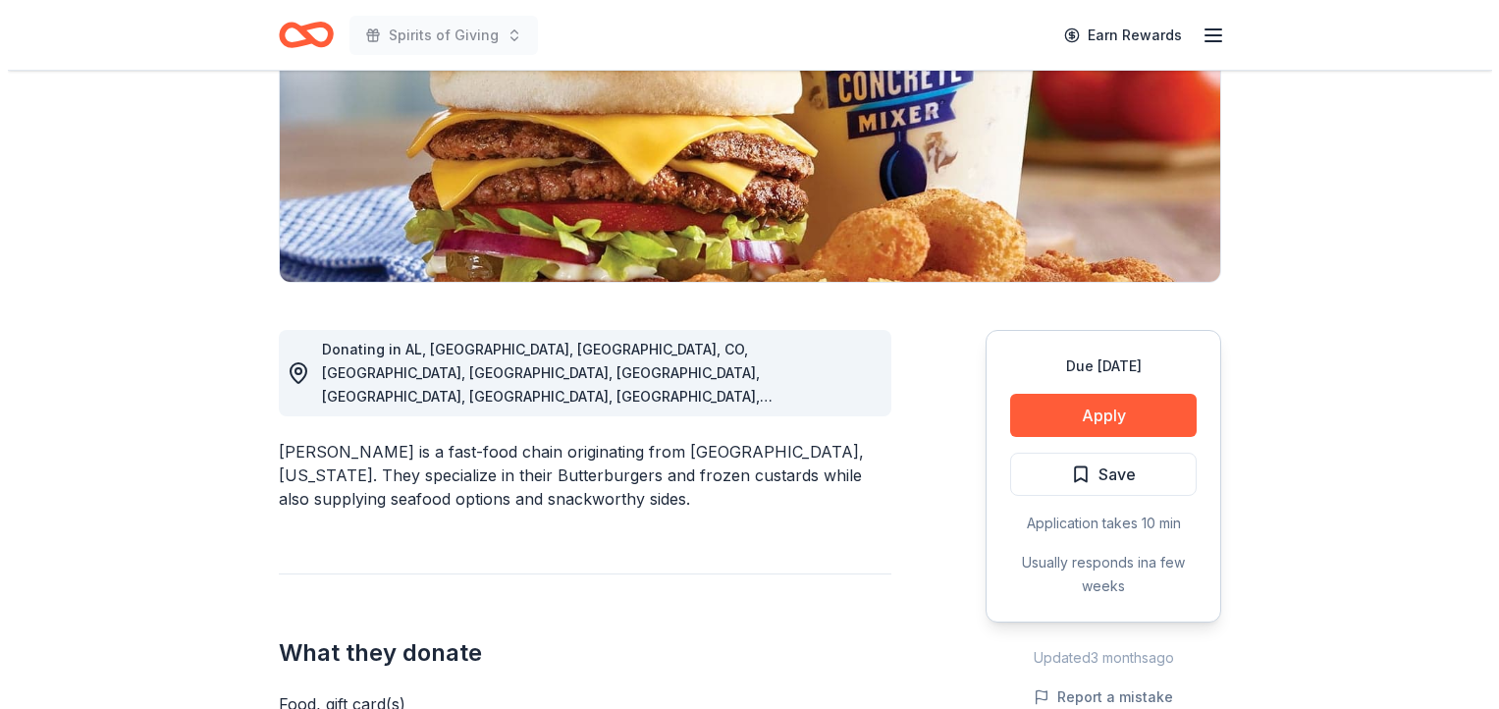
scroll to position [387, 0]
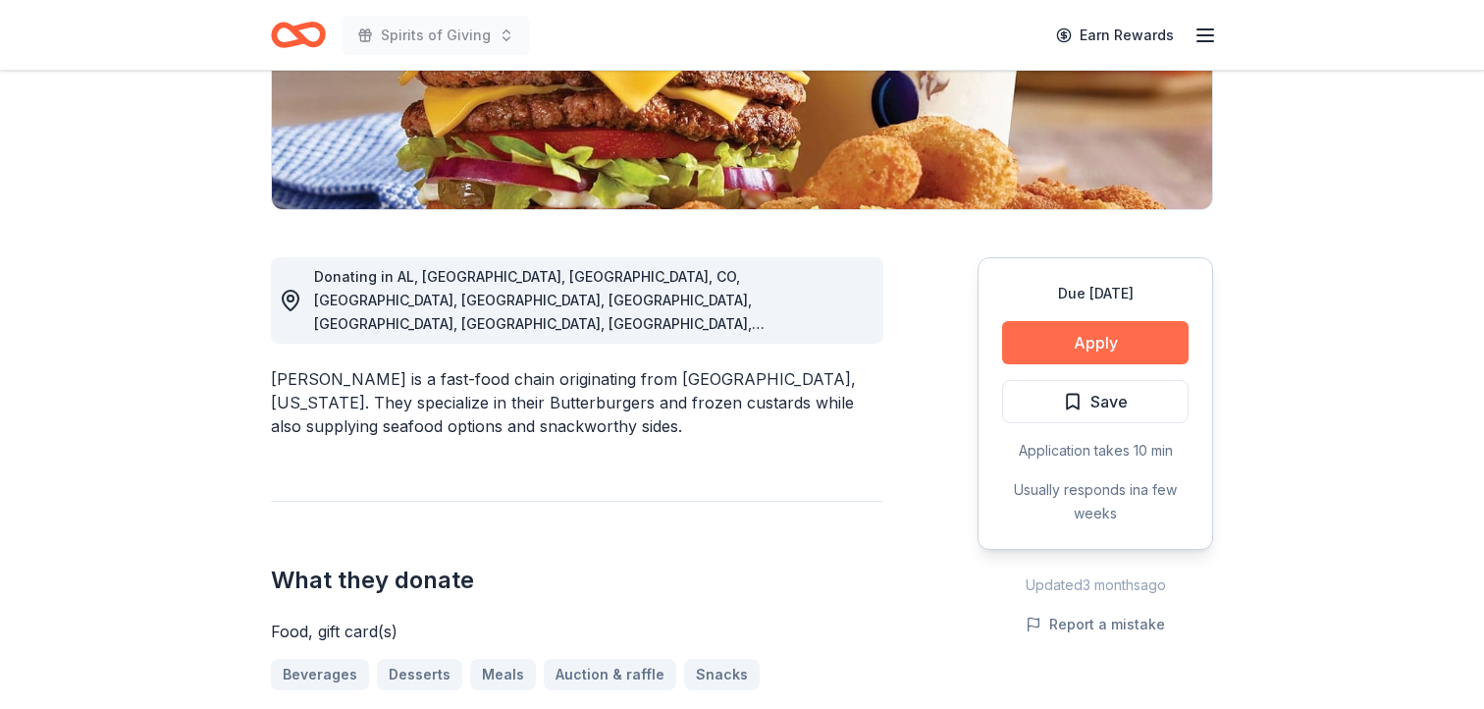
click at [1099, 338] on button "Apply" at bounding box center [1095, 342] width 186 height 43
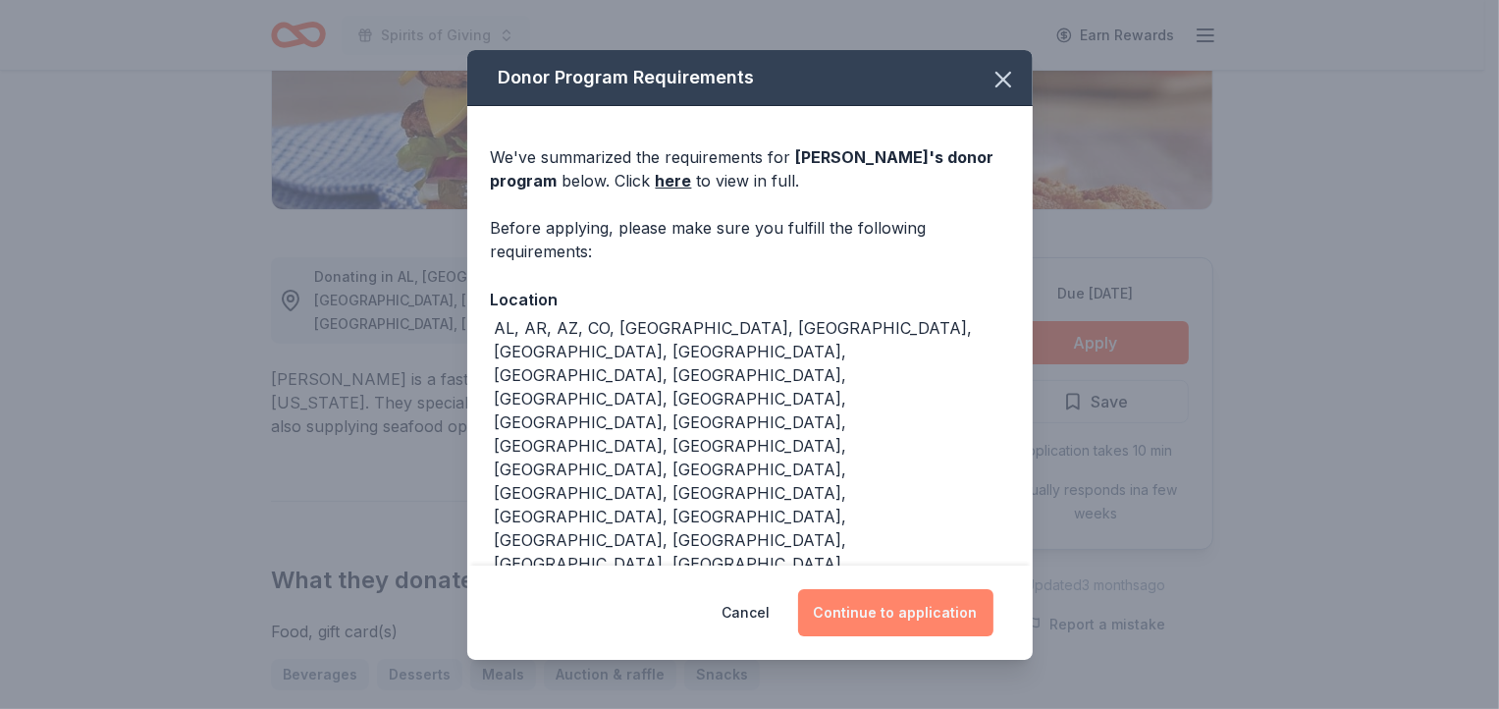
click at [927, 613] on button "Continue to application" at bounding box center [895, 612] width 195 height 47
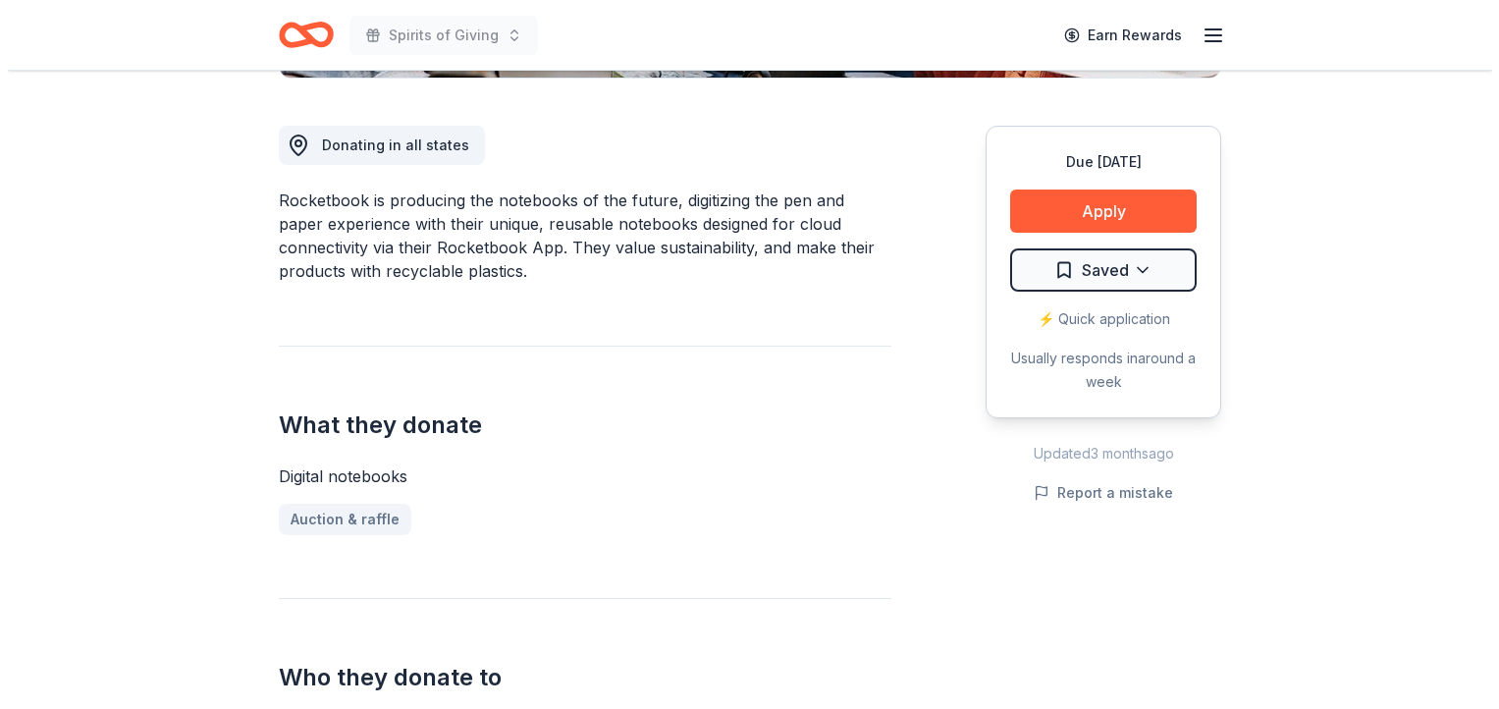
scroll to position [550, 0]
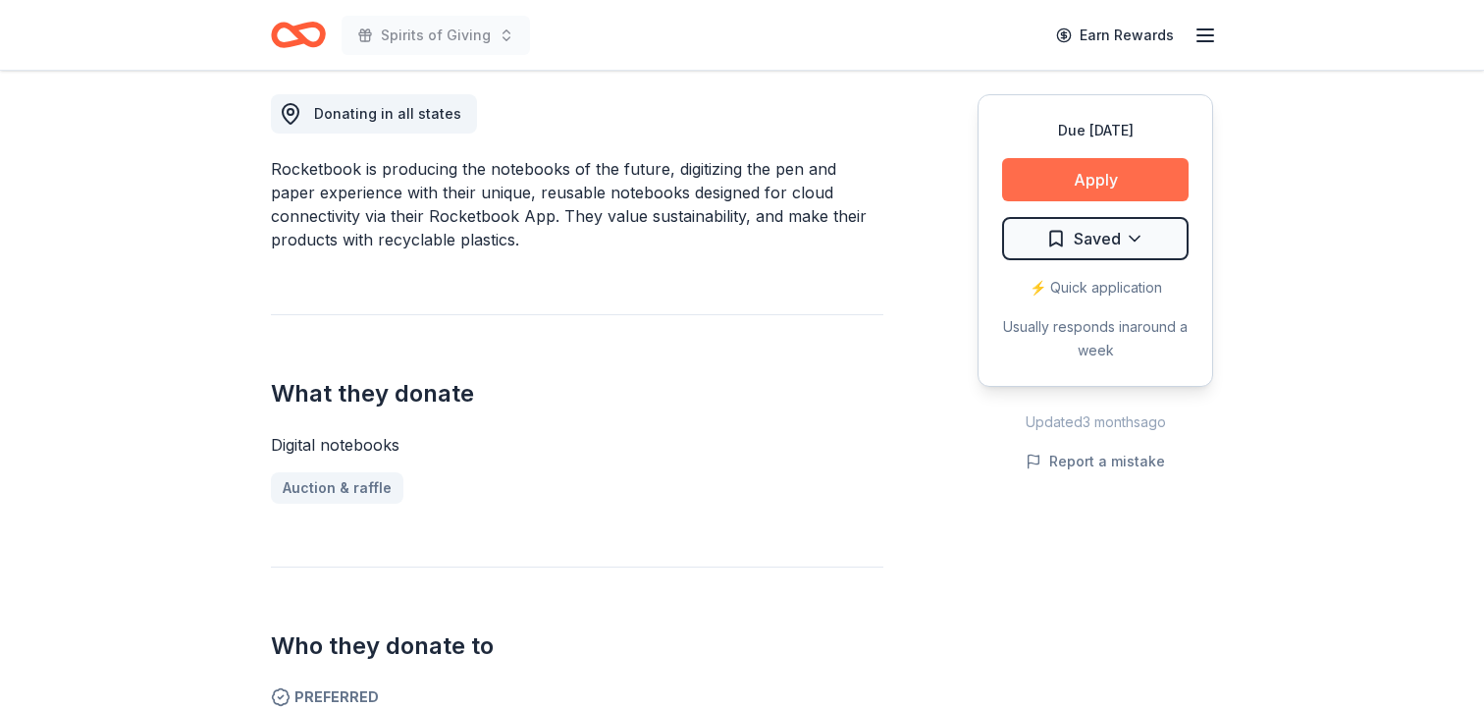
click at [1100, 180] on button "Apply" at bounding box center [1095, 179] width 186 height 43
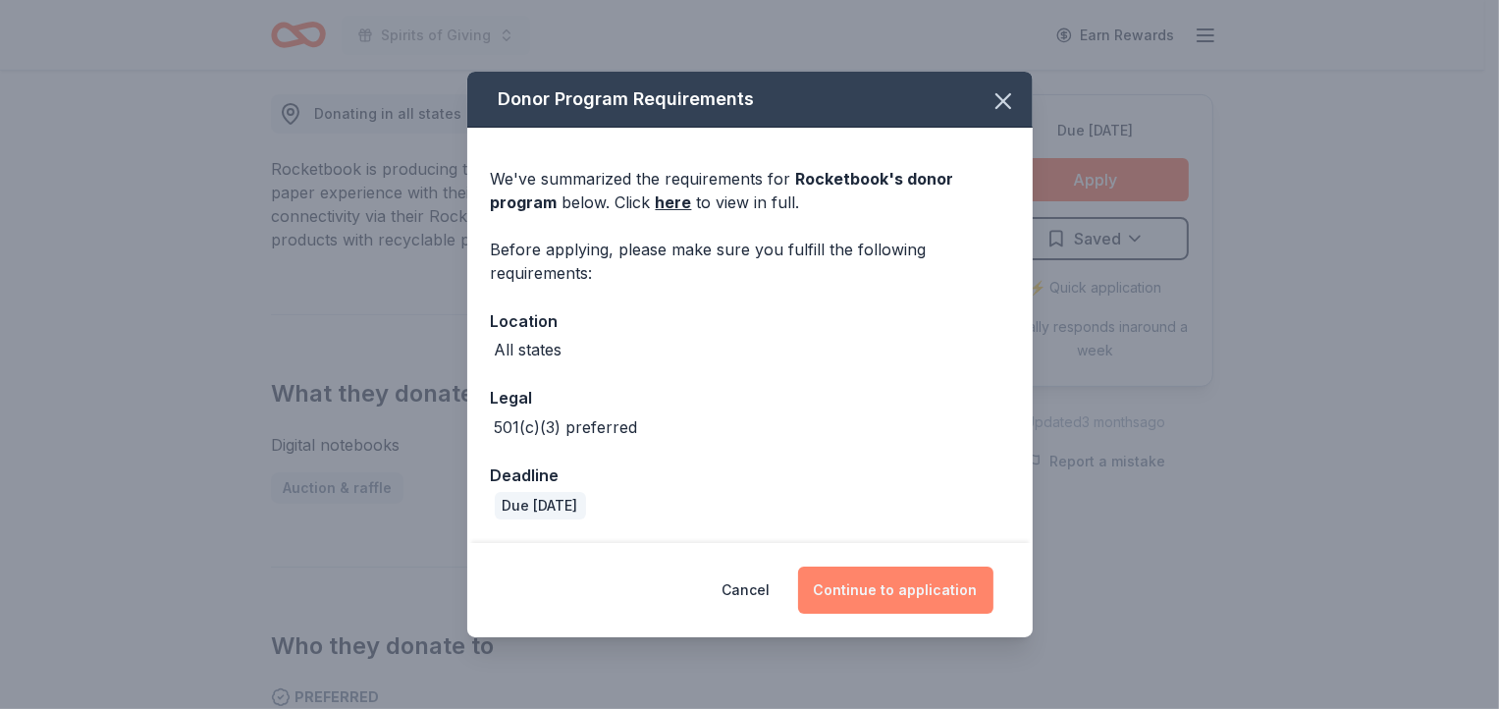
click at [926, 582] on button "Continue to application" at bounding box center [895, 589] width 195 height 47
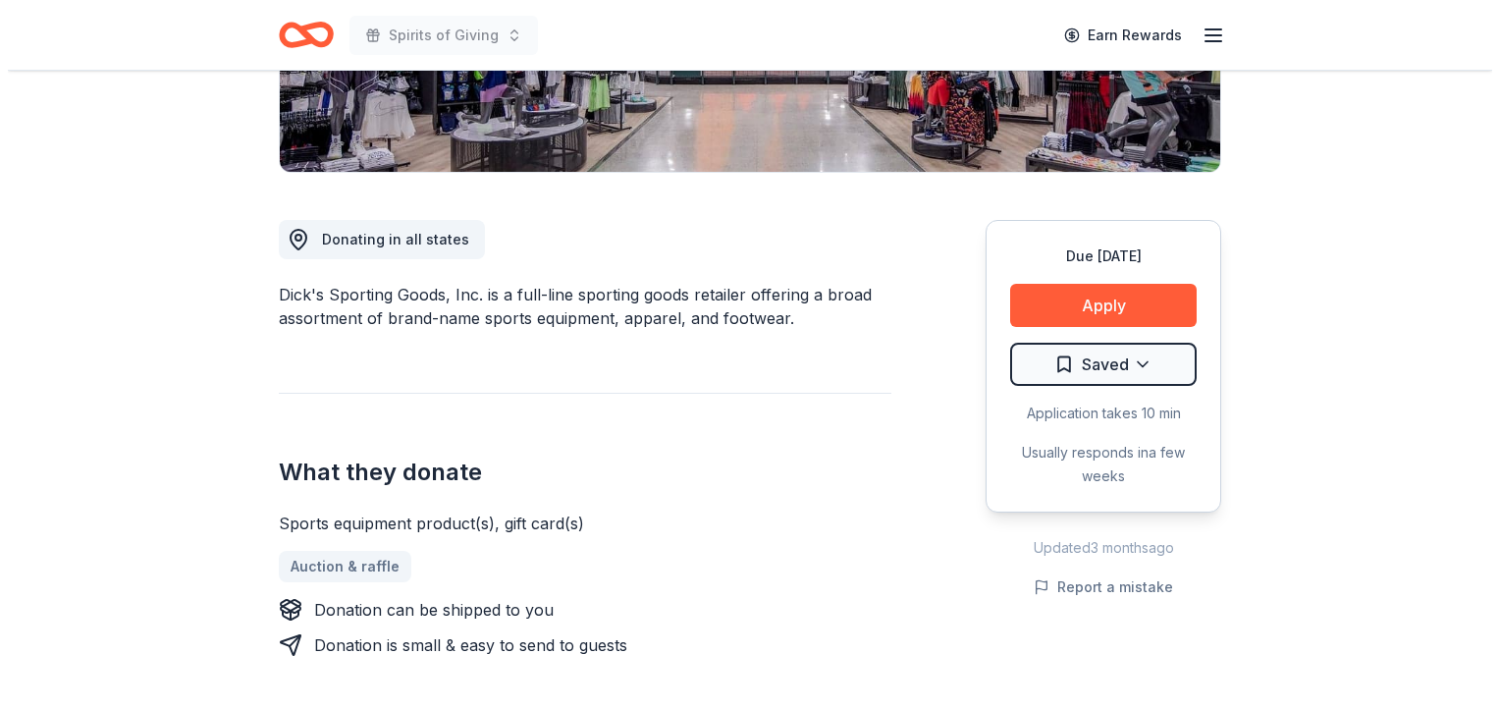
scroll to position [428, 0]
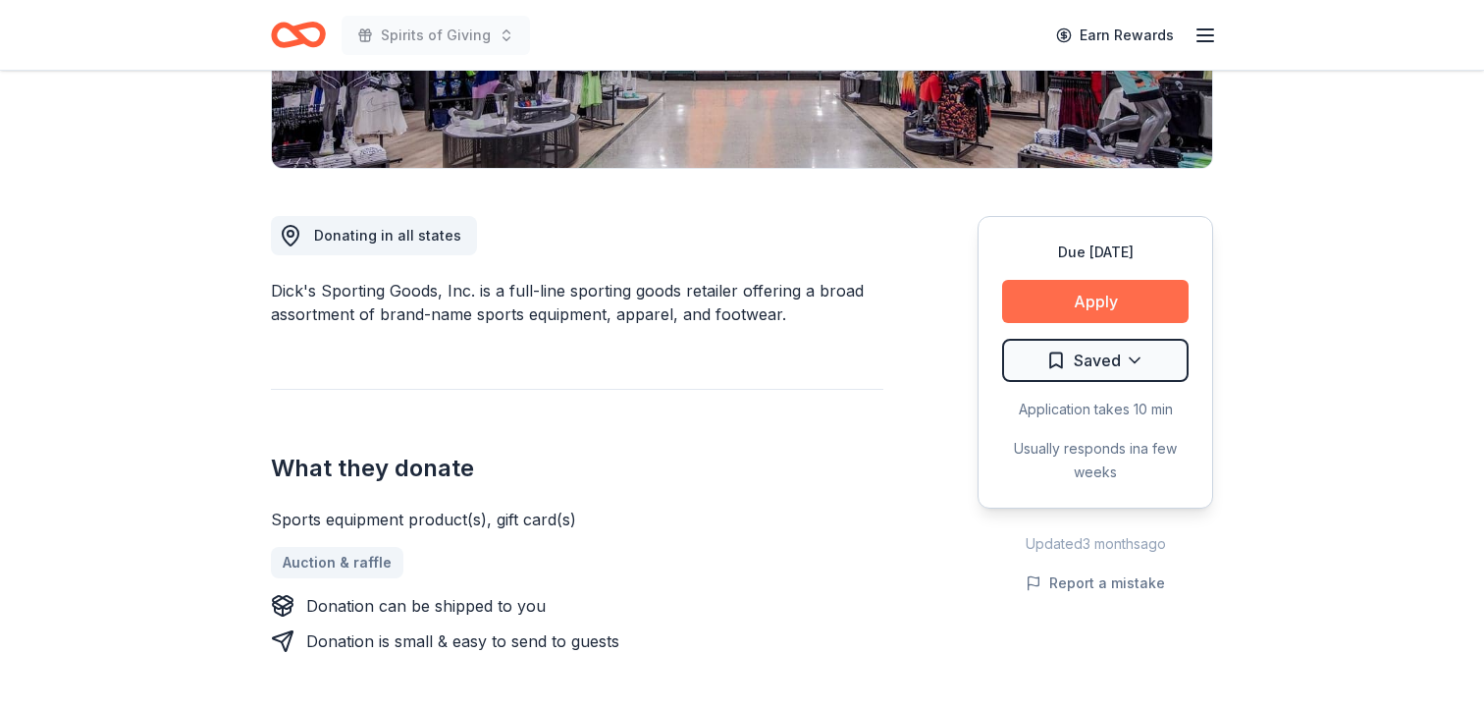
click at [1112, 300] on button "Apply" at bounding box center [1095, 301] width 186 height 43
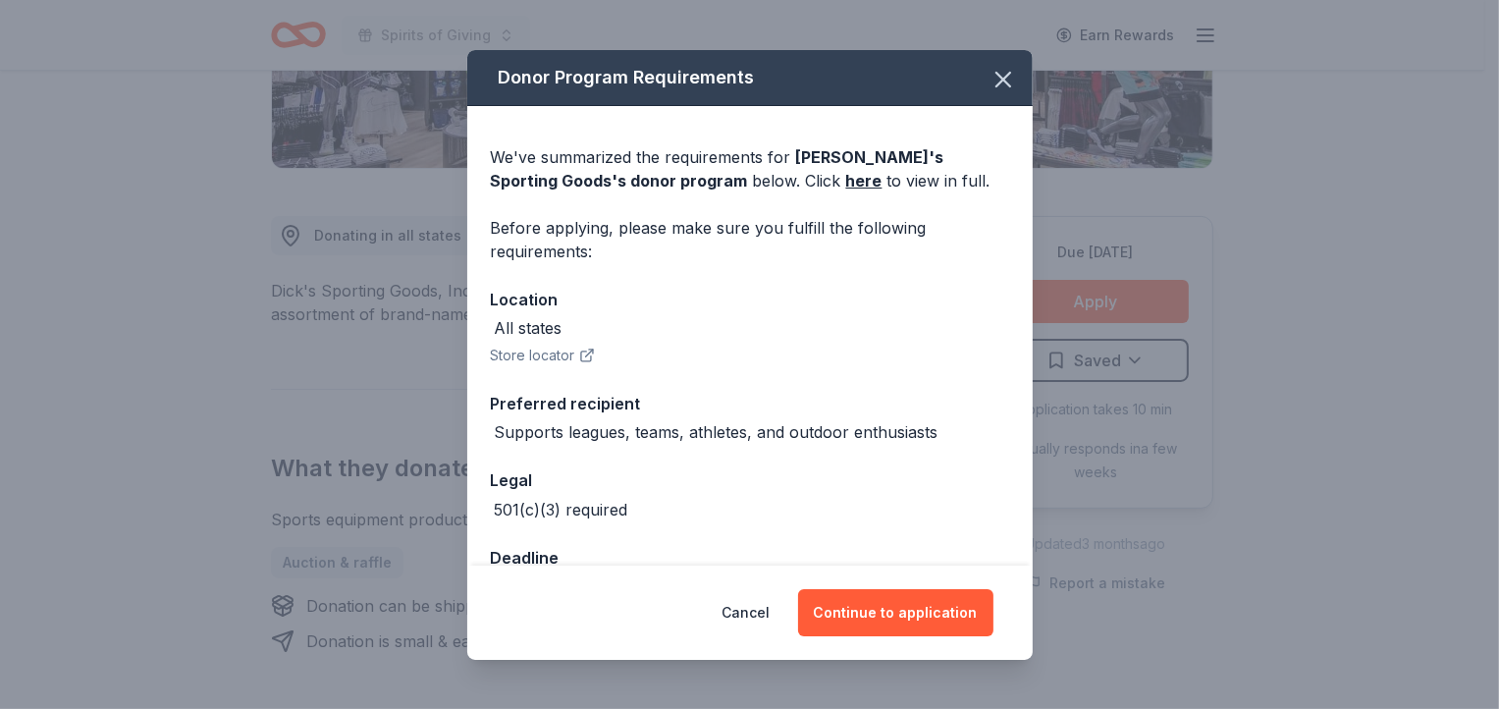
scroll to position [59, 0]
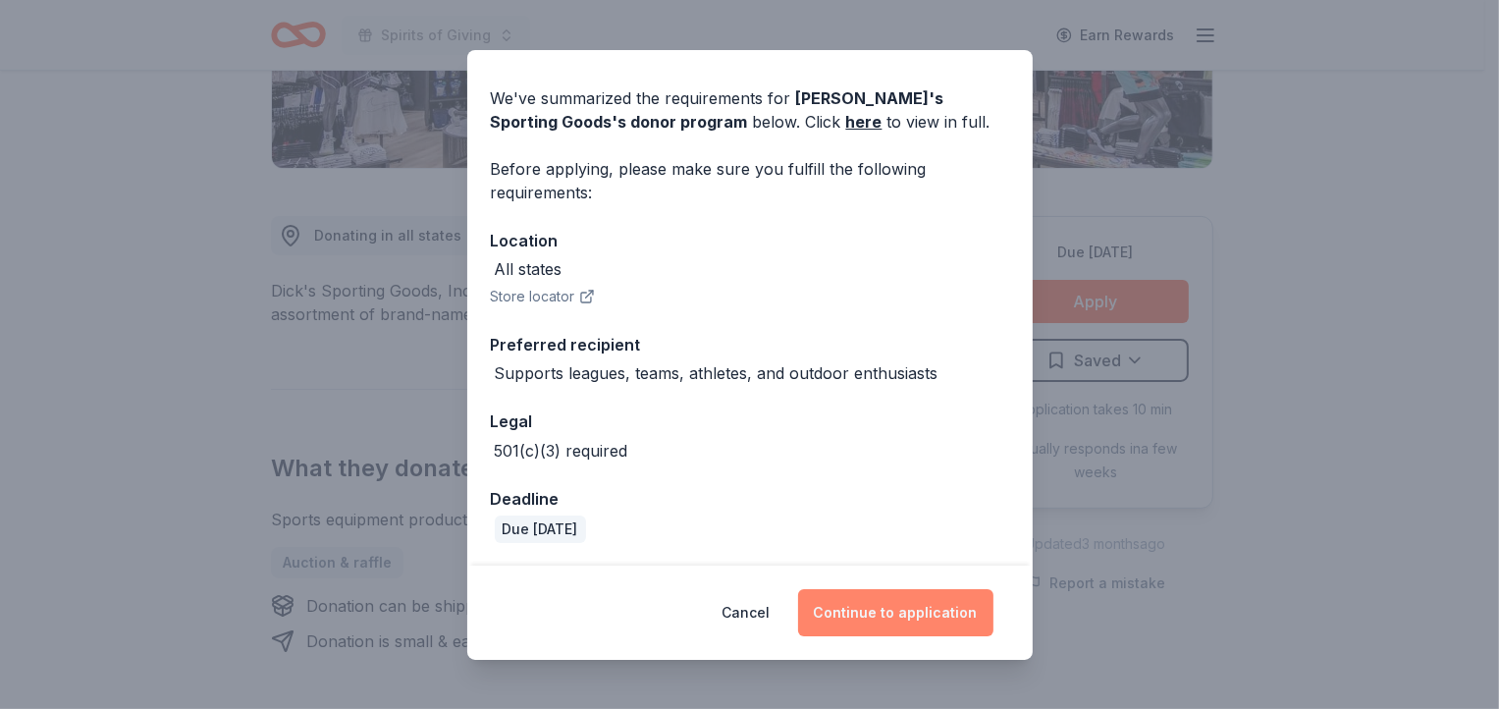
click at [925, 610] on button "Continue to application" at bounding box center [895, 612] width 195 height 47
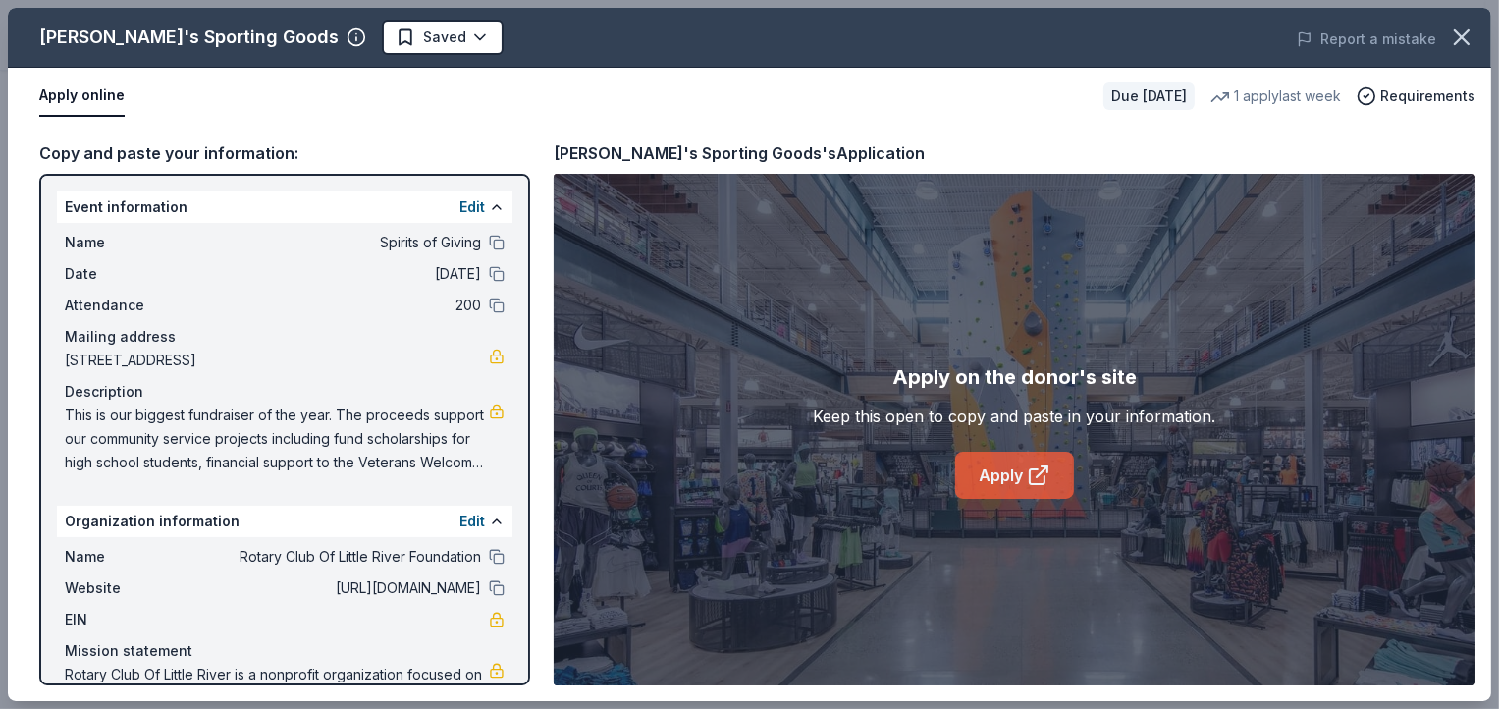
click at [1040, 472] on icon at bounding box center [1041, 471] width 11 height 11
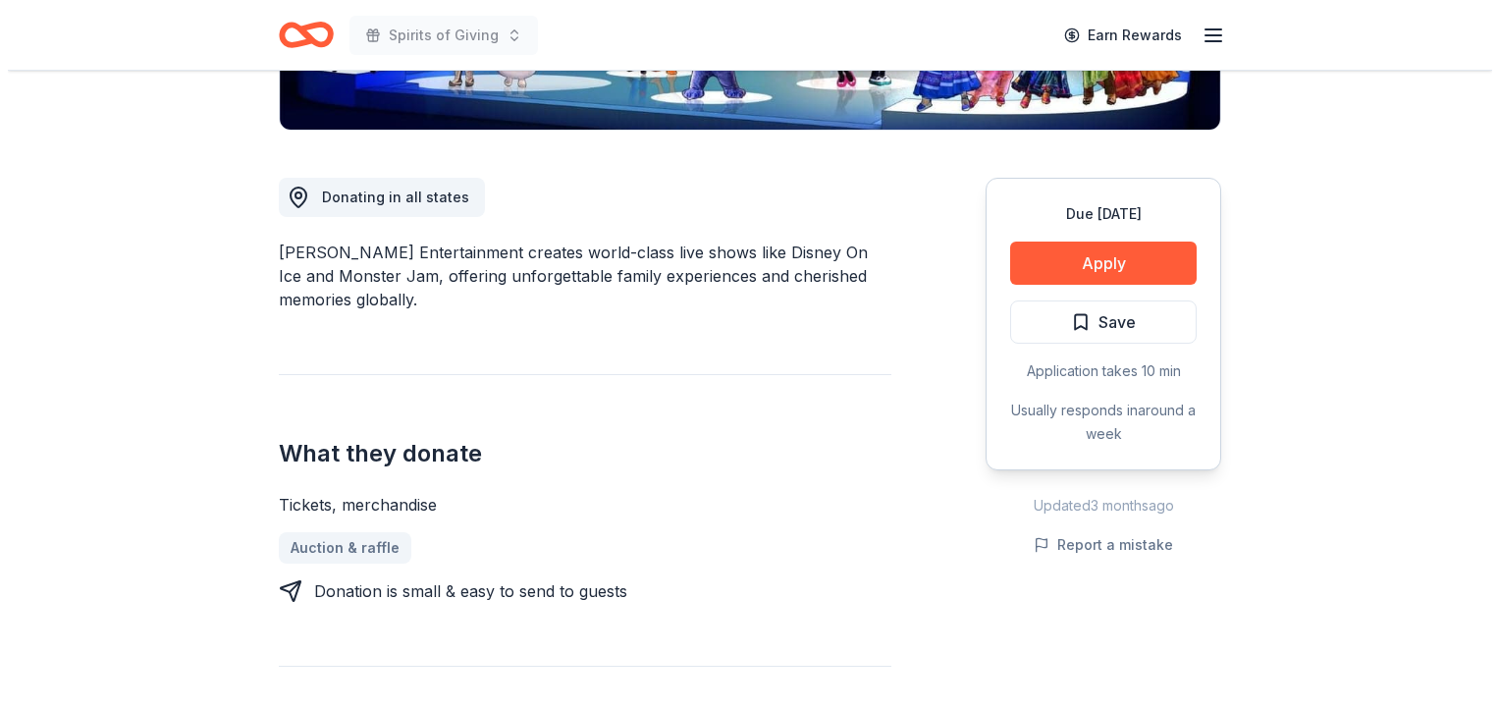
scroll to position [473, 0]
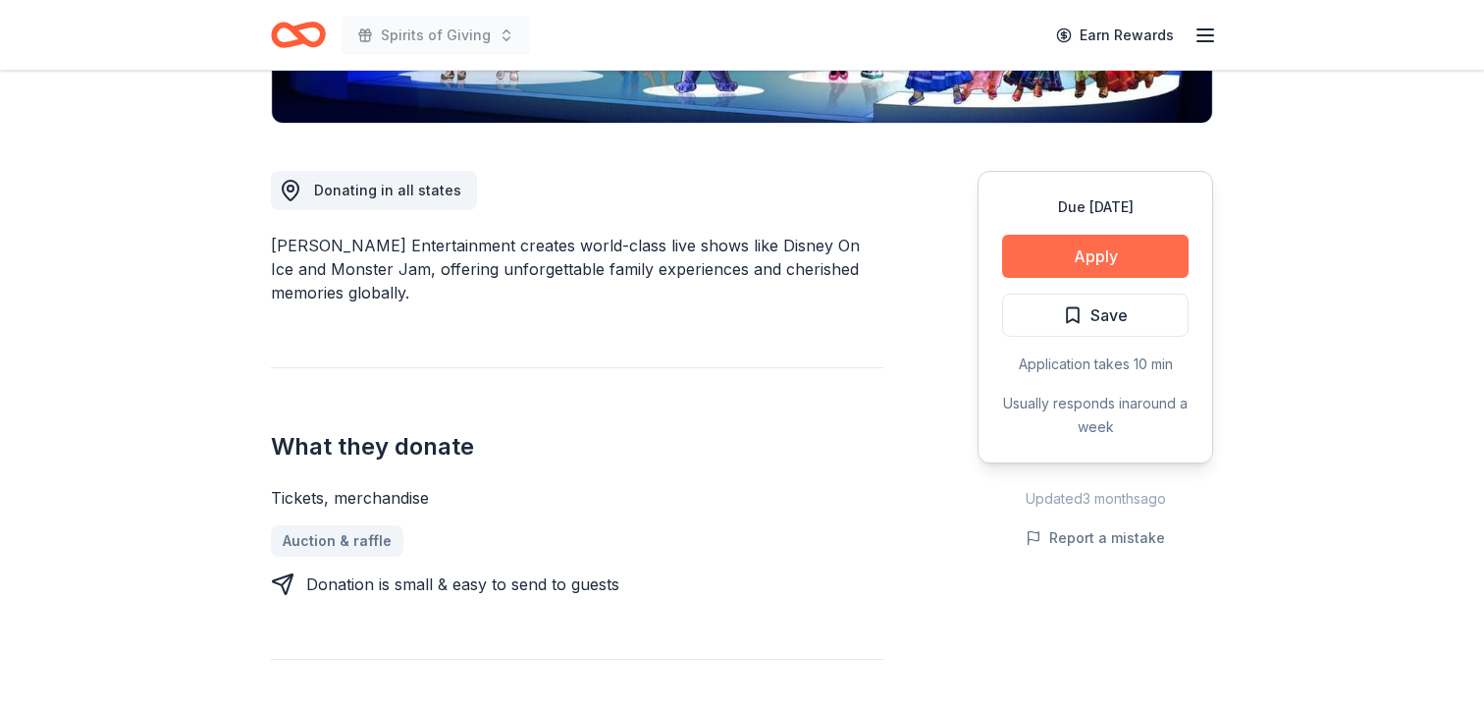
click at [1099, 249] on button "Apply" at bounding box center [1095, 256] width 186 height 43
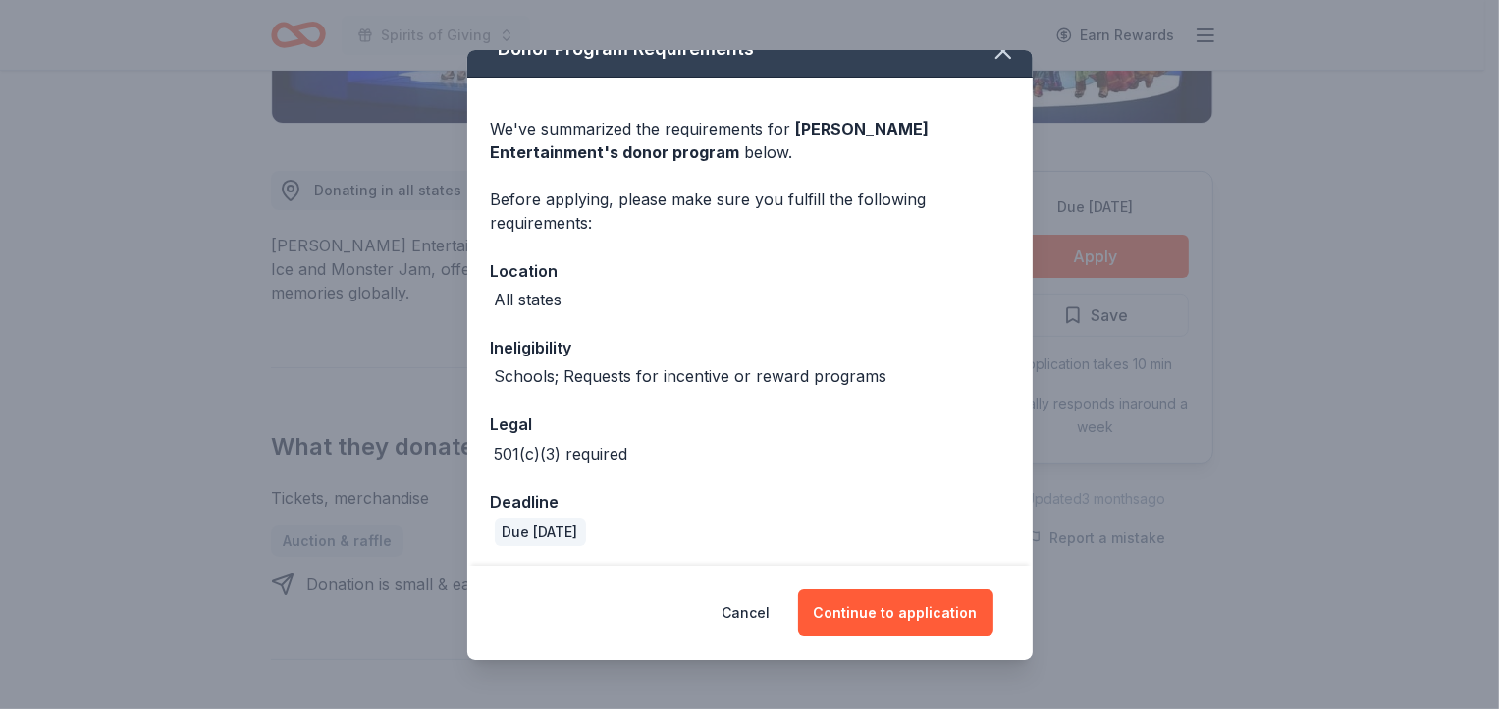
scroll to position [31, 0]
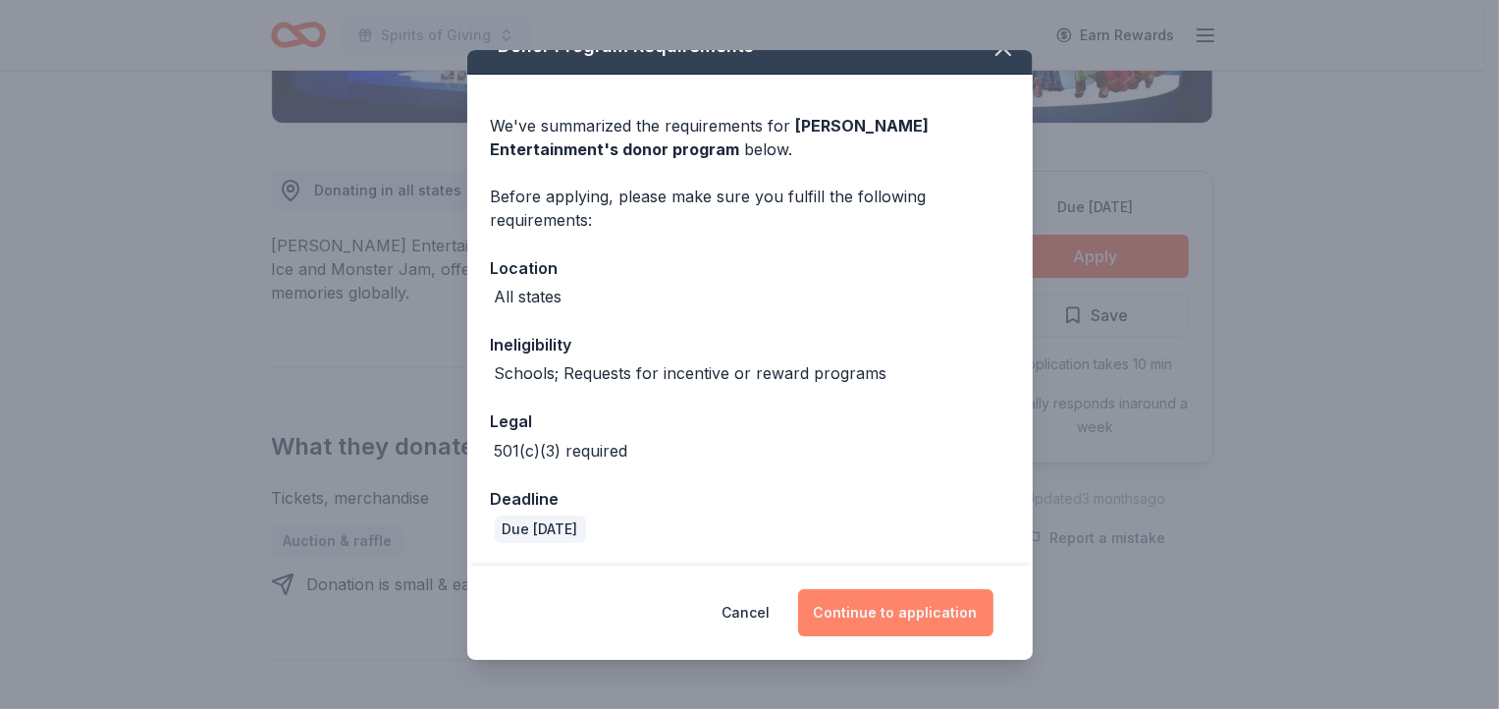
click at [899, 613] on button "Continue to application" at bounding box center [895, 612] width 195 height 47
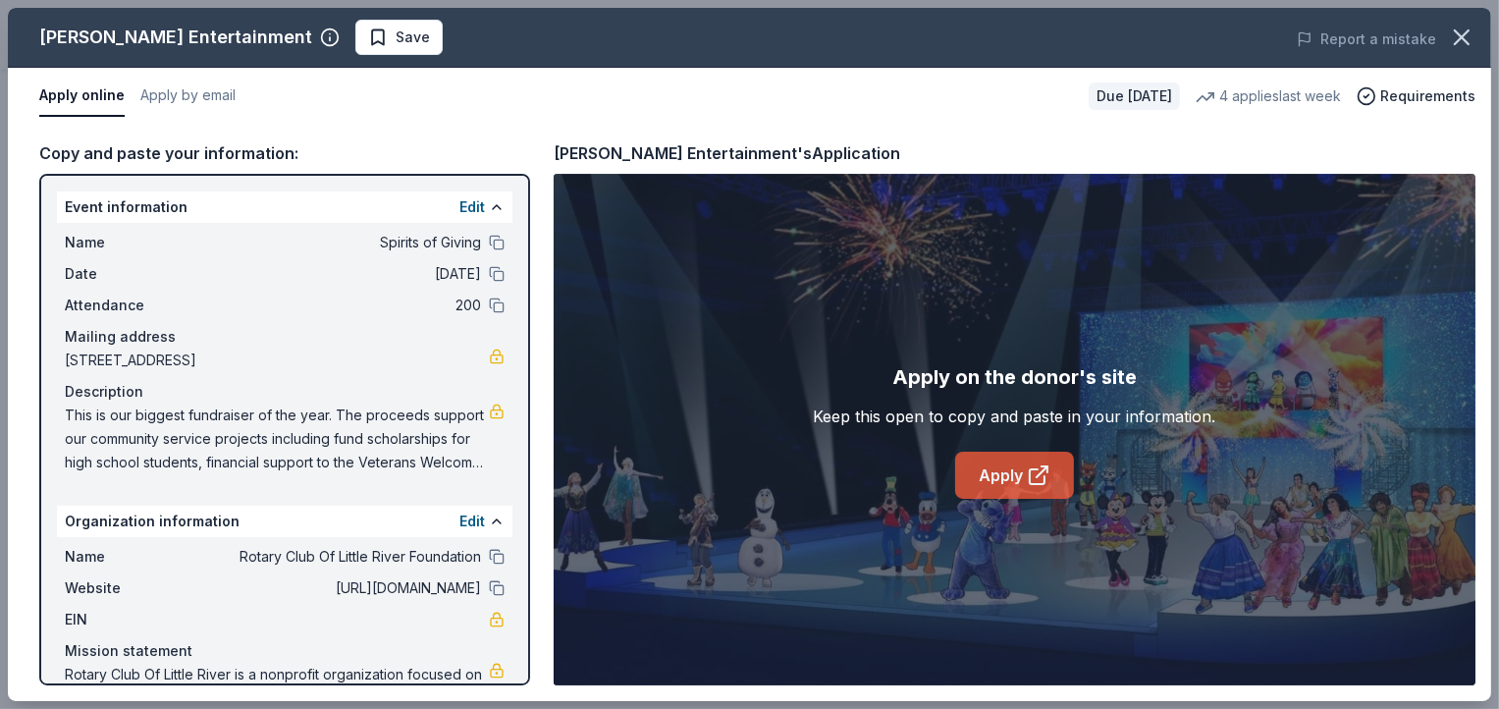
click at [1013, 479] on link "Apply" at bounding box center [1014, 474] width 119 height 47
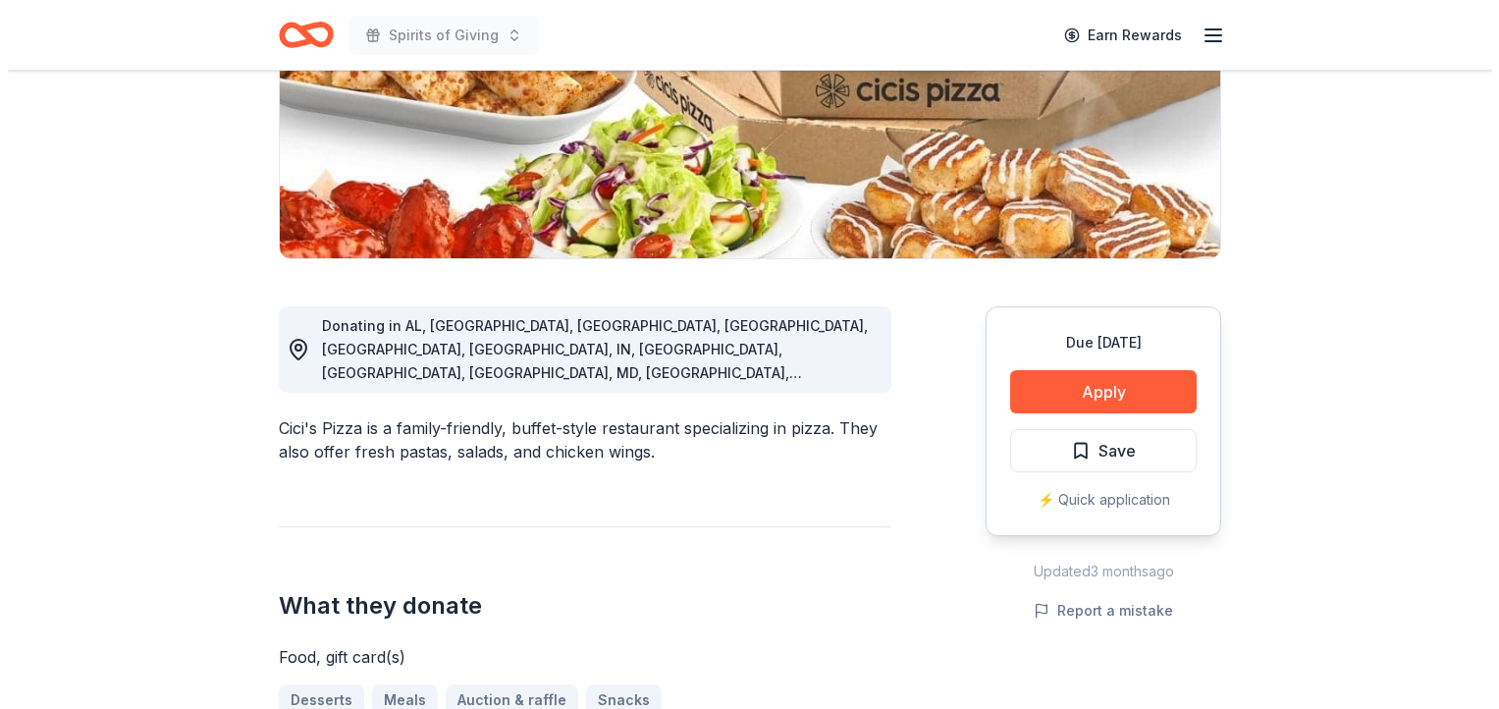
scroll to position [426, 0]
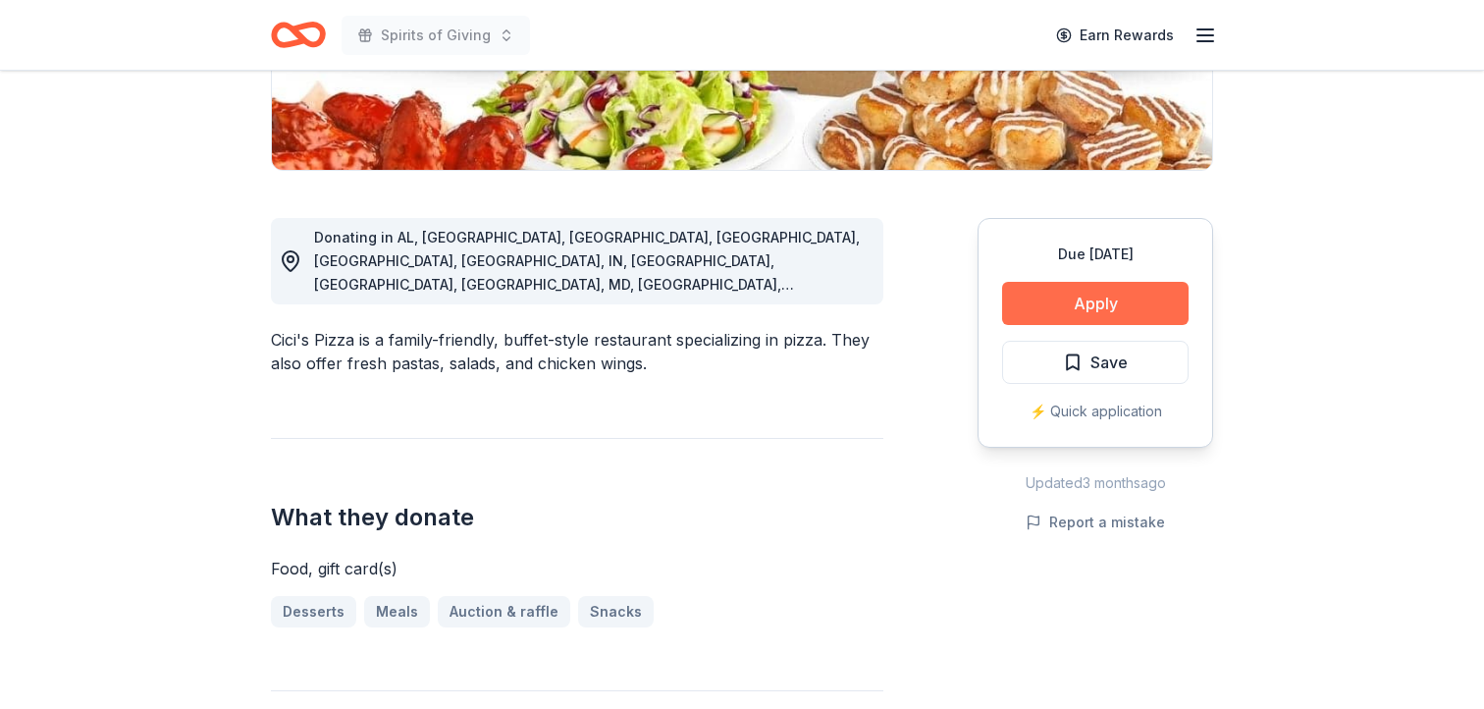
click at [1103, 299] on button "Apply" at bounding box center [1095, 303] width 186 height 43
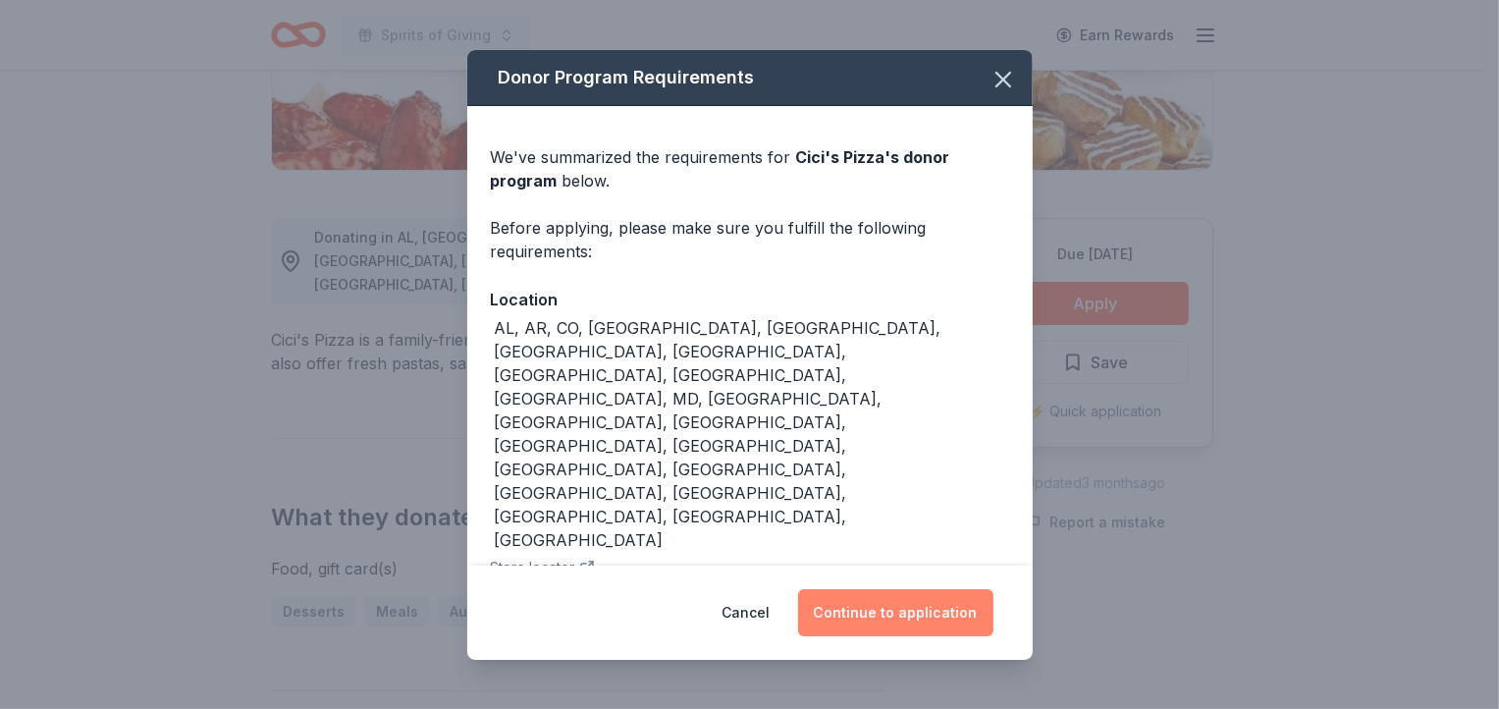
click at [930, 589] on button "Continue to application" at bounding box center [895, 612] width 195 height 47
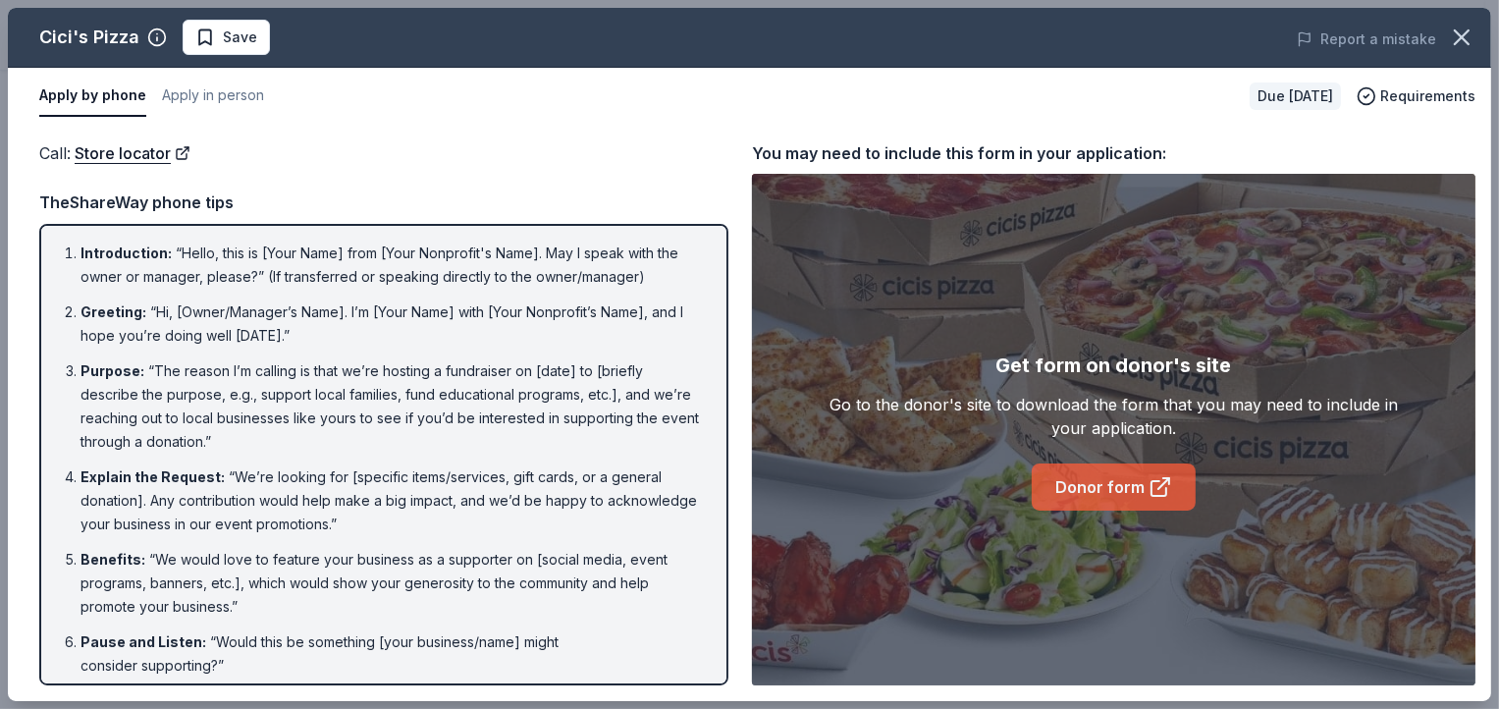
click at [1139, 488] on link "Donor form" at bounding box center [1113, 486] width 164 height 47
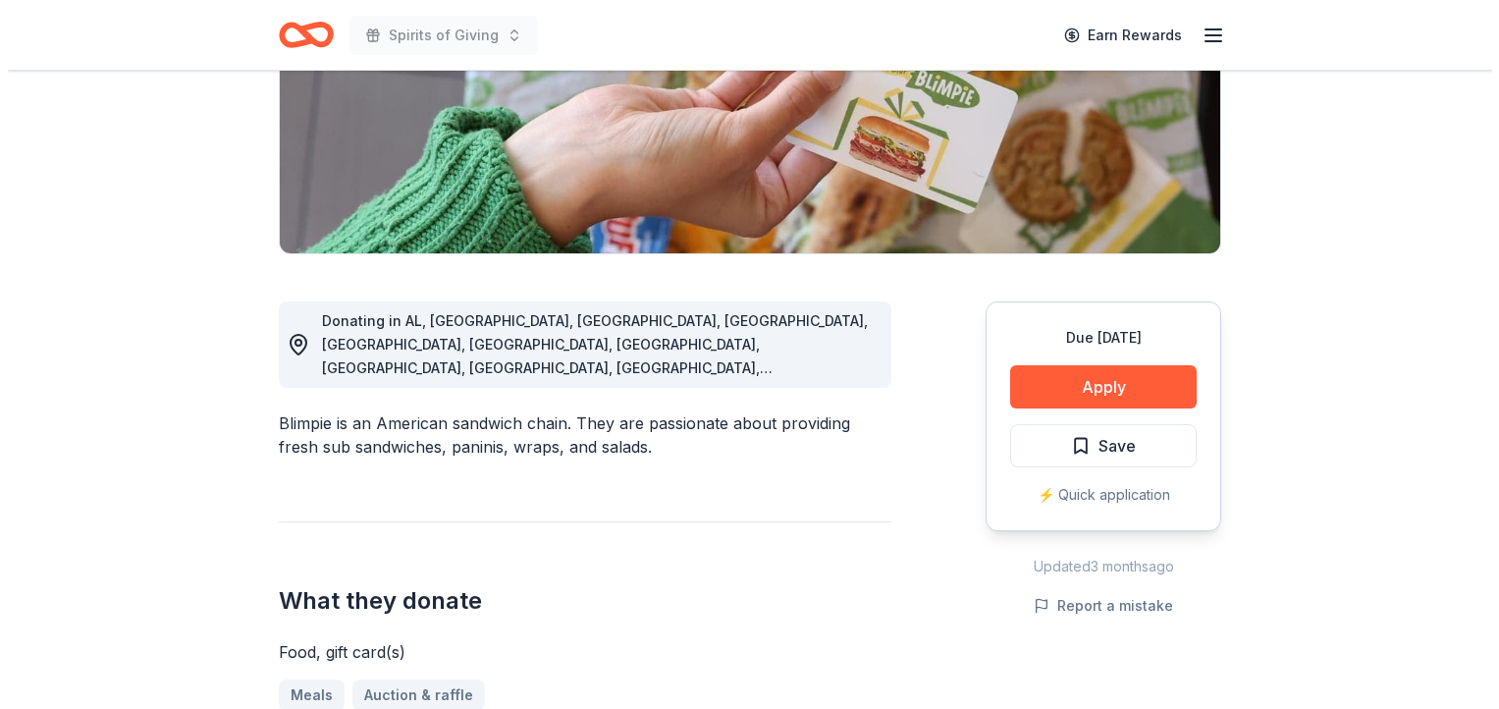
scroll to position [455, 0]
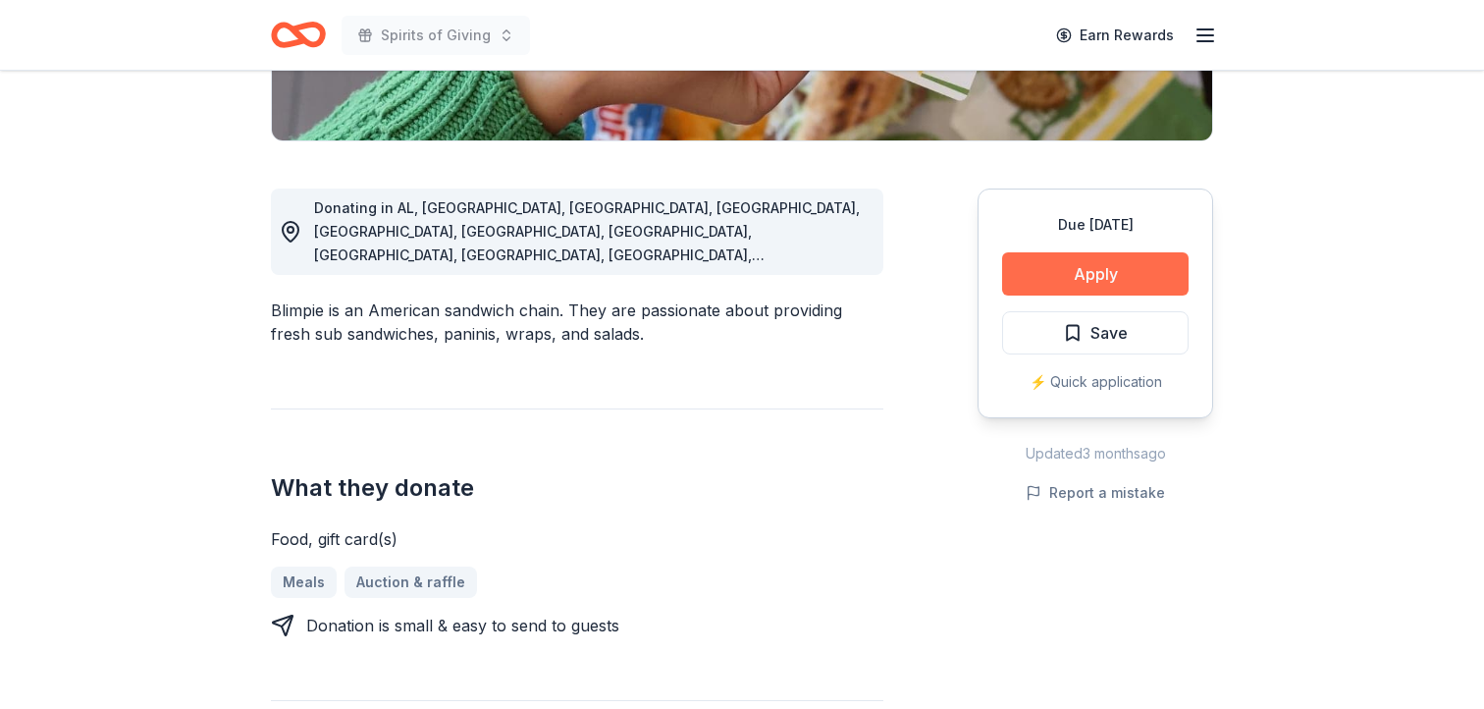
click at [1093, 272] on button "Apply" at bounding box center [1095, 273] width 186 height 43
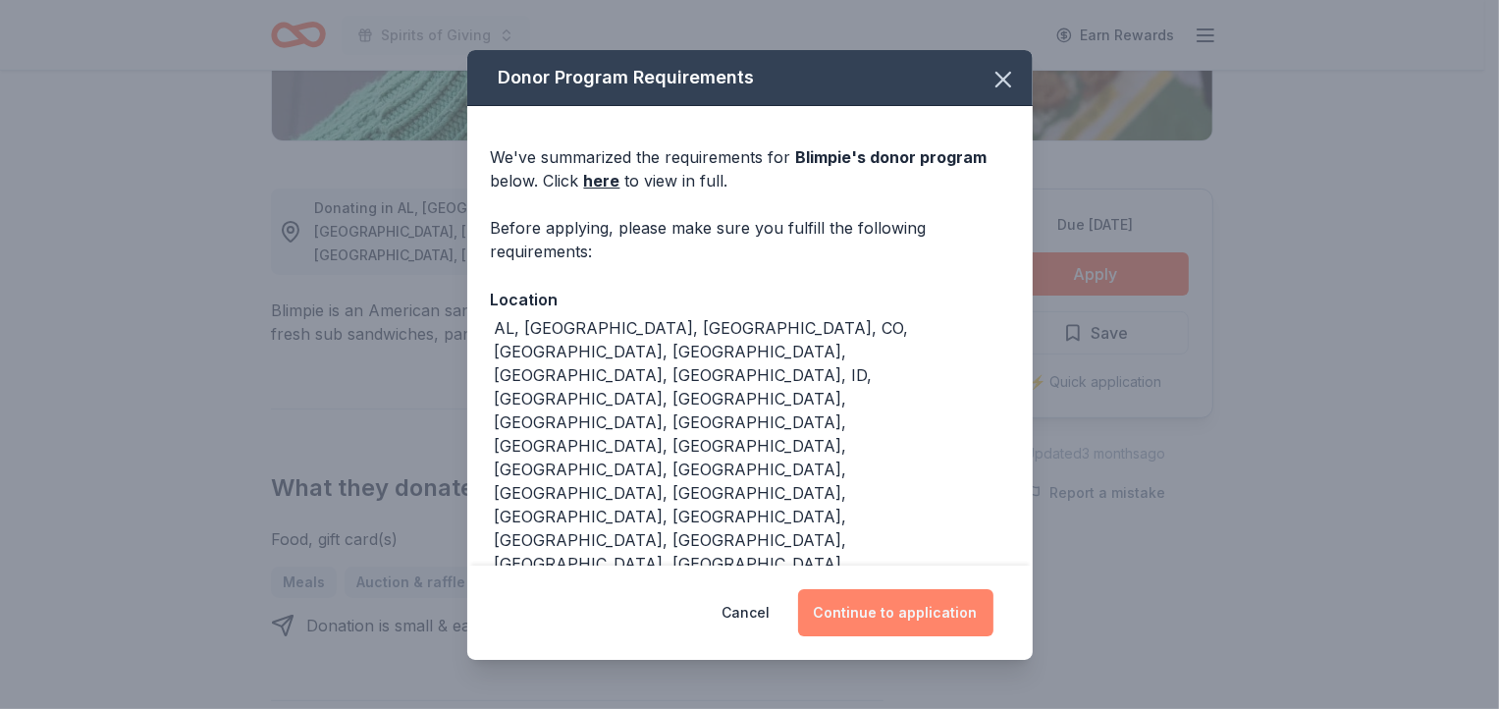
click at [917, 589] on button "Continue to application" at bounding box center [895, 612] width 195 height 47
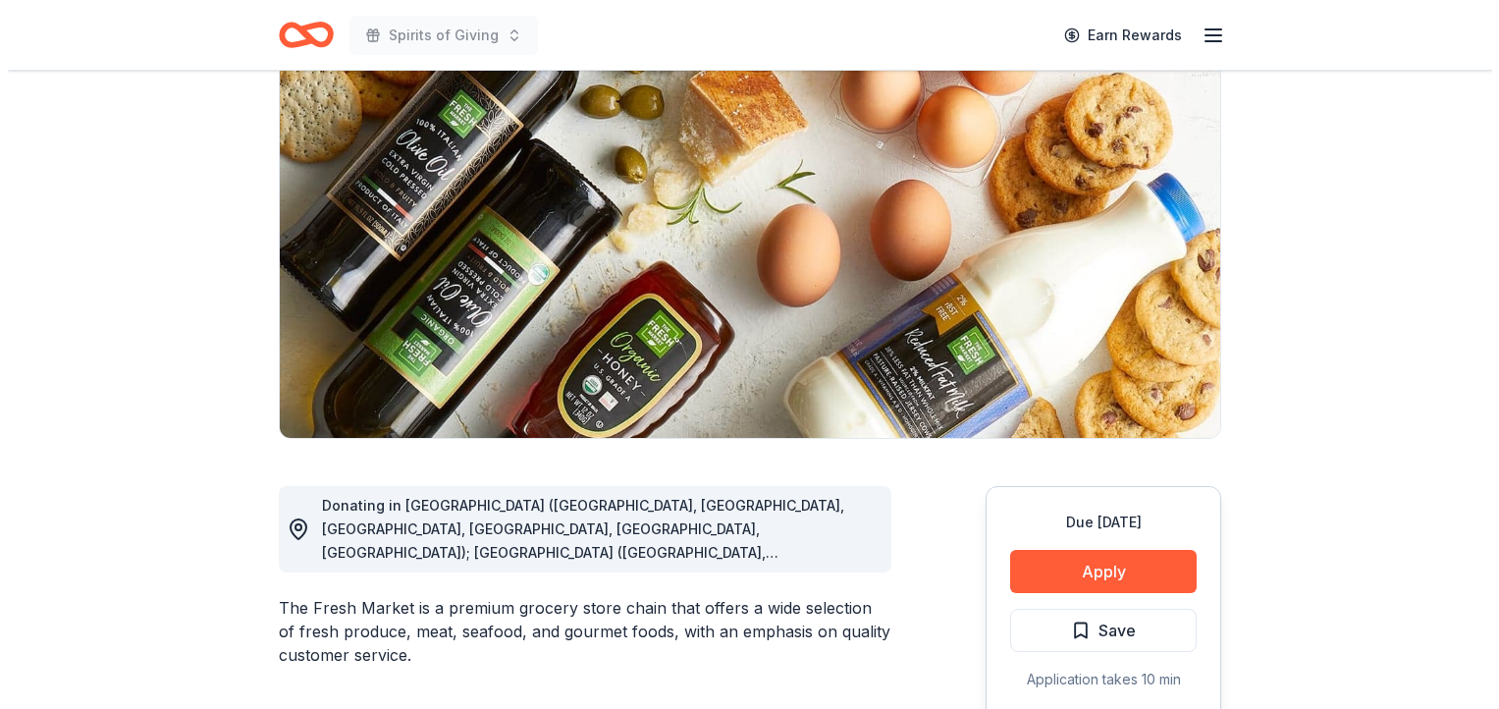
scroll to position [169, 0]
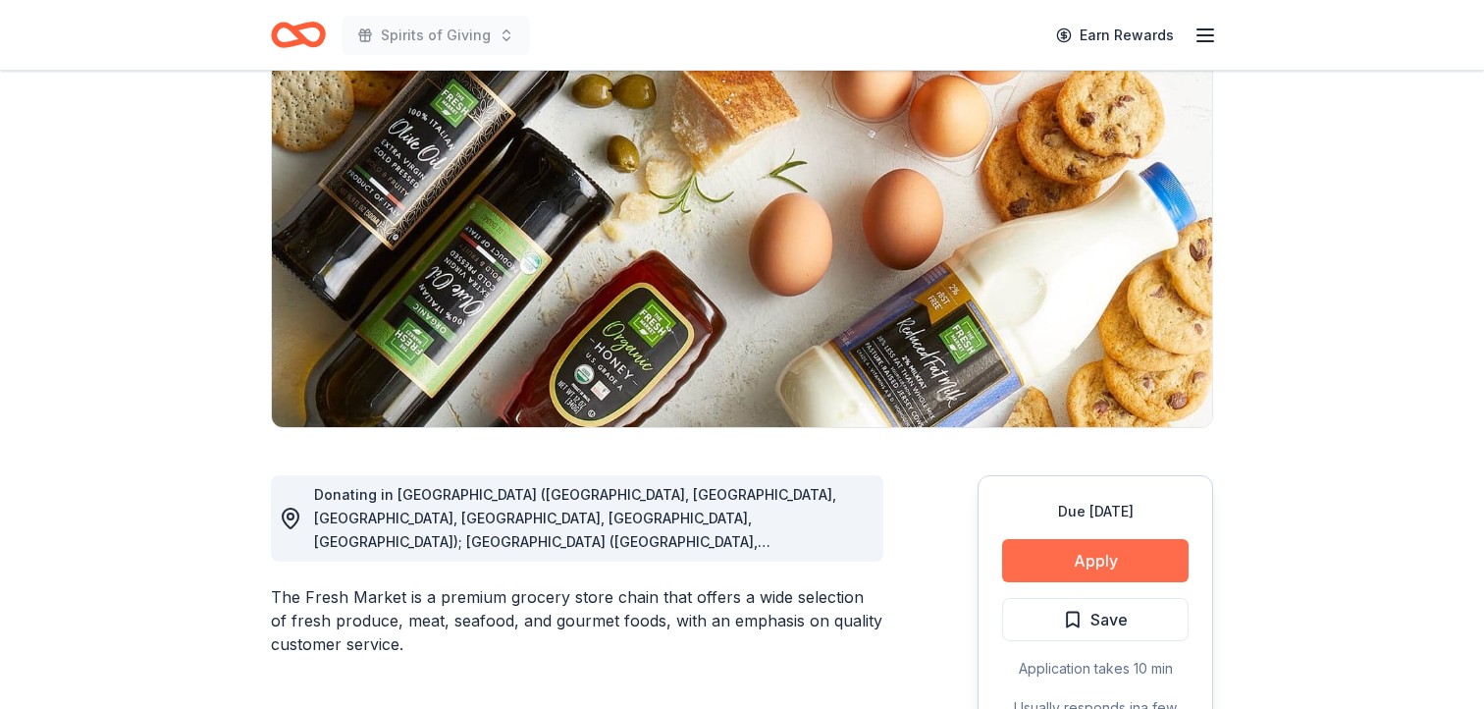
click at [1106, 566] on button "Apply" at bounding box center [1095, 560] width 186 height 43
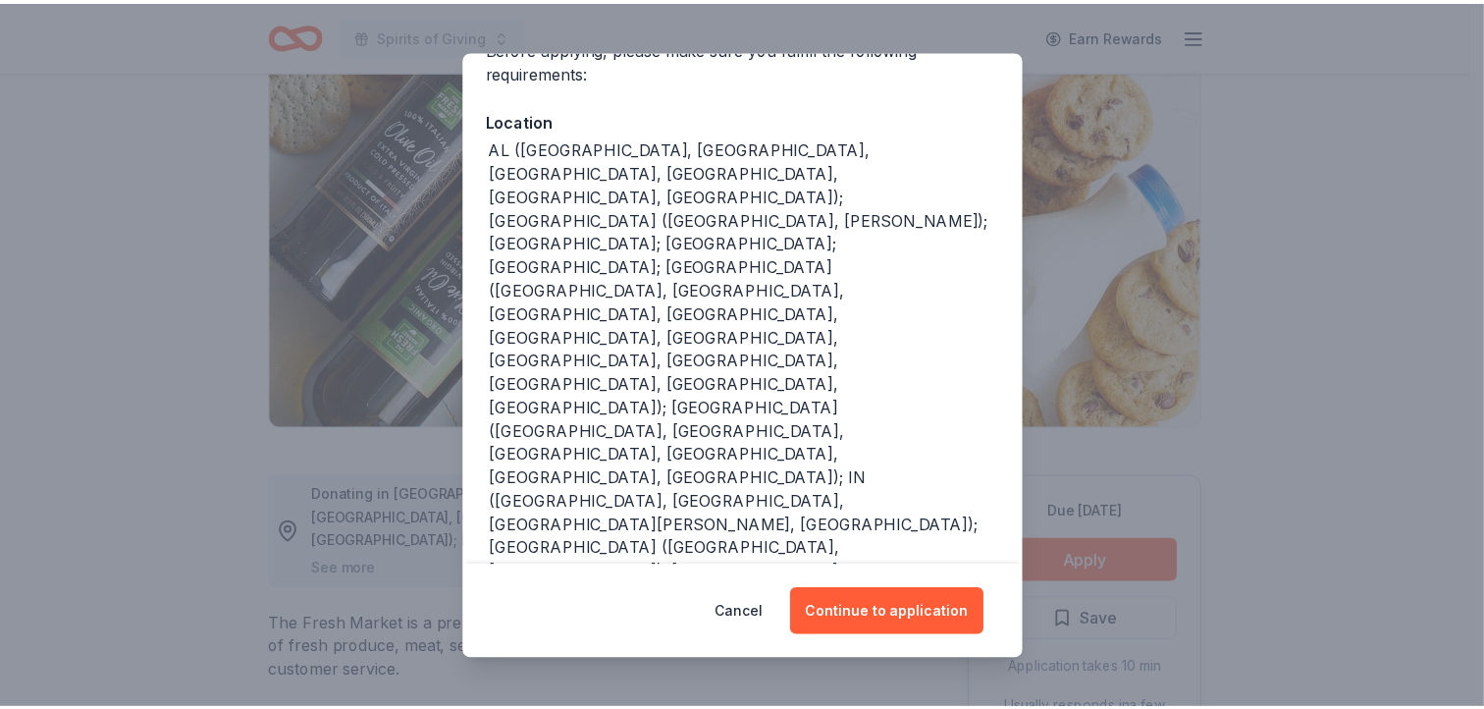
scroll to position [181, 0]
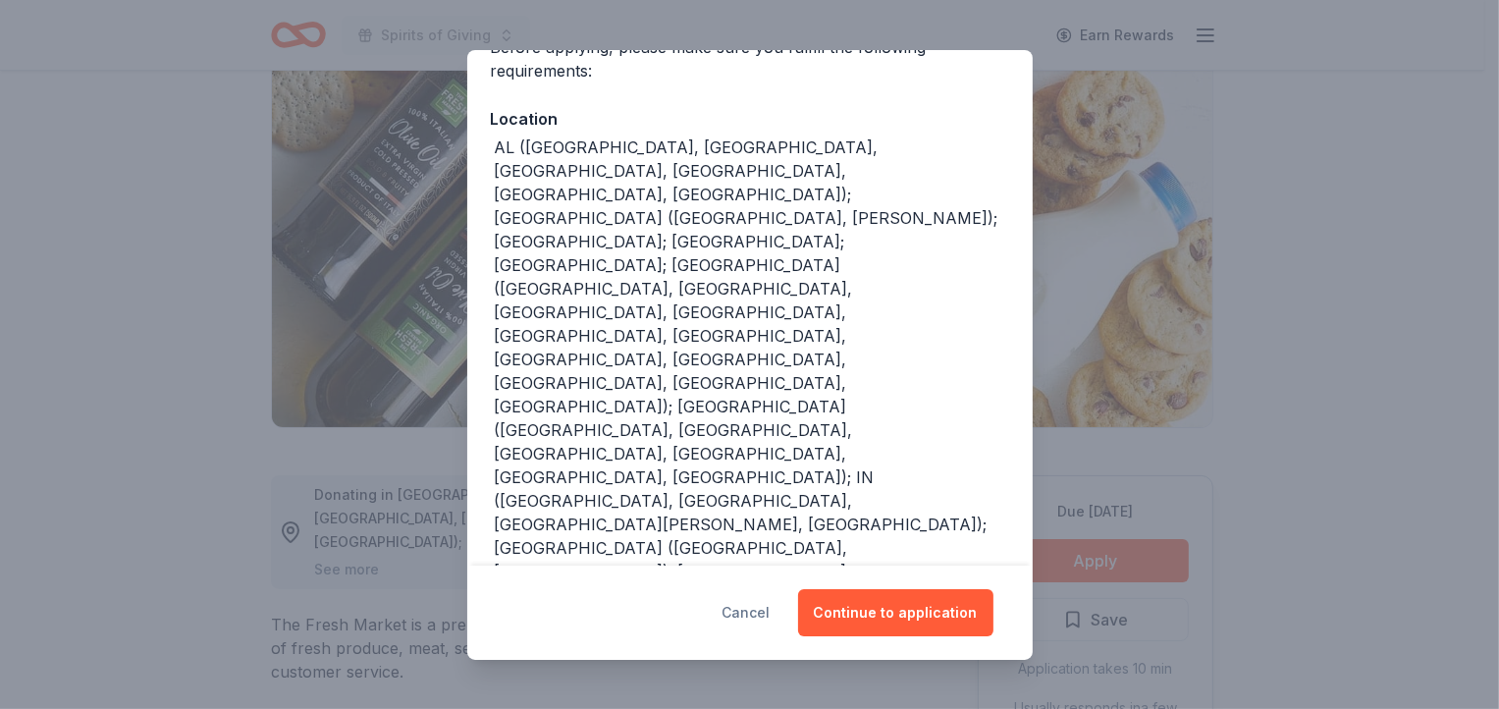
click at [769, 613] on button "Cancel" at bounding box center [746, 612] width 48 height 47
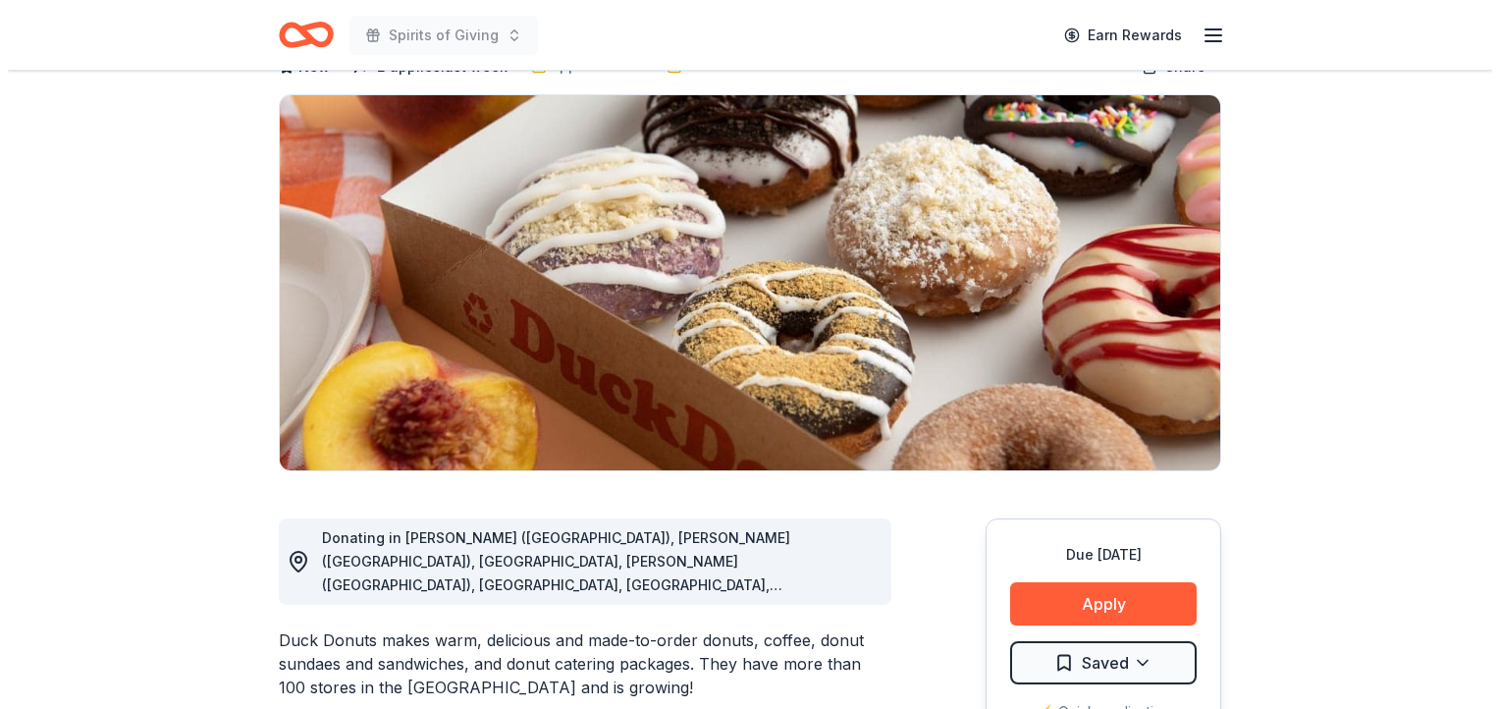
scroll to position [198, 0]
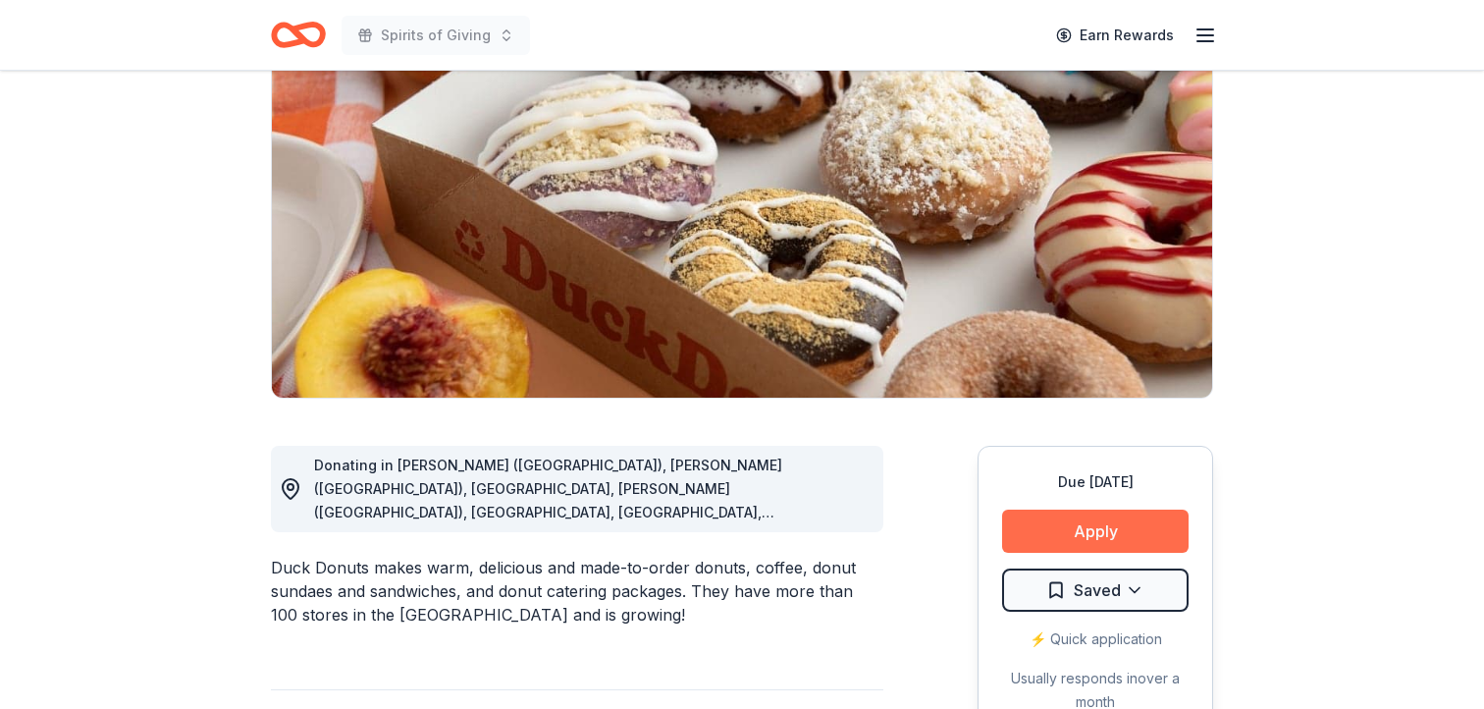
click at [1113, 523] on button "Apply" at bounding box center [1095, 530] width 186 height 43
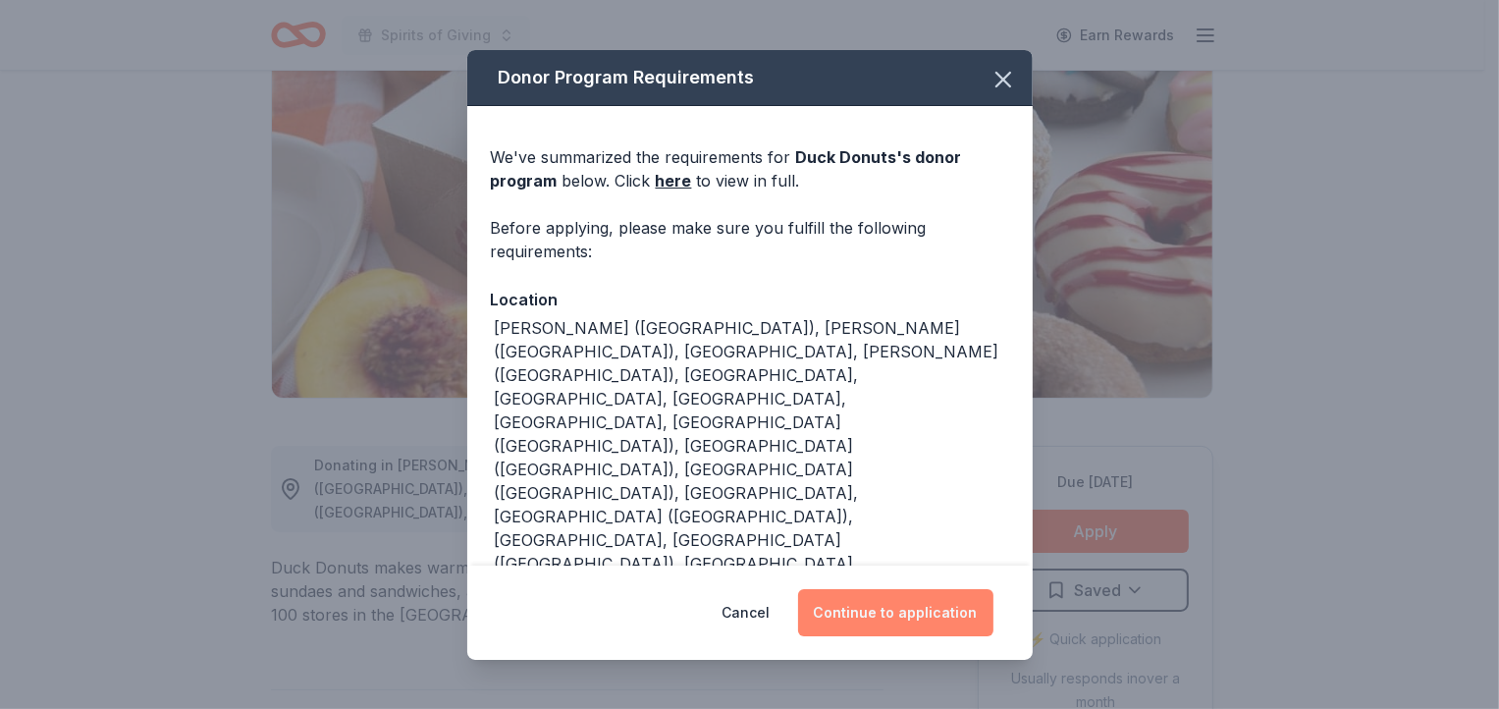
click at [928, 604] on button "Continue to application" at bounding box center [895, 612] width 195 height 47
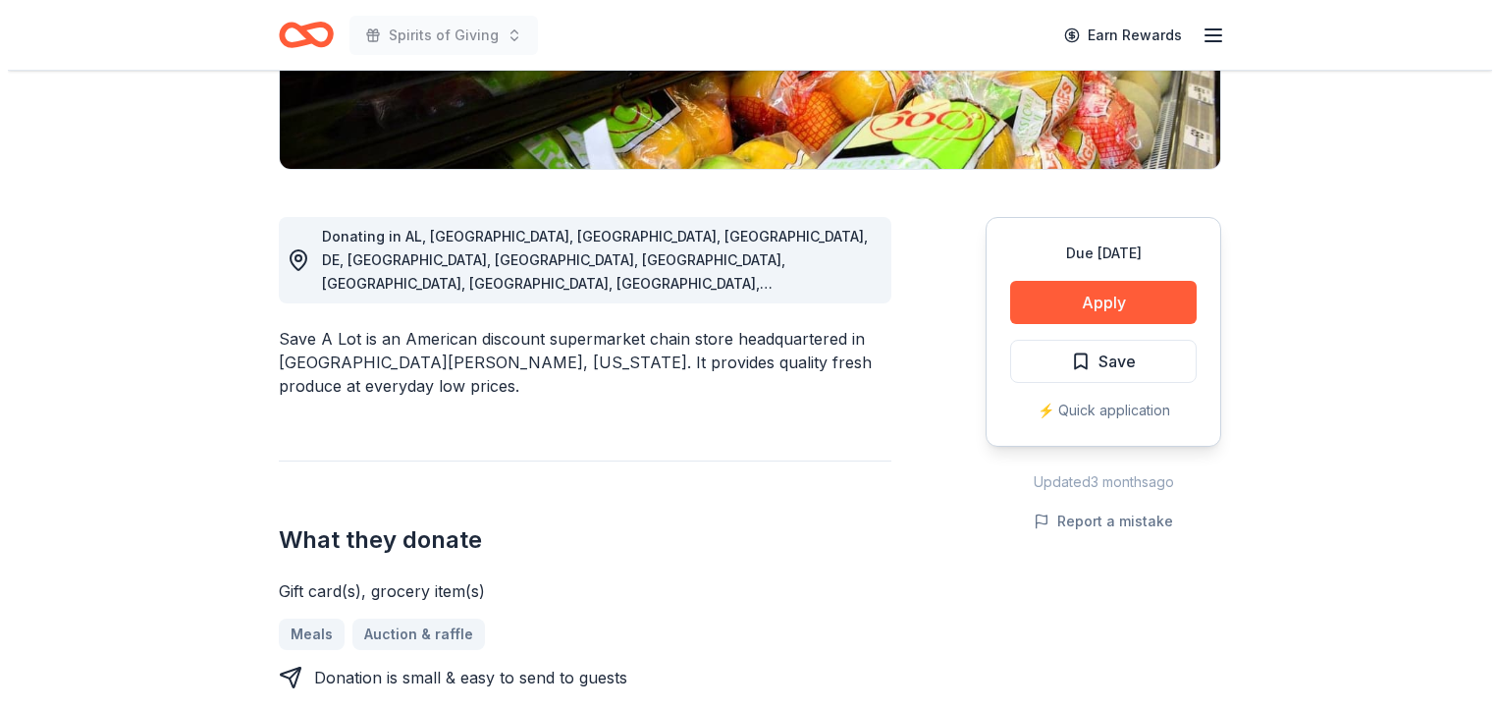
scroll to position [440, 0]
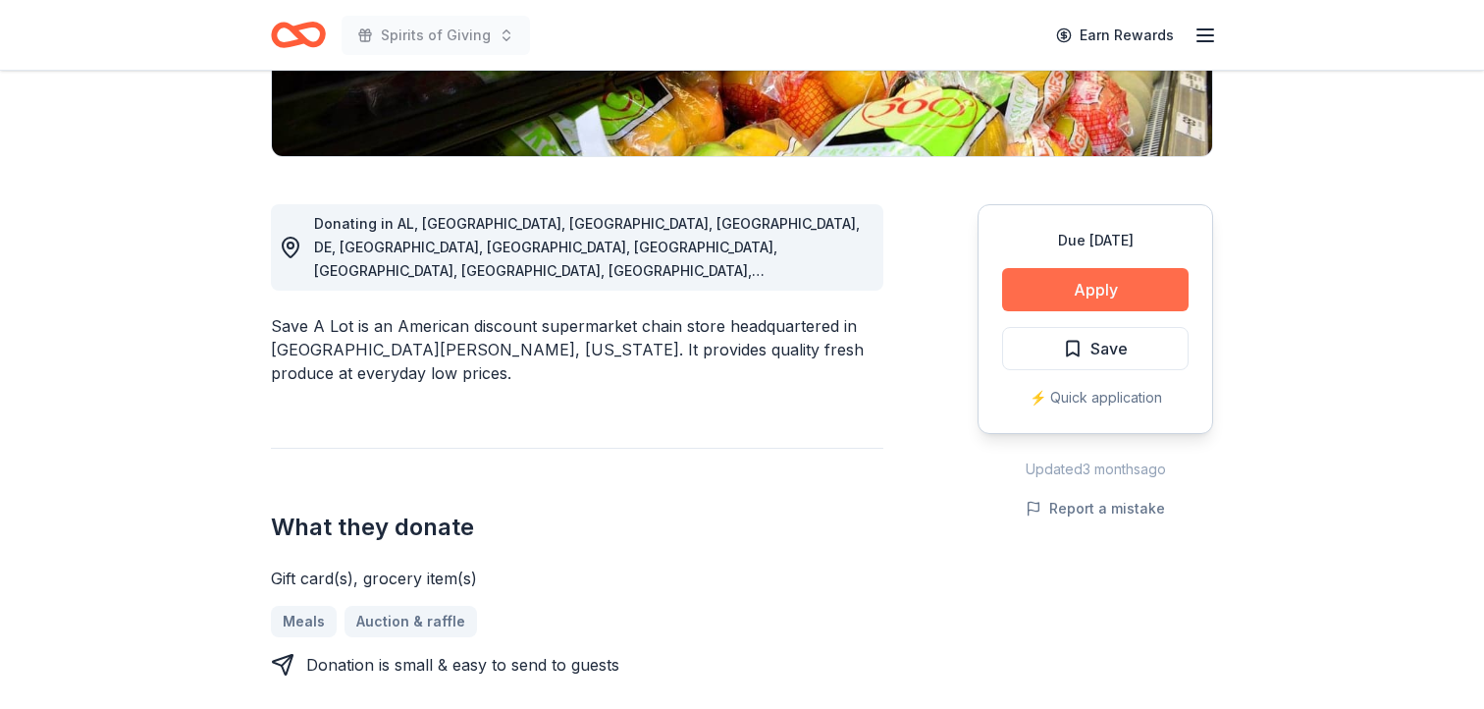
click at [1106, 291] on button "Apply" at bounding box center [1095, 289] width 186 height 43
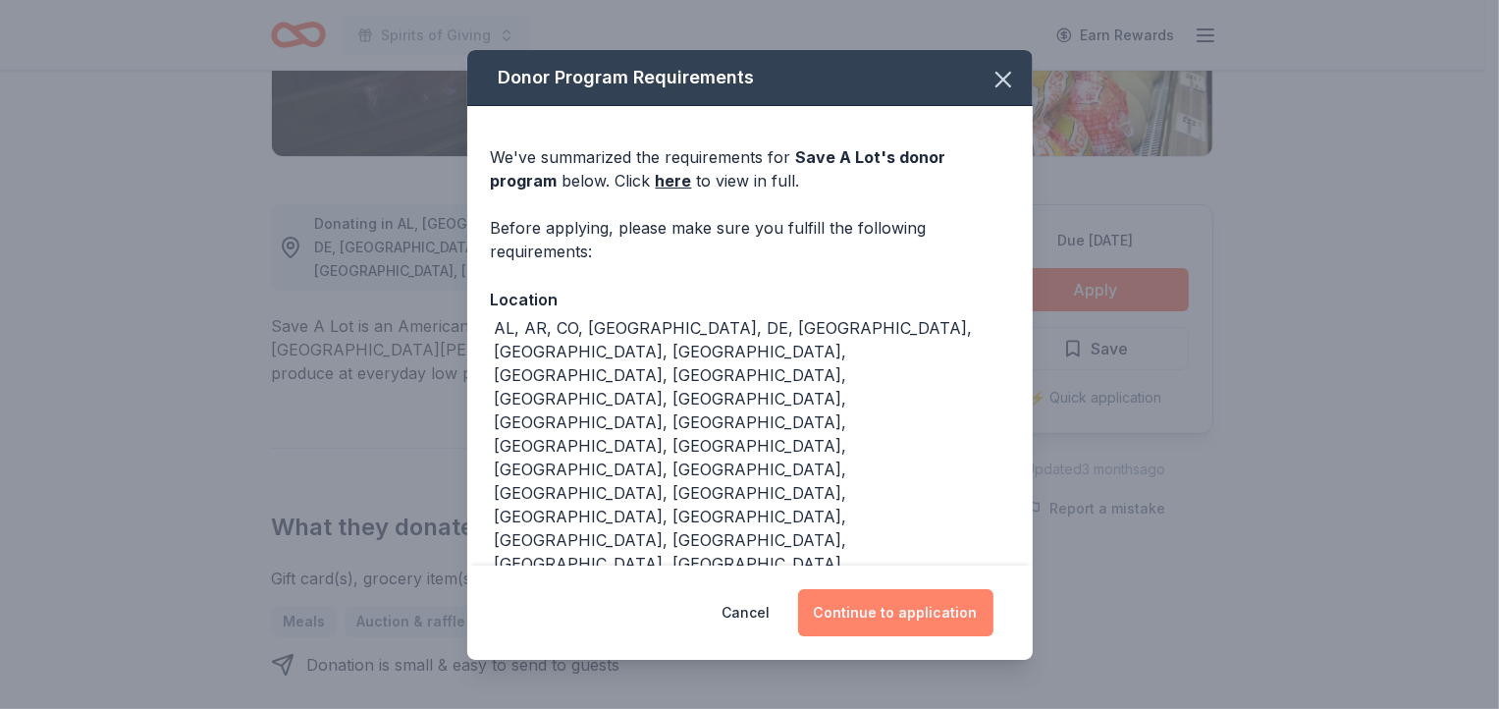
click at [911, 589] on button "Continue to application" at bounding box center [895, 612] width 195 height 47
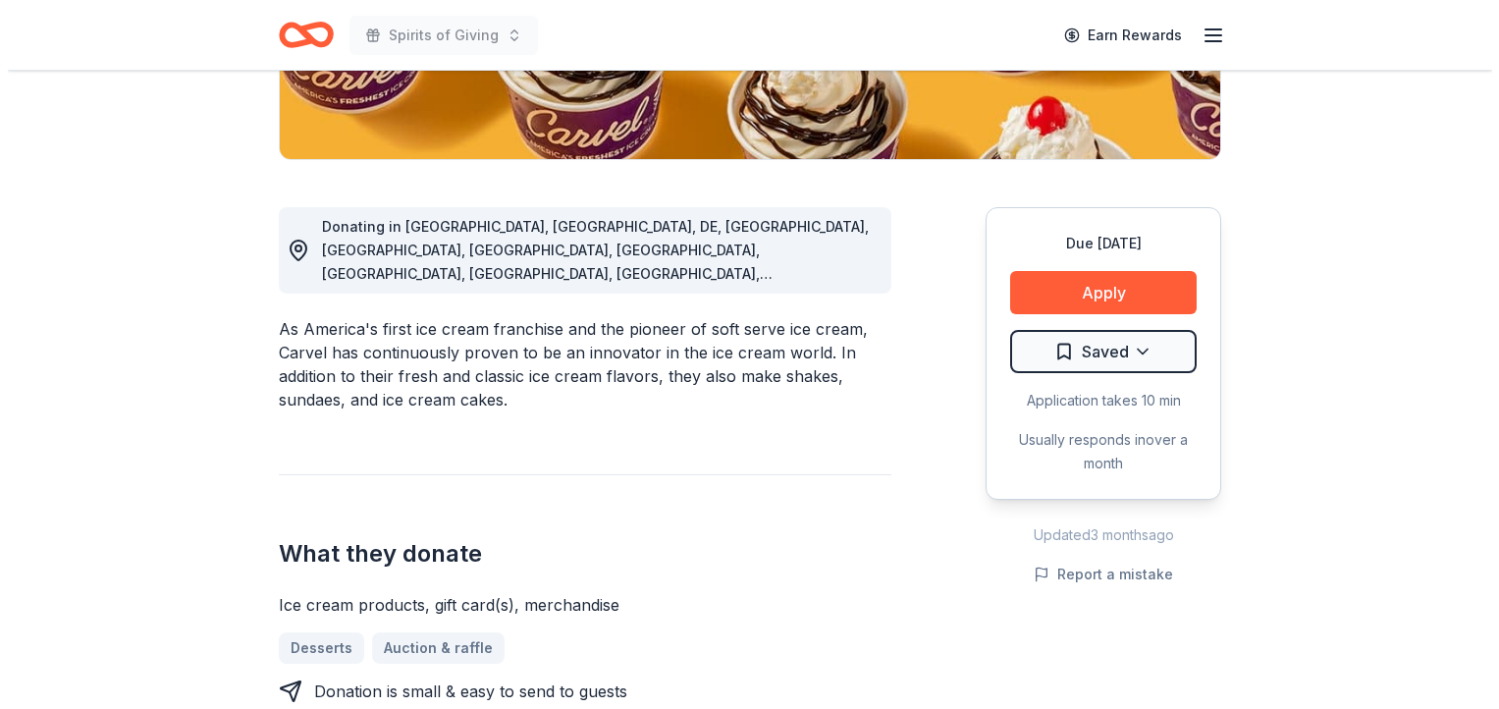
scroll to position [447, 0]
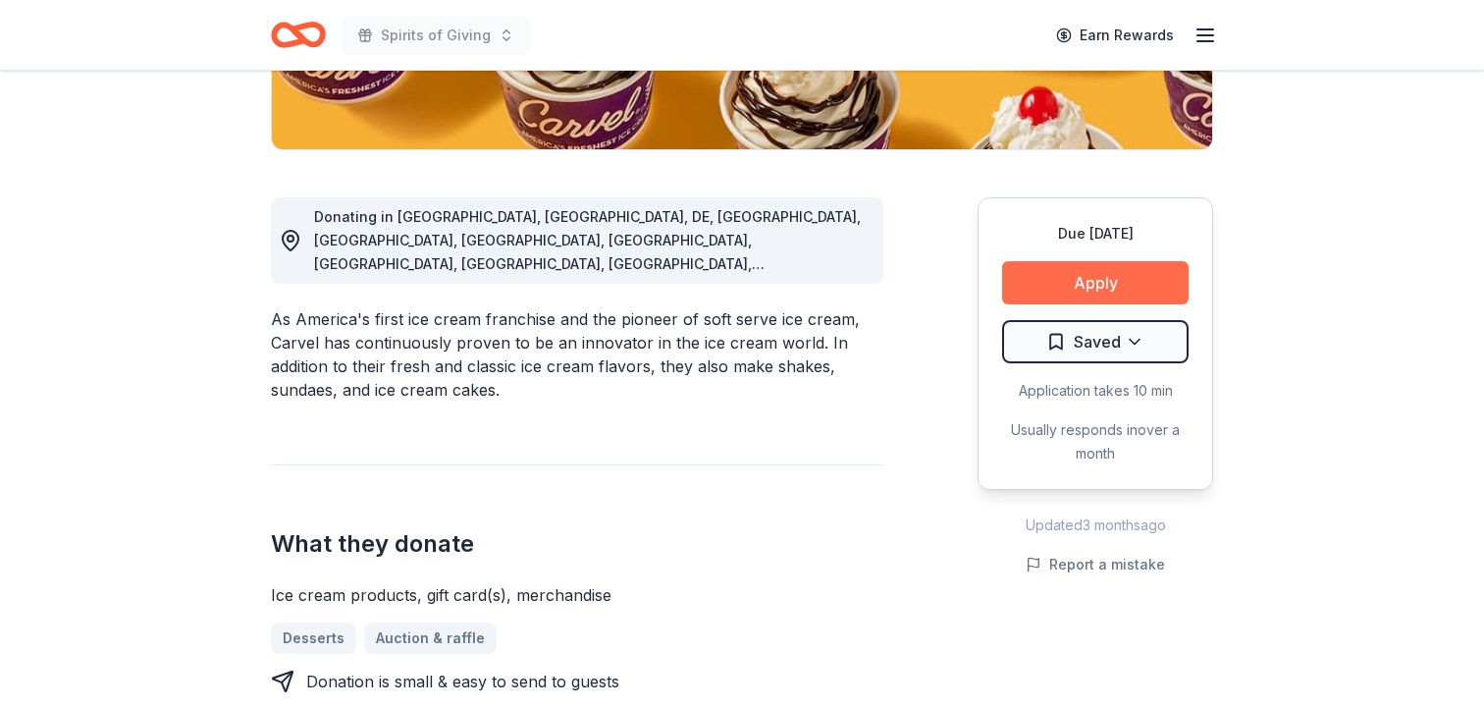
click at [1113, 283] on button "Apply" at bounding box center [1095, 282] width 186 height 43
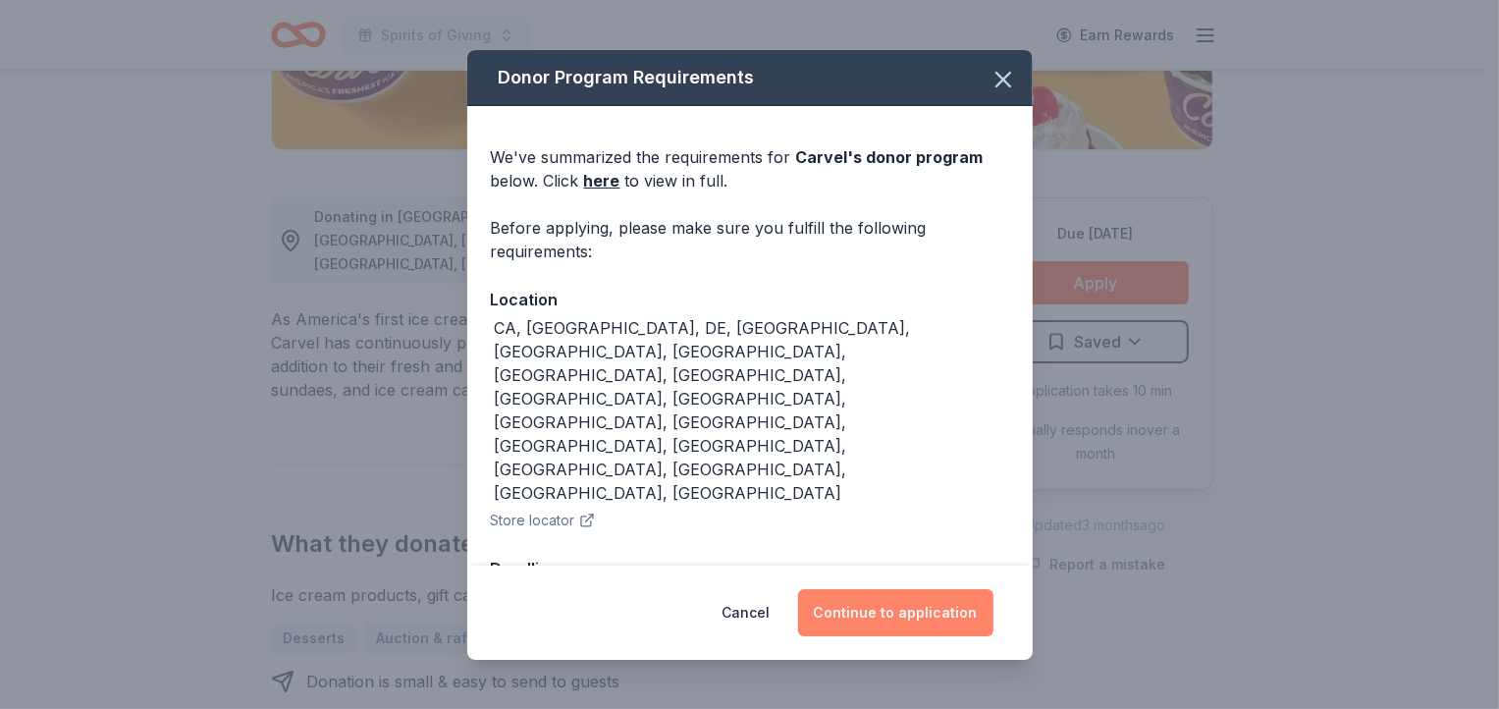
click at [909, 589] on button "Continue to application" at bounding box center [895, 612] width 195 height 47
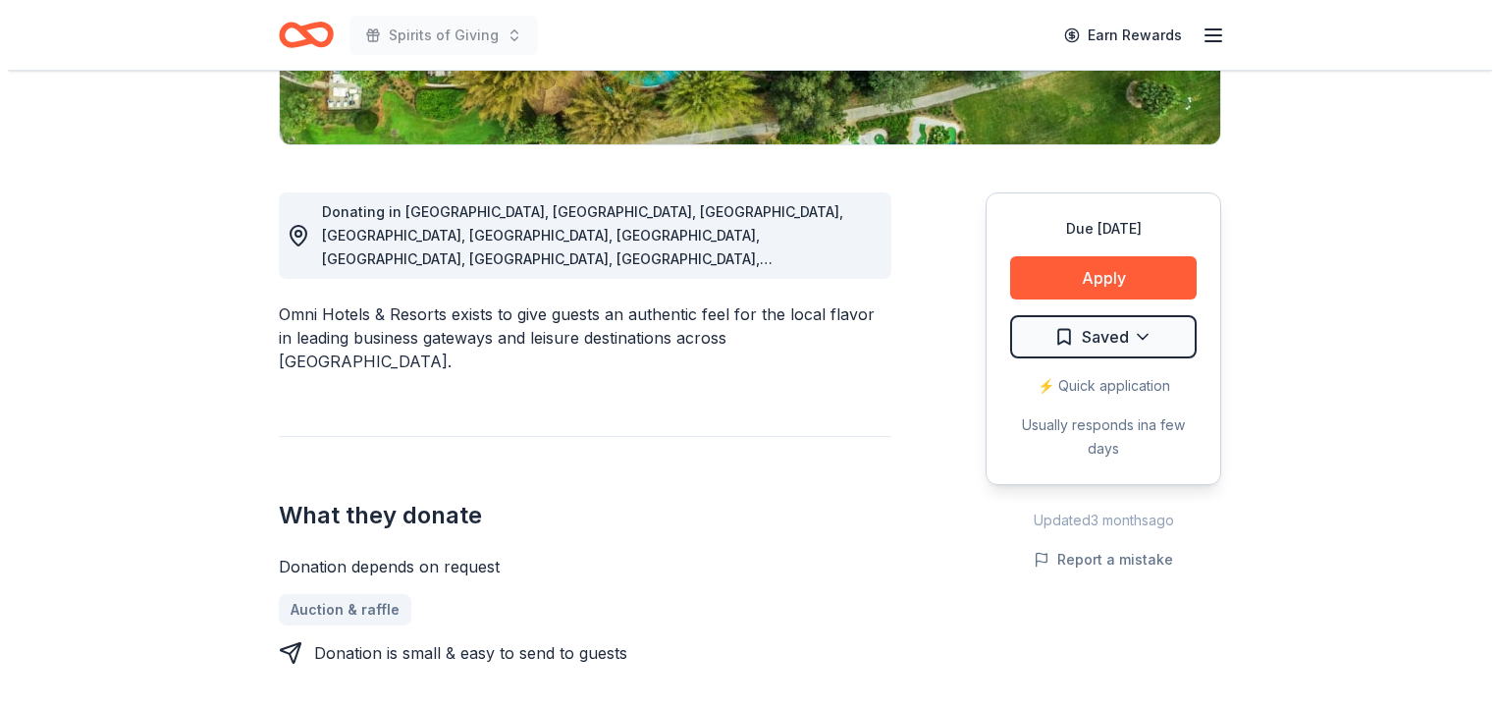
scroll to position [458, 0]
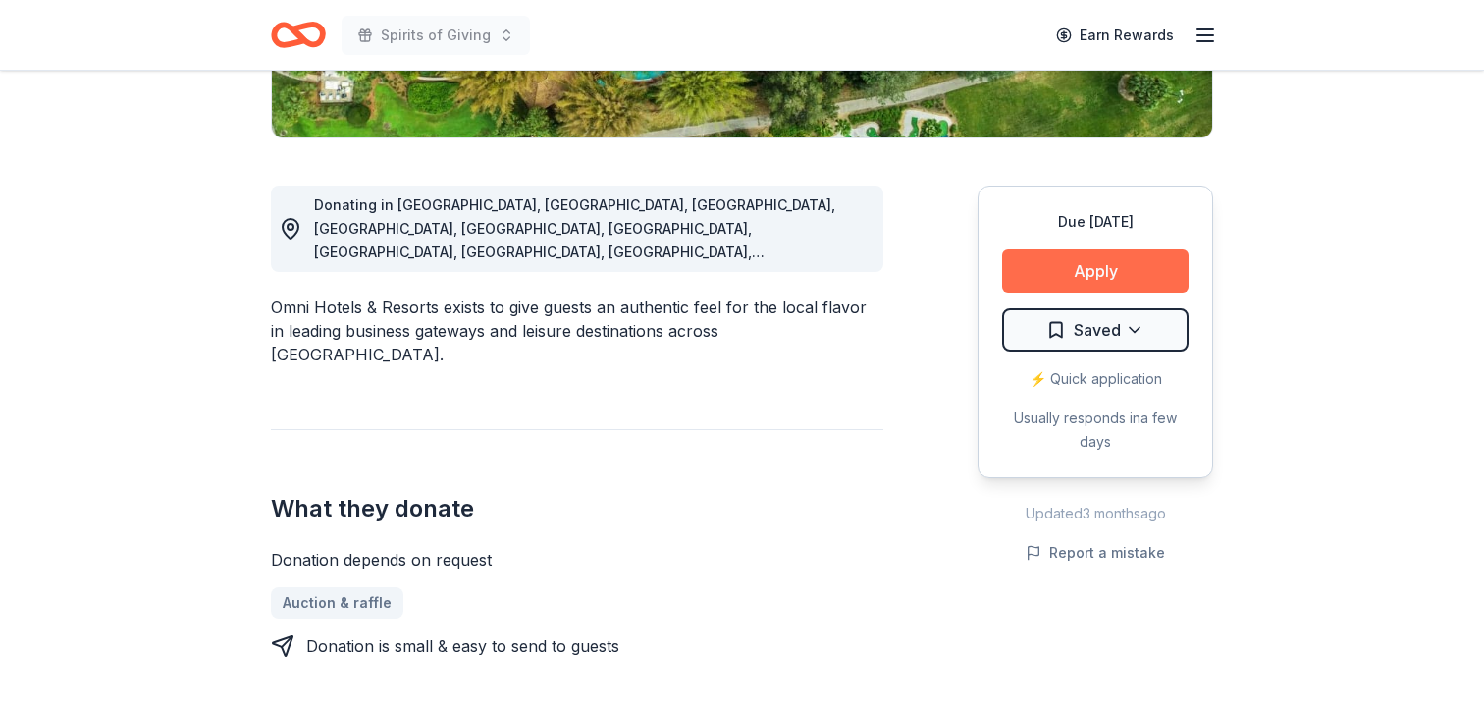
click at [1103, 265] on button "Apply" at bounding box center [1095, 270] width 186 height 43
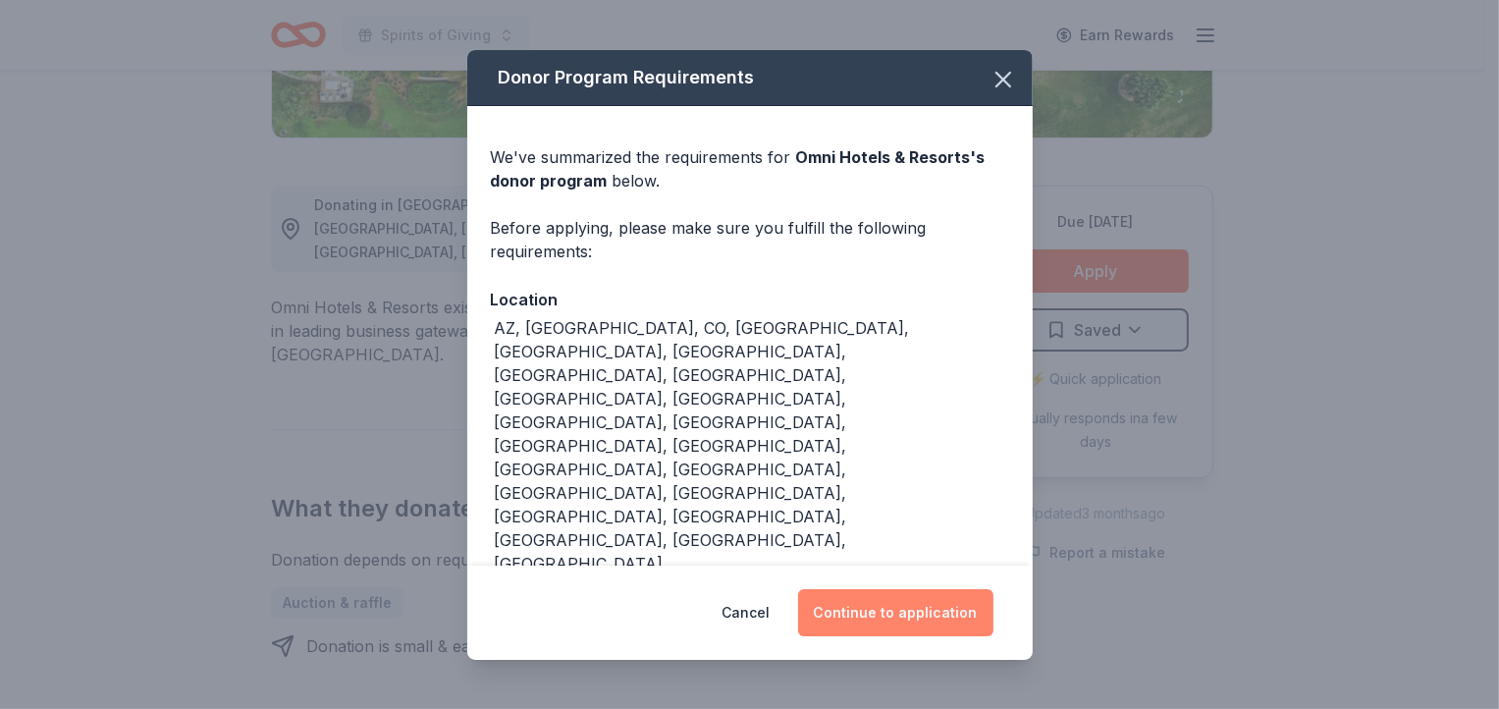
click at [912, 619] on button "Continue to application" at bounding box center [895, 612] width 195 height 47
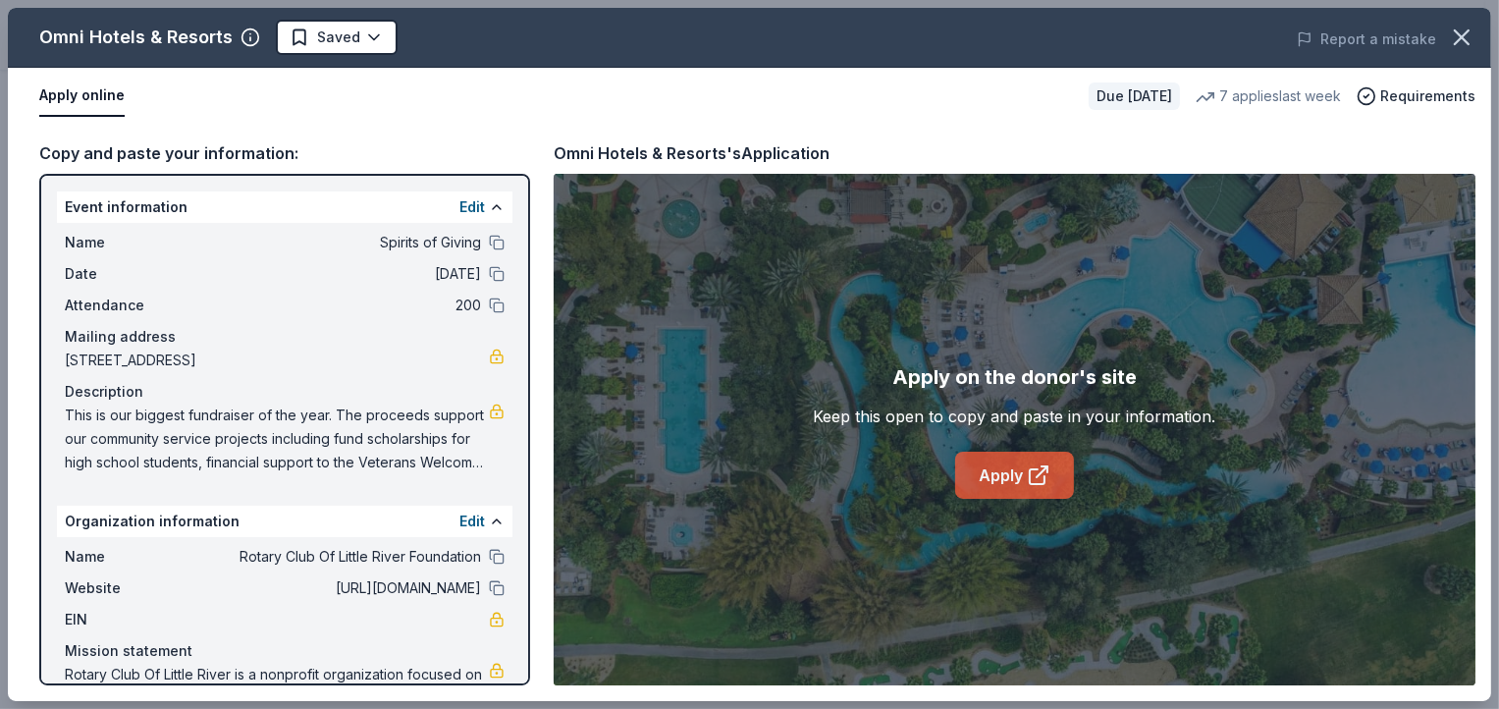
click at [1041, 485] on icon at bounding box center [1038, 475] width 24 height 24
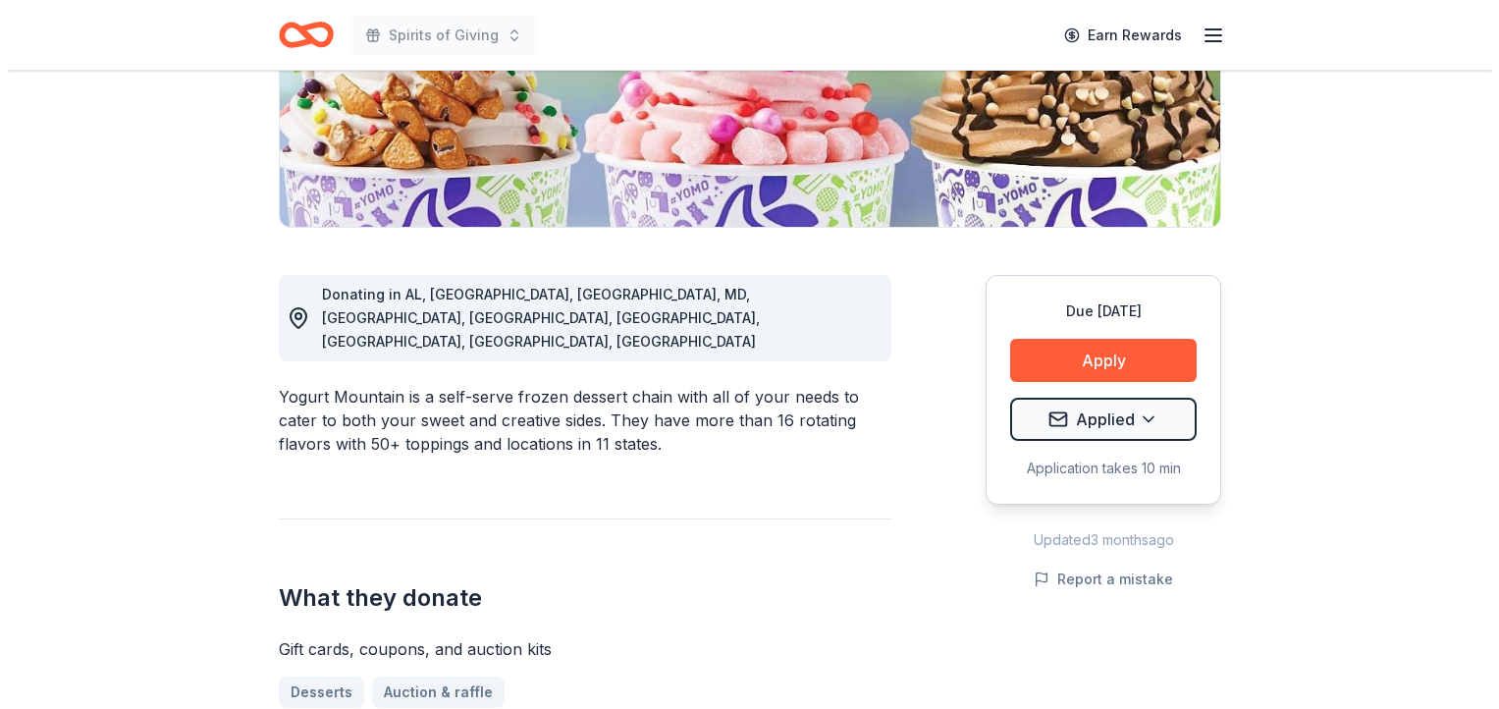
scroll to position [415, 0]
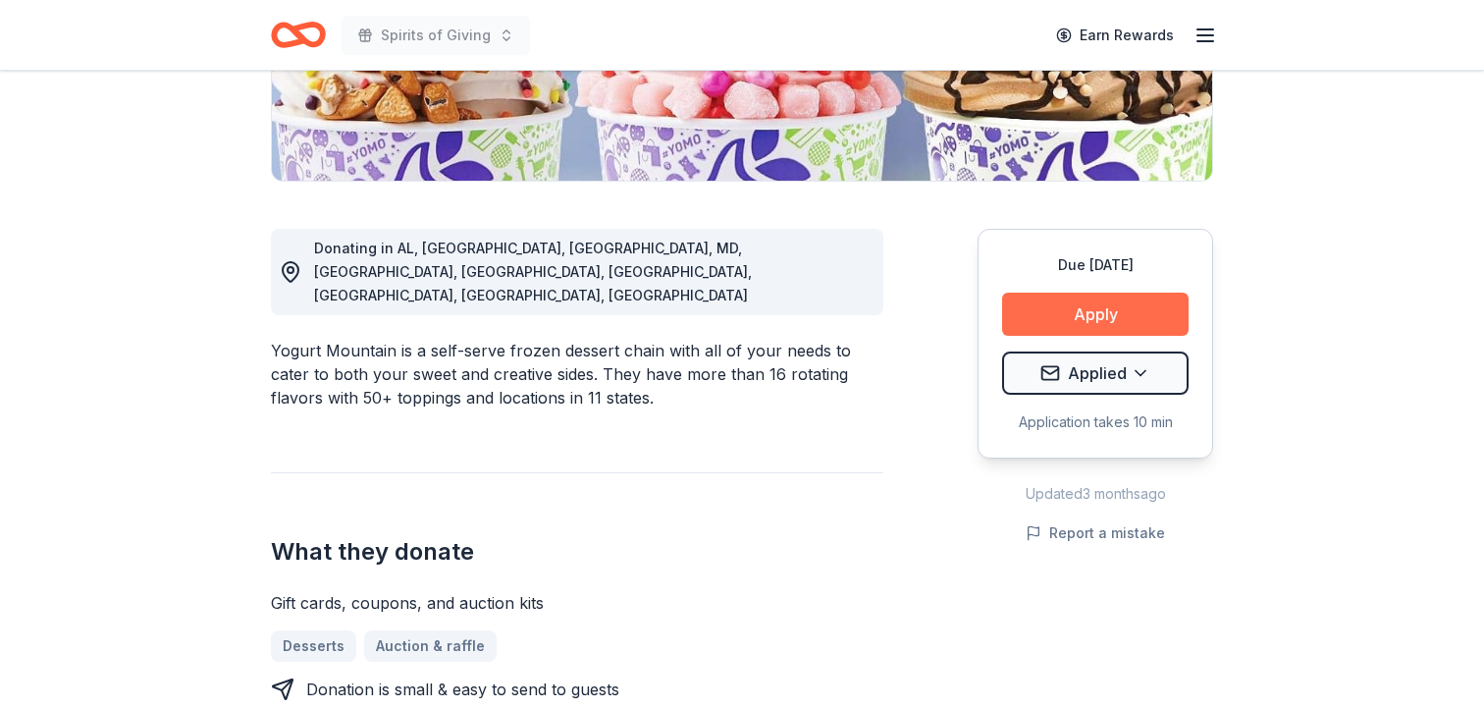
click at [1103, 311] on button "Apply" at bounding box center [1095, 313] width 186 height 43
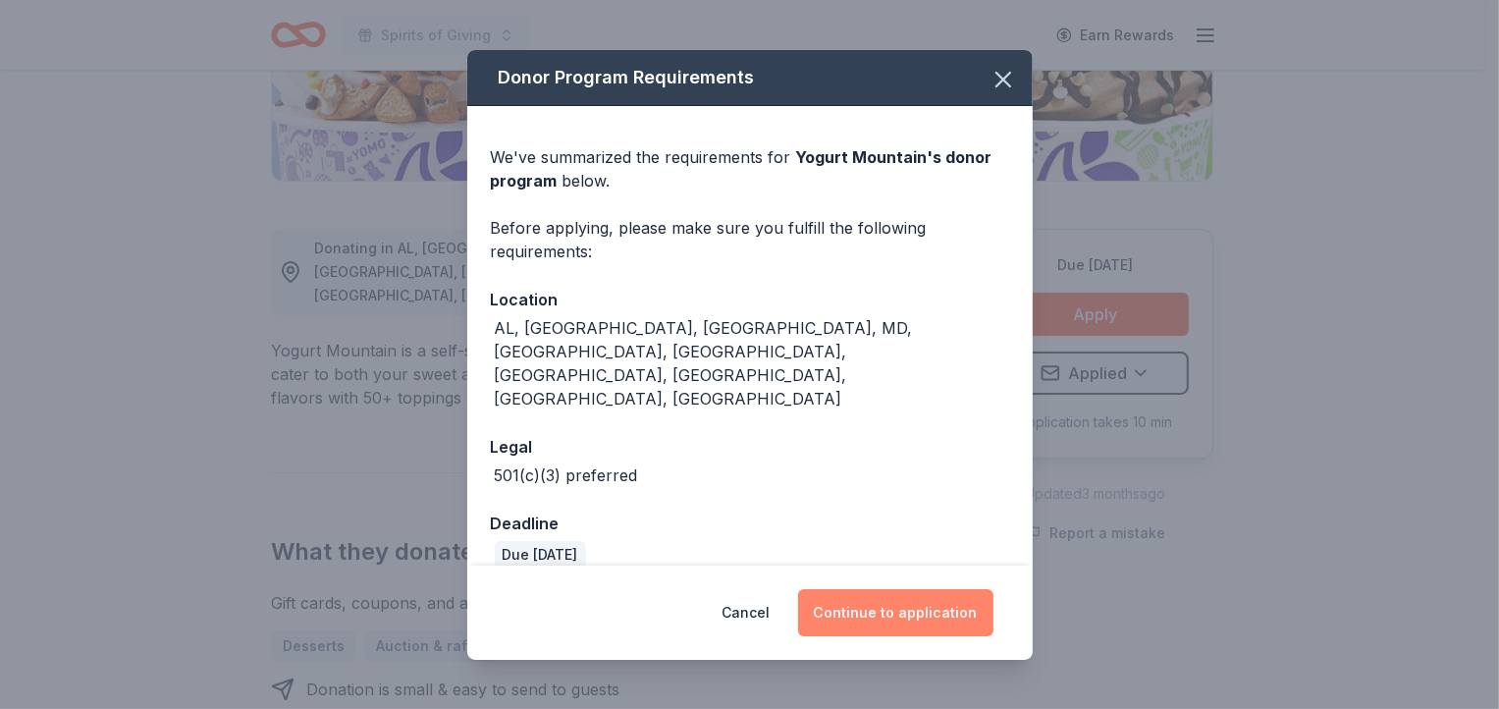
click at [911, 589] on button "Continue to application" at bounding box center [895, 612] width 195 height 47
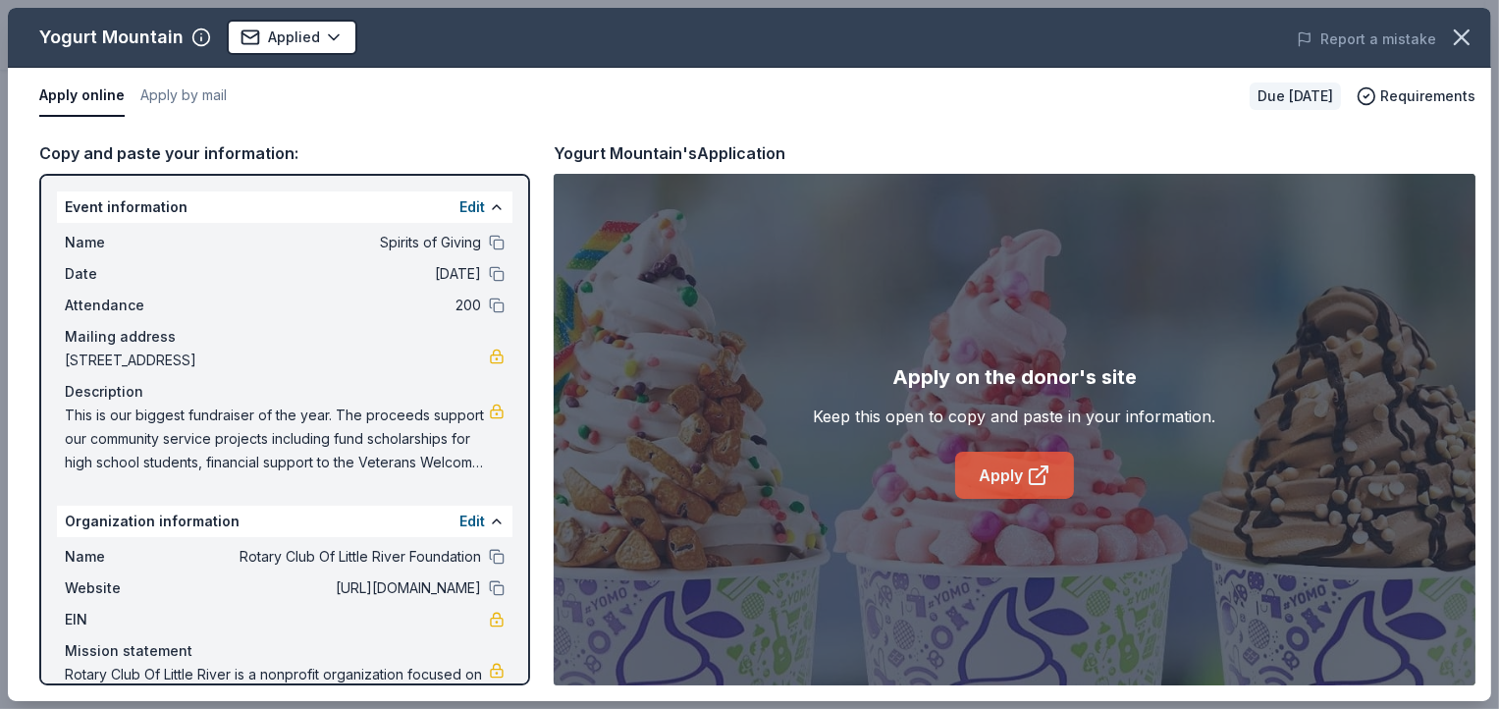
click at [1025, 476] on link "Apply" at bounding box center [1014, 474] width 119 height 47
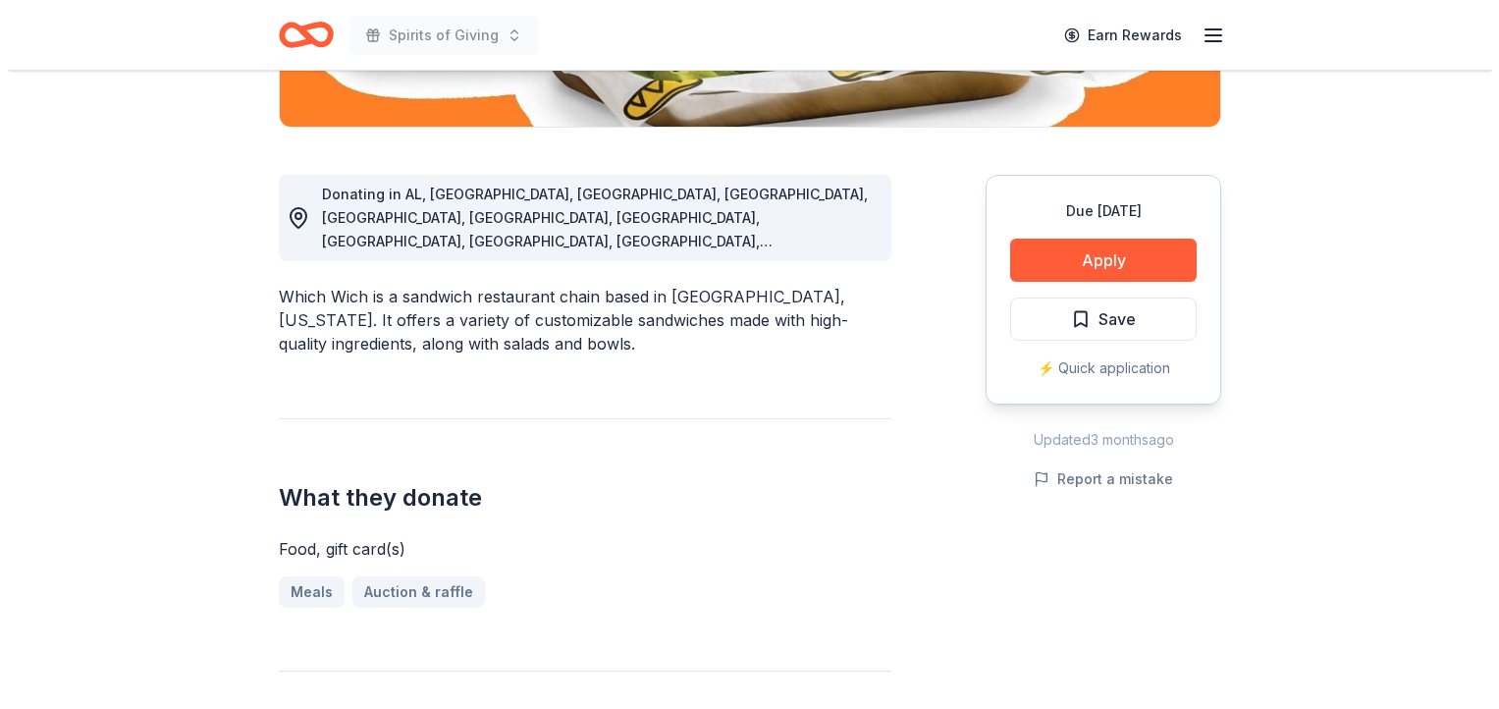
scroll to position [472, 0]
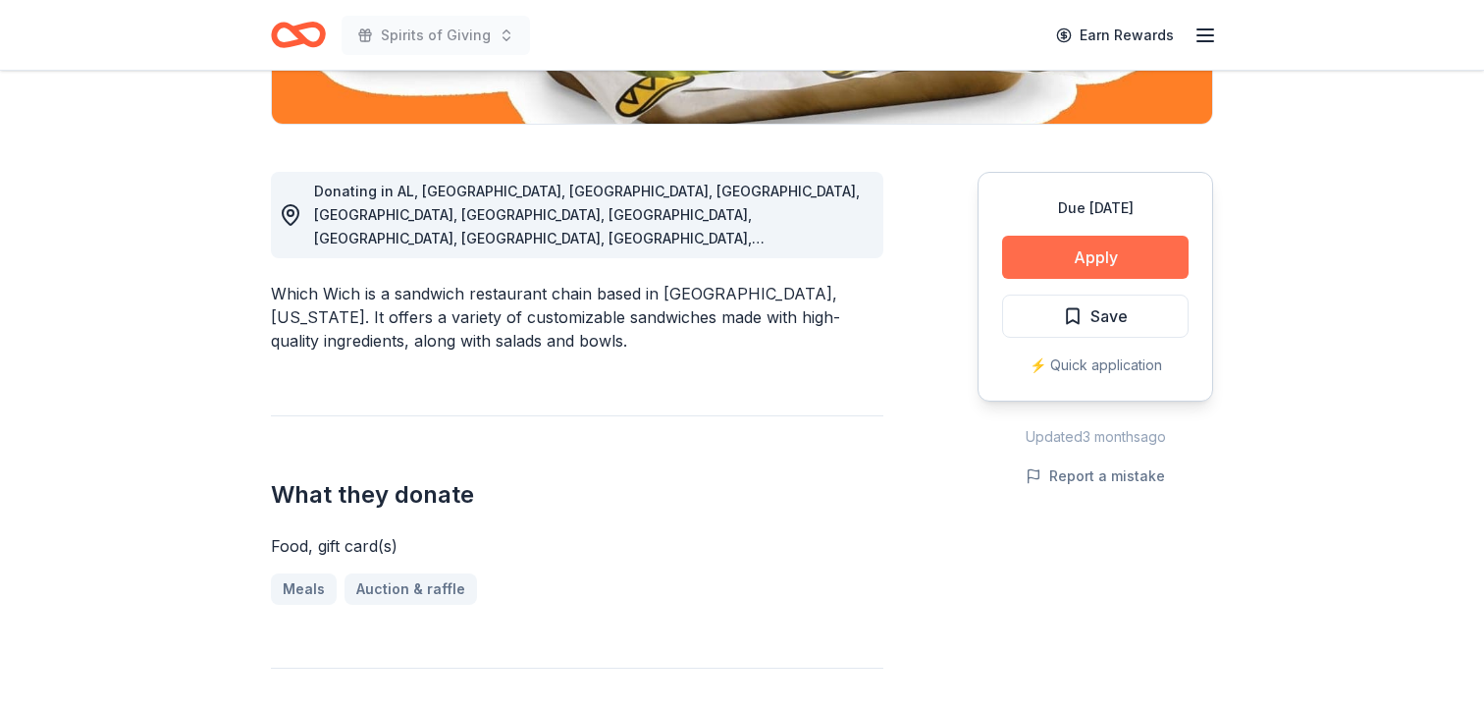
click at [1095, 261] on button "Apply" at bounding box center [1095, 257] width 186 height 43
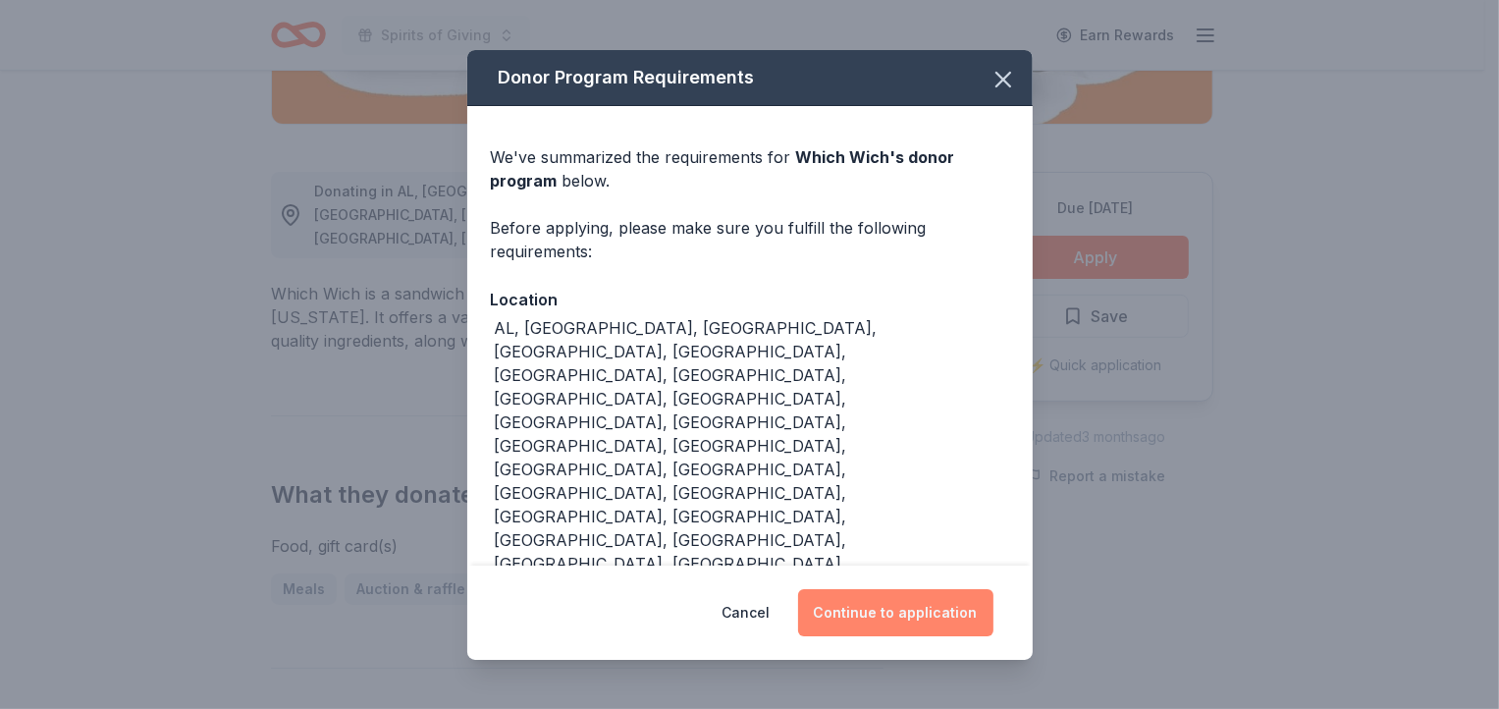
click at [916, 589] on button "Continue to application" at bounding box center [895, 612] width 195 height 47
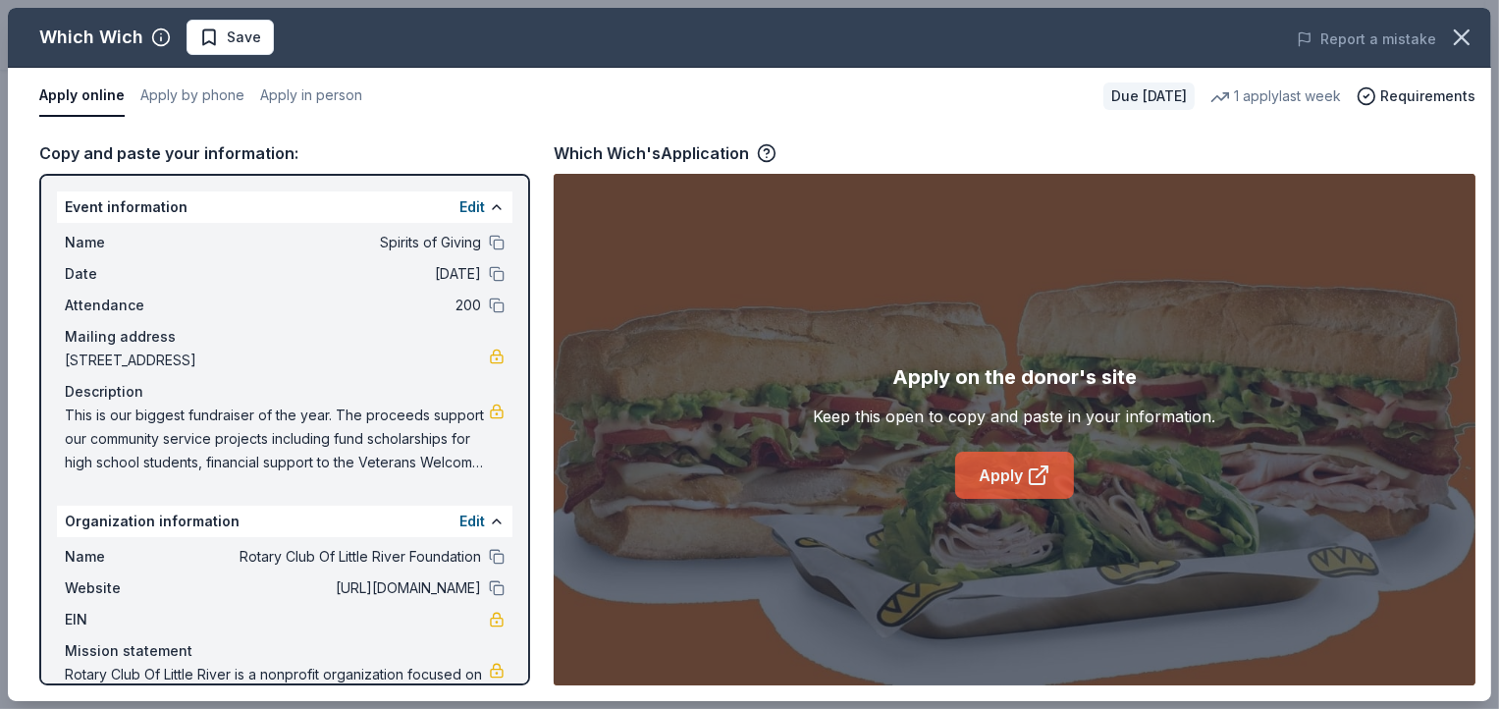
click at [1039, 480] on icon at bounding box center [1038, 475] width 24 height 24
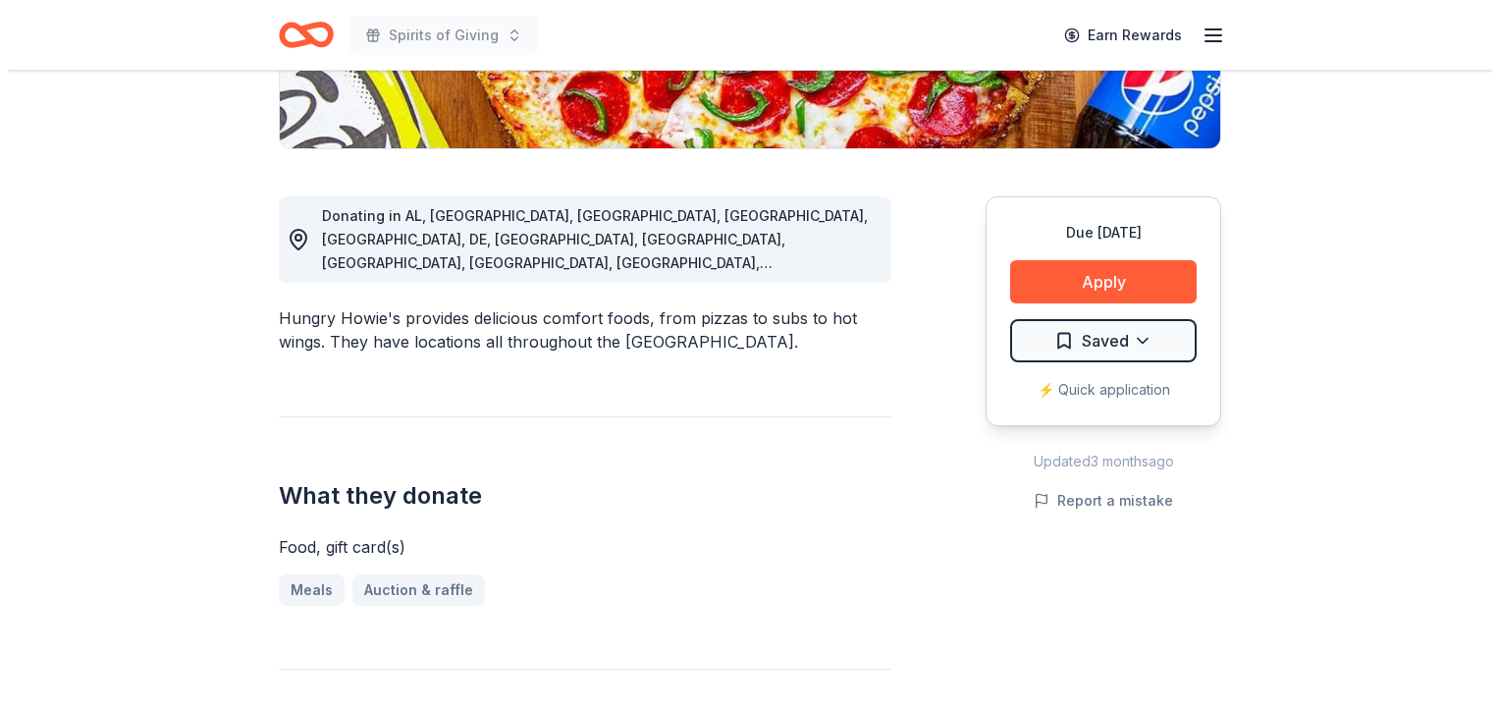
scroll to position [451, 0]
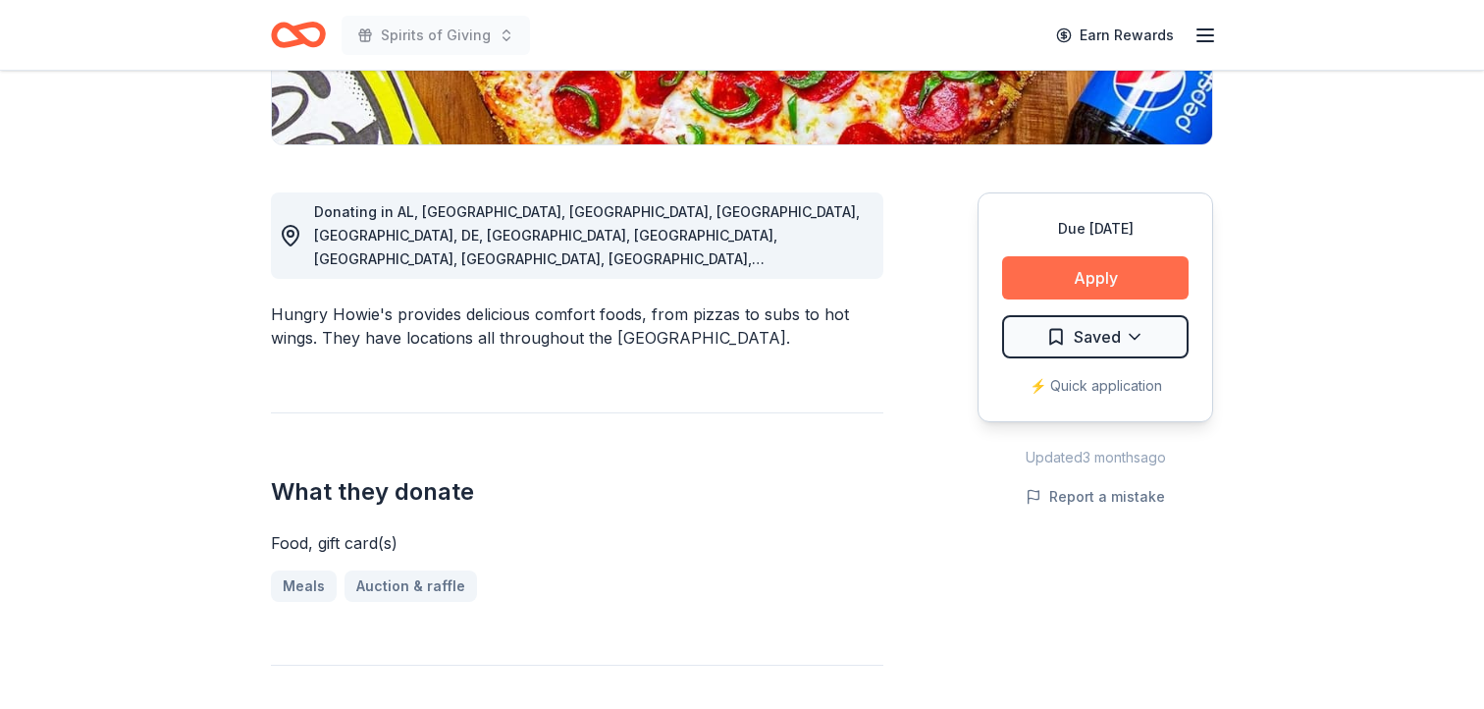
click at [1092, 276] on button "Apply" at bounding box center [1095, 277] width 186 height 43
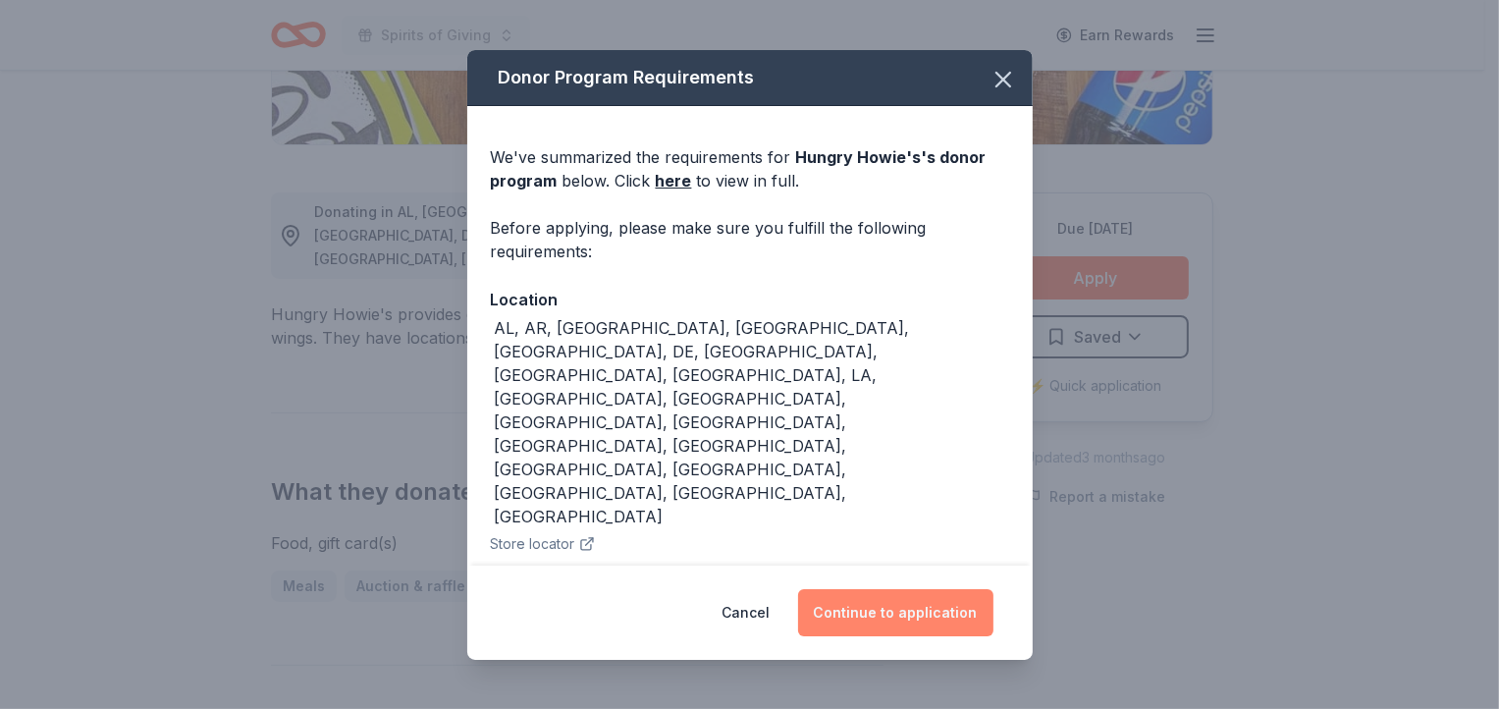
click at [907, 605] on button "Continue to application" at bounding box center [895, 612] width 195 height 47
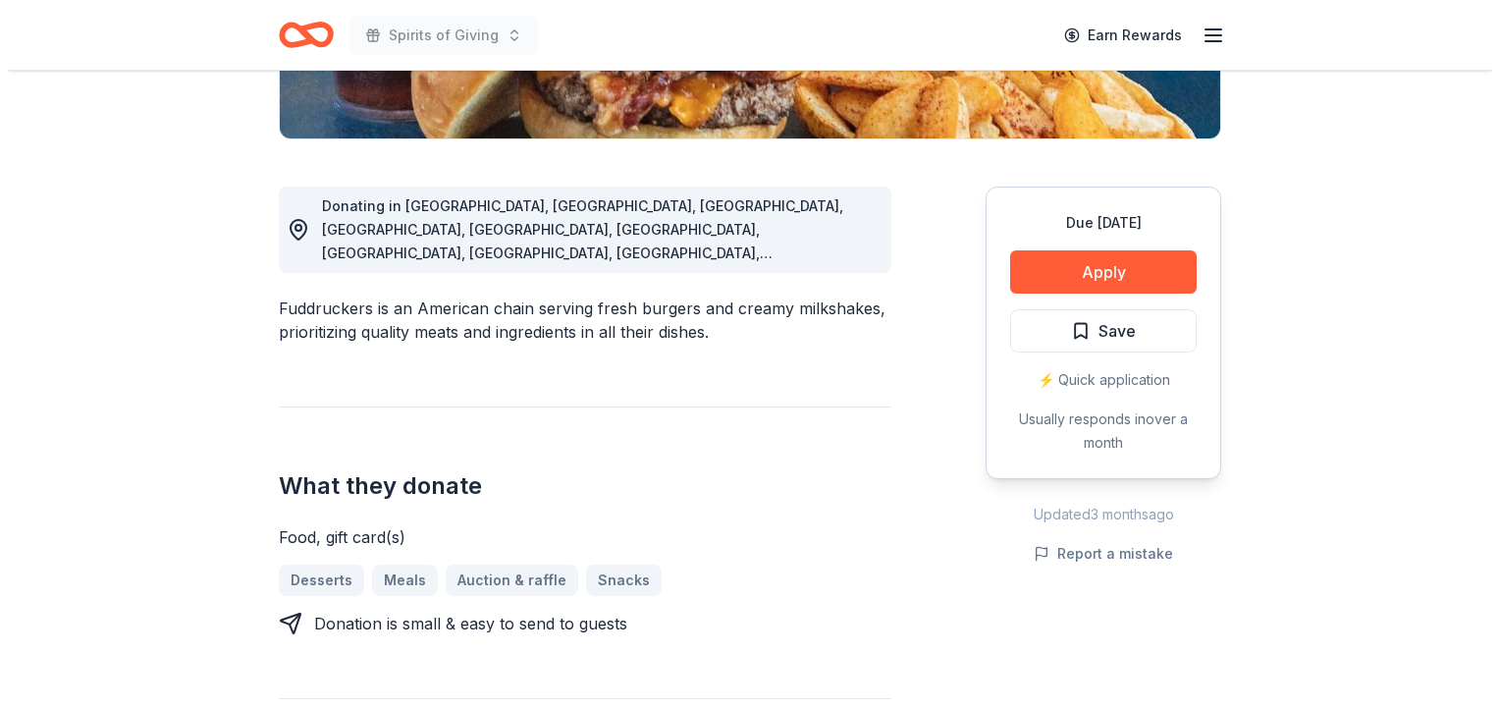
scroll to position [491, 0]
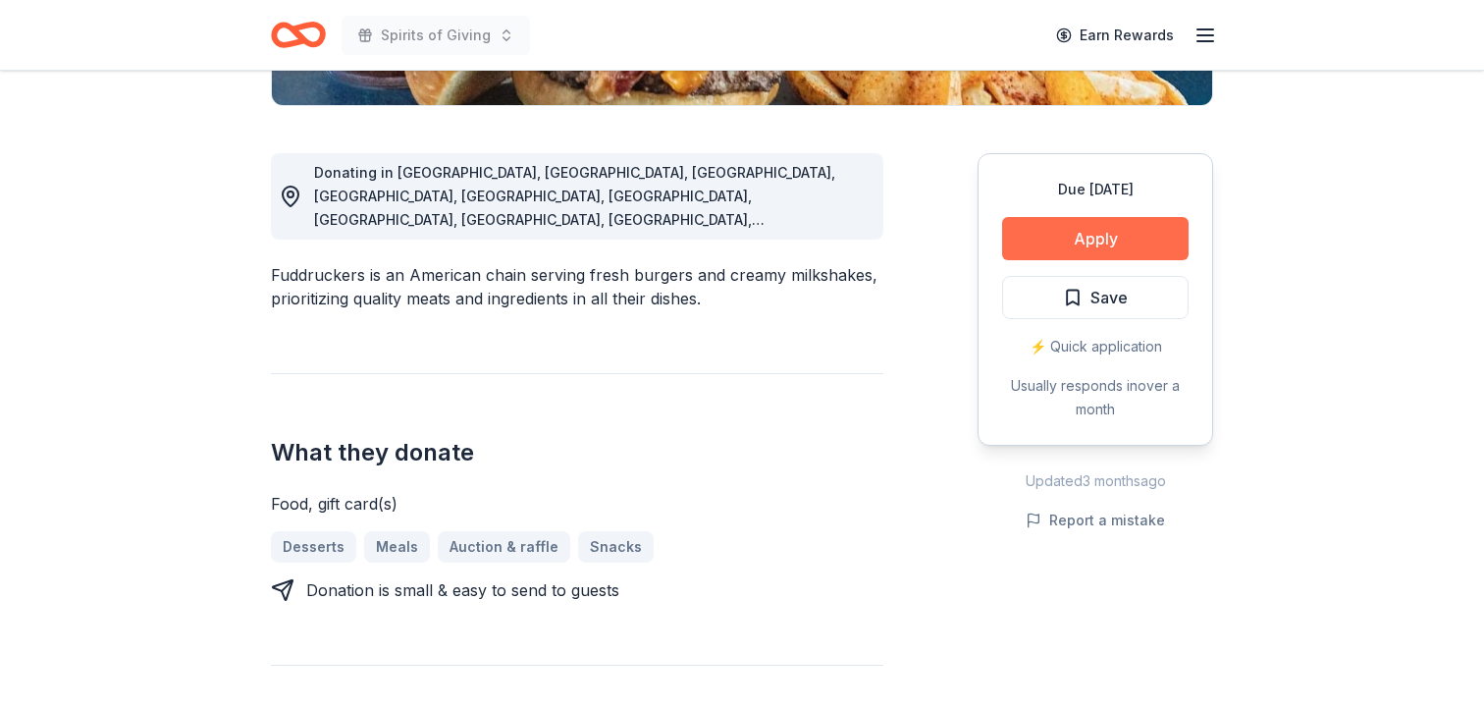
click at [1088, 237] on button "Apply" at bounding box center [1095, 238] width 186 height 43
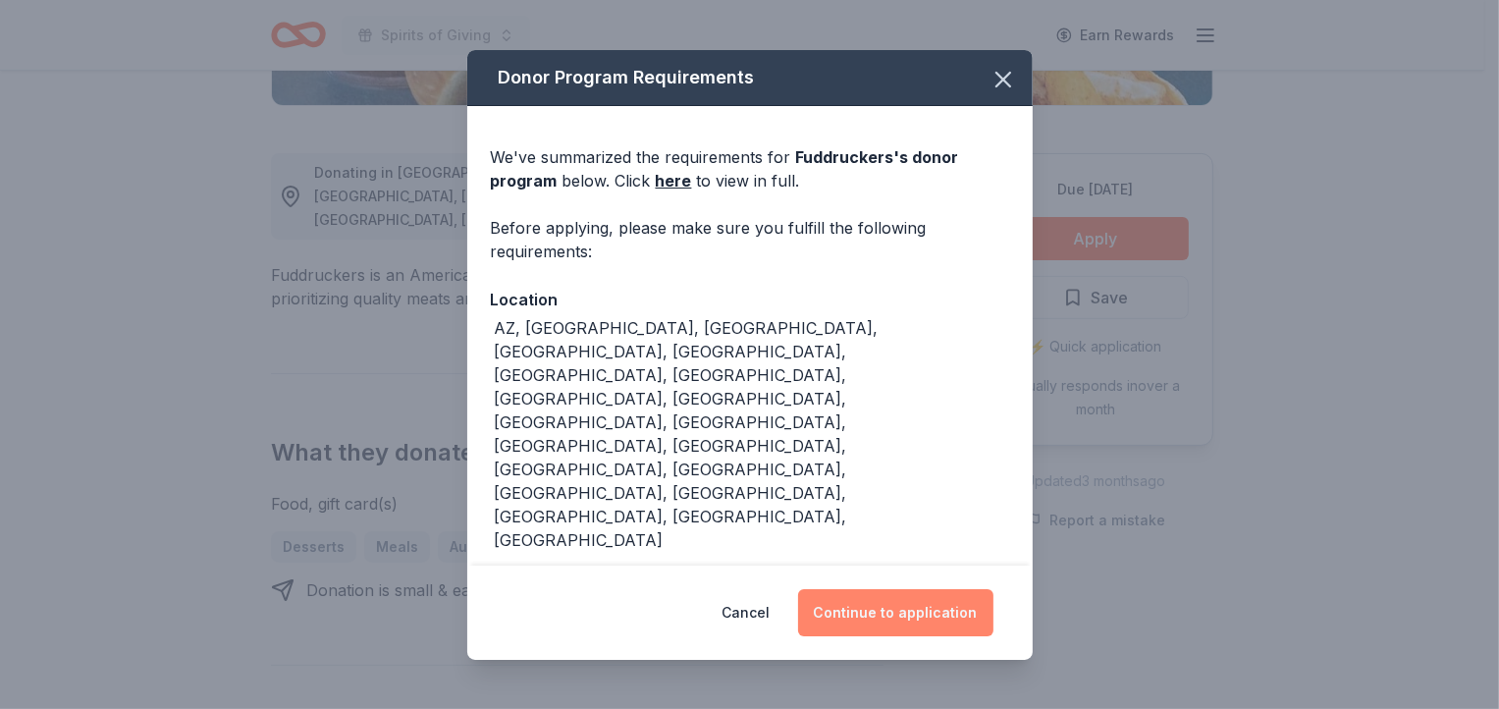
click at [910, 598] on button "Continue to application" at bounding box center [895, 612] width 195 height 47
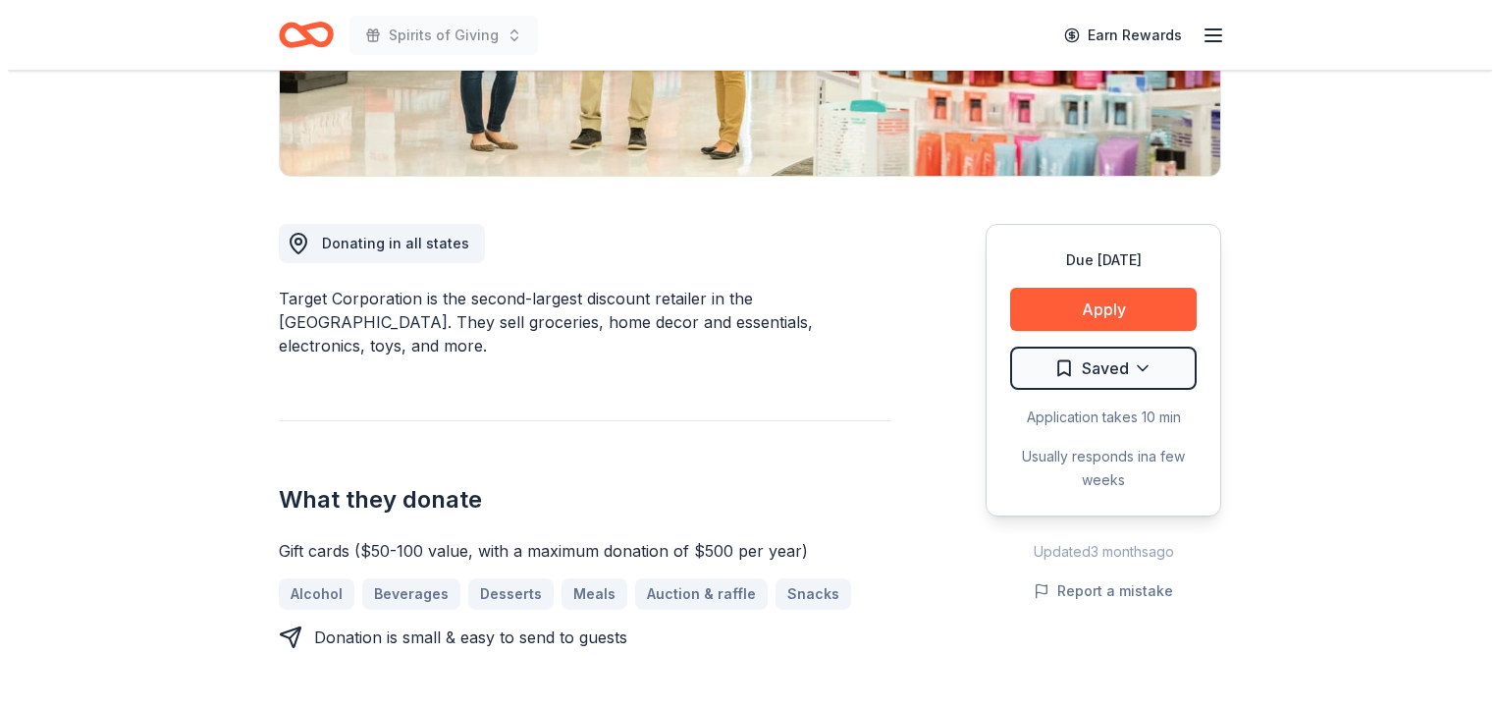
scroll to position [440, 0]
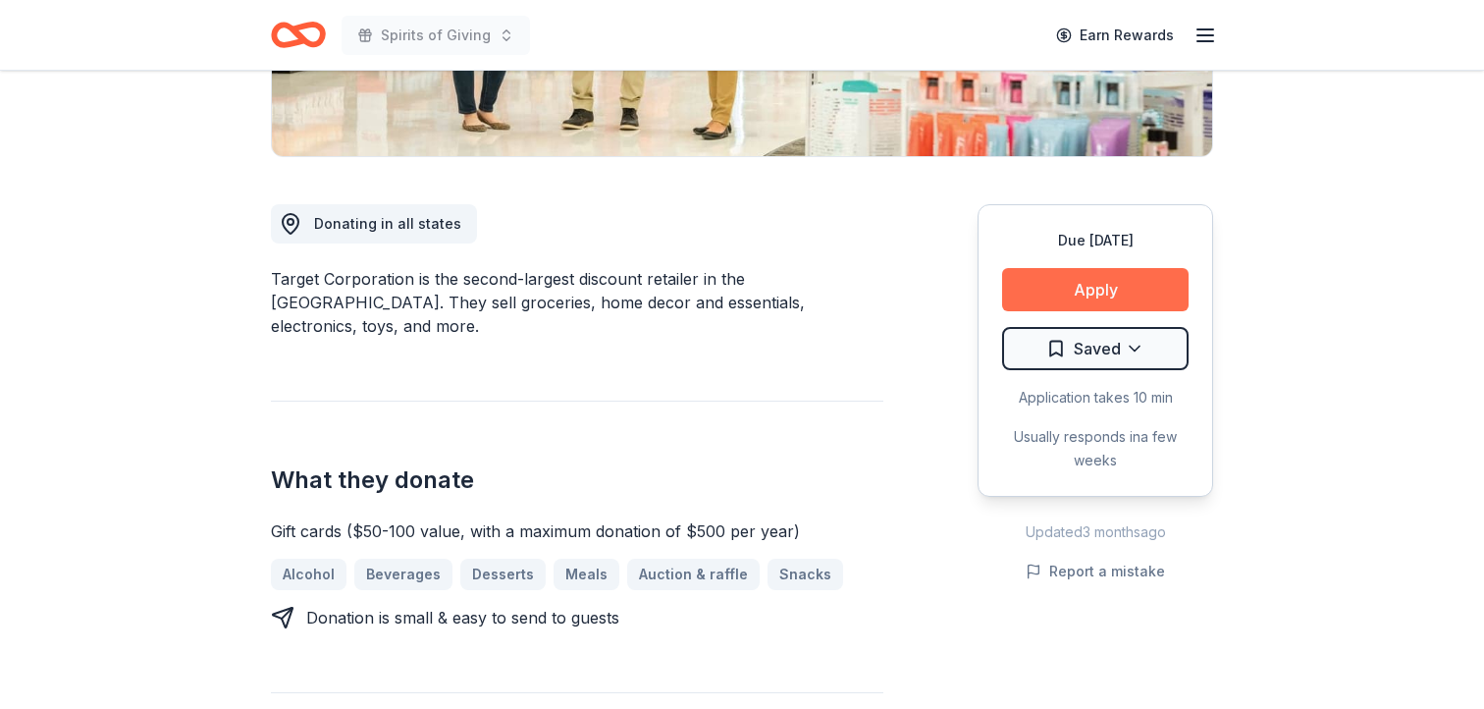
click at [1102, 289] on button "Apply" at bounding box center [1095, 289] width 186 height 43
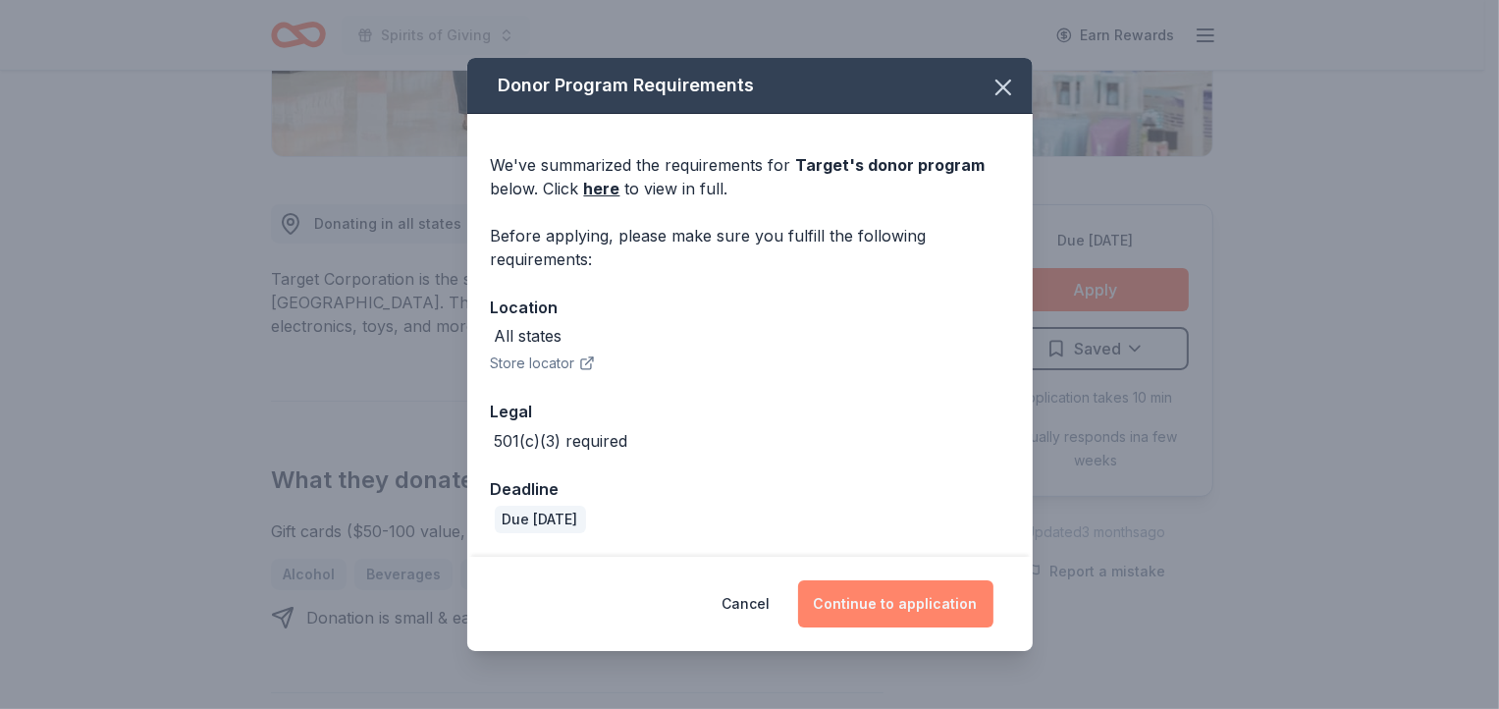
click at [936, 608] on button "Continue to application" at bounding box center [895, 603] width 195 height 47
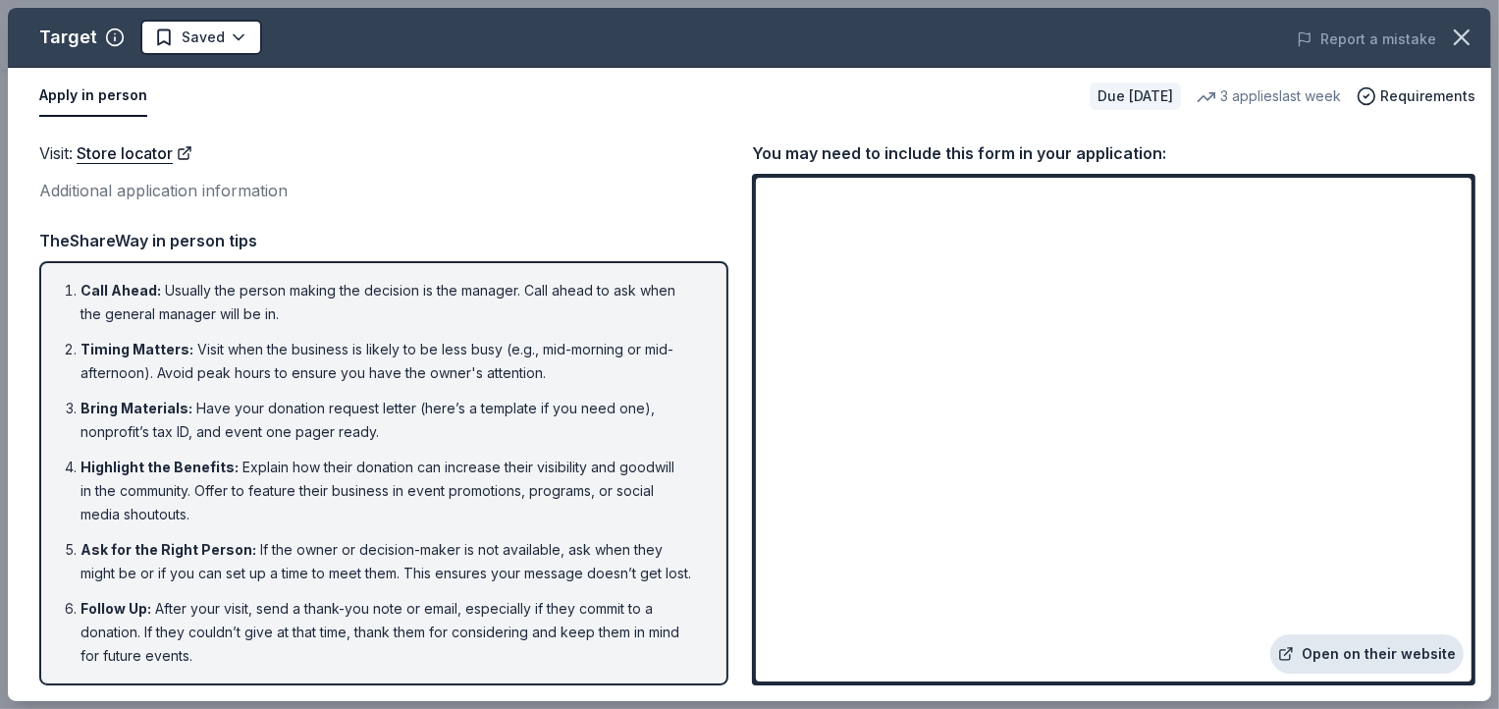
click at [1353, 649] on link "Open on their website" at bounding box center [1366, 653] width 193 height 39
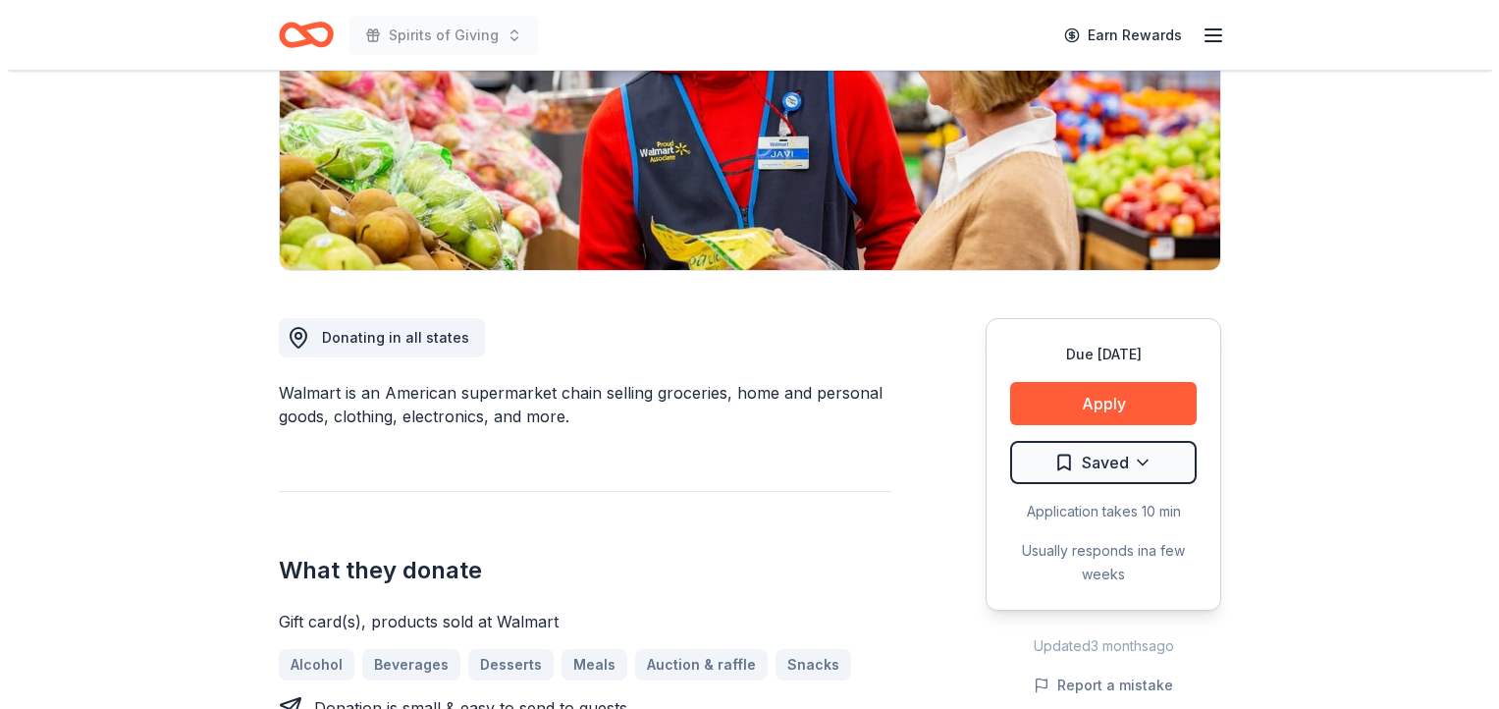
scroll to position [548, 0]
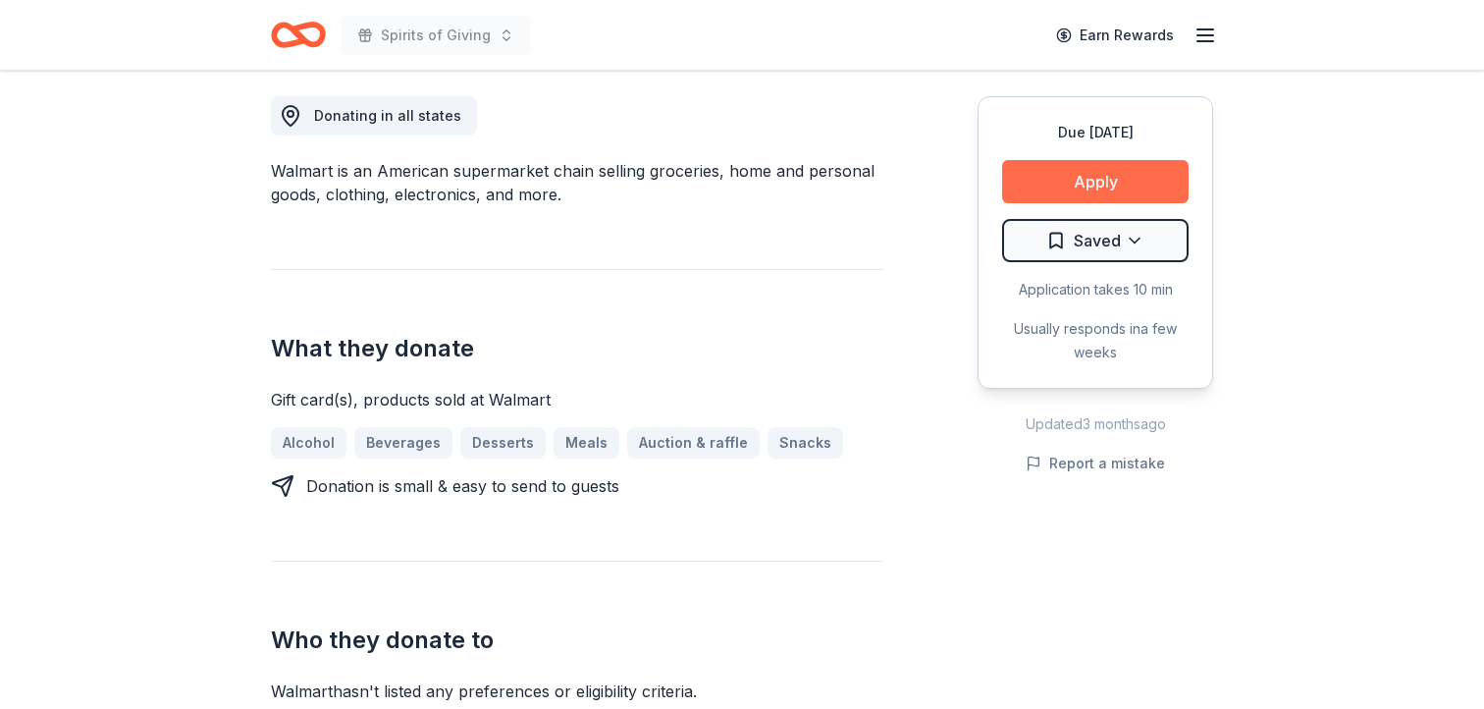
click at [1083, 179] on button "Apply" at bounding box center [1095, 181] width 186 height 43
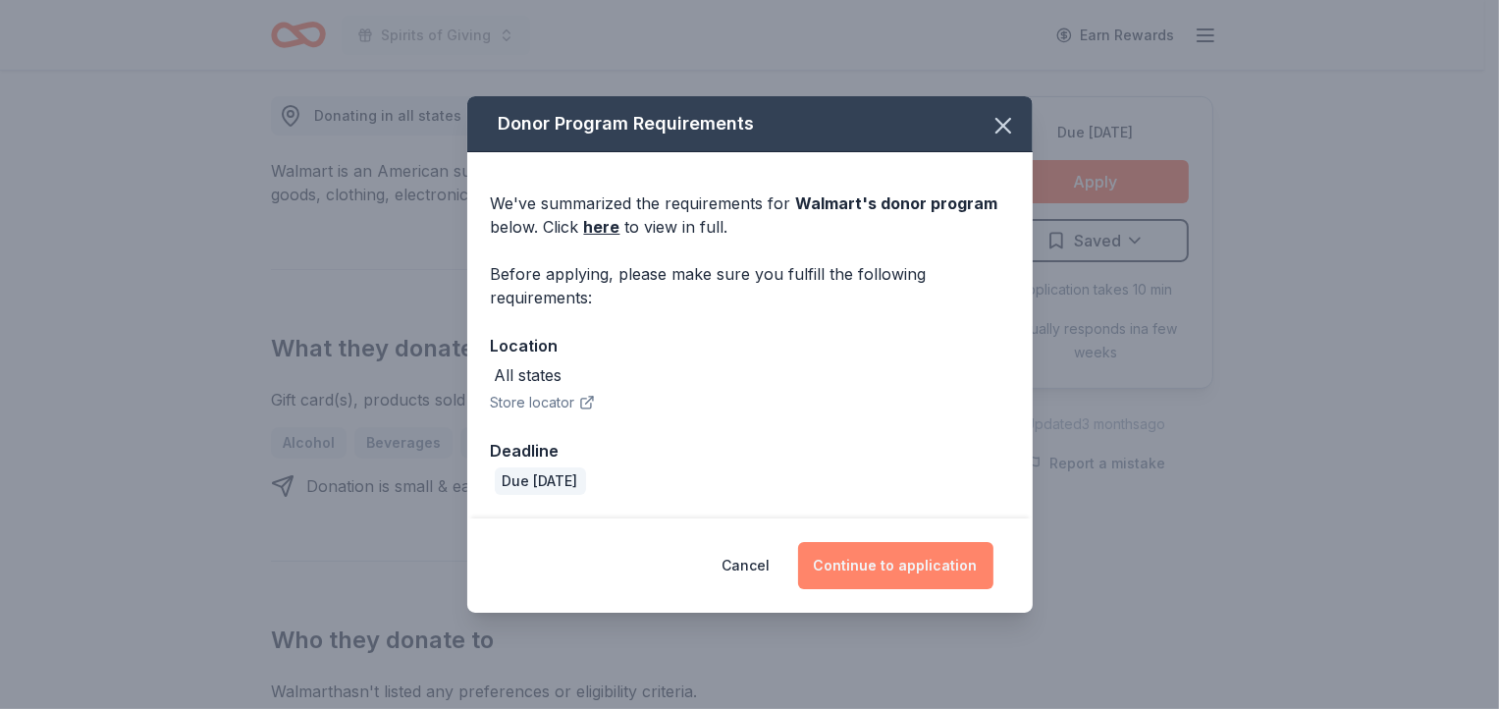
click at [922, 566] on button "Continue to application" at bounding box center [895, 565] width 195 height 47
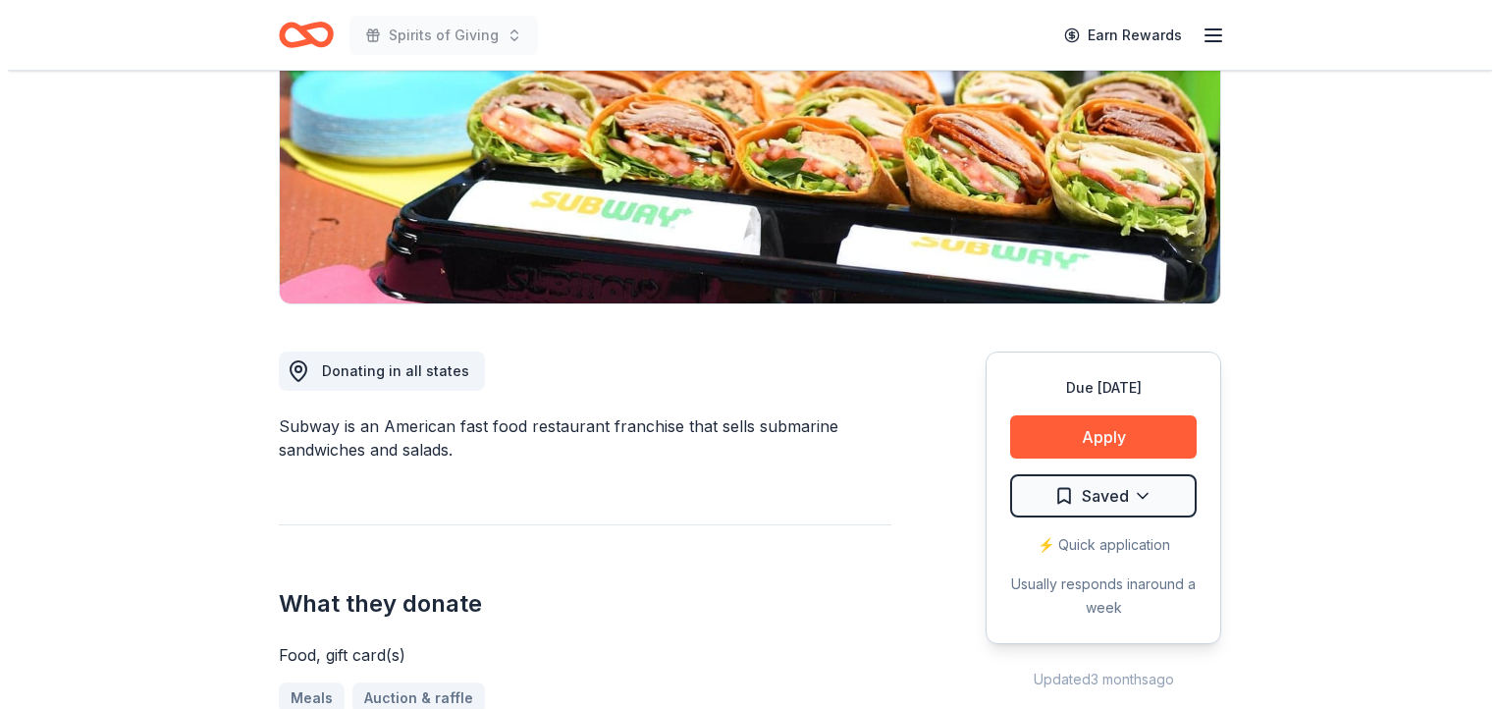
scroll to position [295, 0]
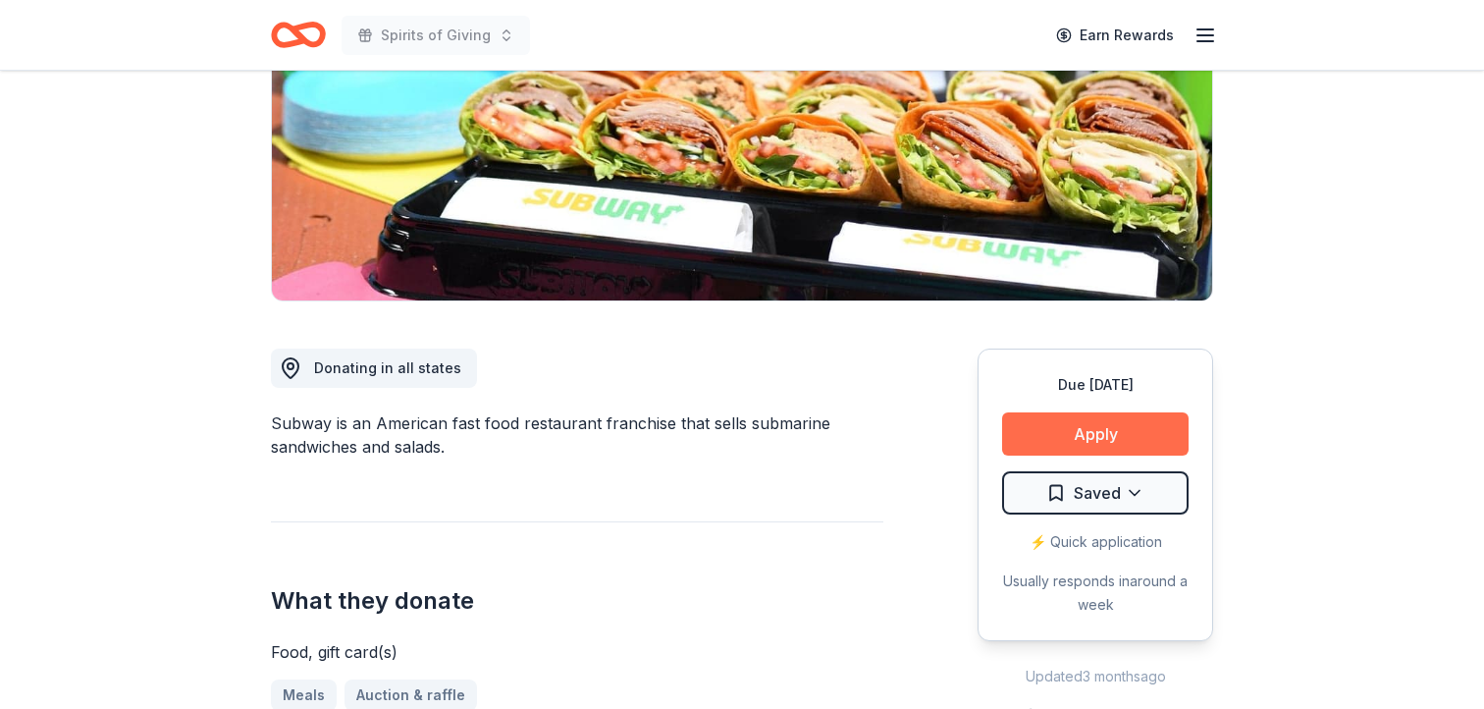
click at [1094, 434] on button "Apply" at bounding box center [1095, 433] width 186 height 43
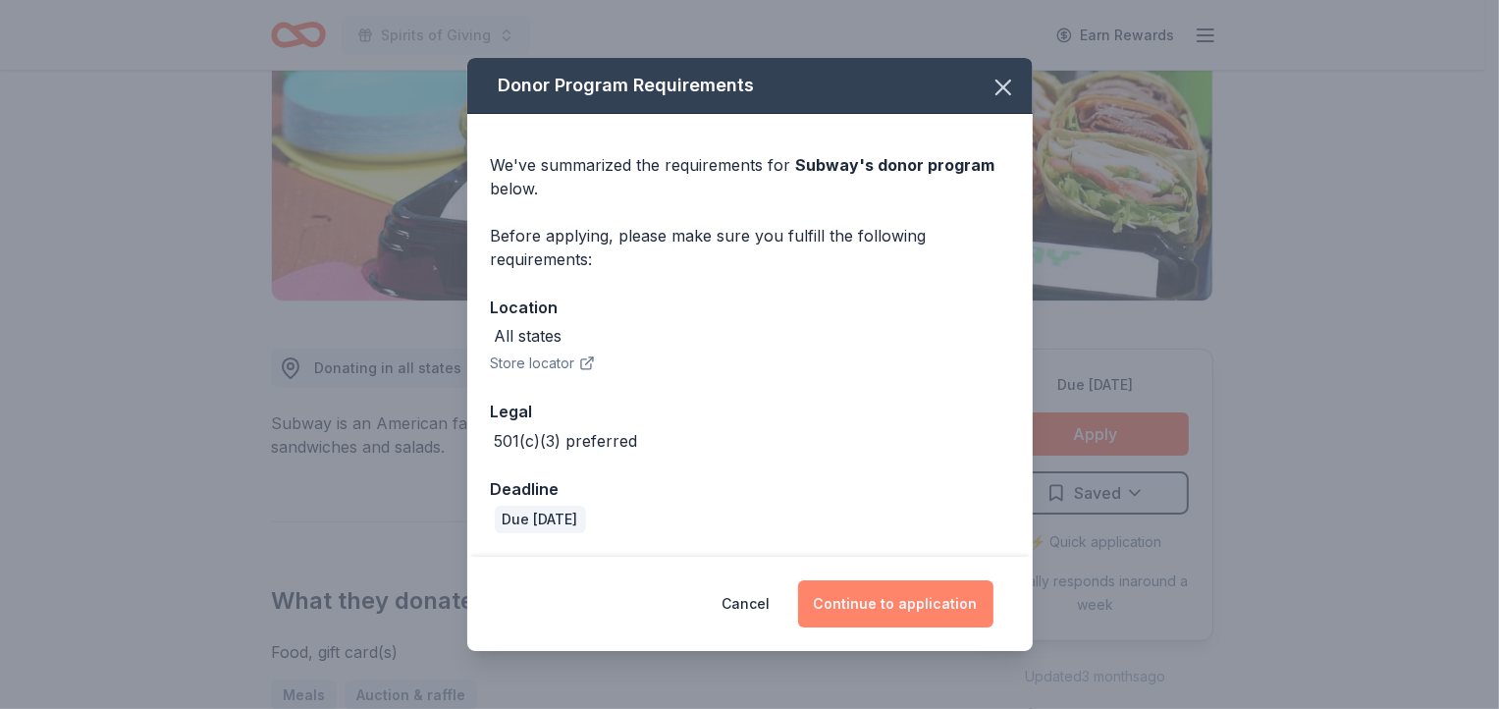
click at [916, 603] on button "Continue to application" at bounding box center [895, 603] width 195 height 47
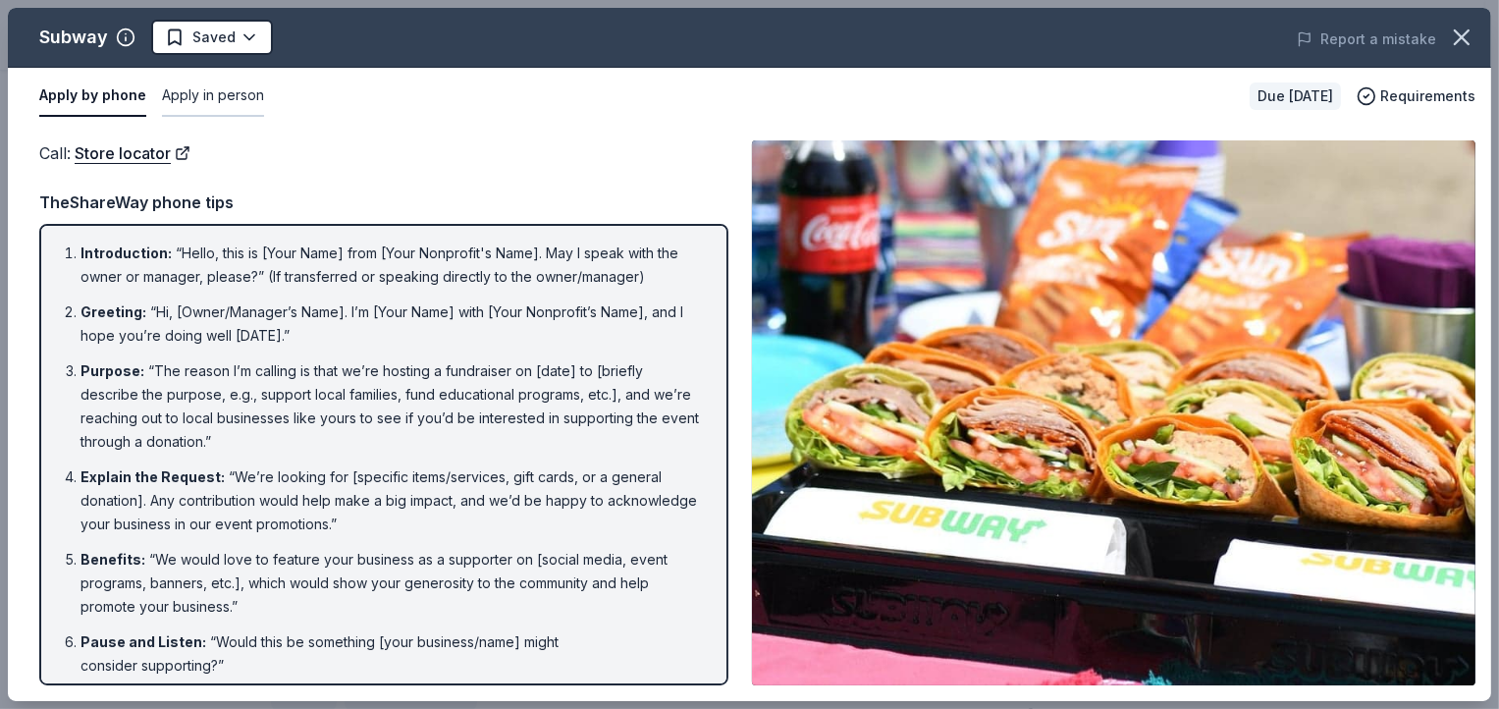
click at [216, 101] on button "Apply in person" at bounding box center [213, 96] width 102 height 41
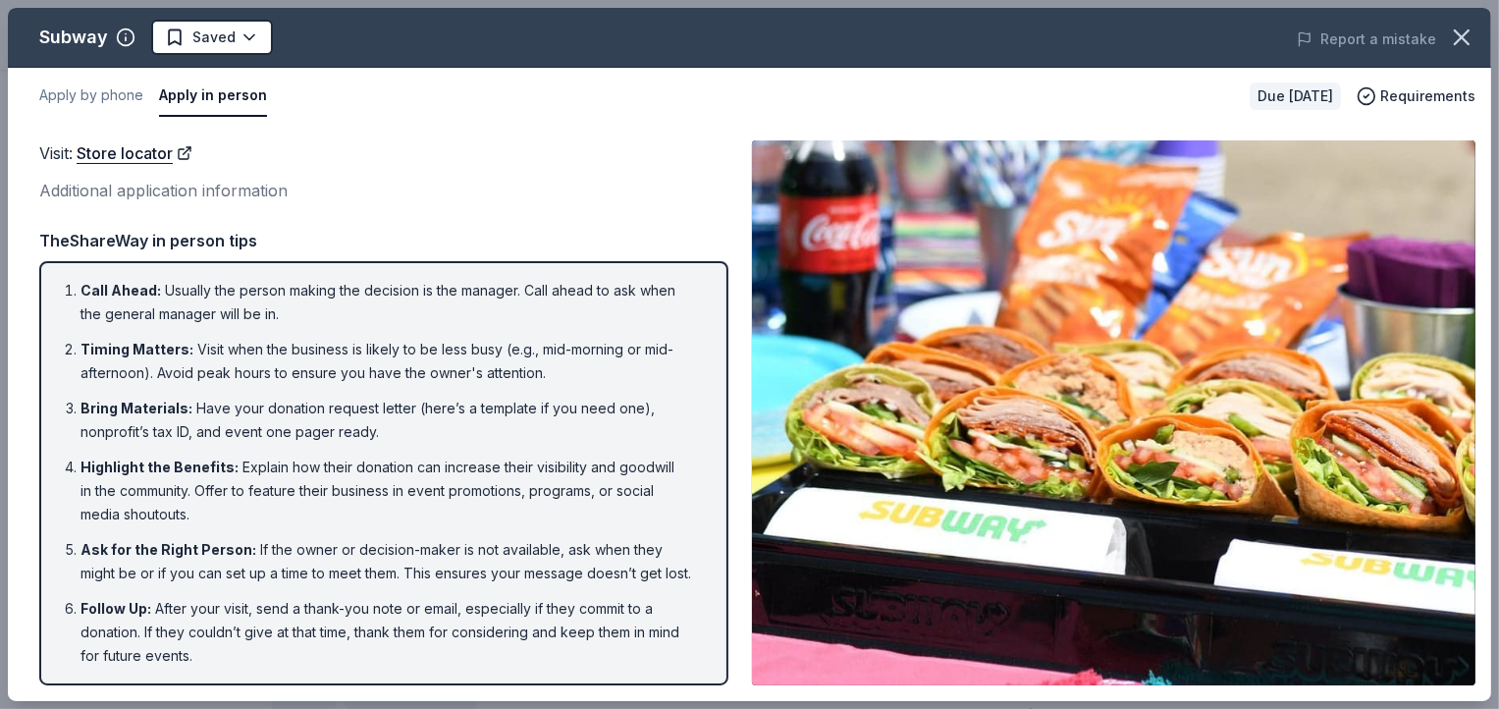
drag, startPoint x: 553, startPoint y: 409, endPoint x: 581, endPoint y: 407, distance: 27.5
click at [555, 409] on li "Bring Materials : Have your donation request letter (here’s a template if you n…" at bounding box center [389, 419] width 618 height 47
click at [594, 406] on li "Bring Materials : Have your donation request letter (here’s a template if you n…" at bounding box center [389, 419] width 618 height 47
click at [314, 414] on li "Bring Materials : Have your donation request letter (here’s a template if you n…" at bounding box center [389, 419] width 618 height 47
click at [302, 438] on li "Bring Materials : Have your donation request letter (here’s a template if you n…" at bounding box center [389, 419] width 618 height 47
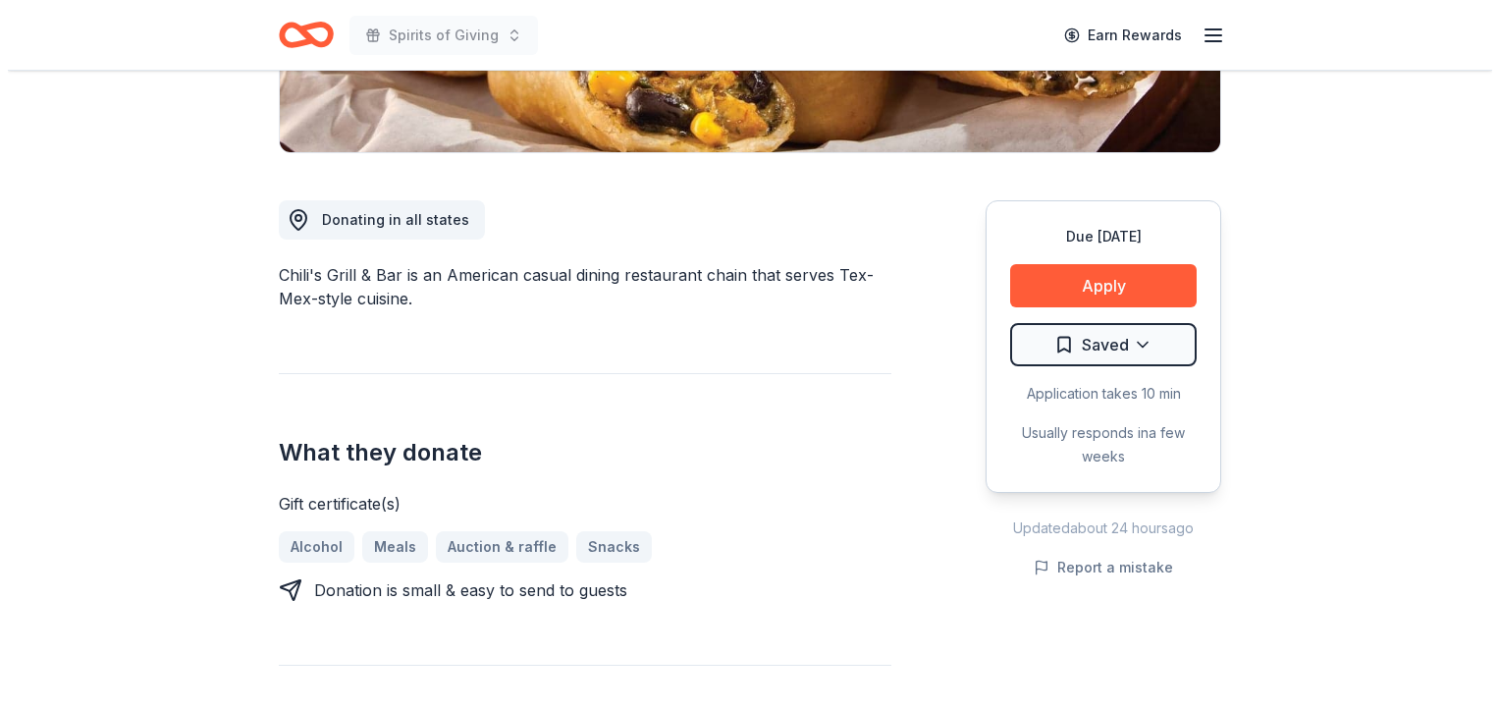
scroll to position [447, 0]
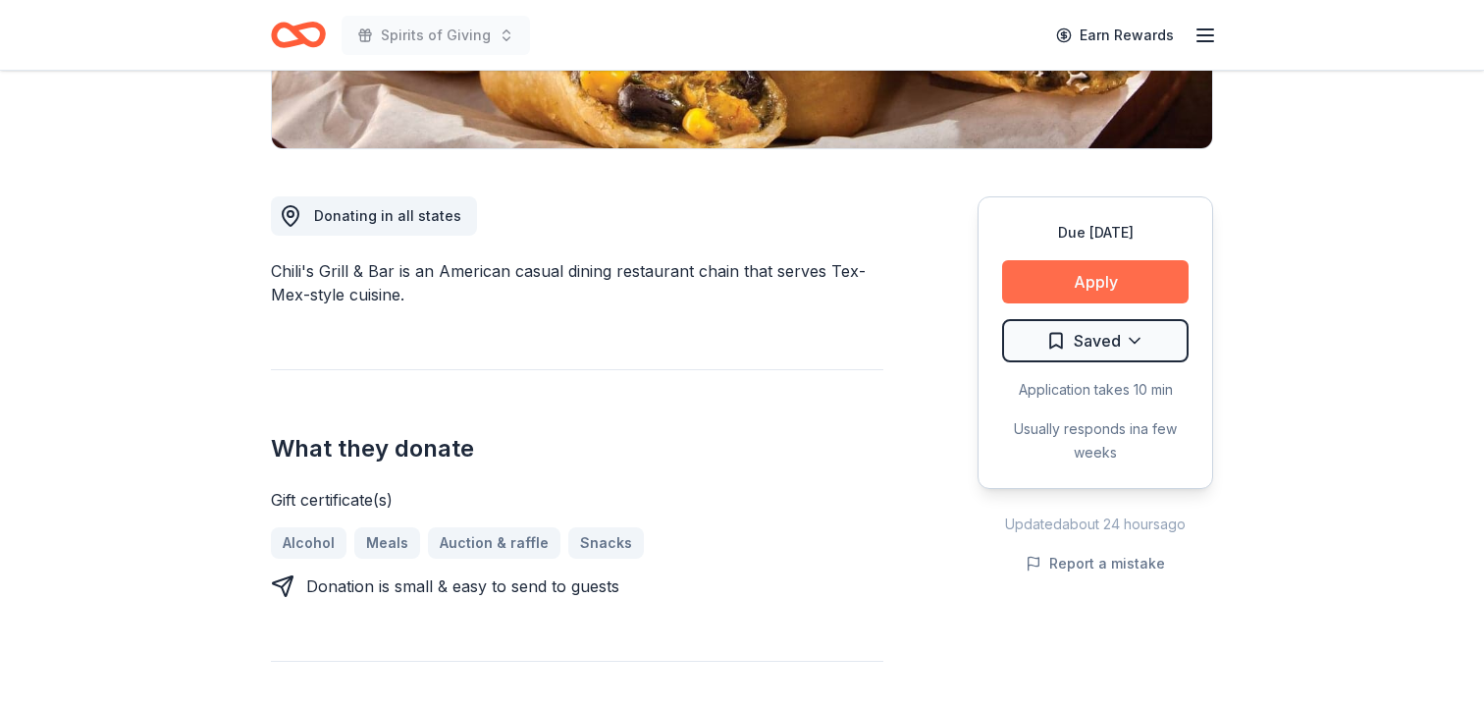
click at [1104, 273] on button "Apply" at bounding box center [1095, 281] width 186 height 43
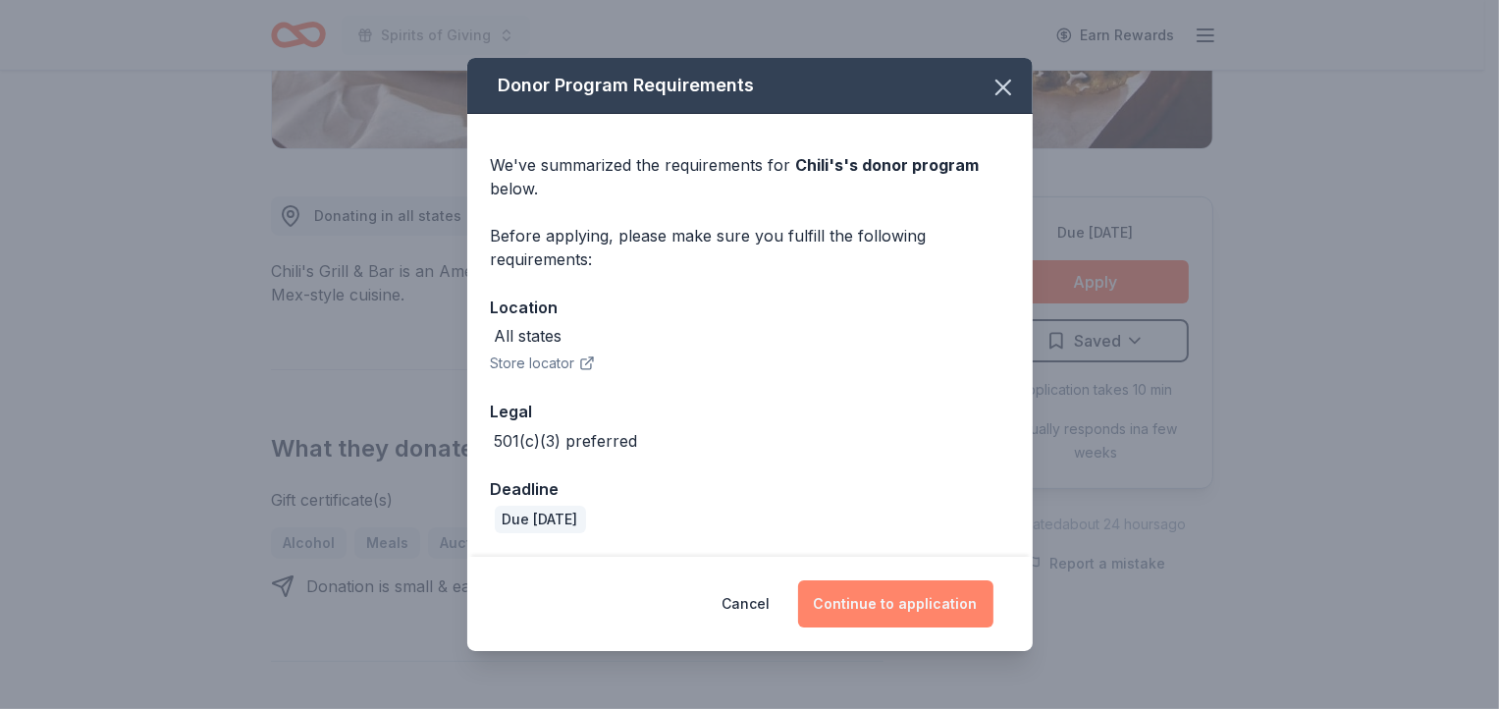
click at [899, 605] on button "Continue to application" at bounding box center [895, 603] width 195 height 47
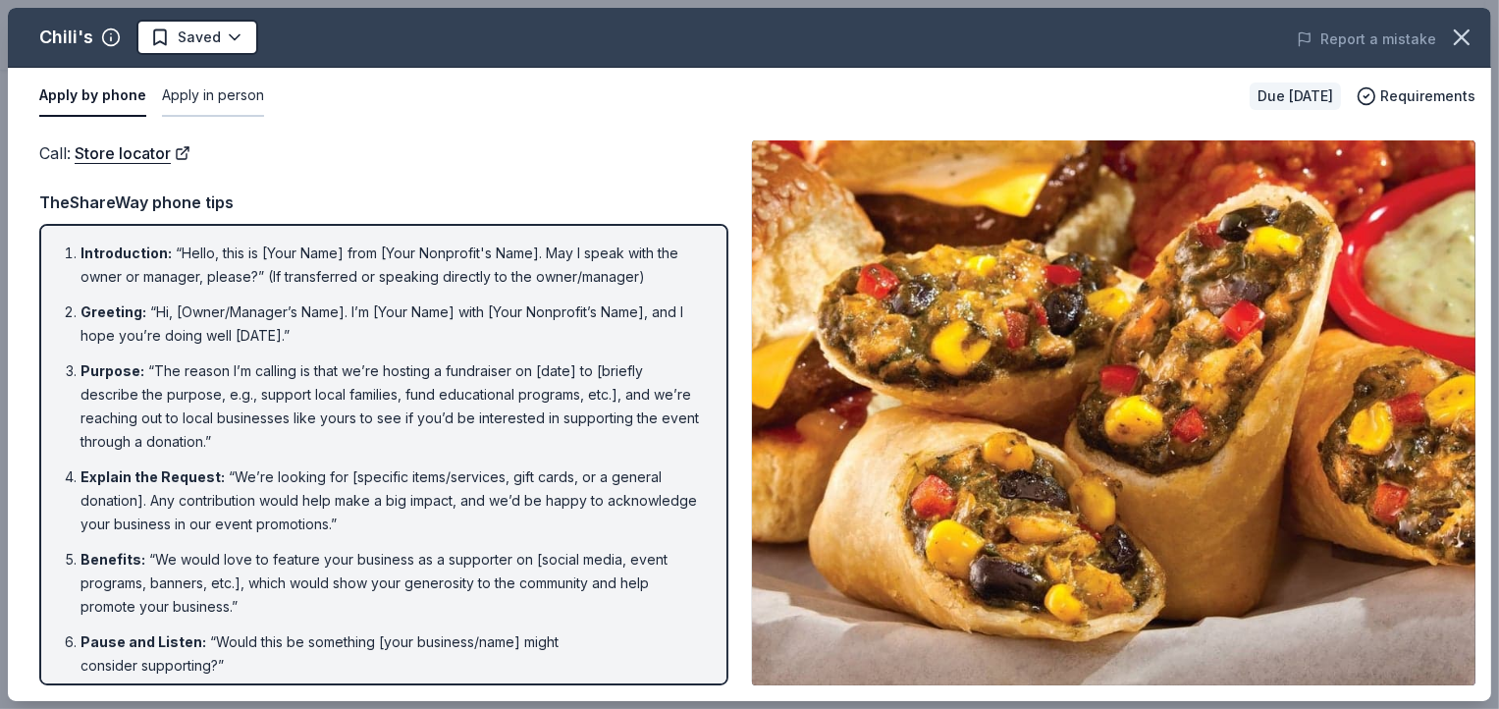
click at [228, 100] on button "Apply in person" at bounding box center [213, 96] width 102 height 41
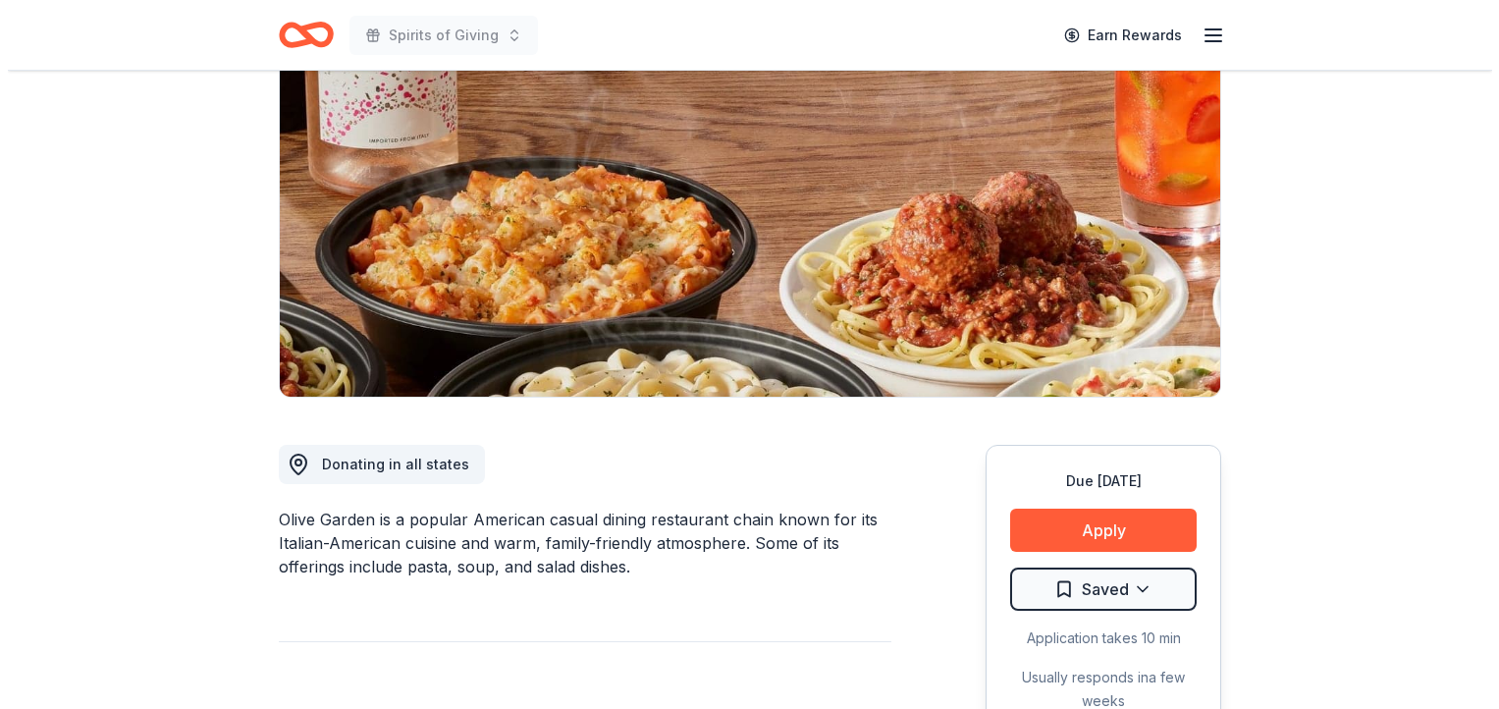
scroll to position [330, 0]
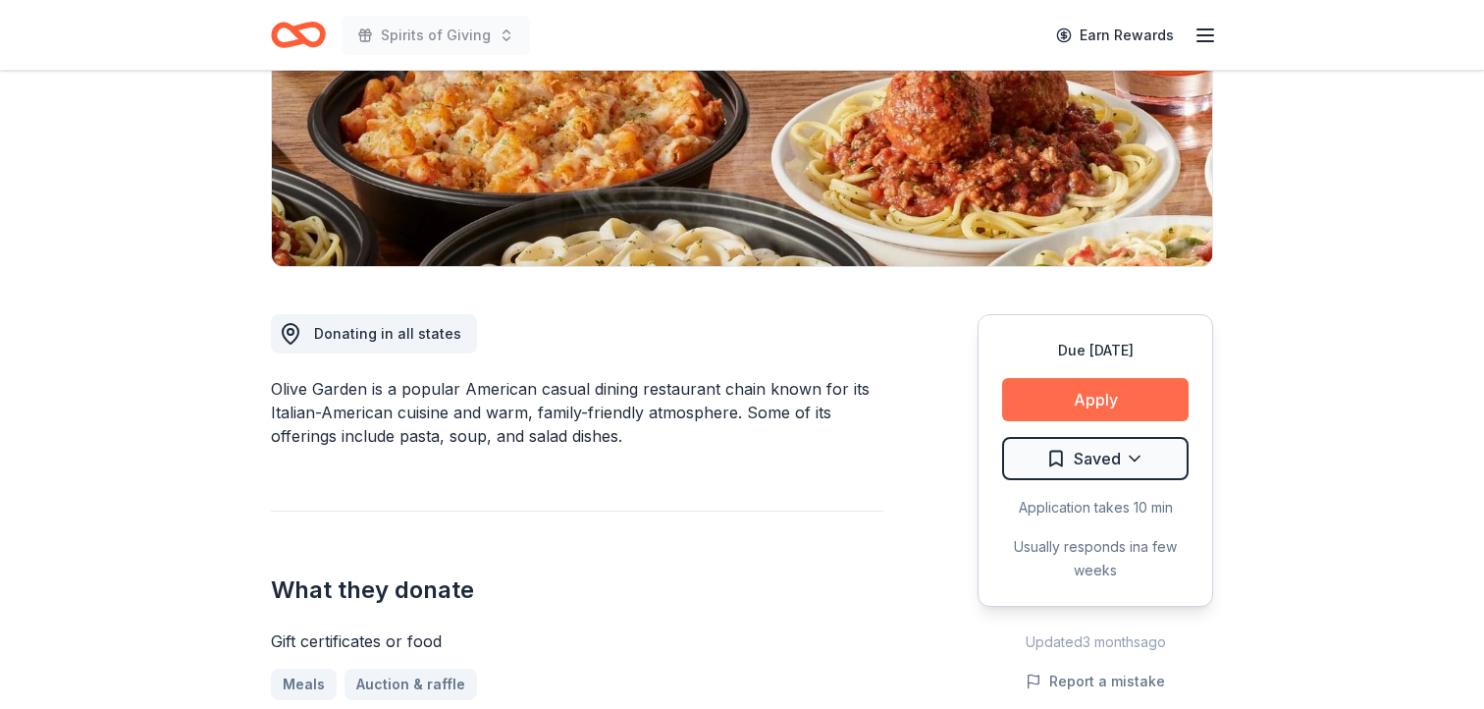
click at [1096, 397] on button "Apply" at bounding box center [1095, 399] width 186 height 43
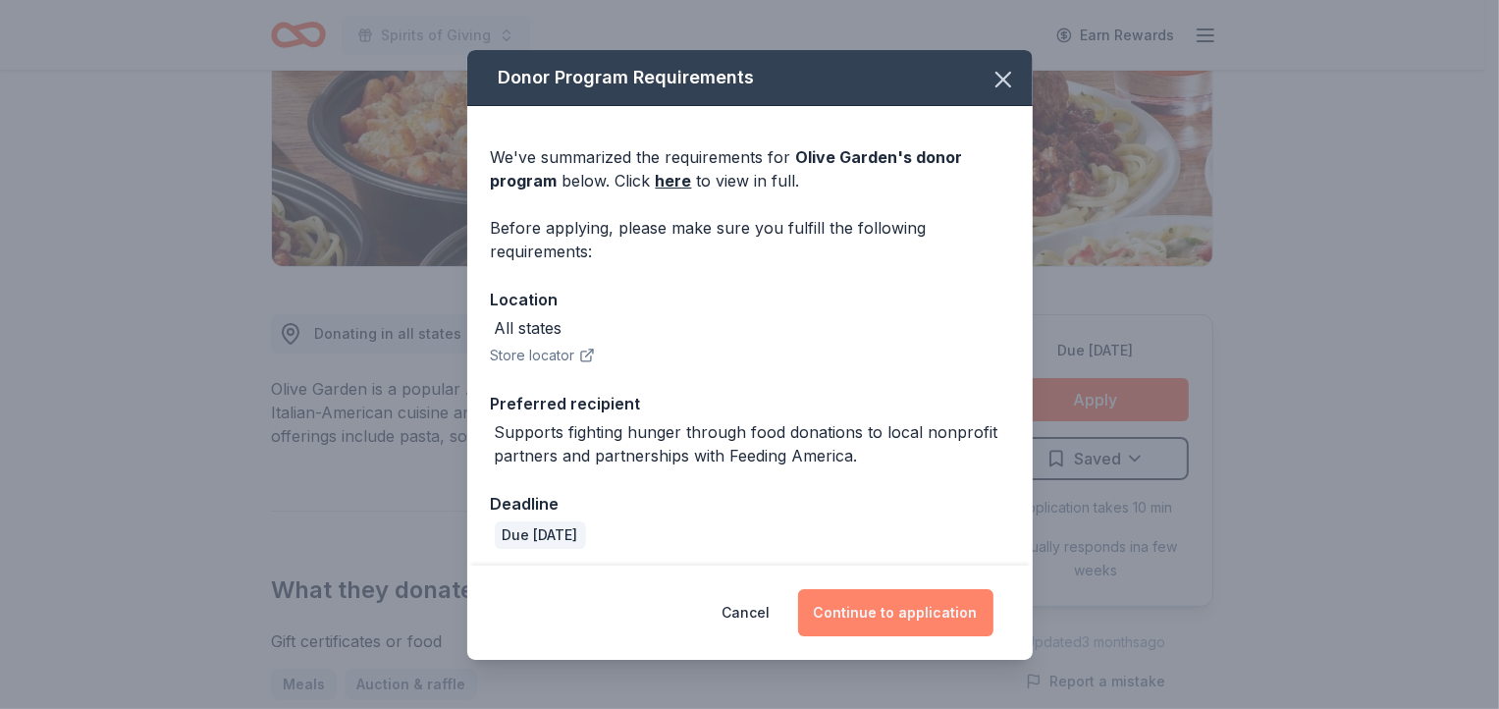
click at [924, 617] on button "Continue to application" at bounding box center [895, 612] width 195 height 47
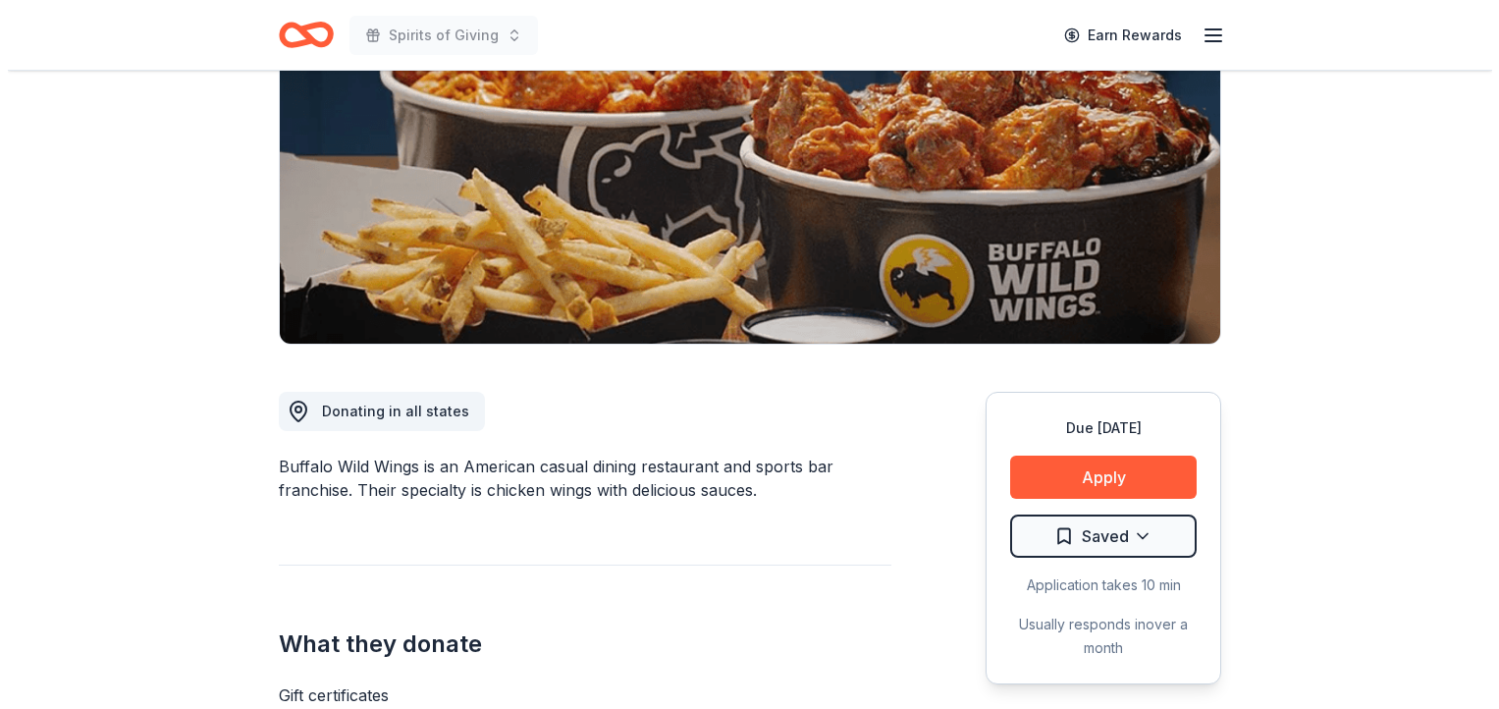
scroll to position [256, 0]
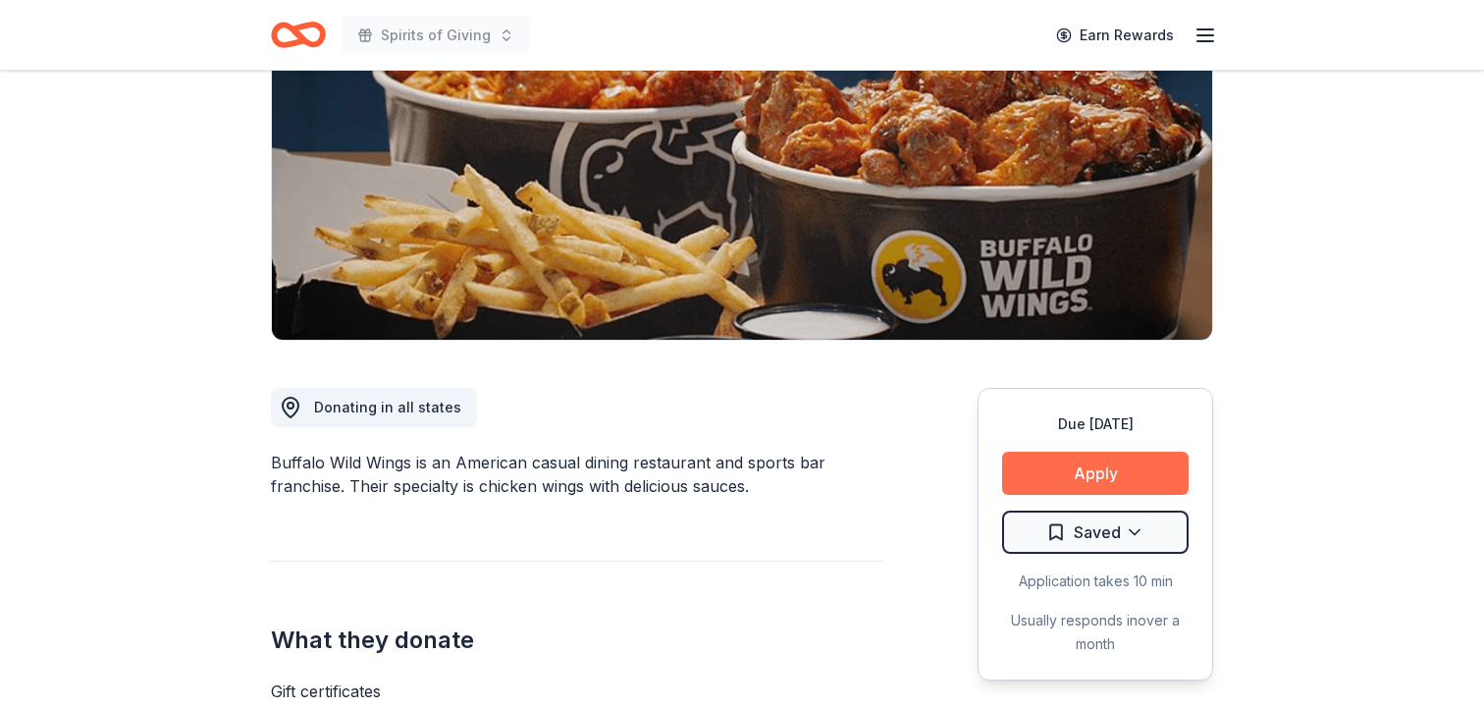
click at [1116, 473] on button "Apply" at bounding box center [1095, 472] width 186 height 43
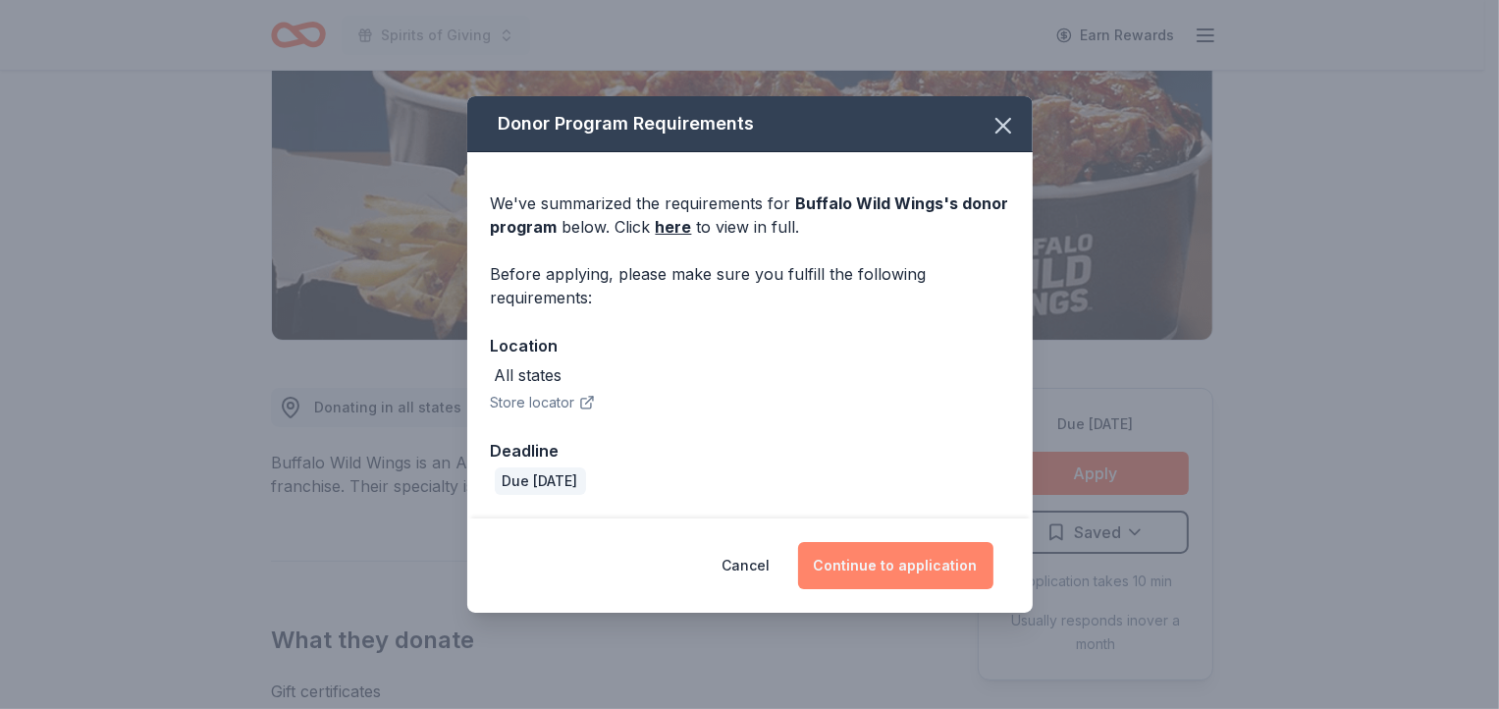
click at [930, 568] on button "Continue to application" at bounding box center [895, 565] width 195 height 47
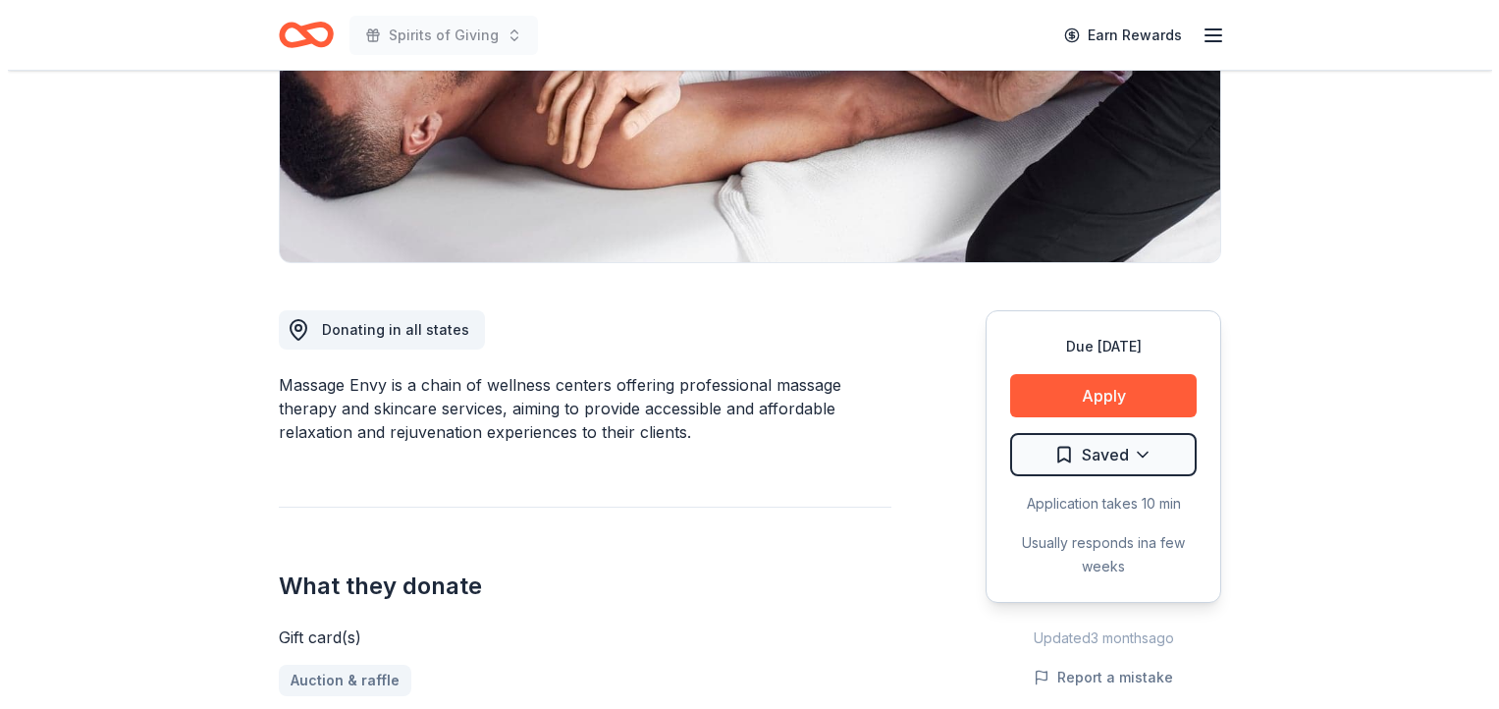
scroll to position [392, 0]
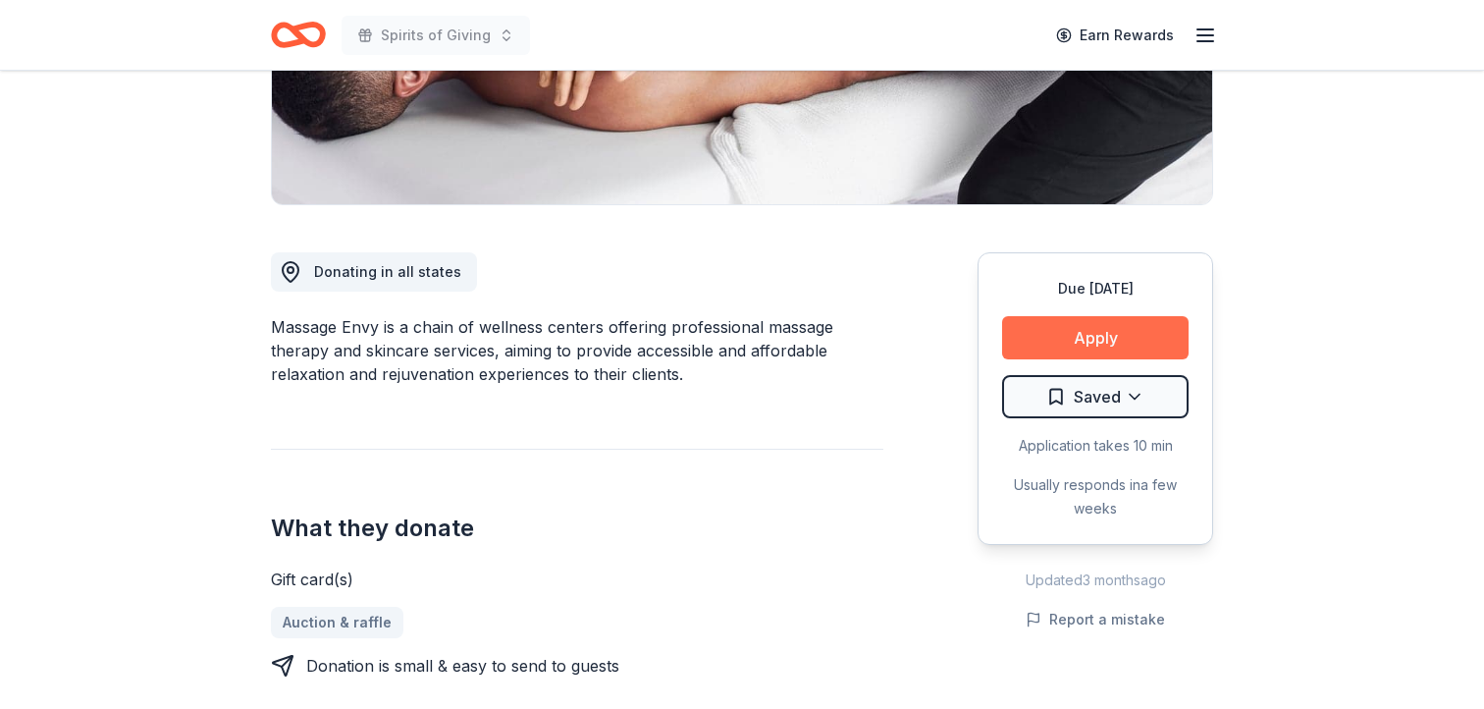
click at [1102, 331] on button "Apply" at bounding box center [1095, 337] width 186 height 43
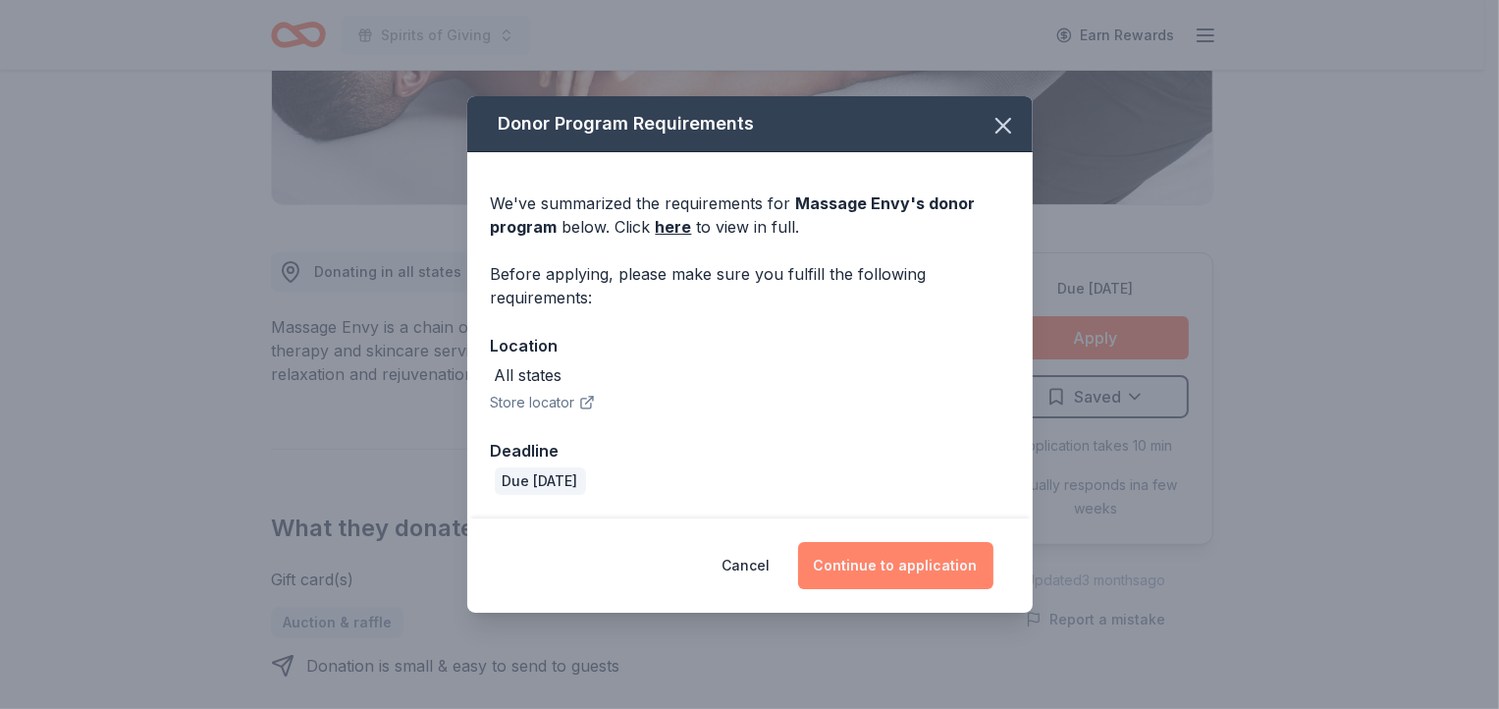
click at [897, 566] on button "Continue to application" at bounding box center [895, 565] width 195 height 47
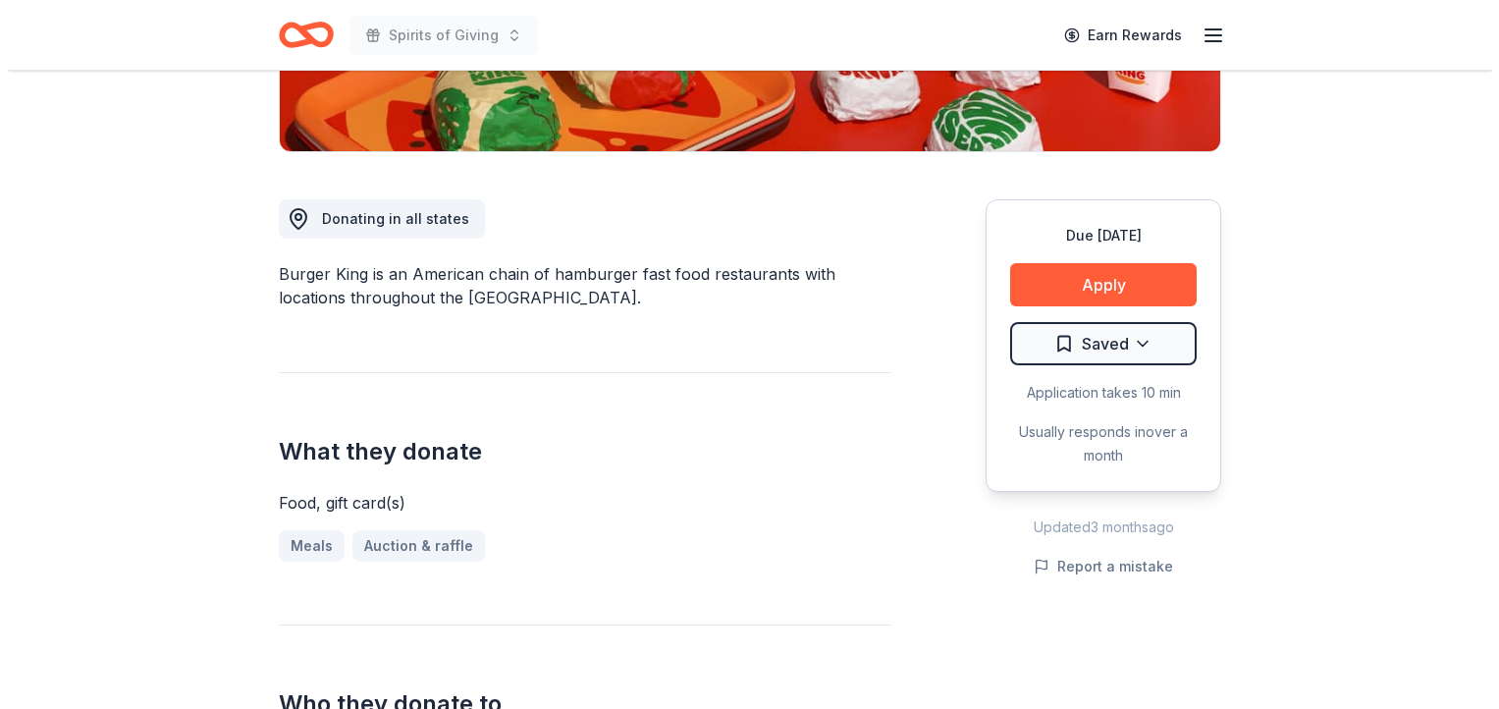
scroll to position [511, 0]
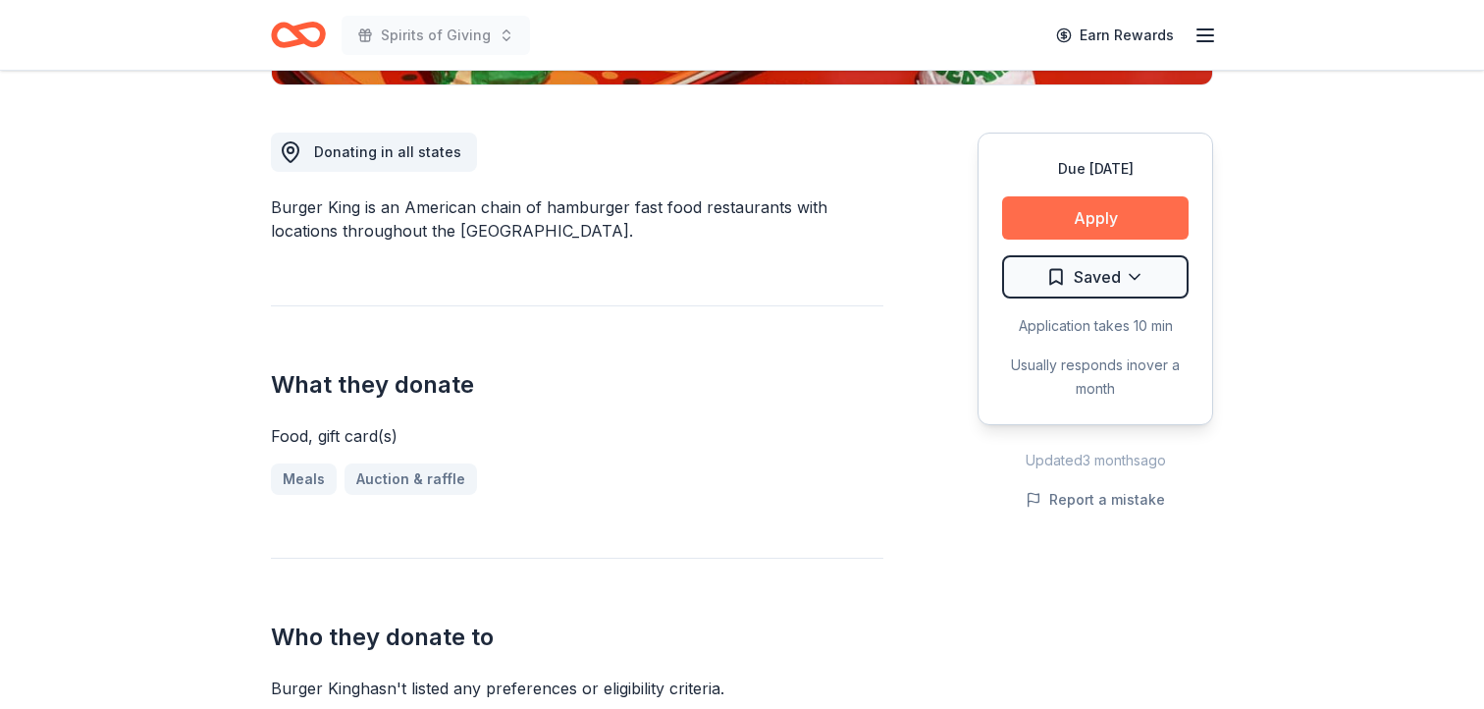
click at [1103, 216] on button "Apply" at bounding box center [1095, 217] width 186 height 43
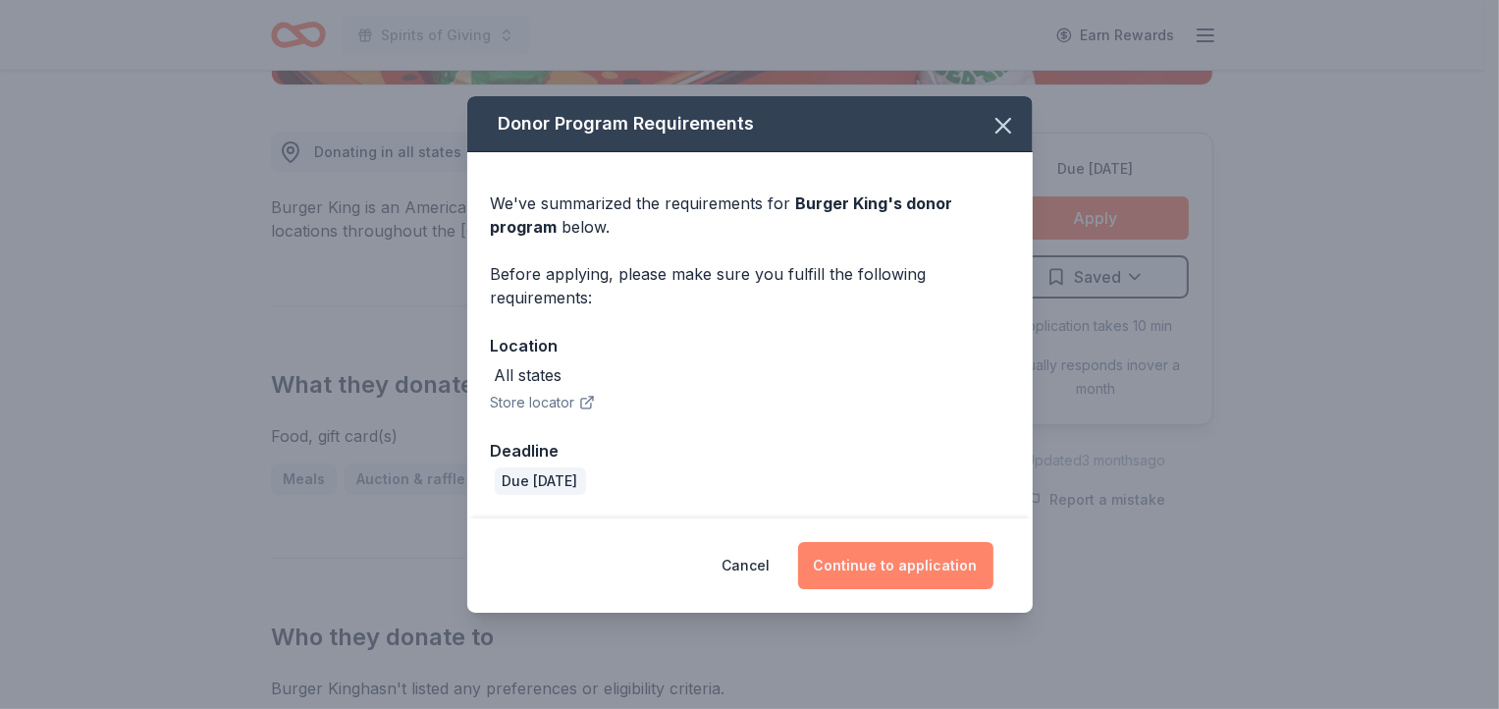
click at [912, 565] on button "Continue to application" at bounding box center [895, 565] width 195 height 47
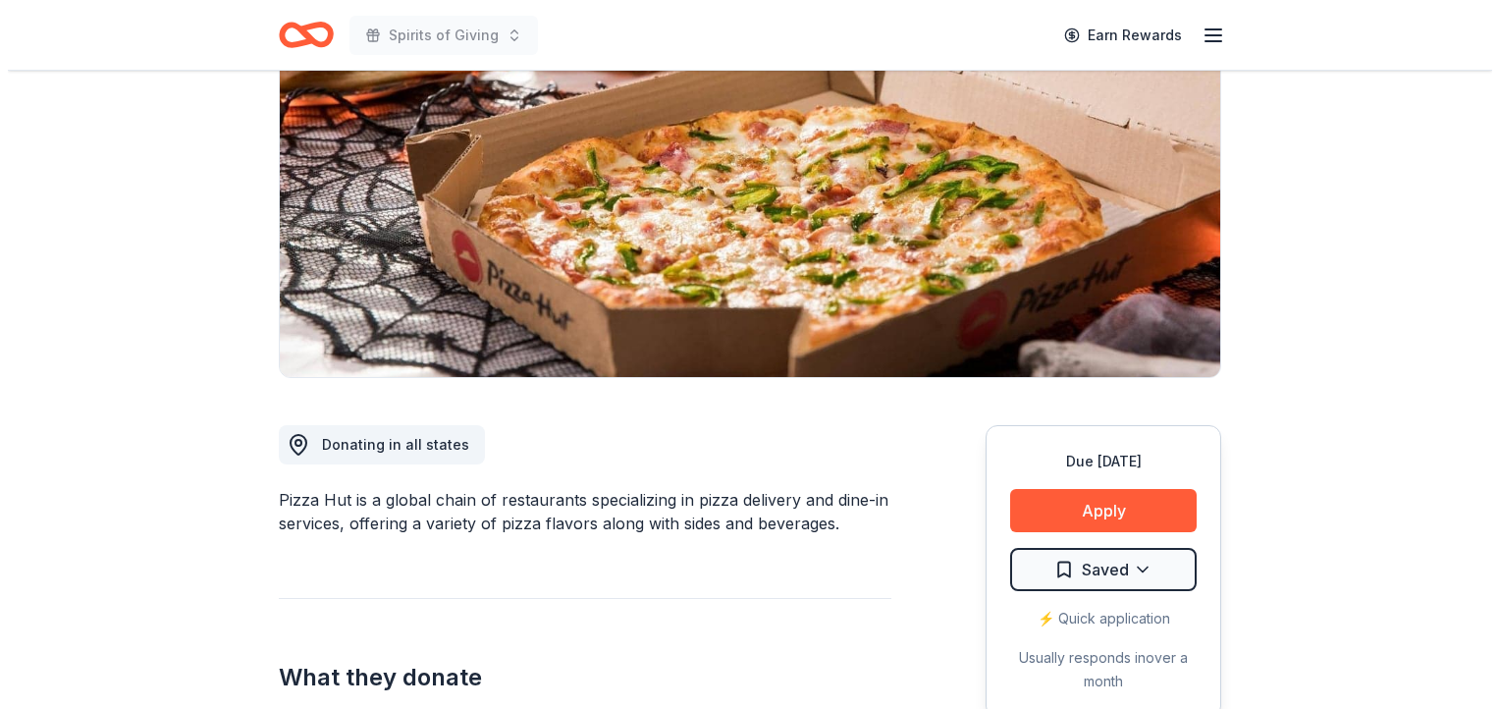
scroll to position [250, 0]
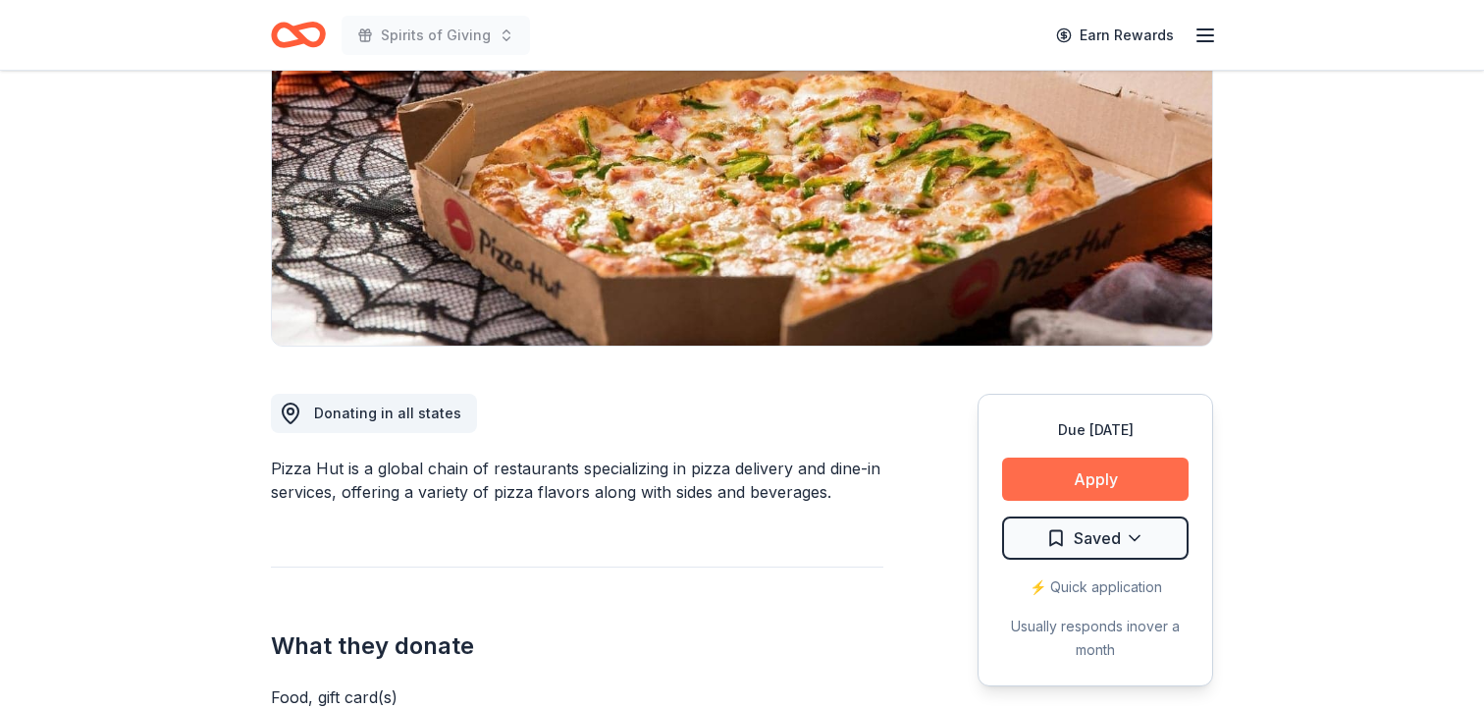
click at [1090, 476] on button "Apply" at bounding box center [1095, 478] width 186 height 43
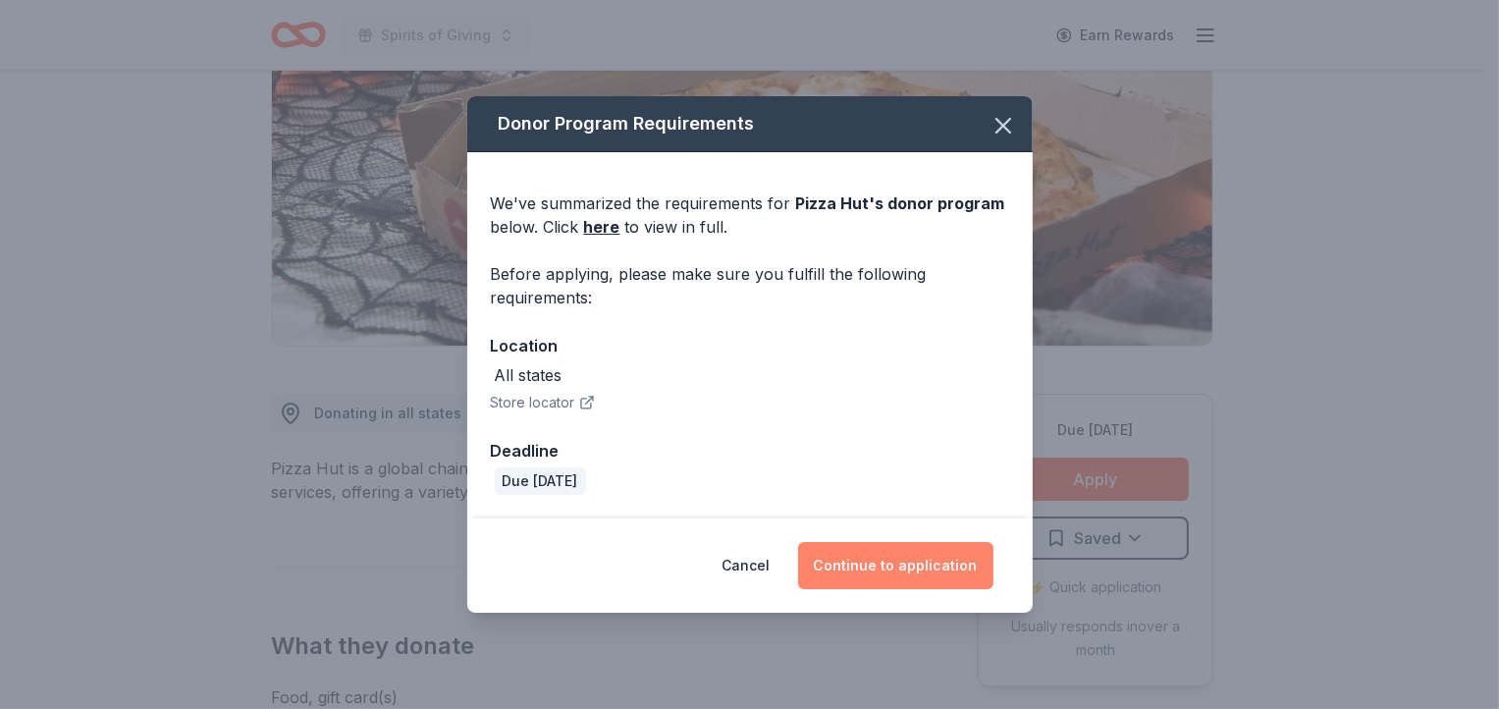
click at [888, 570] on button "Continue to application" at bounding box center [895, 565] width 195 height 47
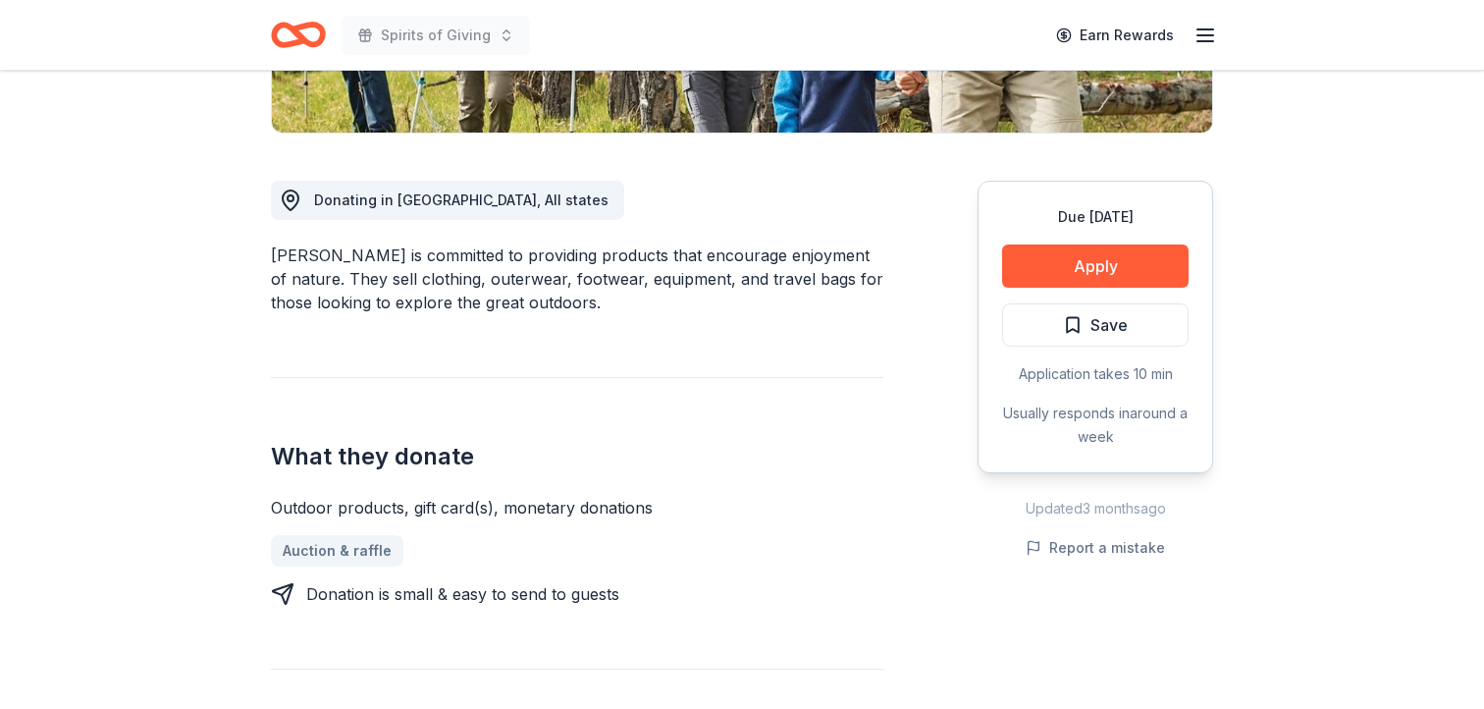
scroll to position [467, 0]
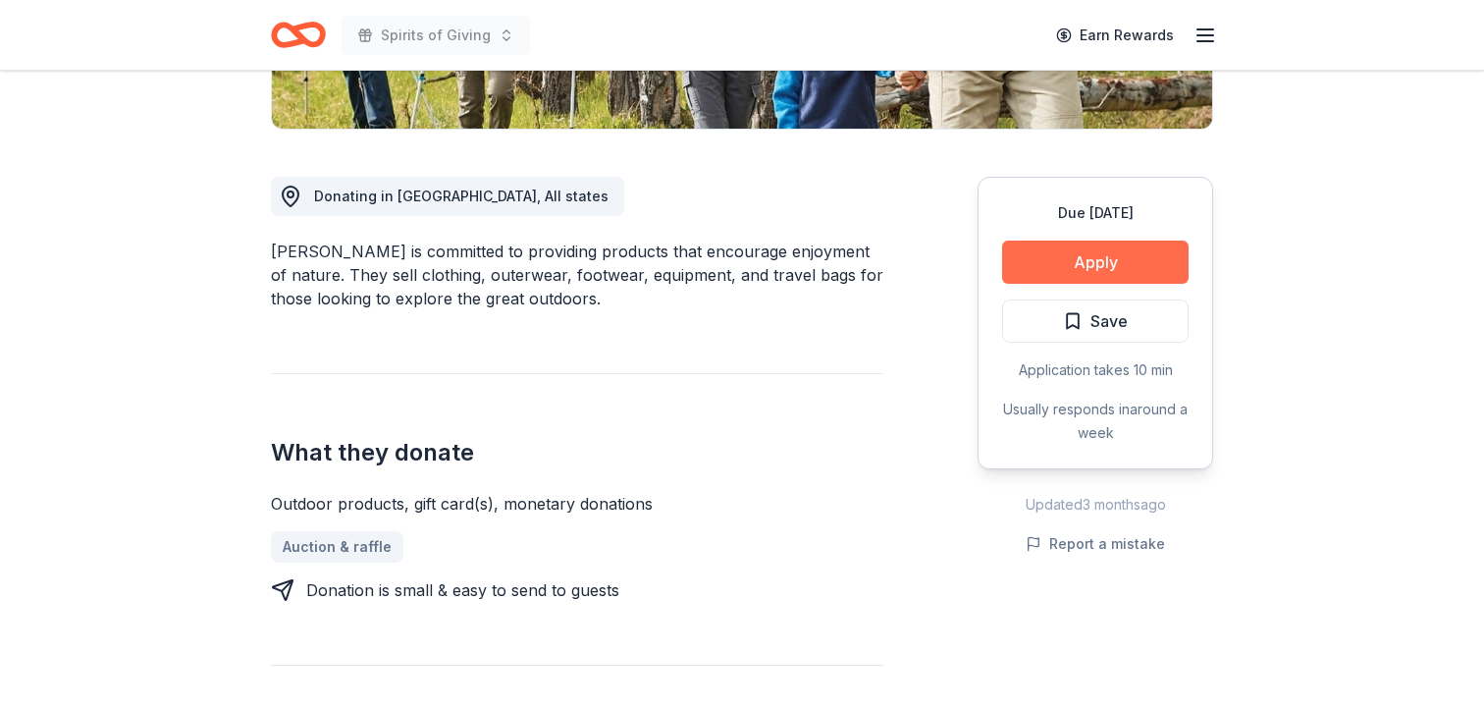
click at [1092, 259] on button "Apply" at bounding box center [1095, 261] width 186 height 43
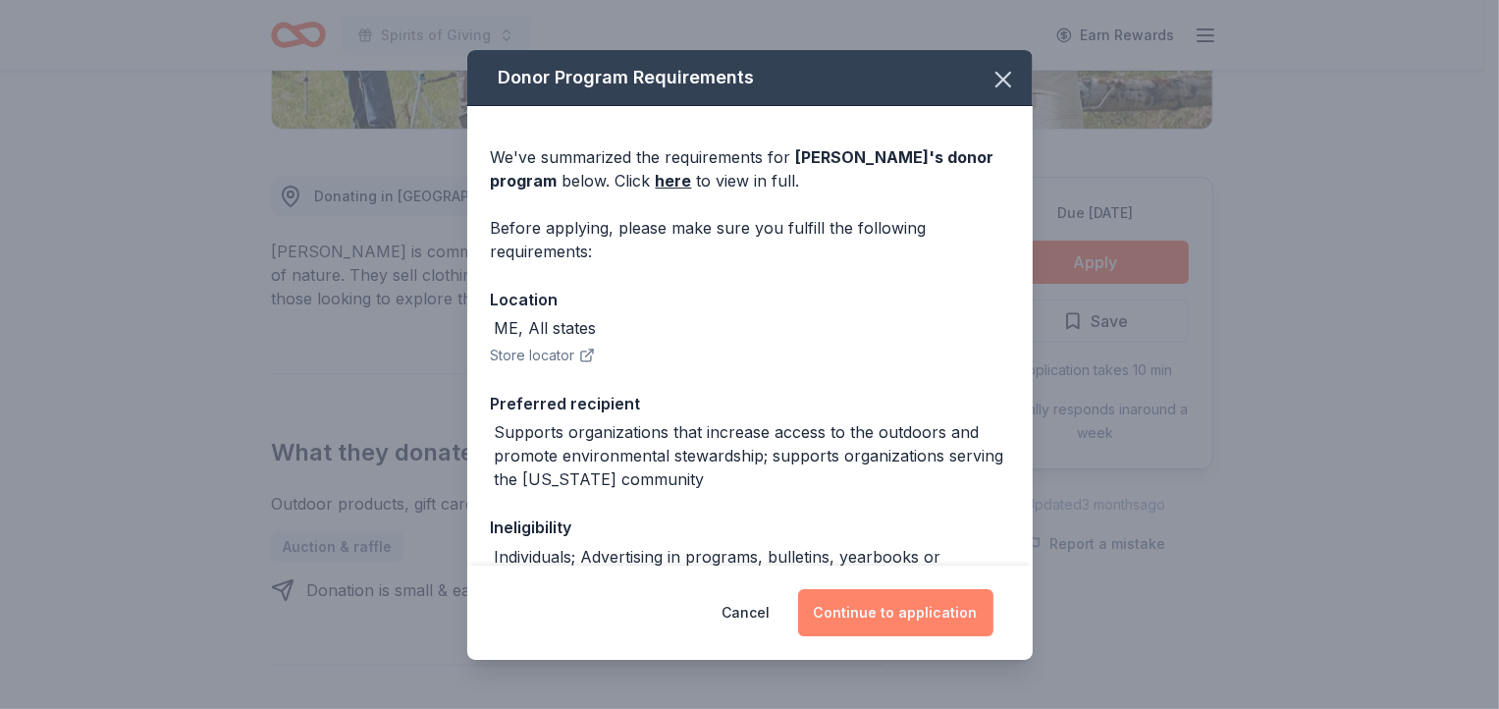
click at [921, 615] on button "Continue to application" at bounding box center [895, 612] width 195 height 47
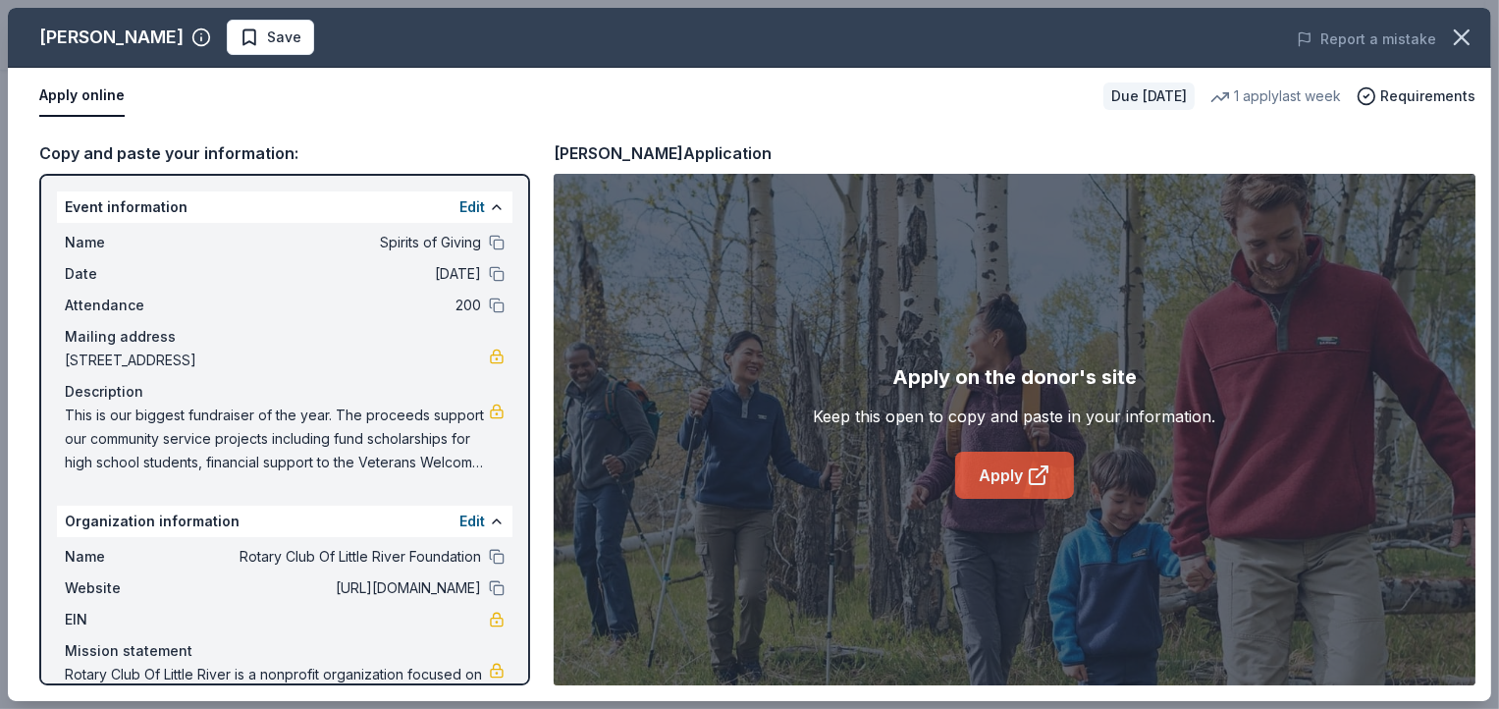
click at [1036, 478] on icon at bounding box center [1038, 475] width 24 height 24
click at [1463, 42] on icon "button" at bounding box center [1460, 37] width 27 height 27
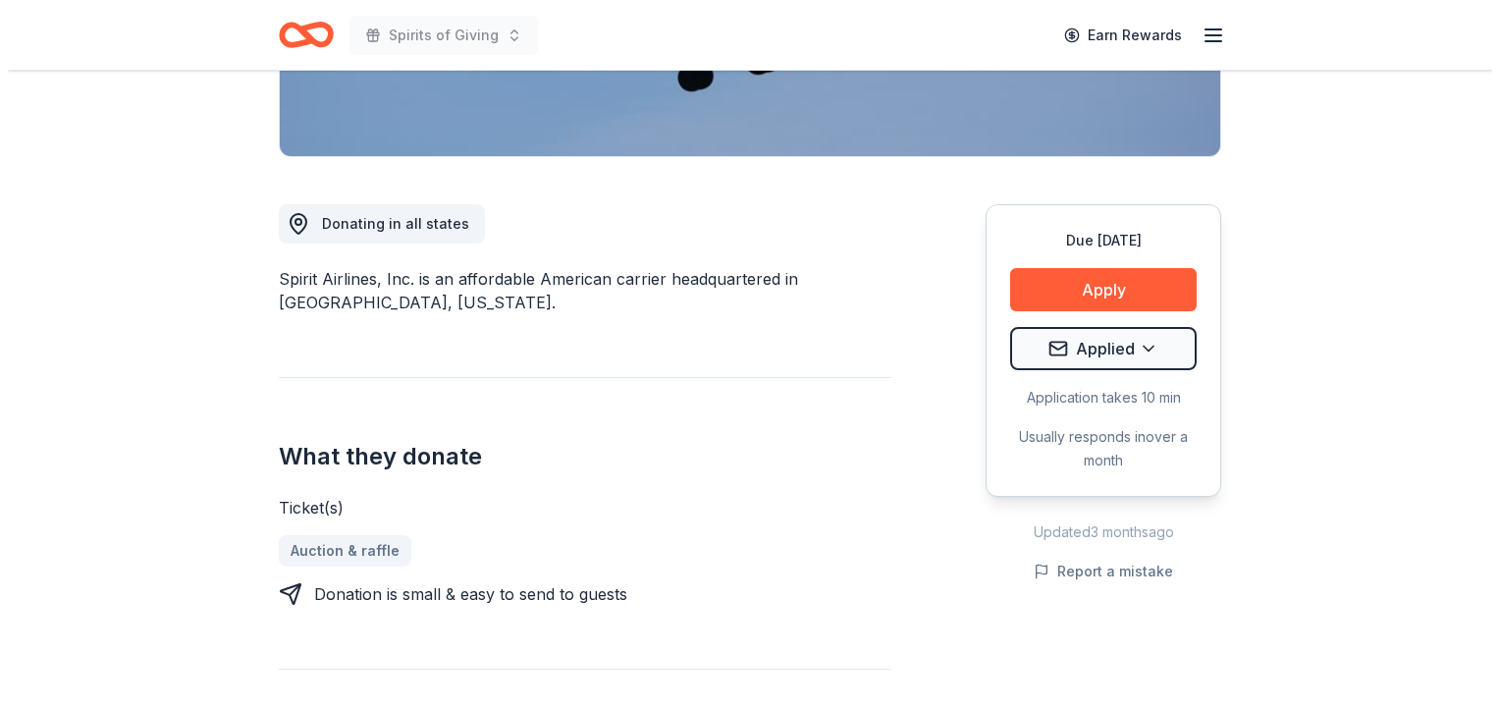
scroll to position [453, 0]
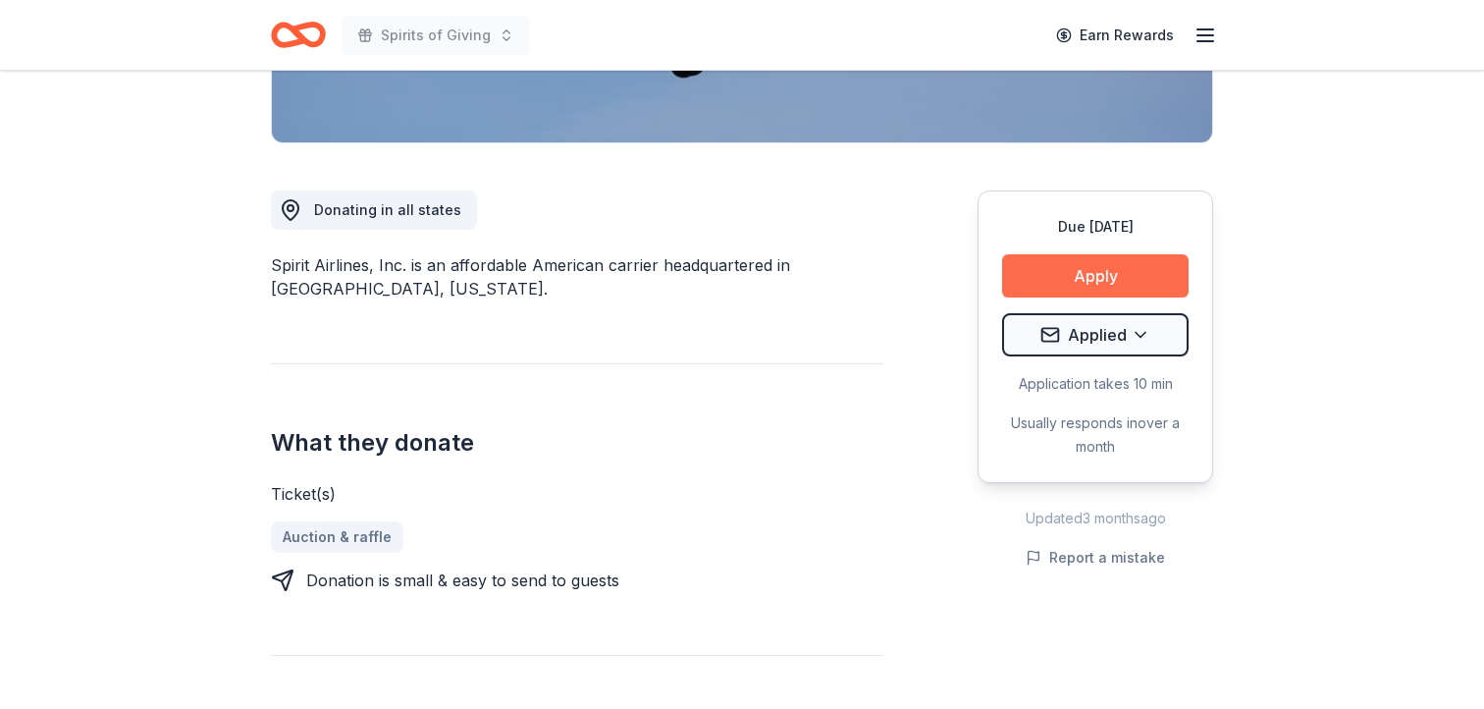
click at [1105, 280] on button "Apply" at bounding box center [1095, 275] width 186 height 43
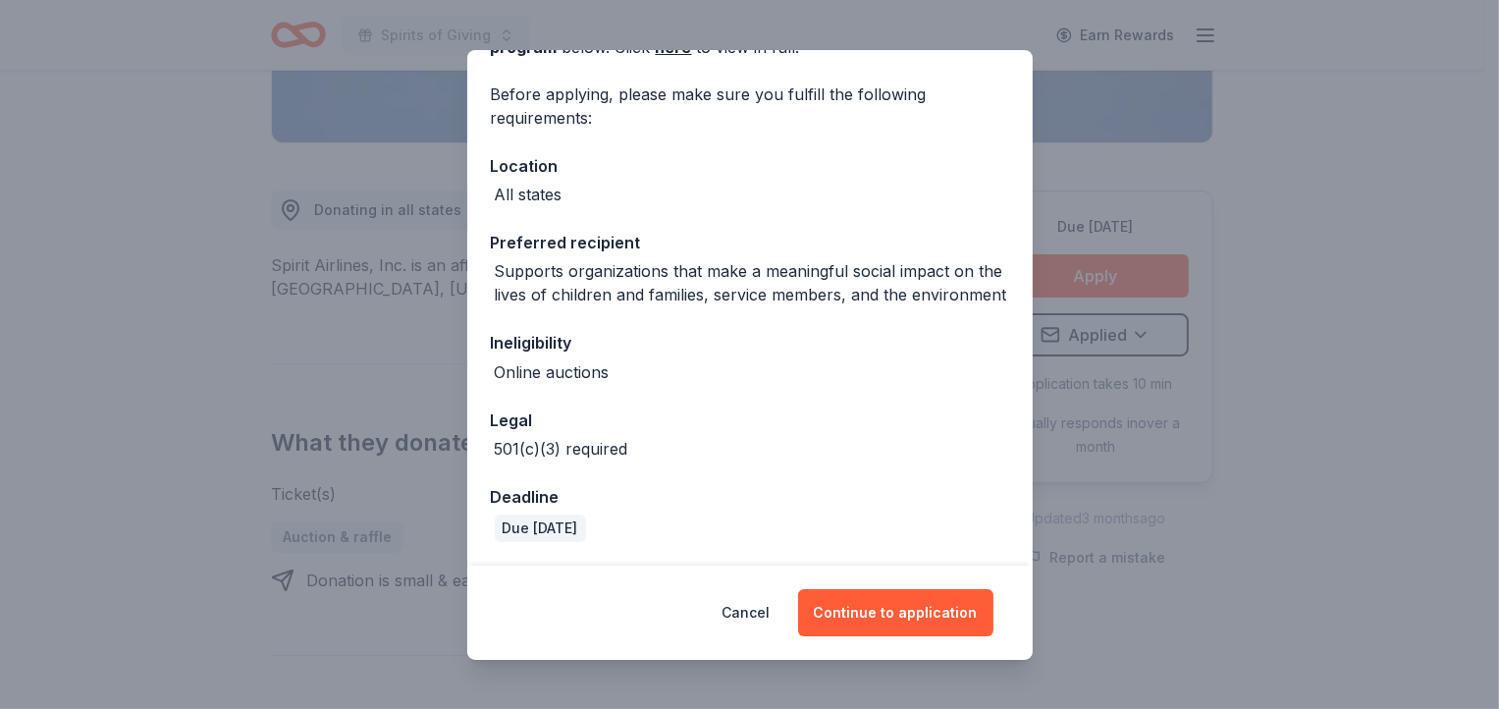
scroll to position [156, 0]
click at [911, 607] on button "Continue to application" at bounding box center [895, 612] width 195 height 47
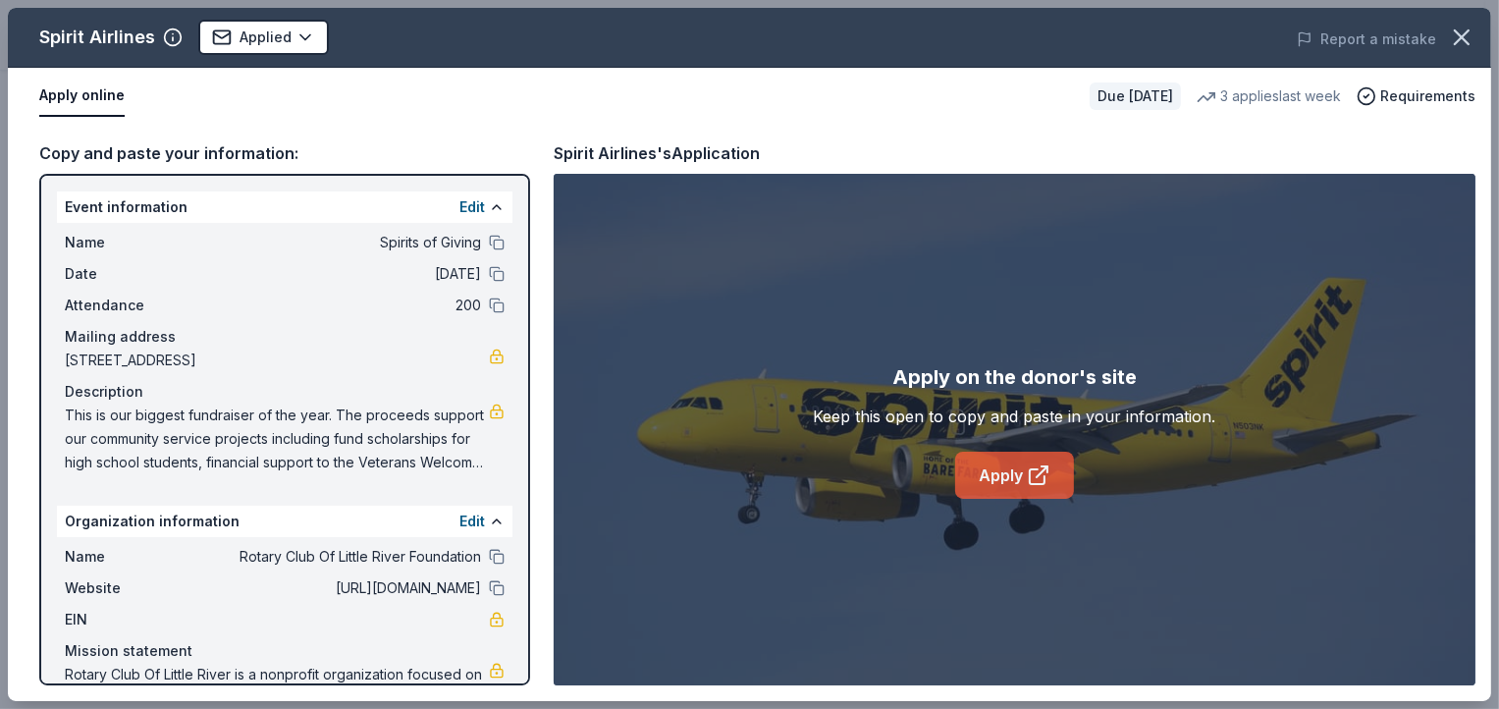
click at [1018, 478] on link "Apply" at bounding box center [1014, 474] width 119 height 47
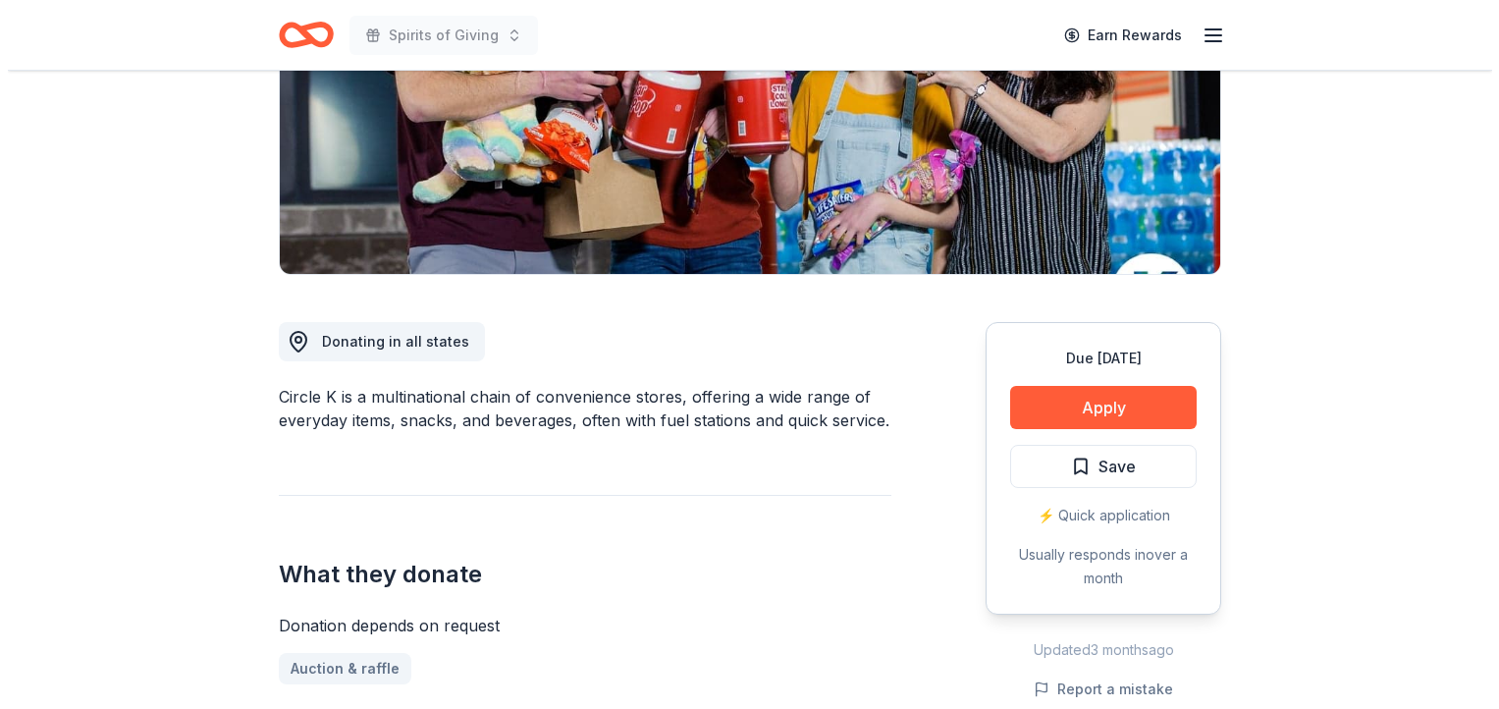
scroll to position [332, 0]
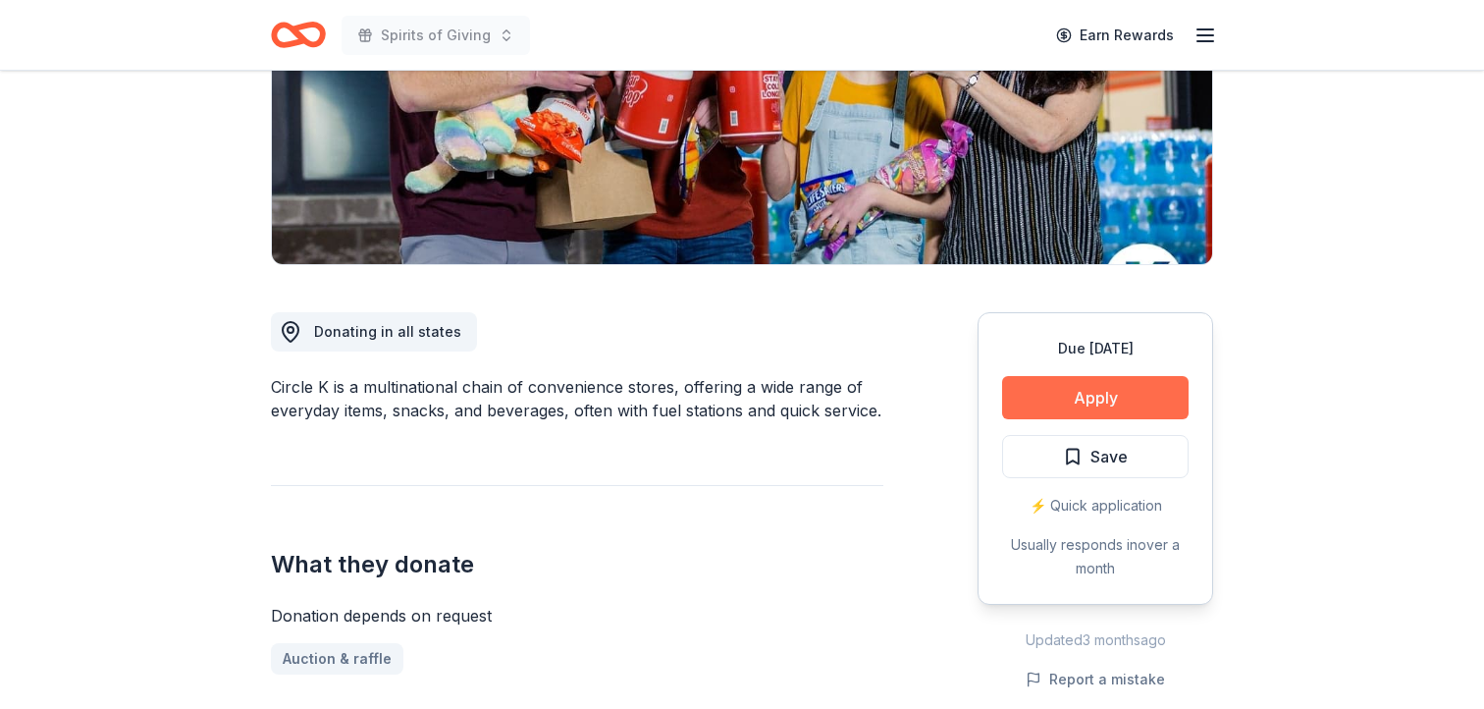
click at [1089, 397] on button "Apply" at bounding box center [1095, 397] width 186 height 43
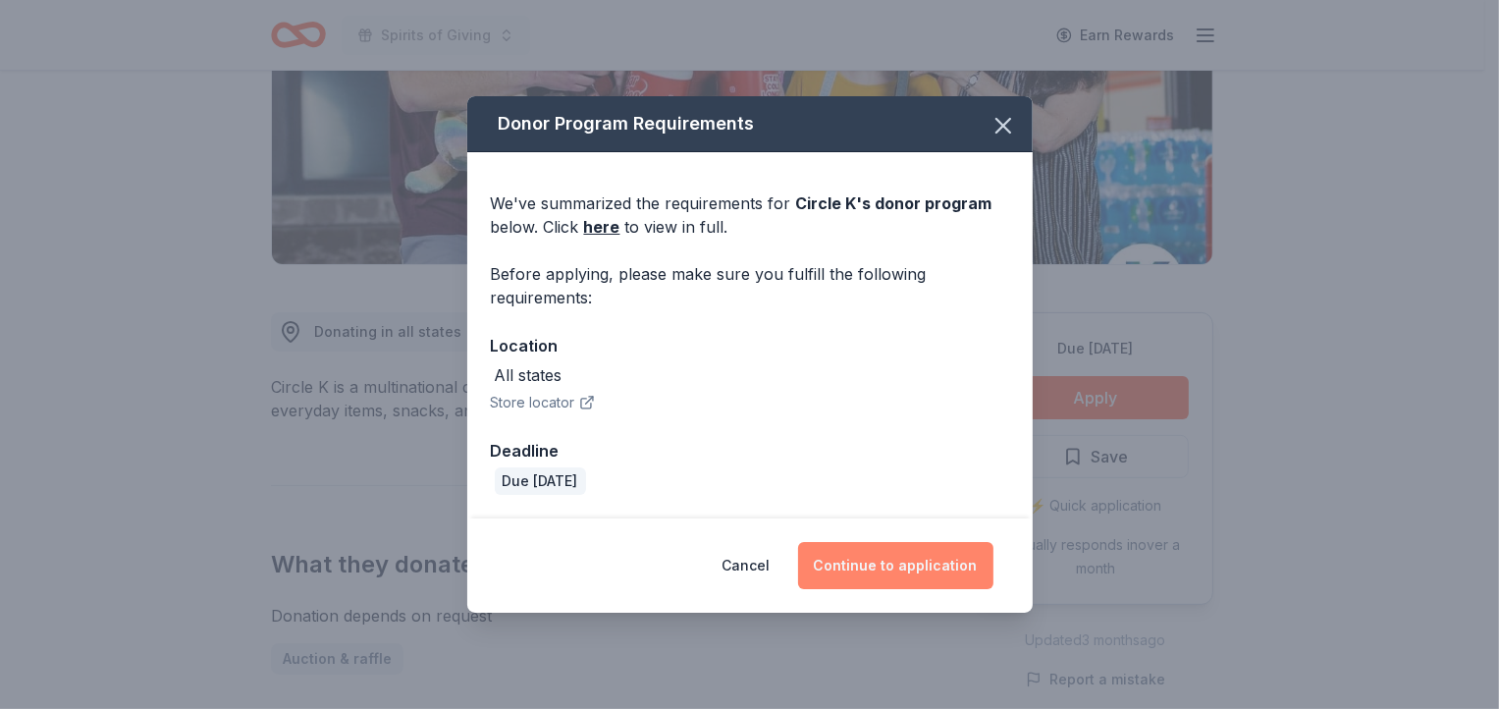
click at [919, 565] on button "Continue to application" at bounding box center [895, 565] width 195 height 47
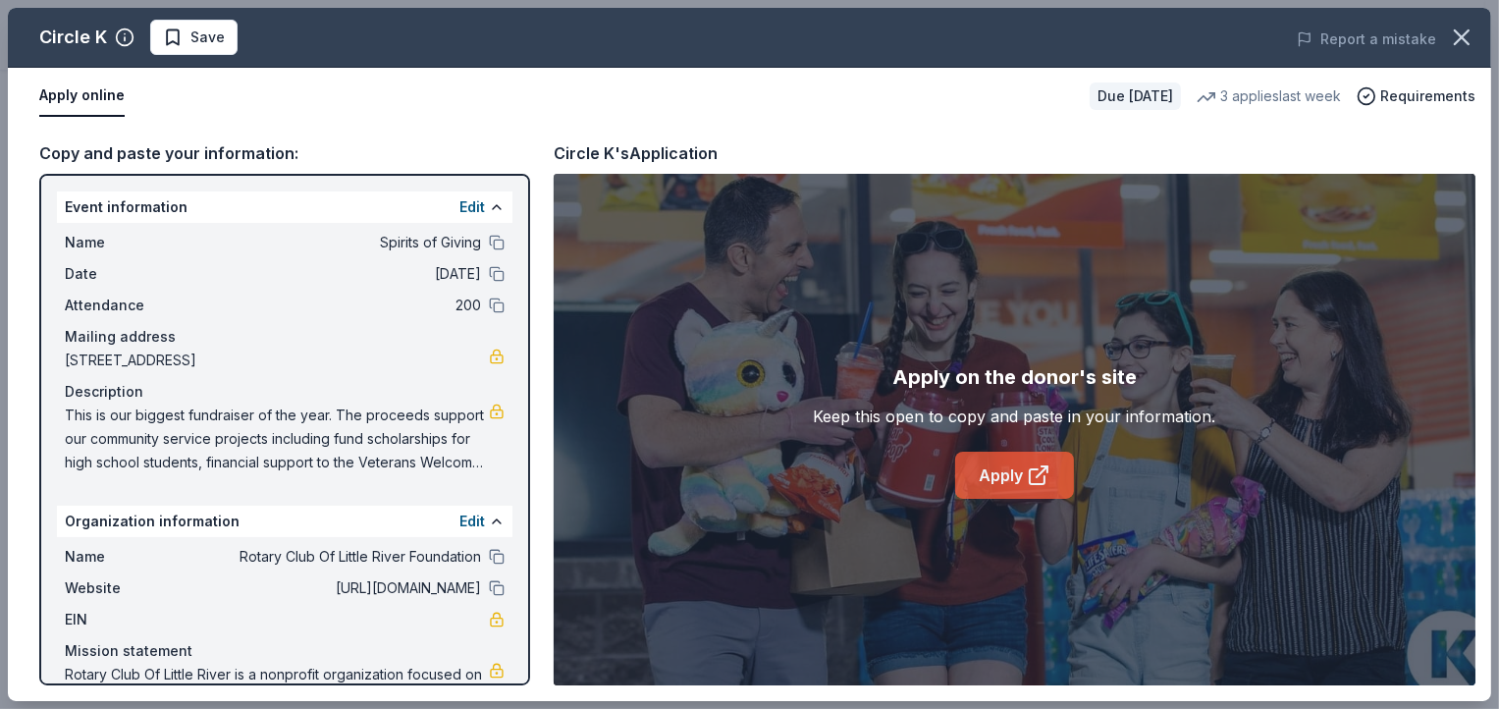
click at [1023, 482] on link "Apply" at bounding box center [1014, 474] width 119 height 47
